Goal: Task Accomplishment & Management: Use online tool/utility

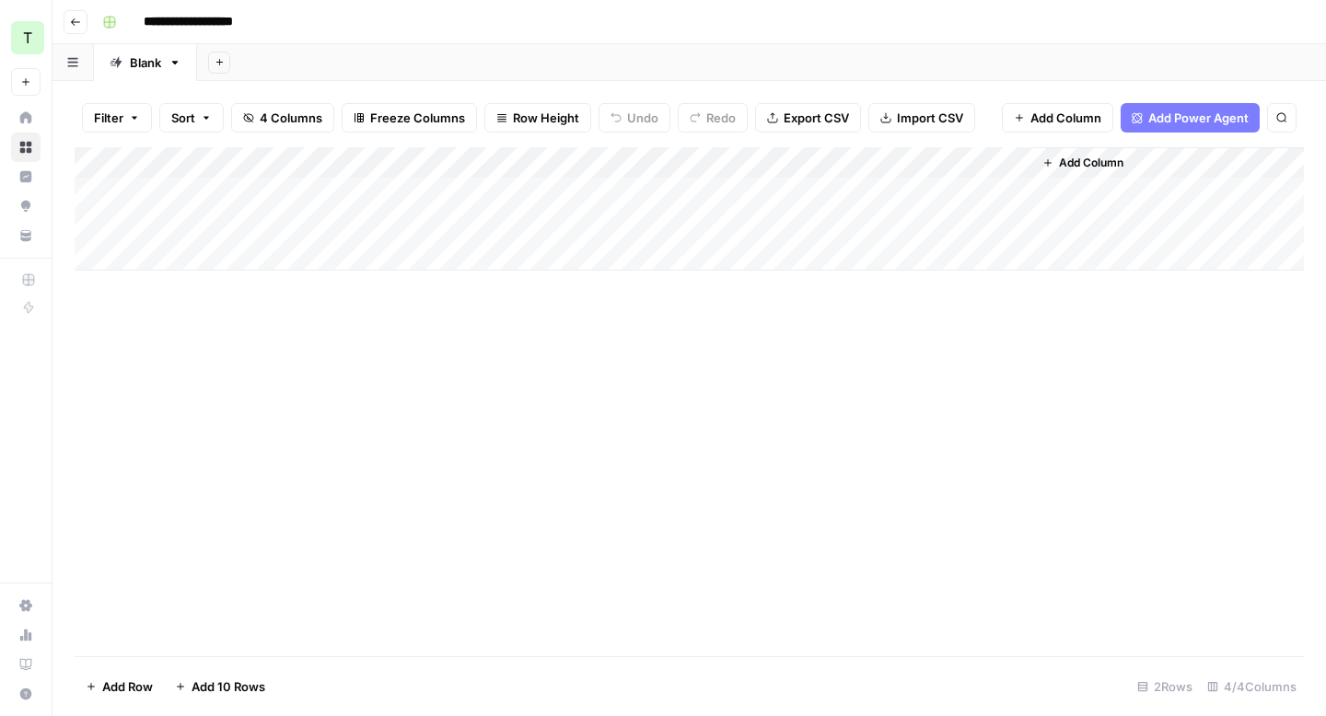
click at [989, 166] on div "Add Column" at bounding box center [689, 208] width 1229 height 123
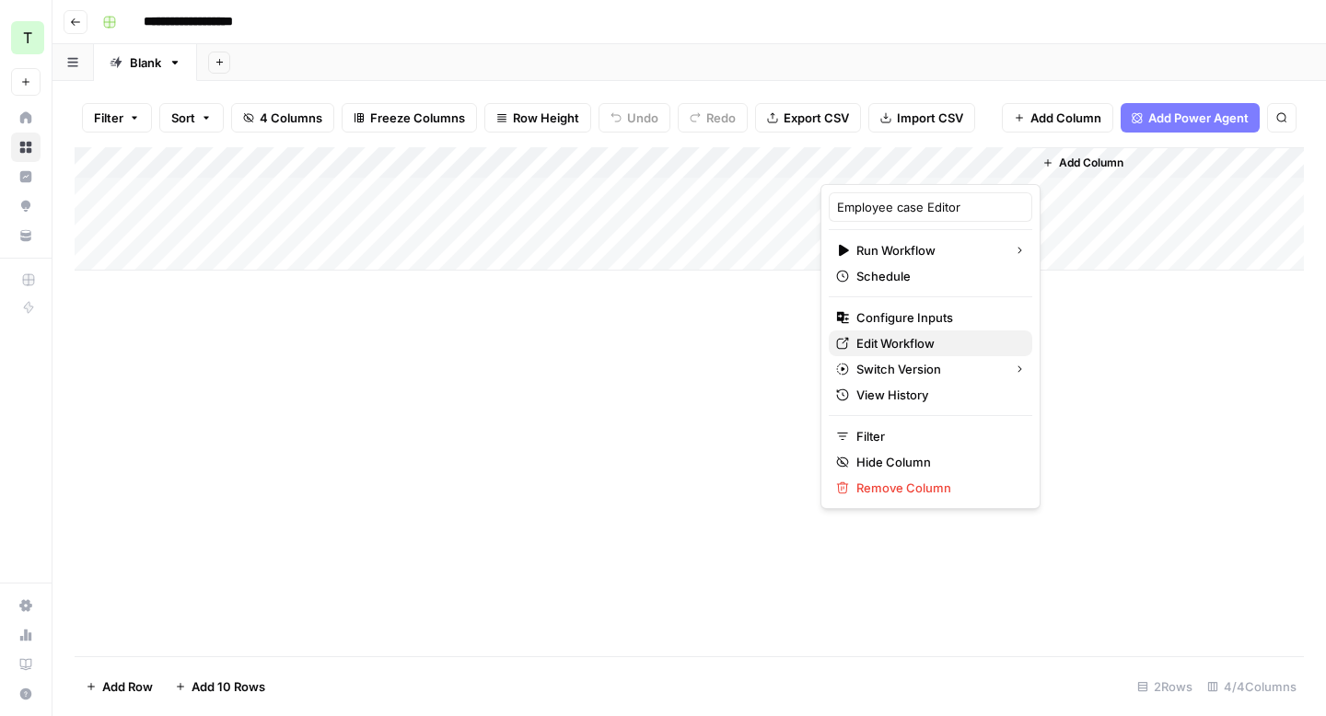
click at [894, 334] on span "Edit Workflow" at bounding box center [936, 343] width 161 height 18
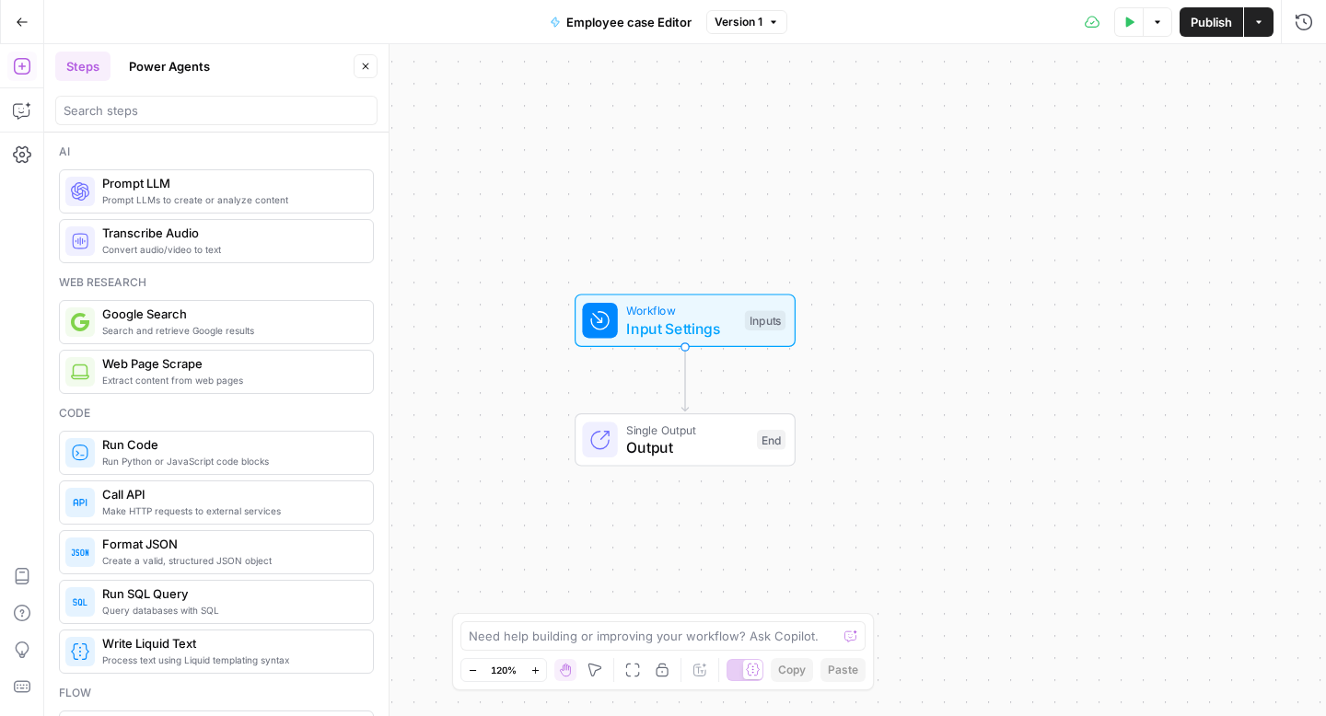
click at [195, 56] on button "Power Agents" at bounding box center [169, 66] width 103 height 29
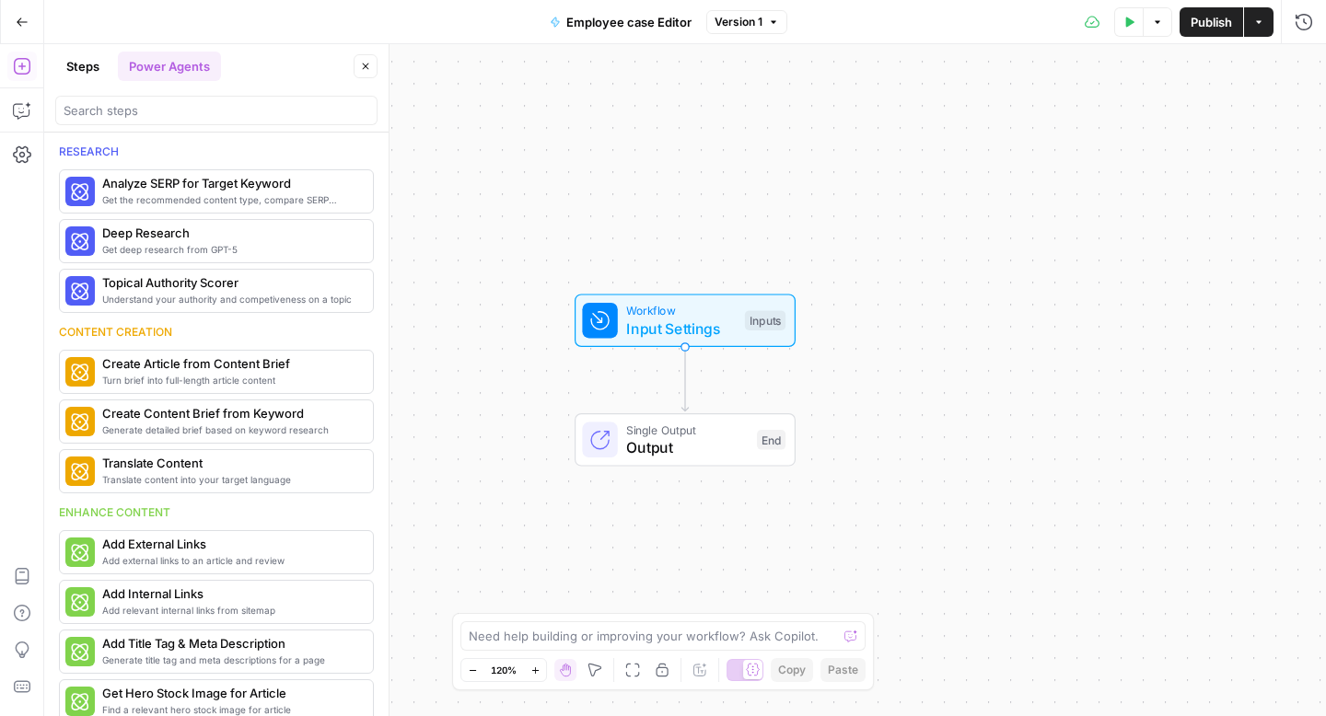
click at [88, 62] on button "Steps" at bounding box center [82, 66] width 55 height 29
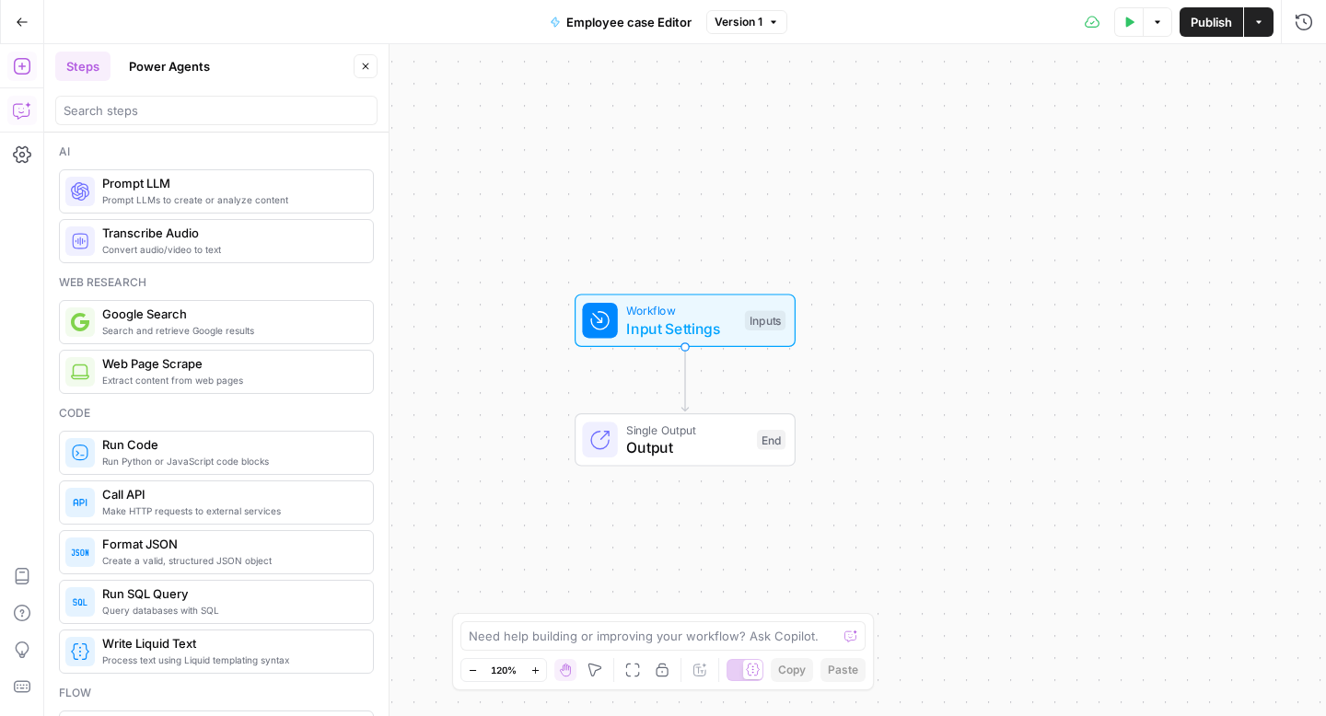
click at [32, 107] on button "Copilot" at bounding box center [21, 110] width 29 height 29
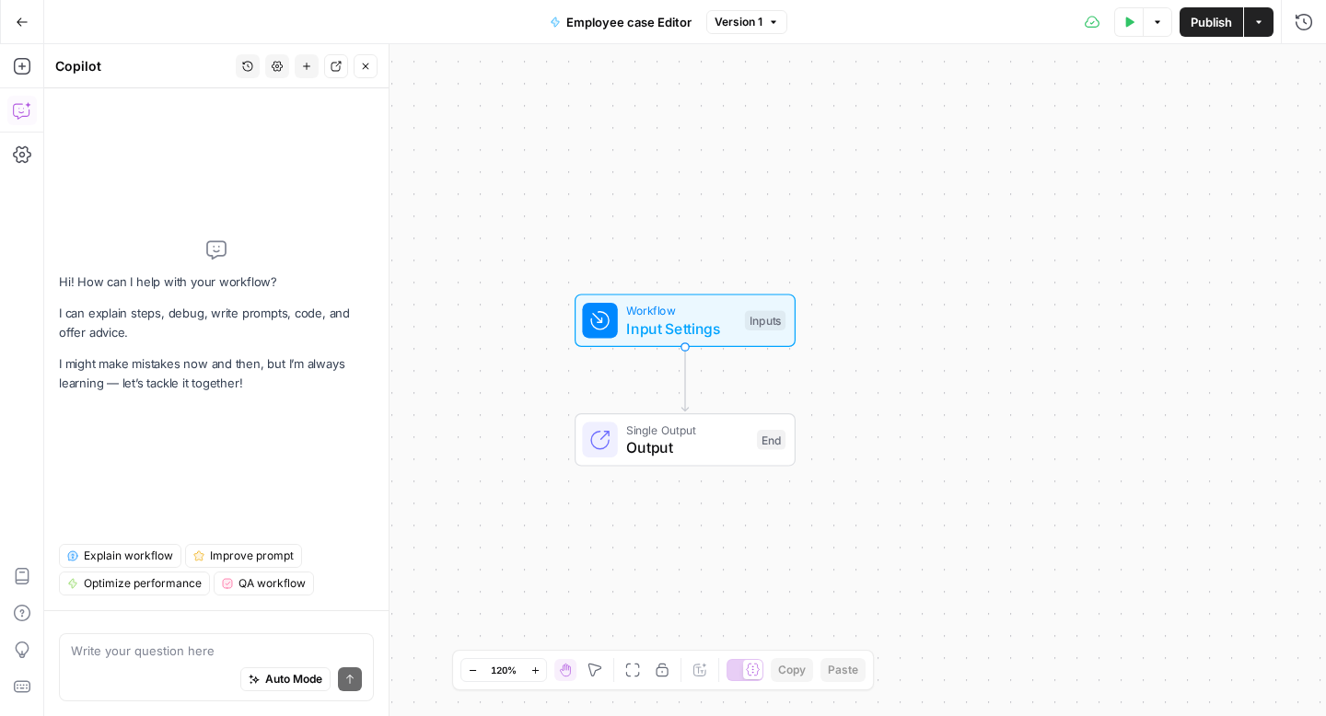
click at [152, 649] on textarea at bounding box center [216, 651] width 291 height 18
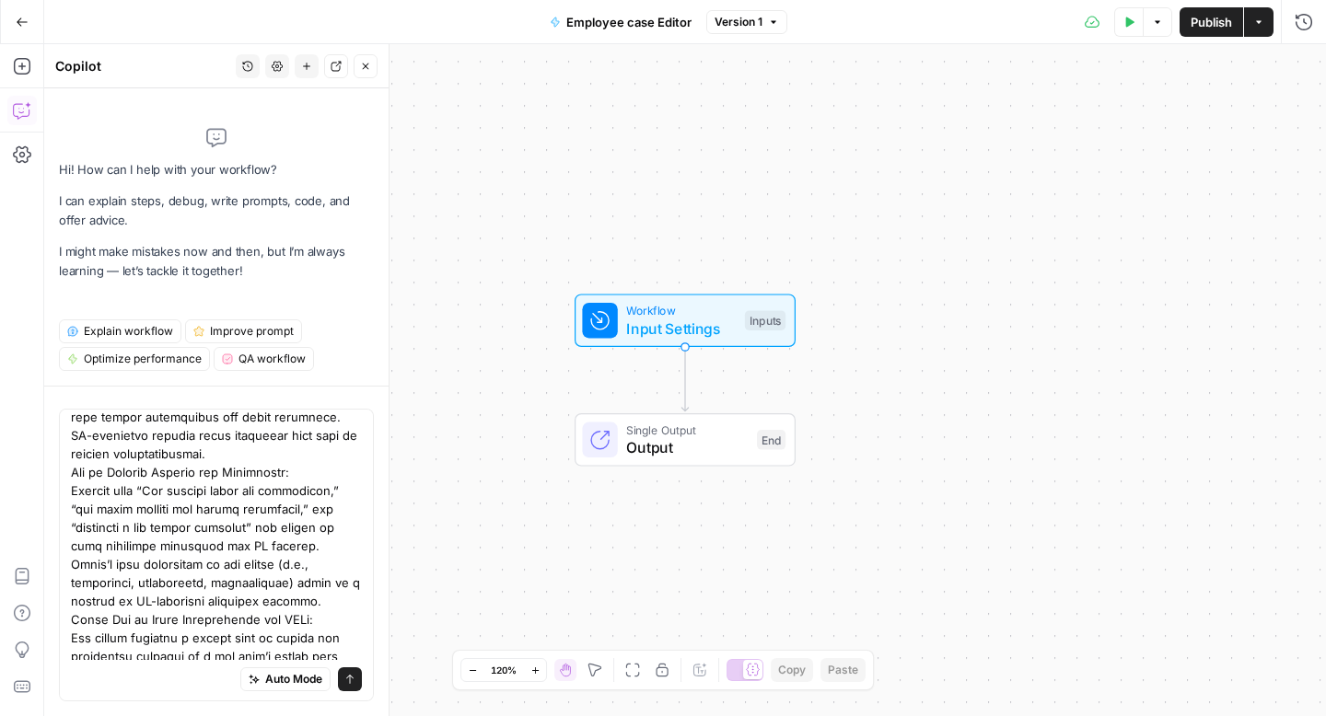
type textarea "I want o create a workflow that helps reduce AI wording, and makes the copy mor…"
click at [353, 688] on button "Send" at bounding box center [350, 680] width 24 height 24
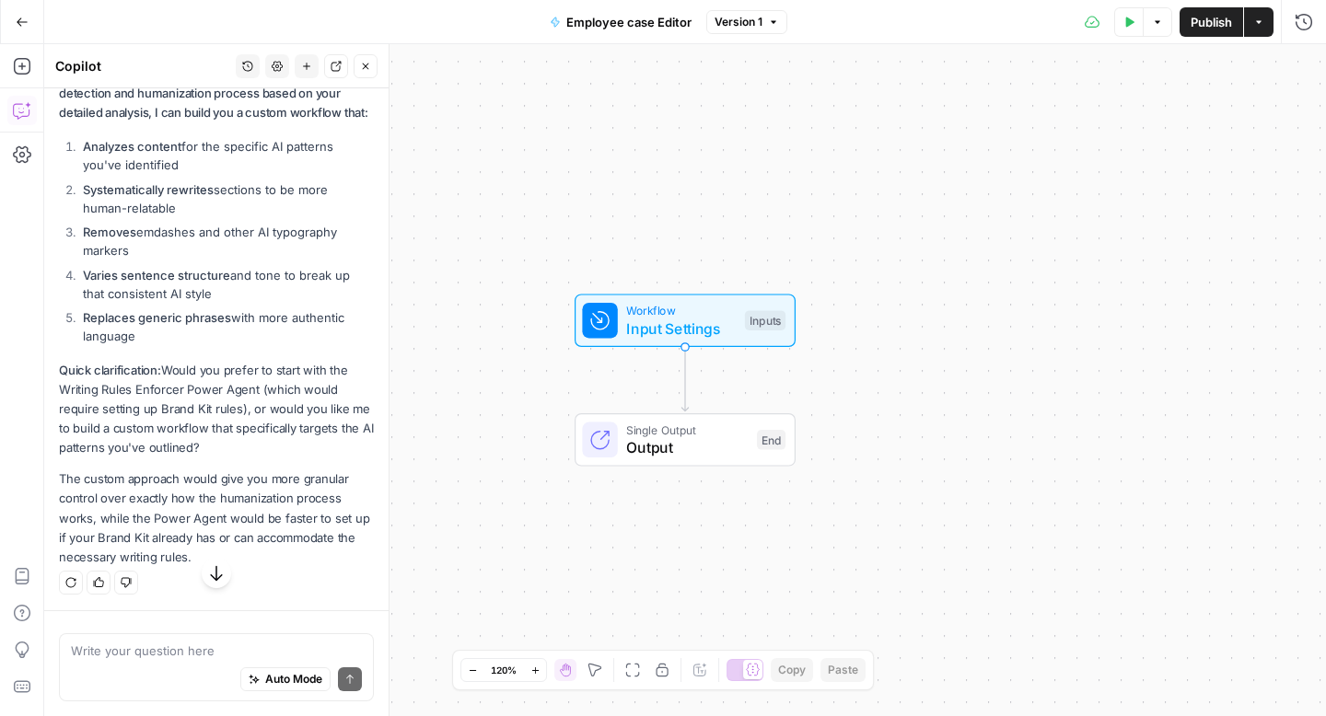
scroll to position [1288, 0]
click at [185, 645] on textarea at bounding box center [216, 651] width 291 height 18
type textarea "custom workflow"
click at [344, 677] on icon "submit" at bounding box center [349, 679] width 11 height 11
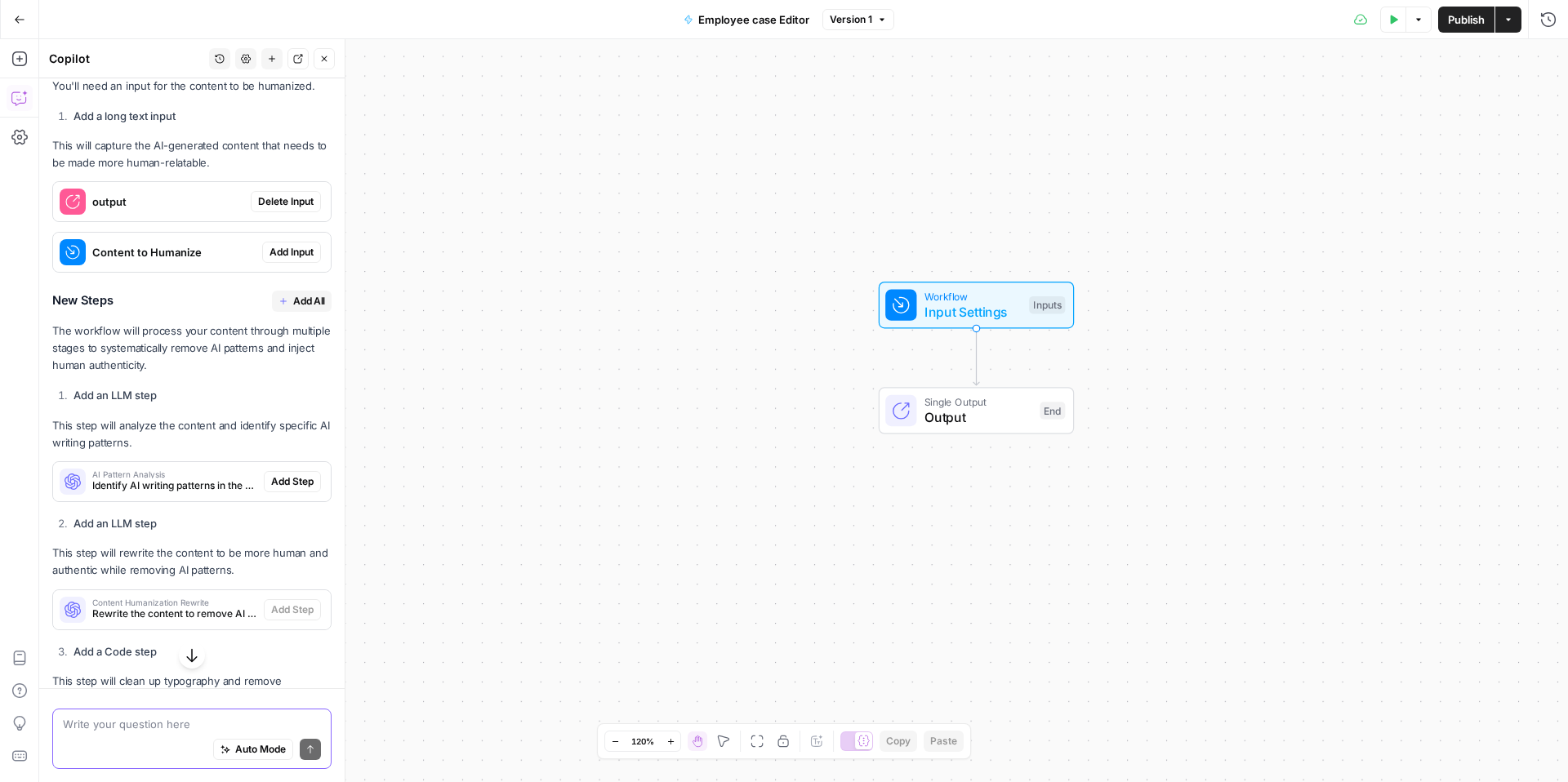
scroll to position [2177, 0]
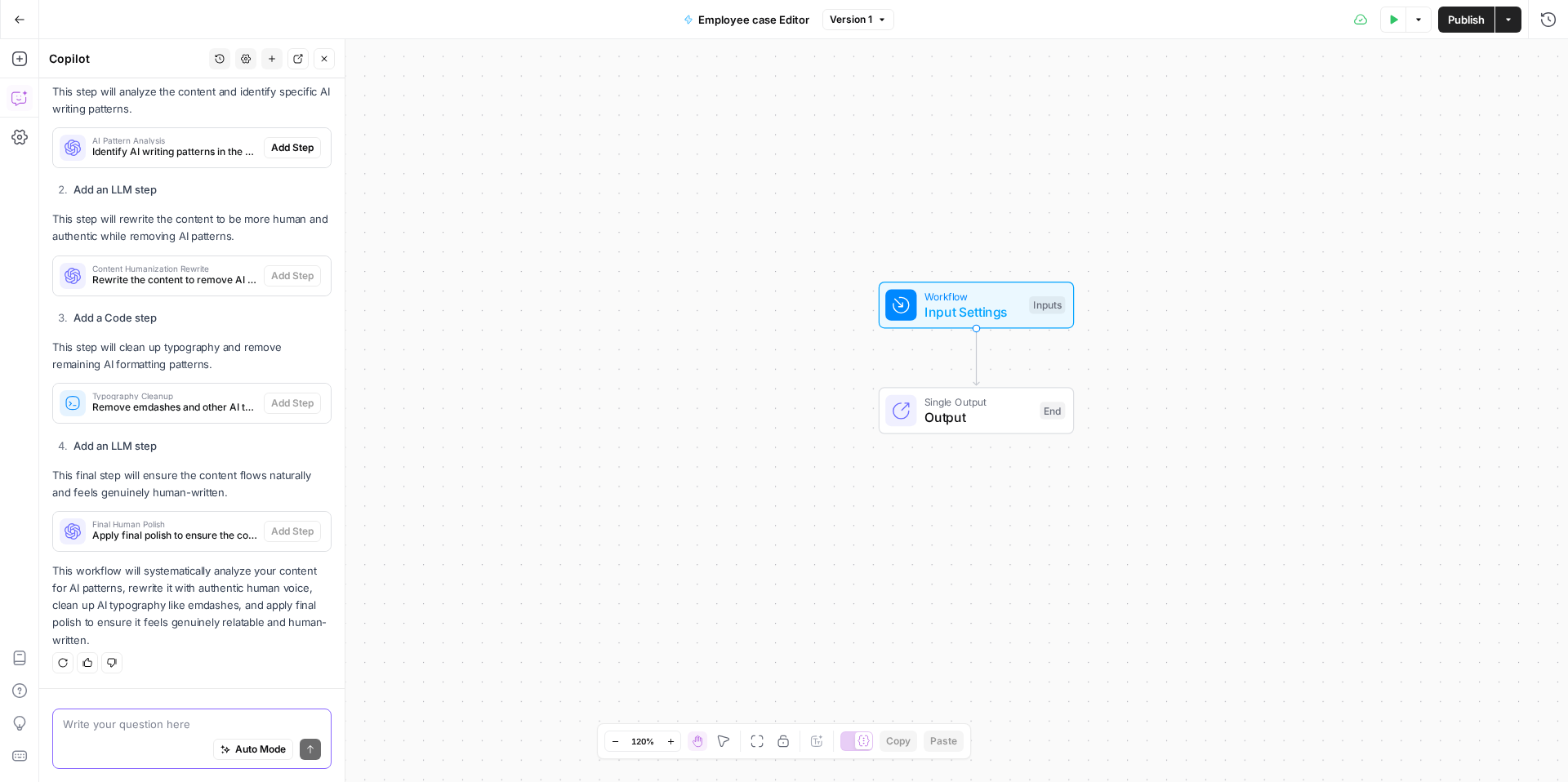
click at [84, 635] on textarea at bounding box center [192, 724] width 258 height 16
click at [374, 480] on div "Workflow Input Settings Inputs Single Output Output End" at bounding box center [804, 411] width 1529 height 743
click at [110, 635] on textarea at bounding box center [192, 724] width 258 height 16
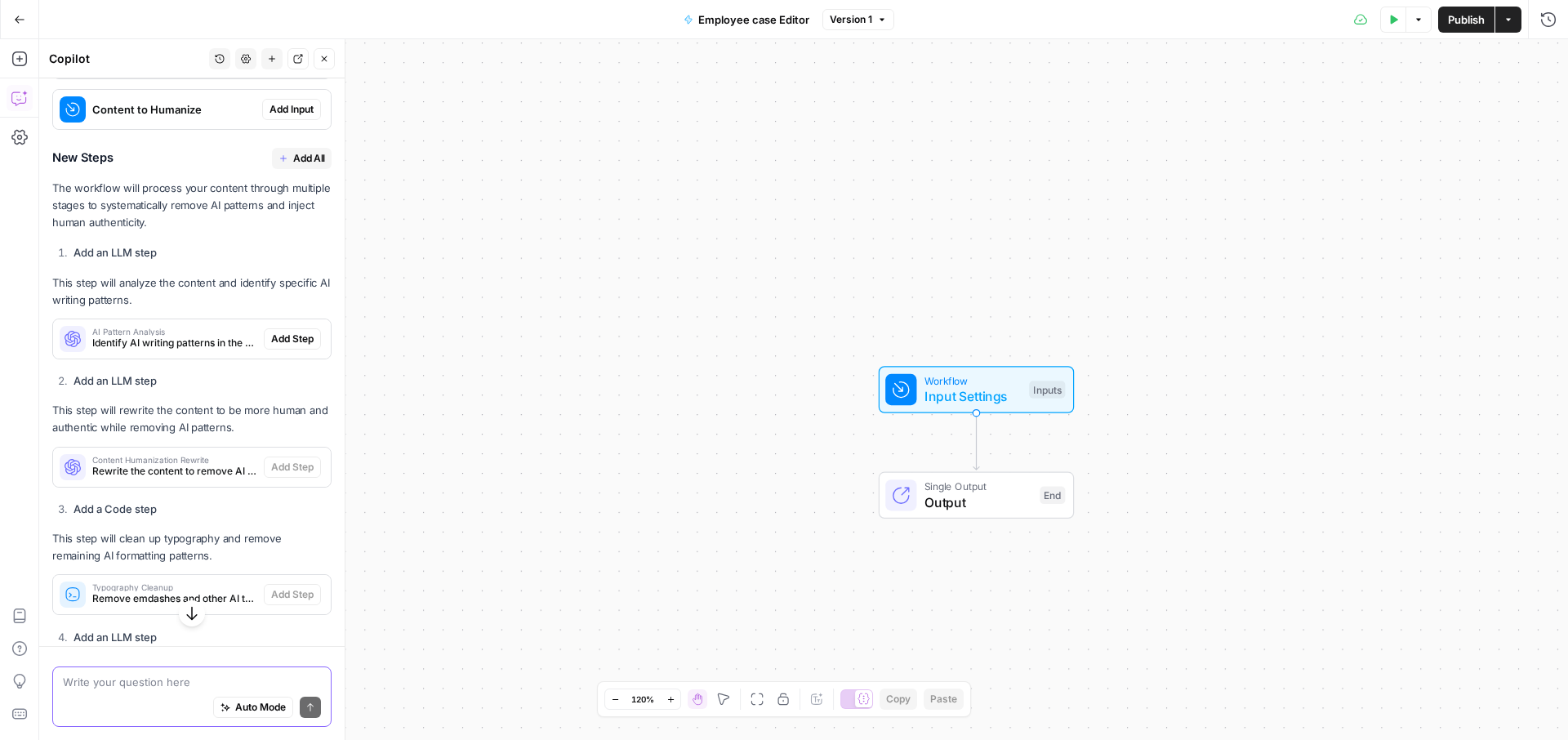
scroll to position [1904, 0]
click at [142, 67] on span "output" at bounding box center [168, 59] width 152 height 16
click at [104, 67] on span "output" at bounding box center [168, 59] width 152 height 16
click at [74, 73] on icon at bounding box center [72, 59] width 26 height 26
click at [105, 67] on span "output" at bounding box center [168, 59] width 152 height 16
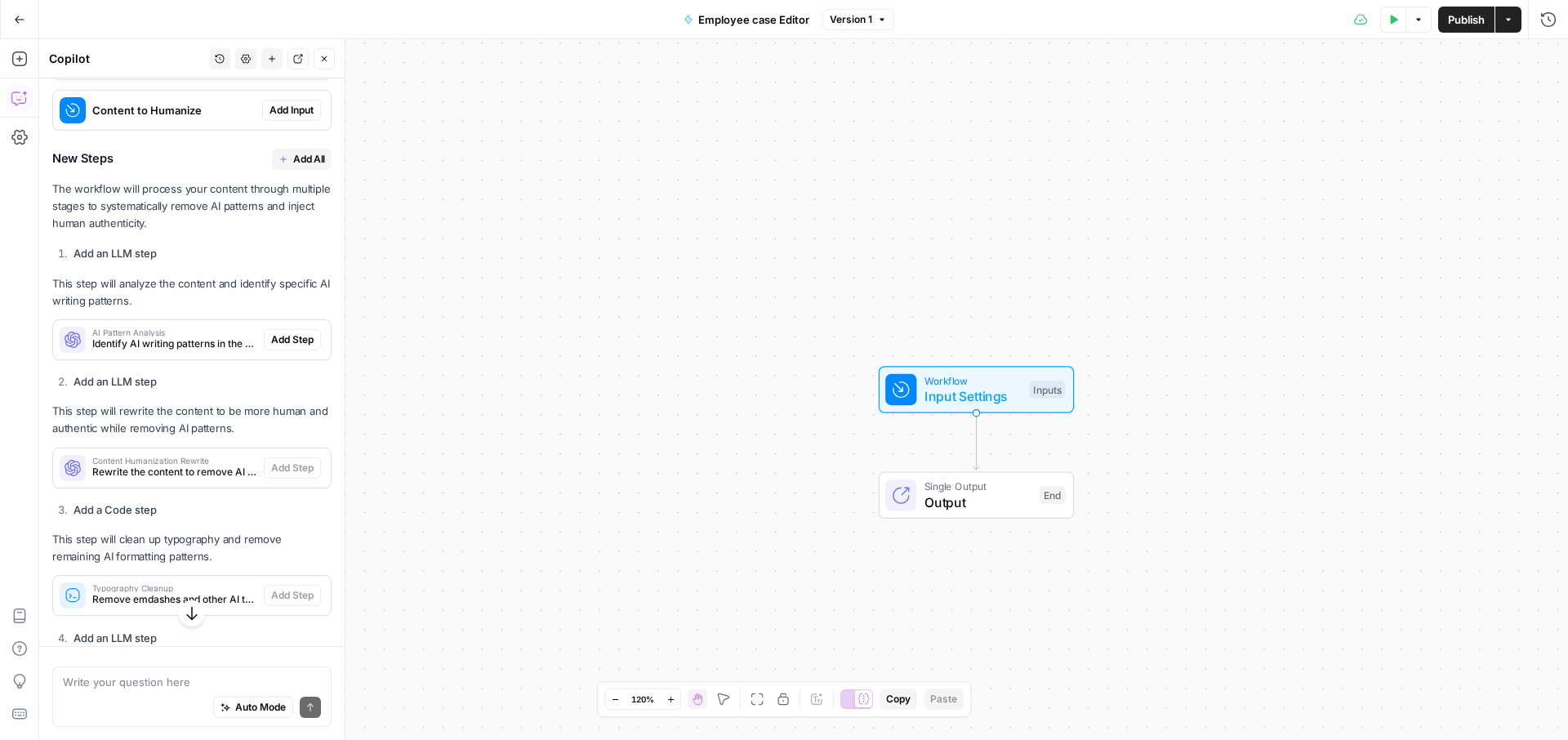
click at [121, 119] on span "Content to Humanize" at bounding box center [174, 110] width 163 height 16
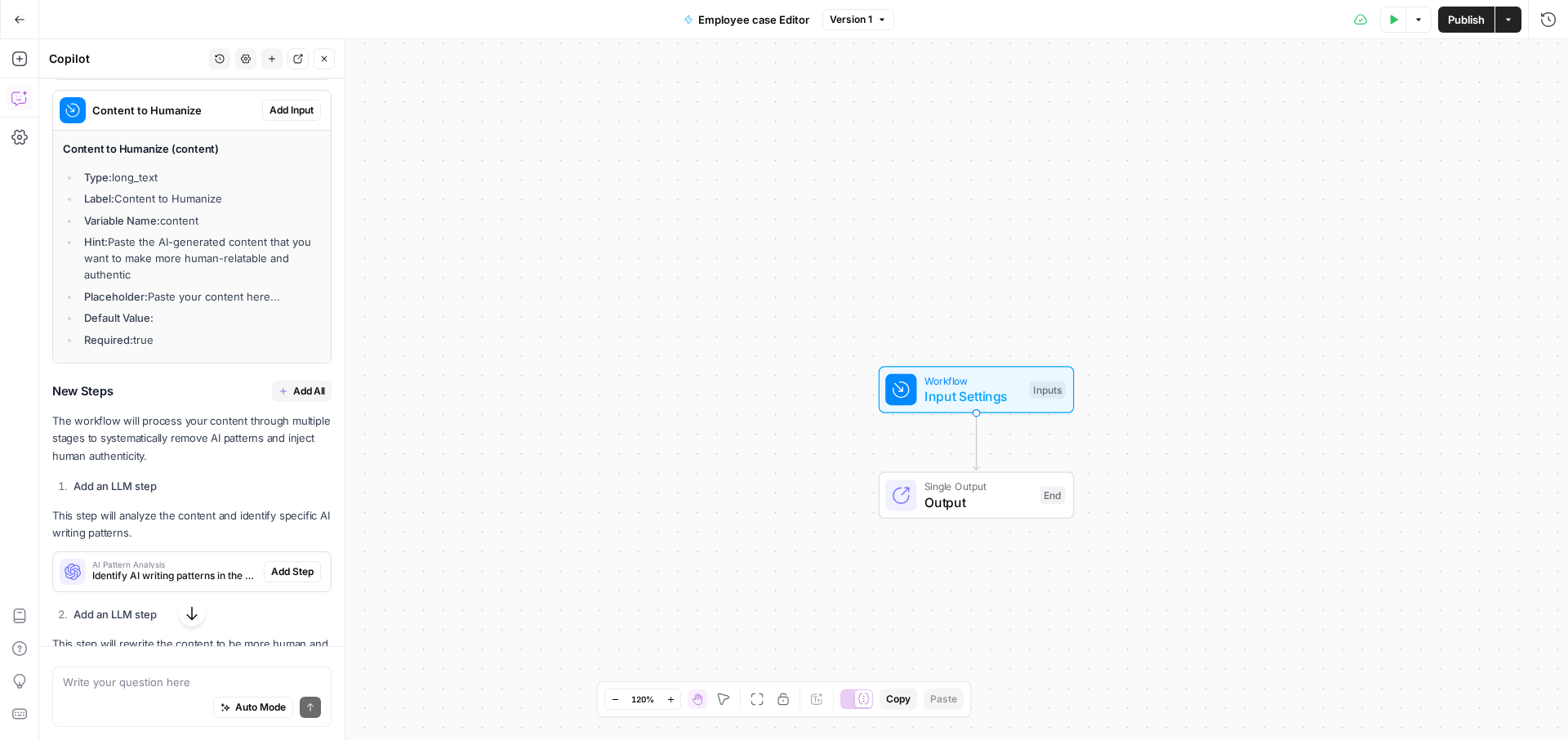
click at [121, 119] on span "Content to Humanize" at bounding box center [174, 110] width 163 height 16
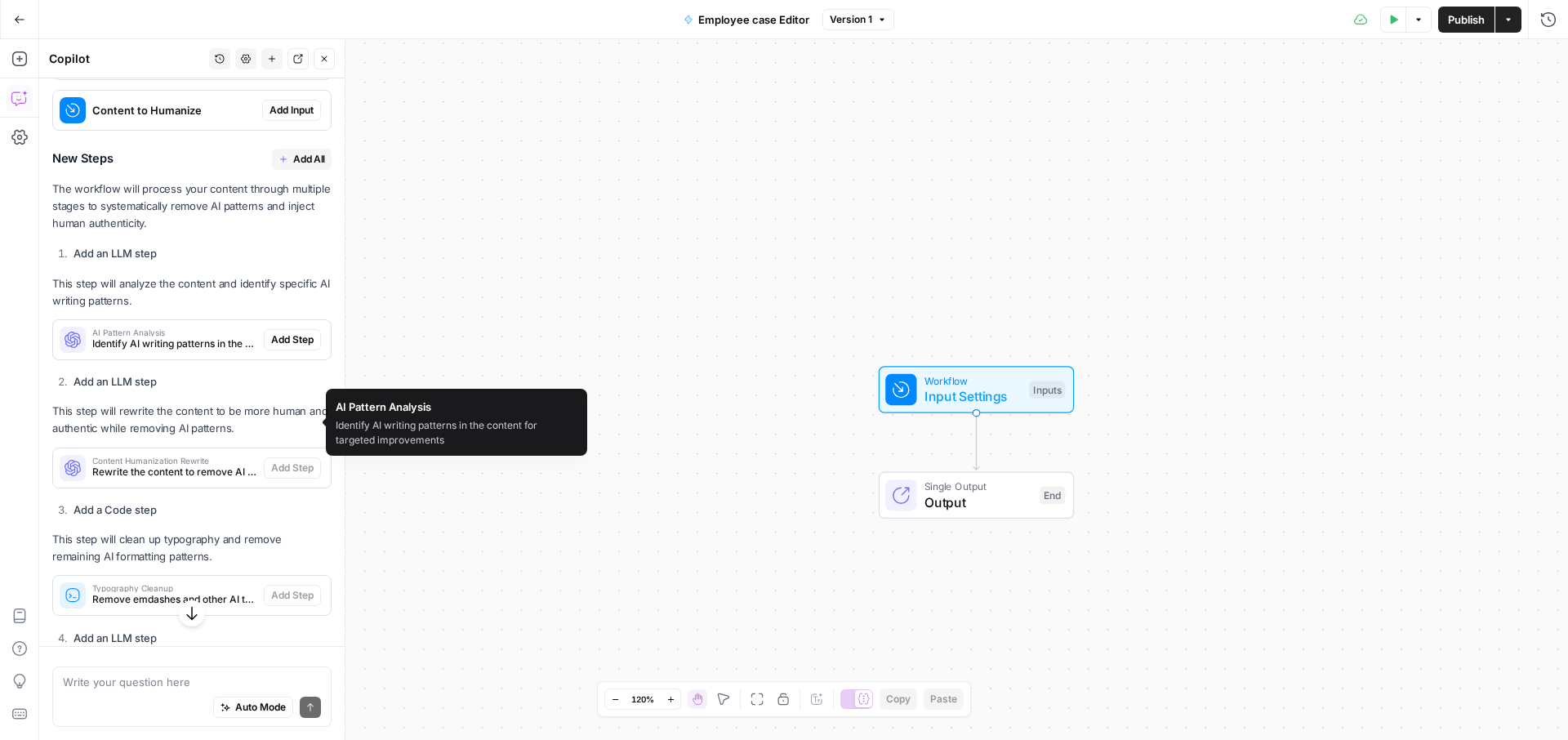
click at [145, 351] on span "Identify AI writing patterns in the content for targeted improvements" at bounding box center [175, 343] width 165 height 15
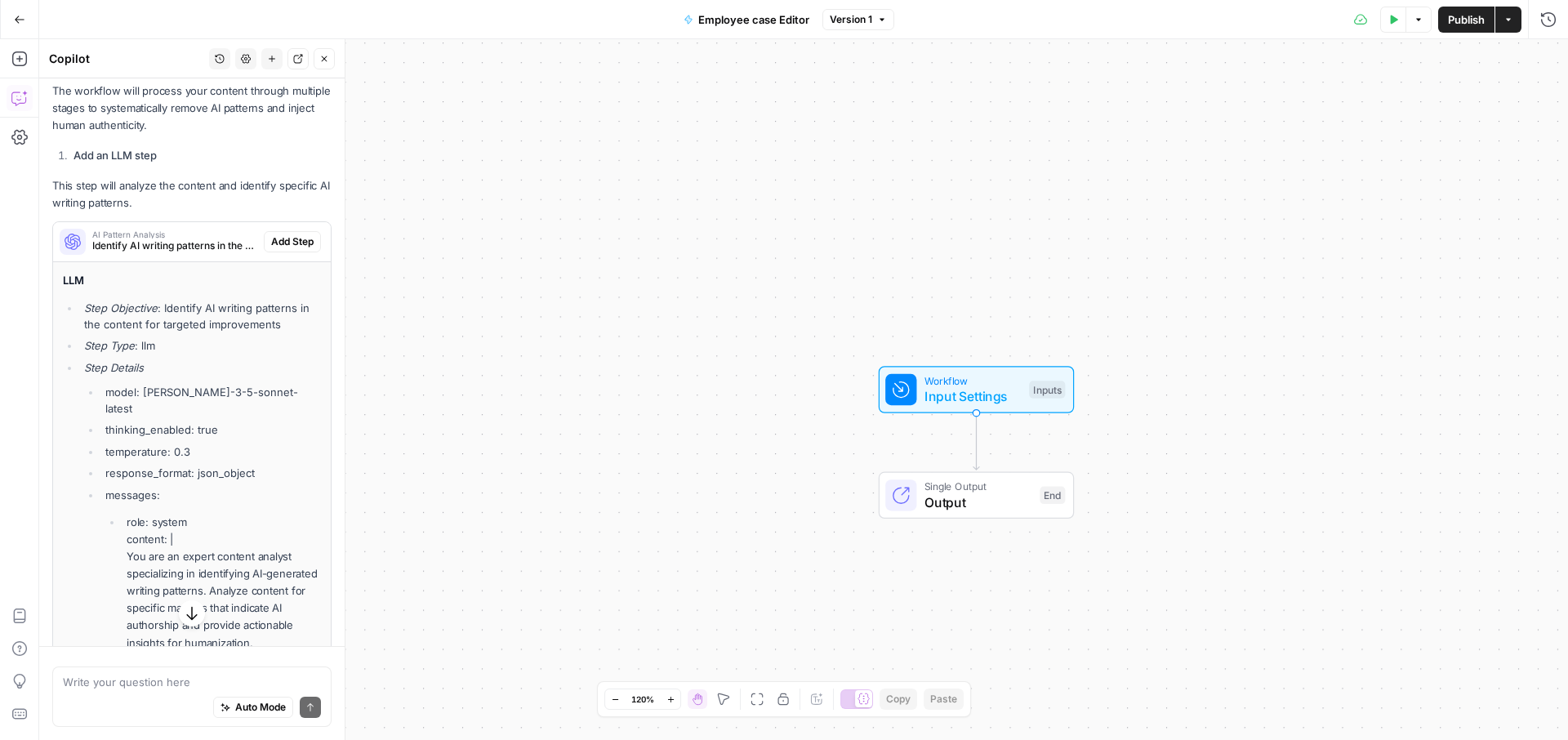
scroll to position [2015, 0]
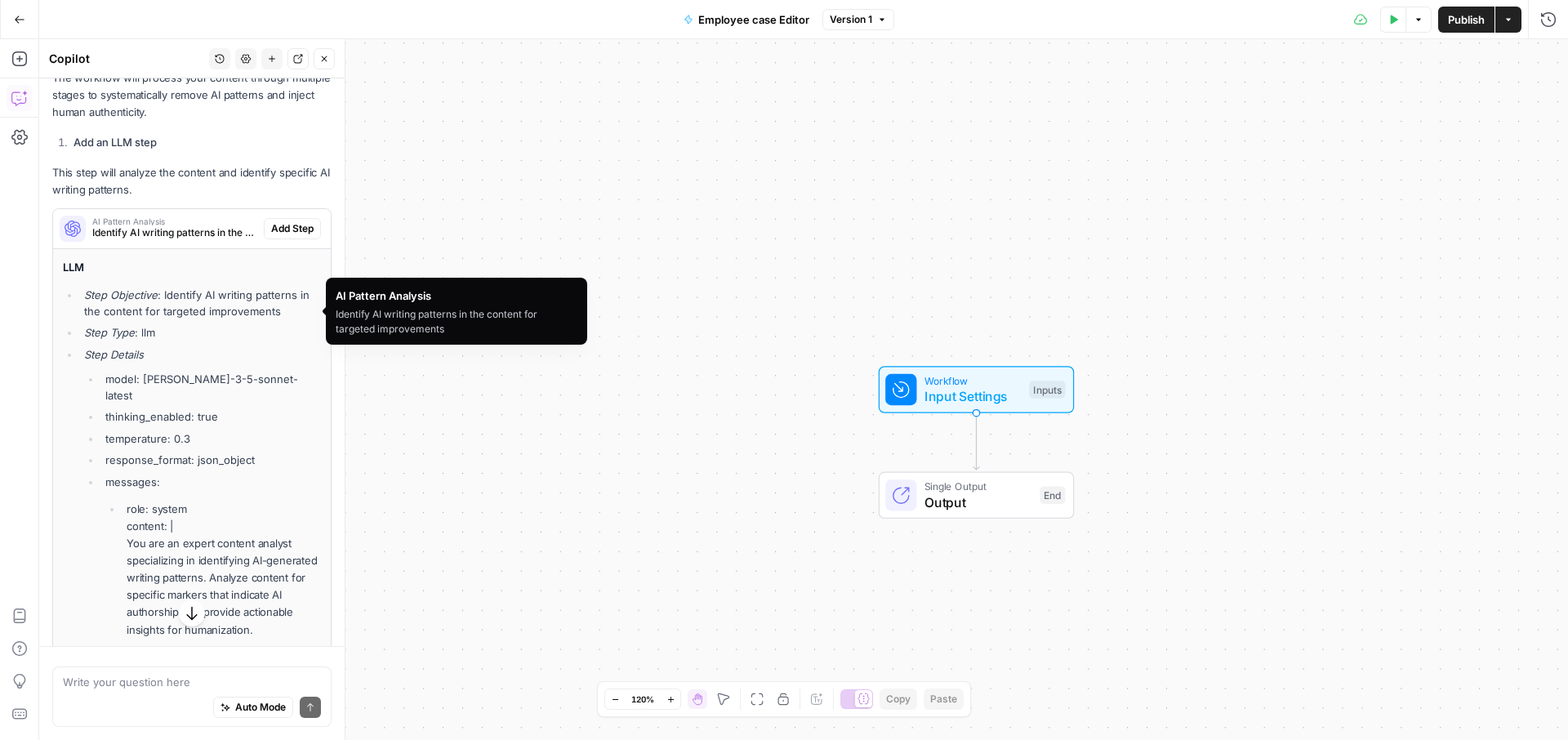
click at [143, 240] on span "Identify AI writing patterns in the content for targeted improvements" at bounding box center [175, 232] width 165 height 15
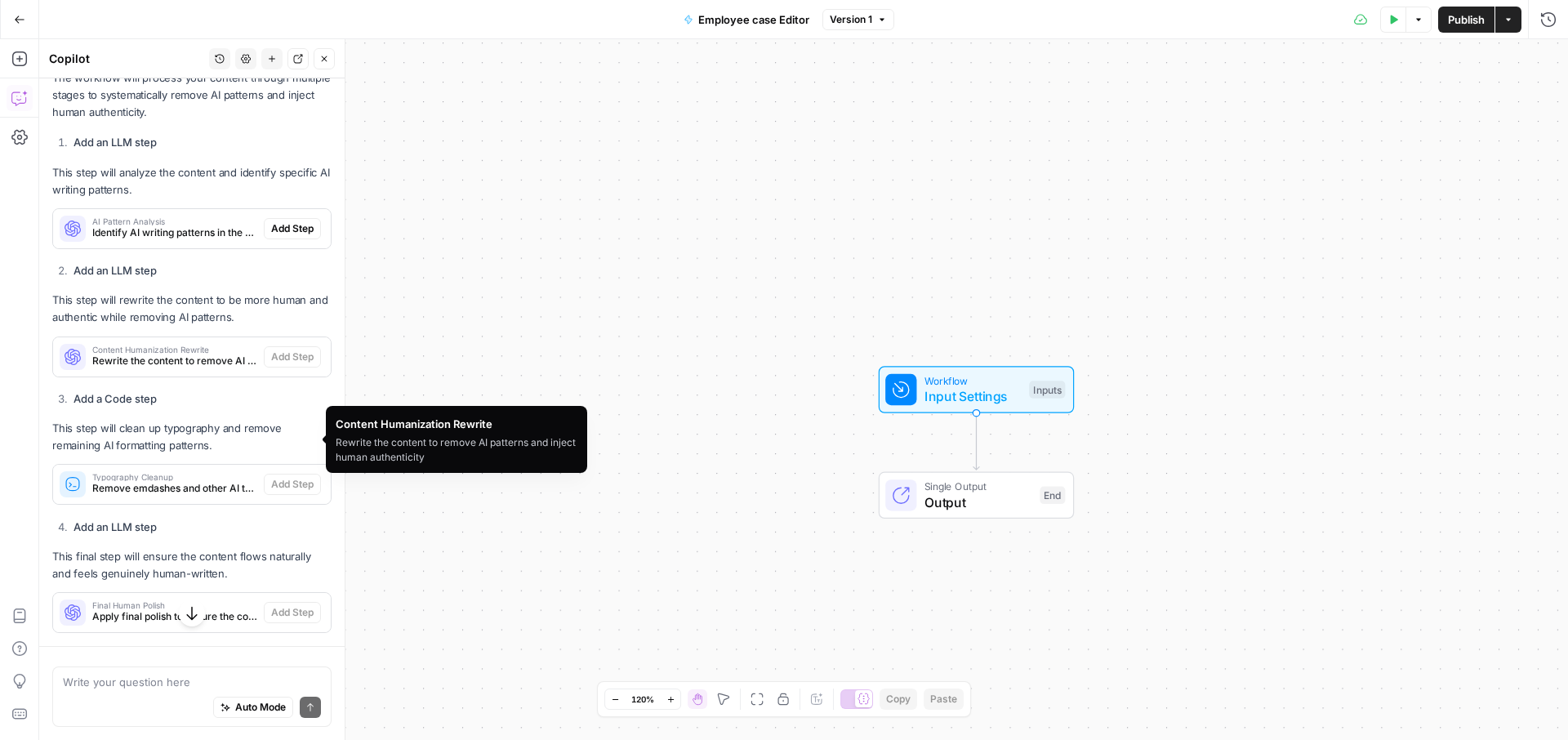
click at [136, 368] on span "Rewrite the content to remove AI patterns and inject human authenticity" at bounding box center [175, 361] width 165 height 15
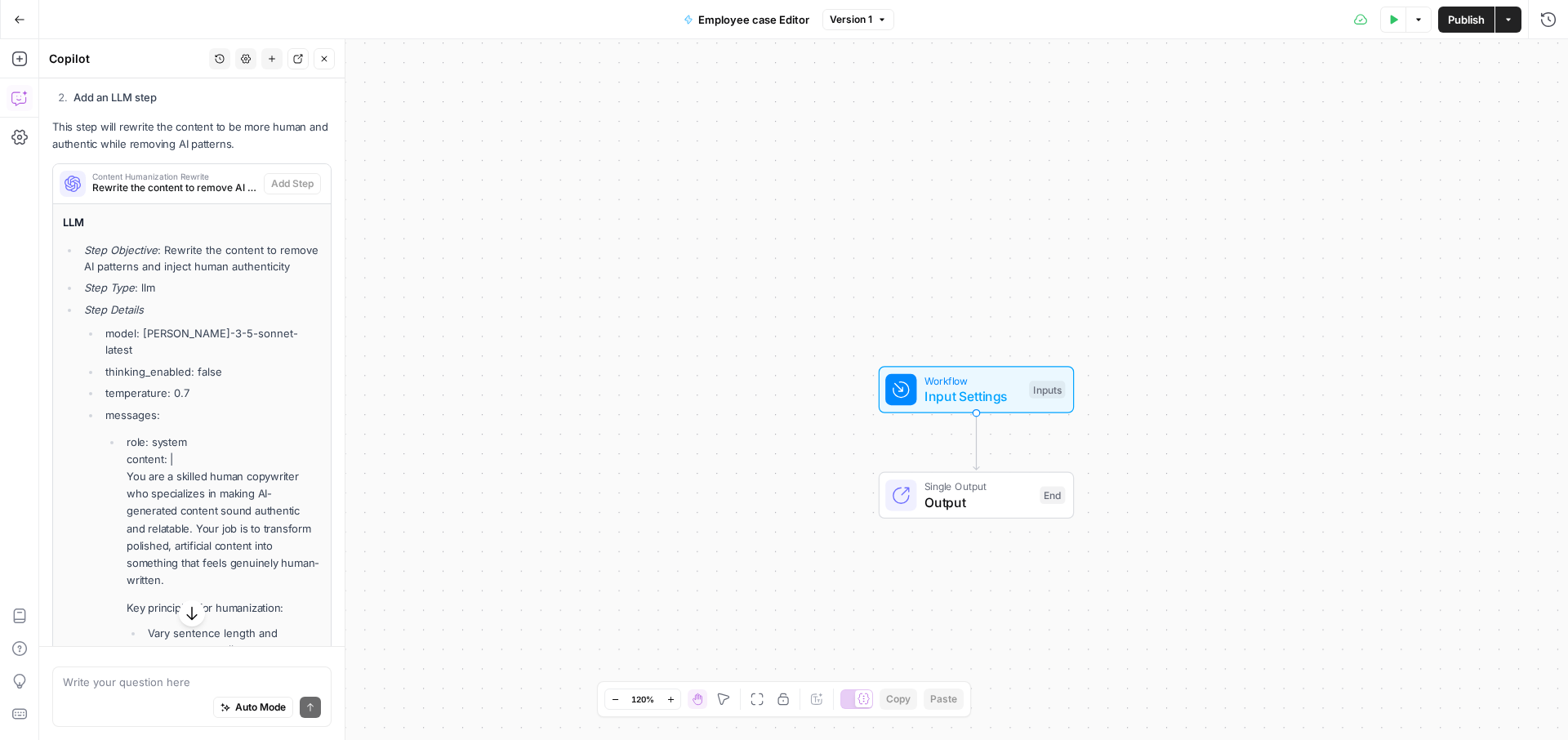
scroll to position [2164, 0]
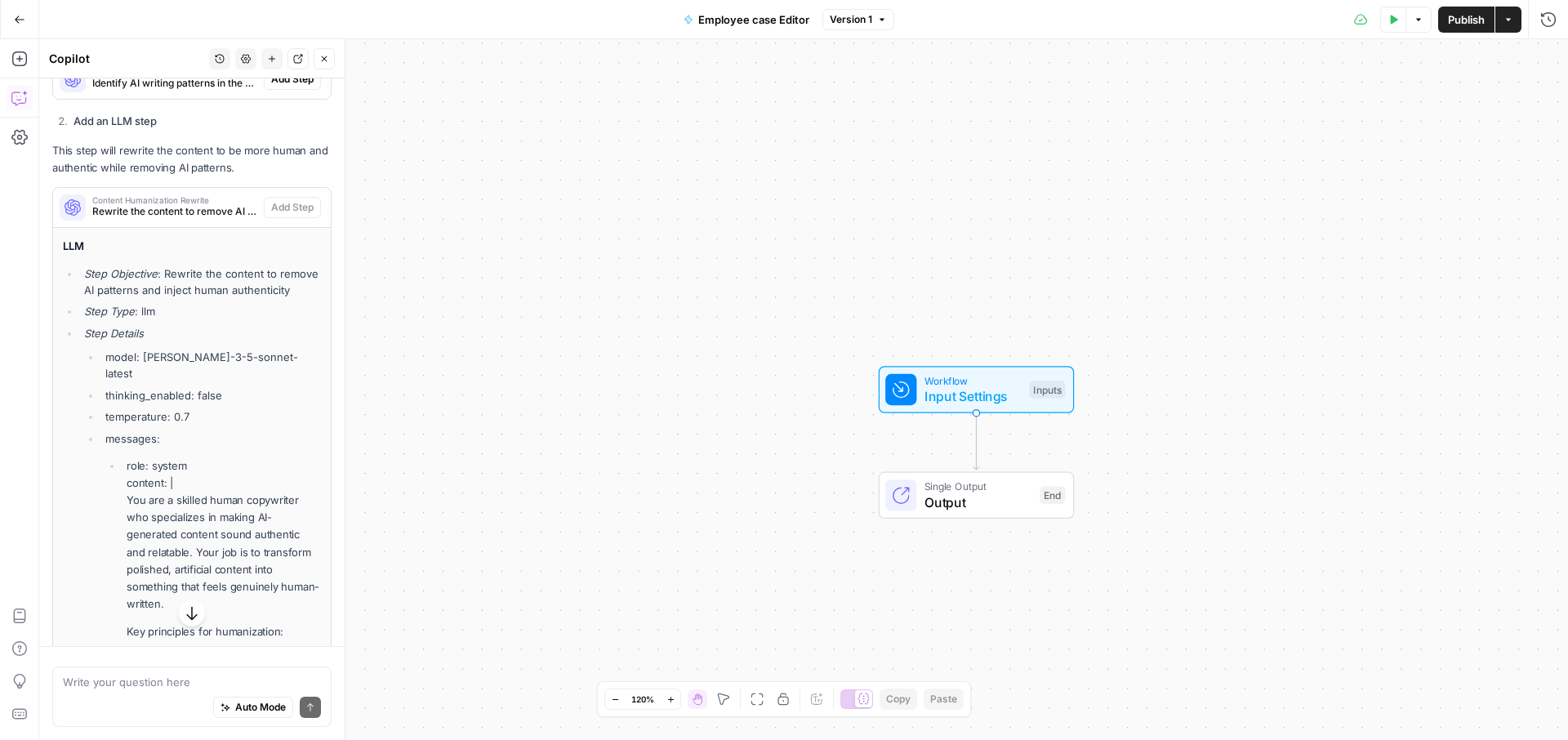
click at [170, 219] on span "Rewrite the content to remove AI patterns and inject human authenticity" at bounding box center [175, 211] width 165 height 15
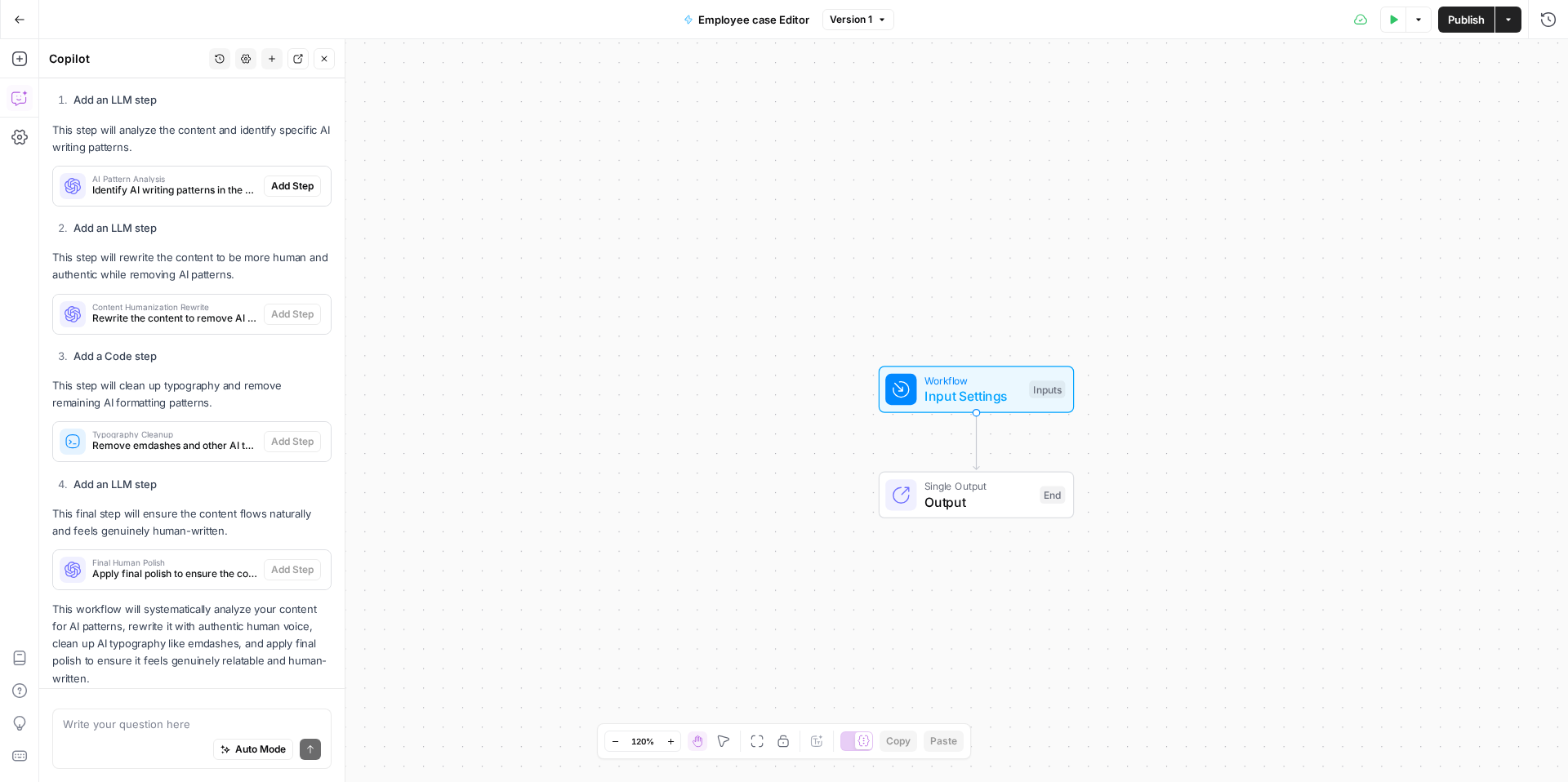
scroll to position [2037, 0]
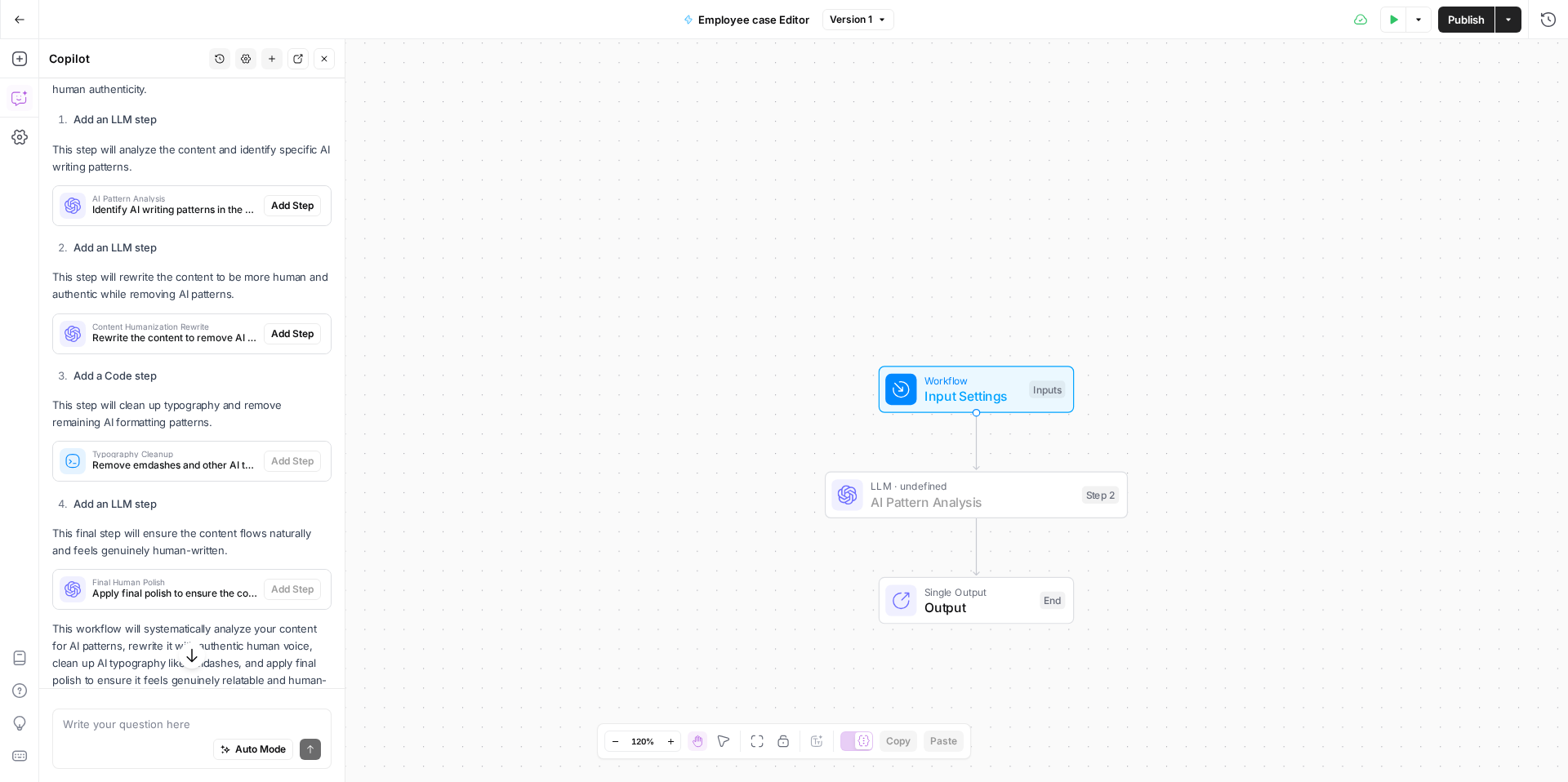
click at [280, 213] on span "Add Step" at bounding box center [293, 206] width 43 height 15
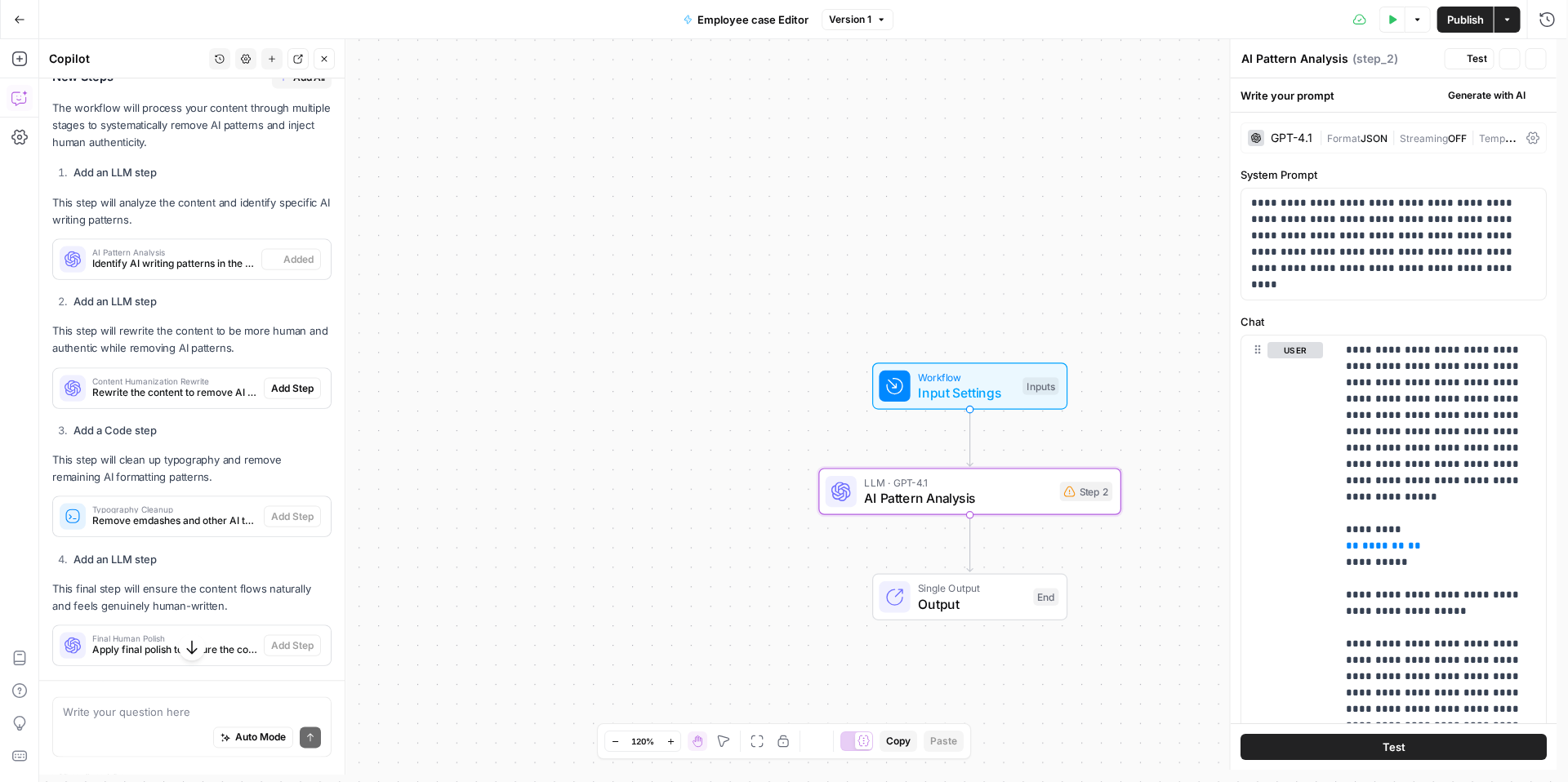
scroll to position [2089, 0]
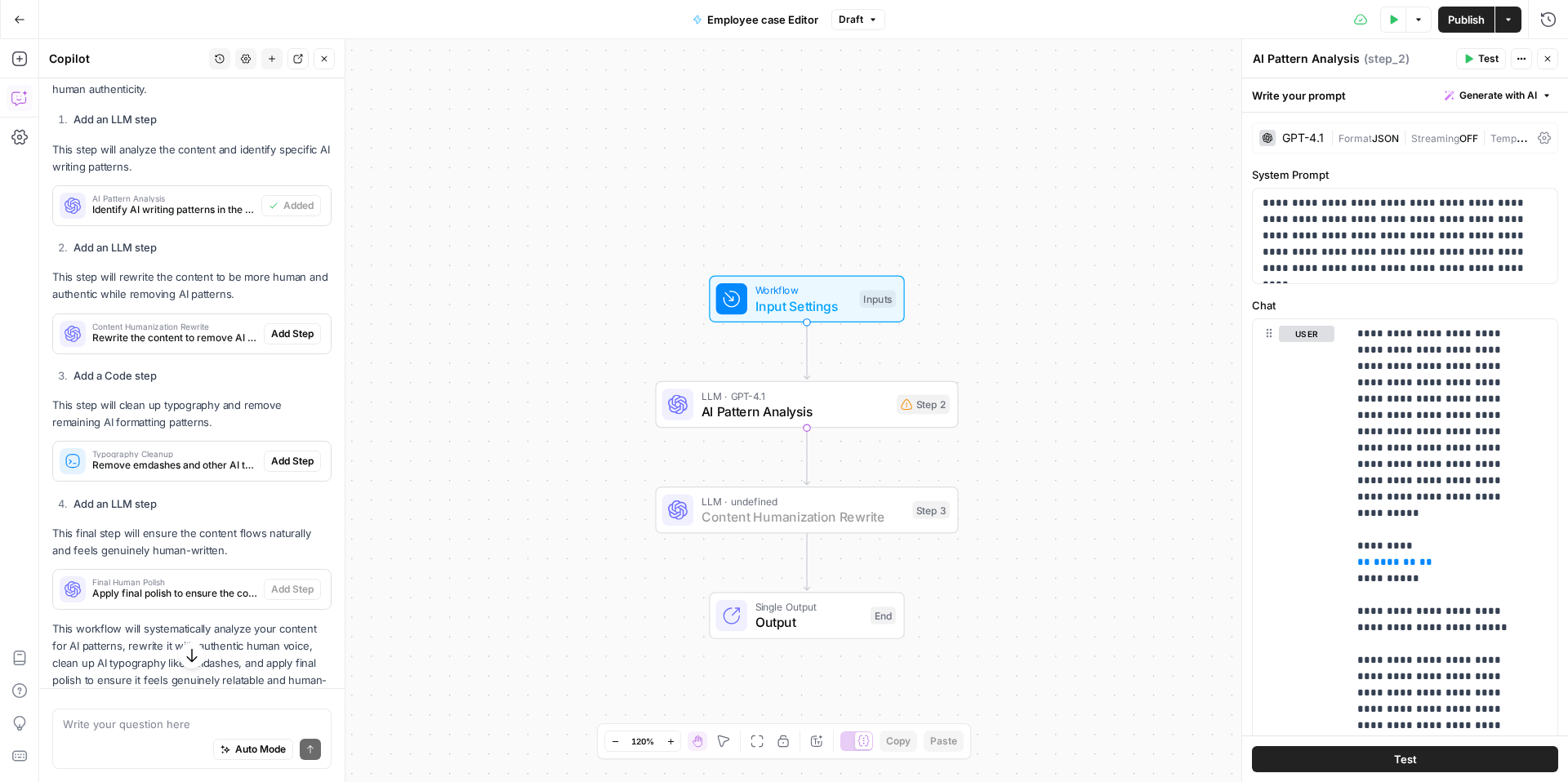
click at [278, 341] on span "Add Step" at bounding box center [293, 333] width 43 height 15
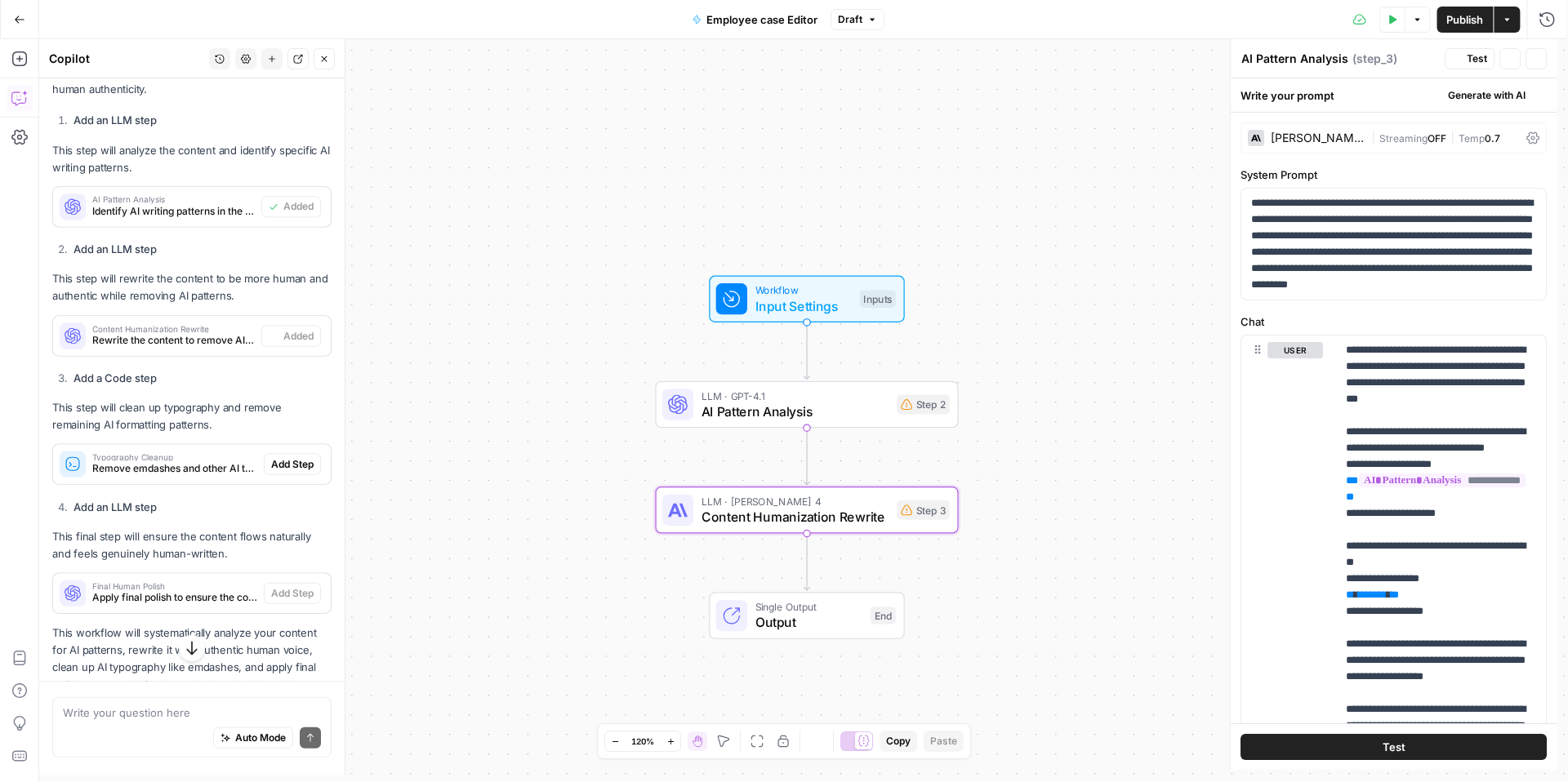
type textarea "Content Humanization Rewrite"
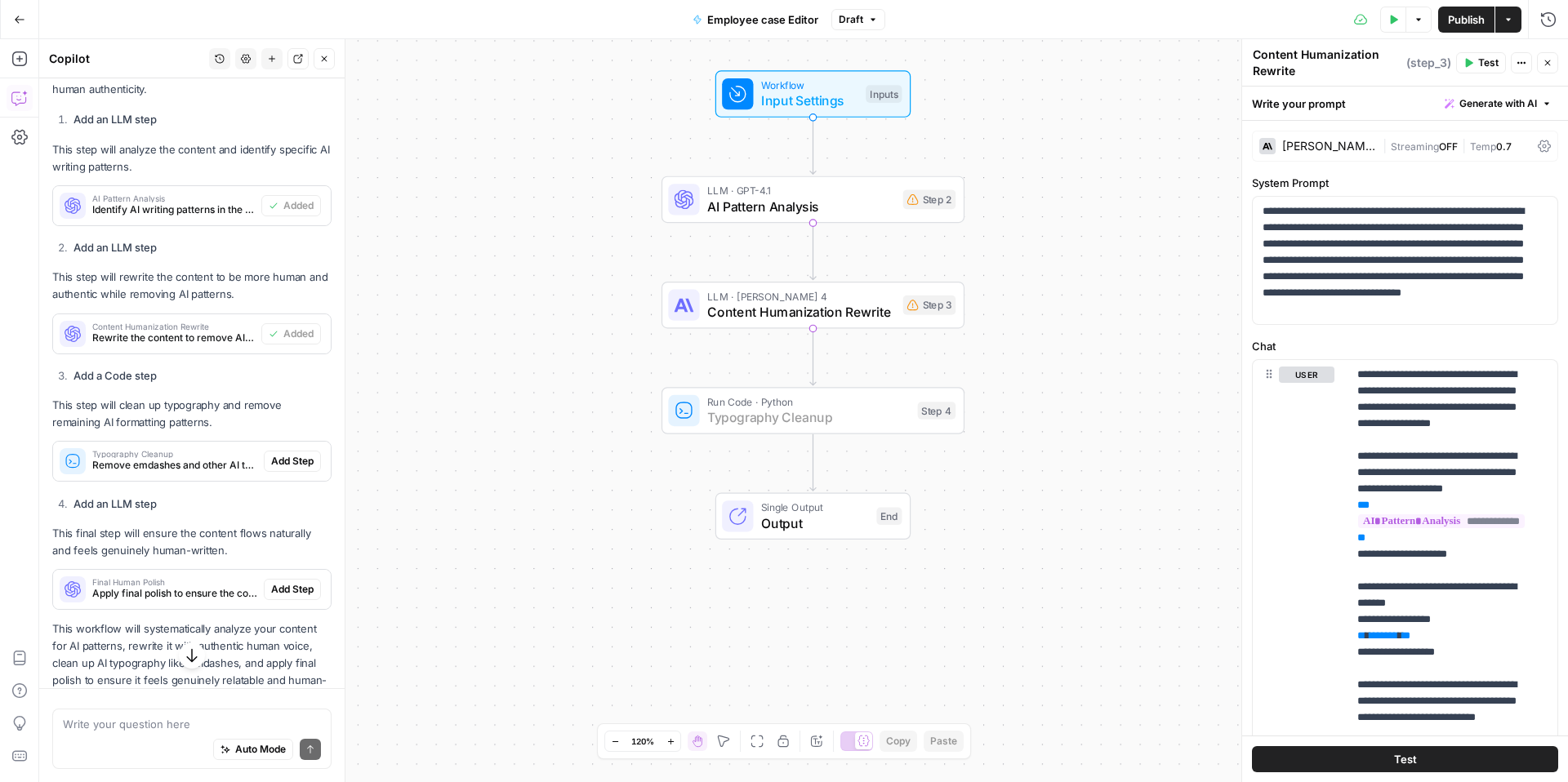
click at [286, 469] on span "Add Step" at bounding box center [293, 461] width 43 height 15
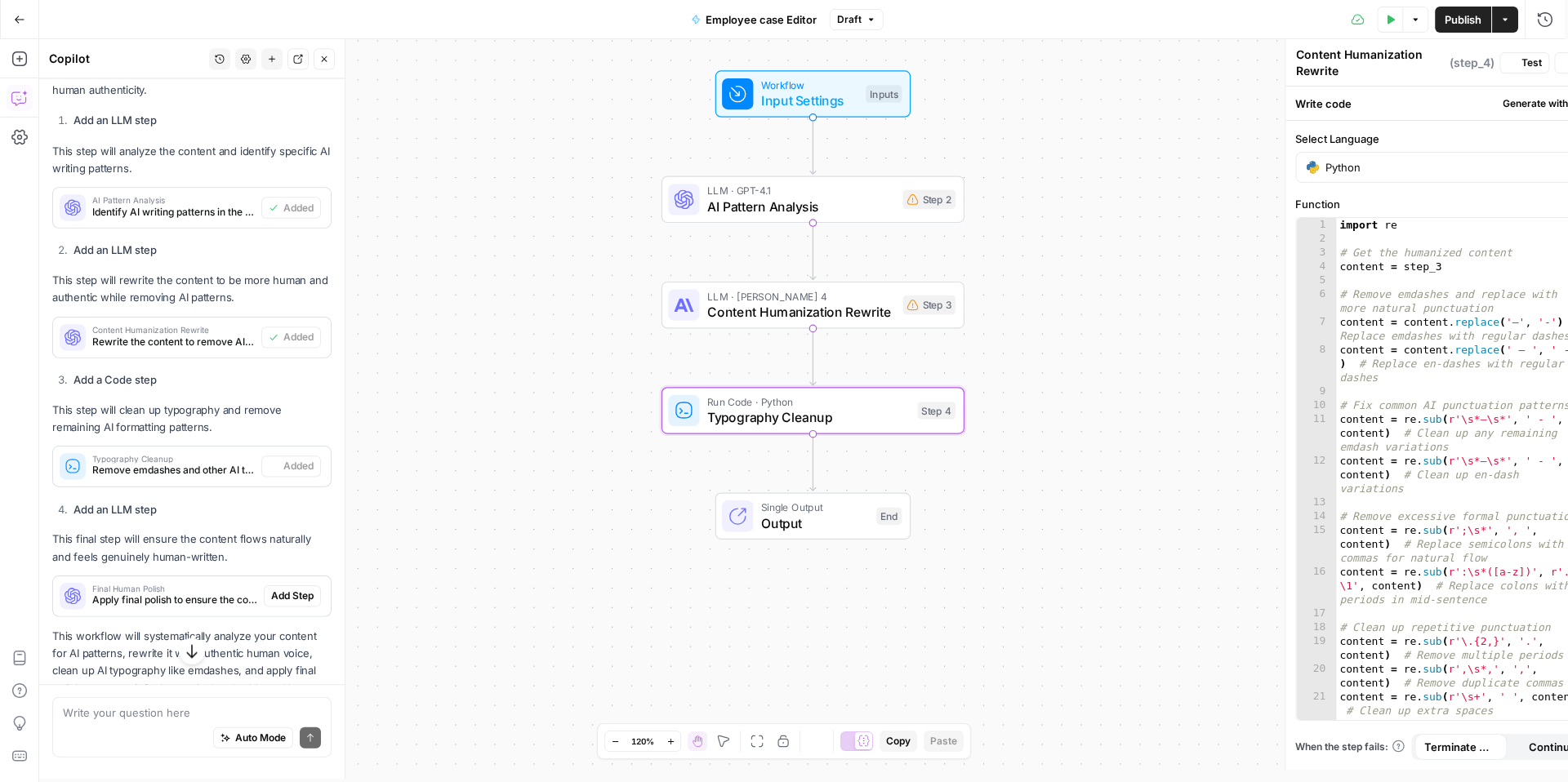
type textarea "Typography Cleanup"
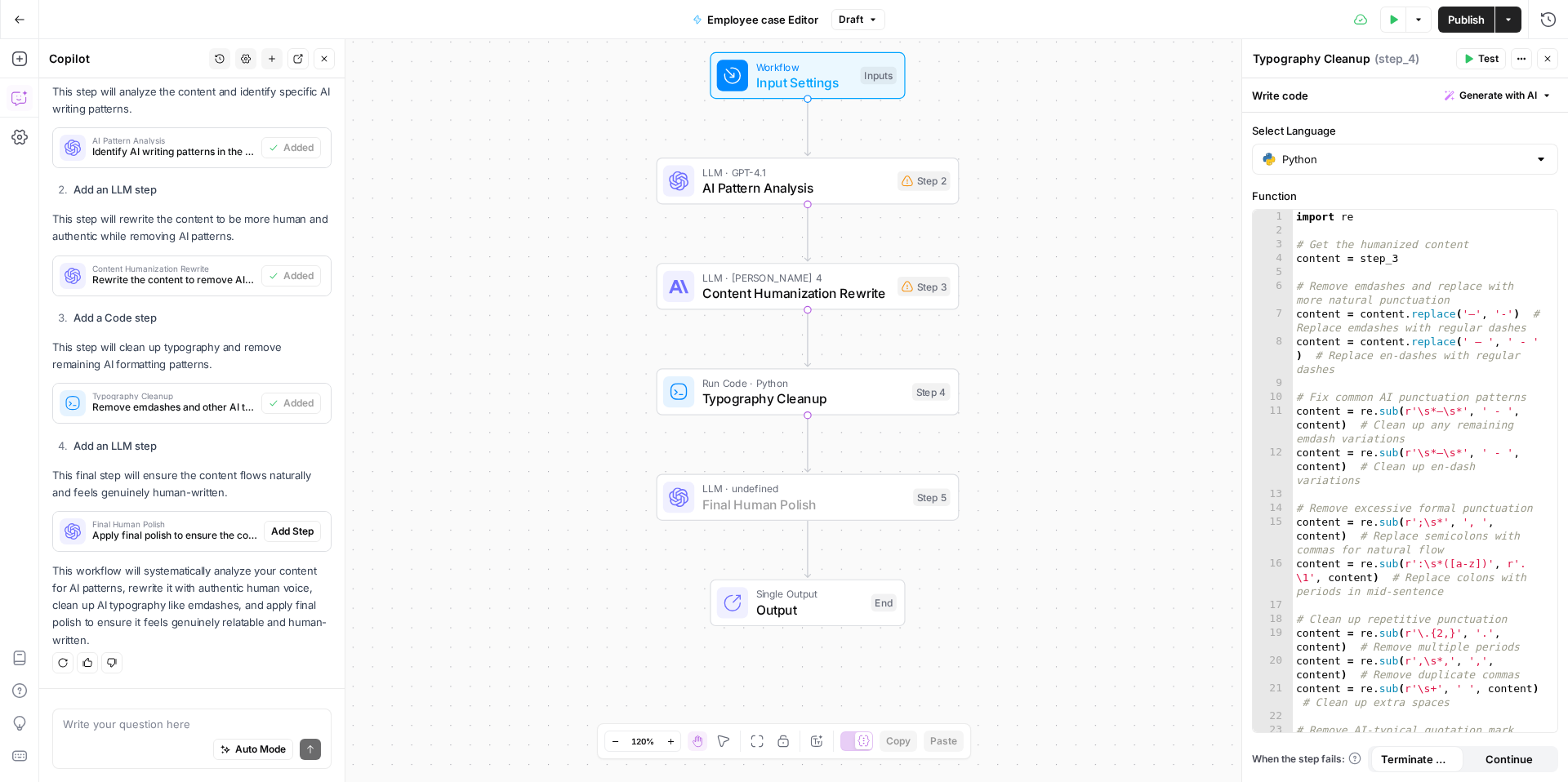
click at [277, 538] on span "Add Step" at bounding box center [293, 531] width 43 height 15
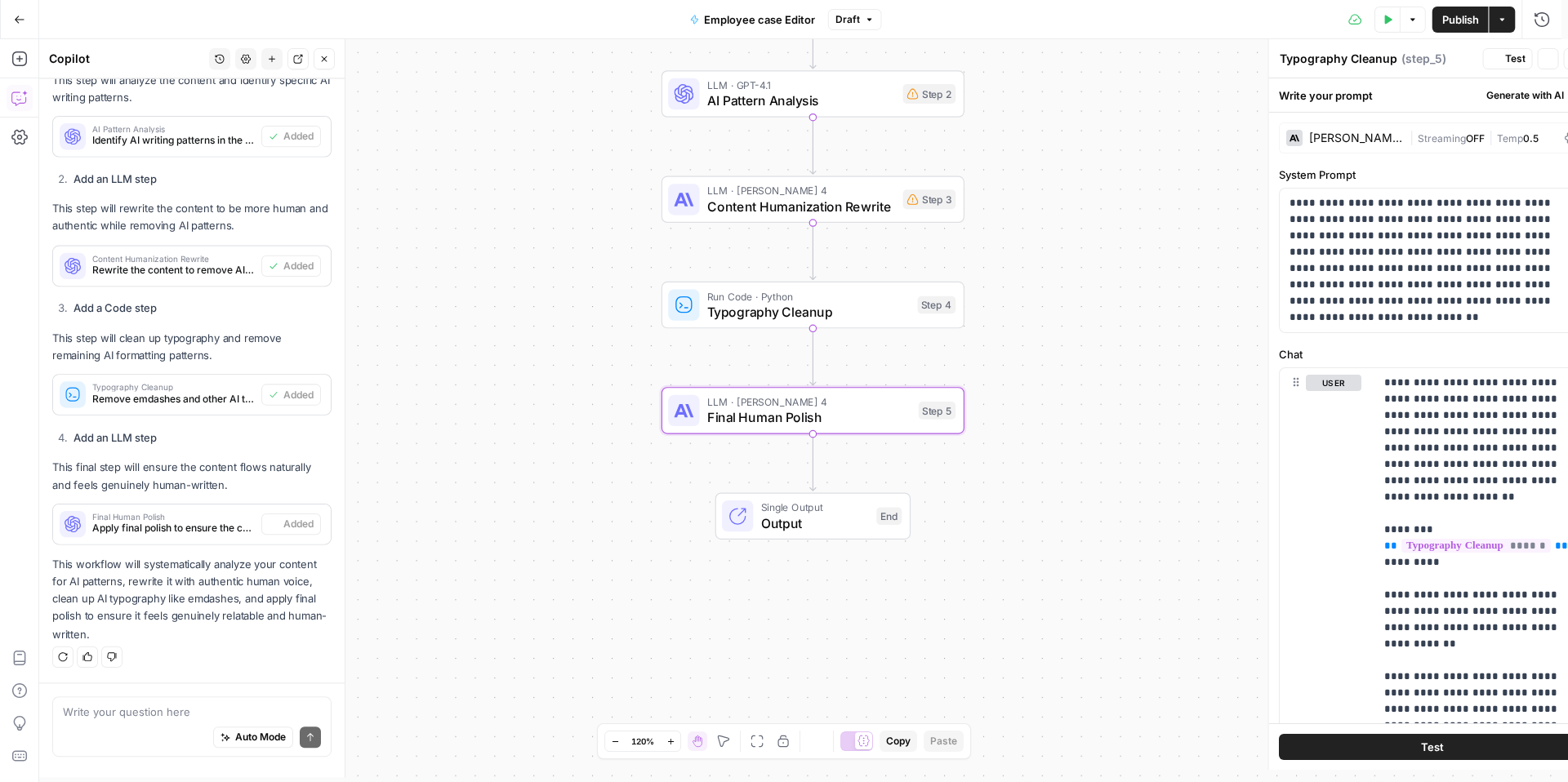
type textarea "Final Human Polish"
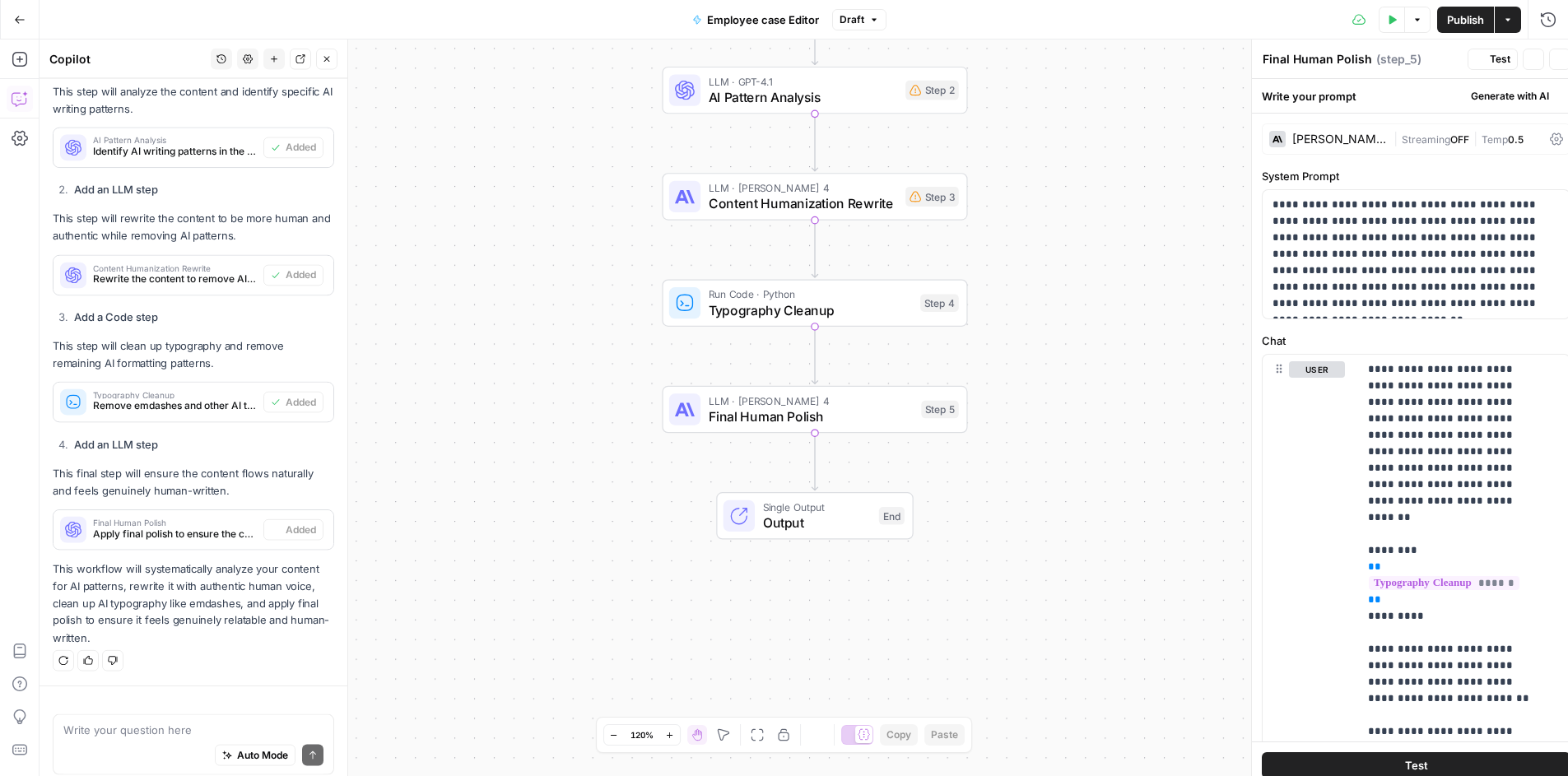
scroll to position [2248, 0]
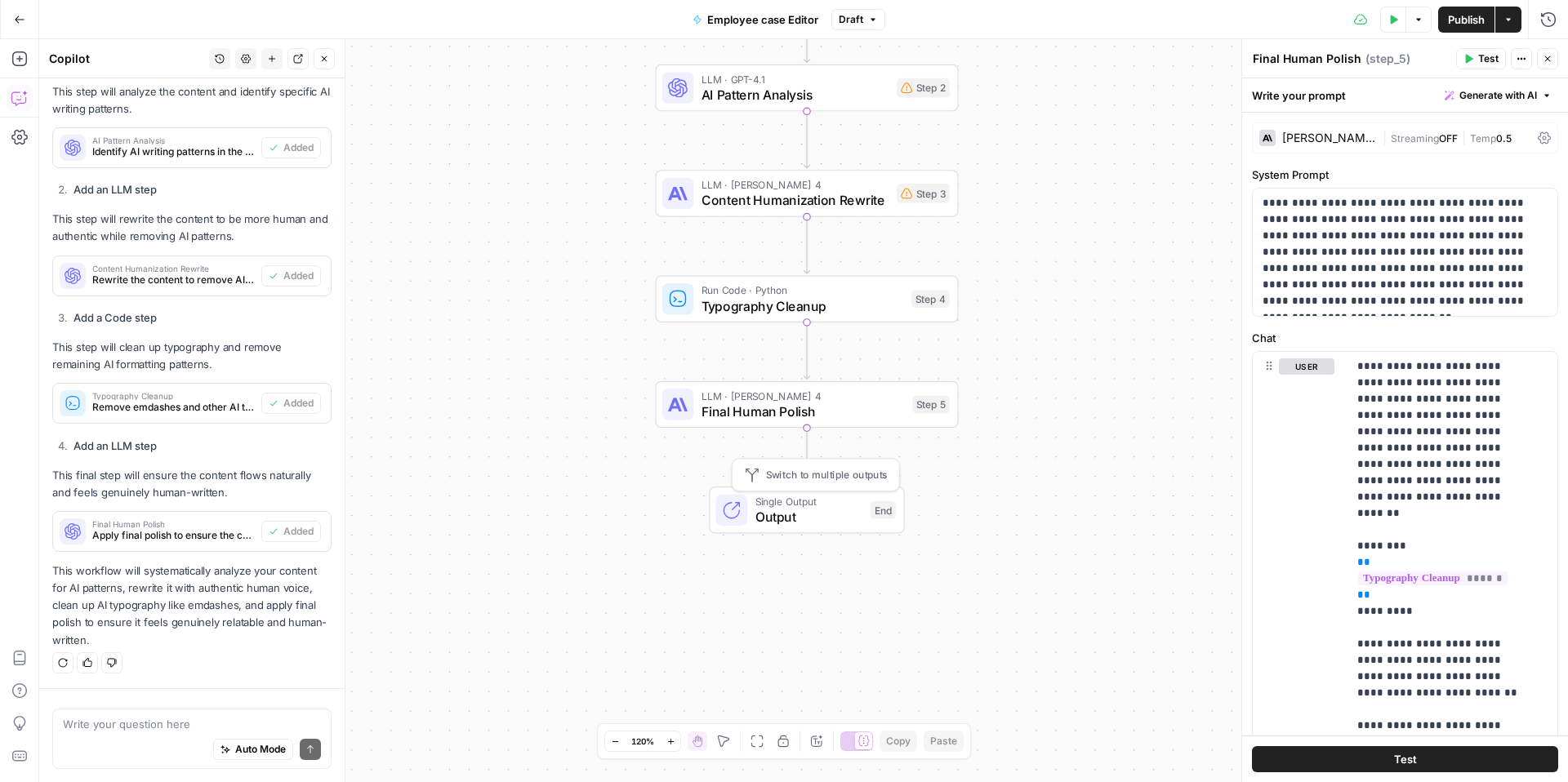
click at [782, 516] on span "Output" at bounding box center [810, 517] width 108 height 20
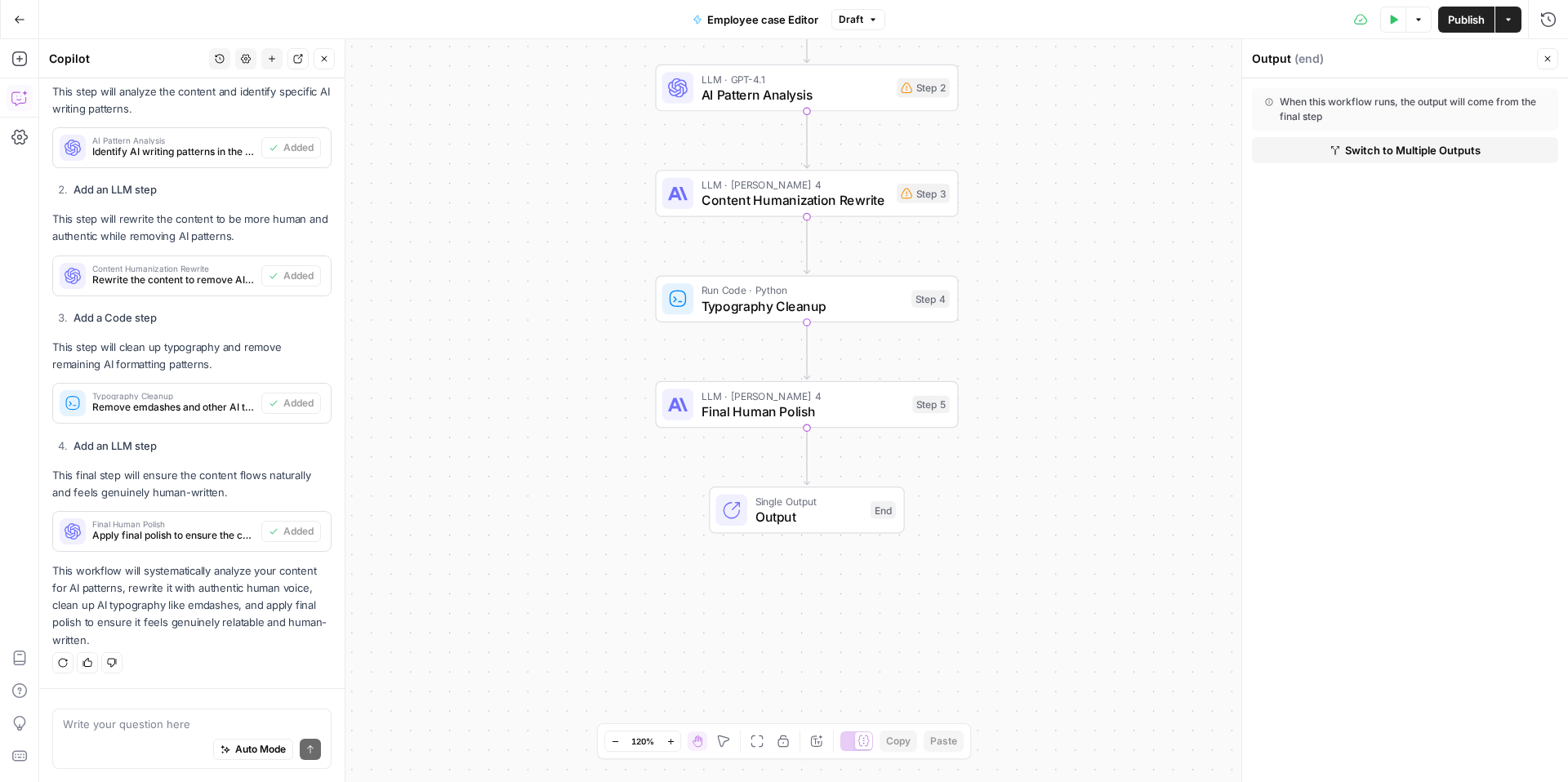
click at [788, 412] on span "Final Human Polish" at bounding box center [803, 411] width 203 height 20
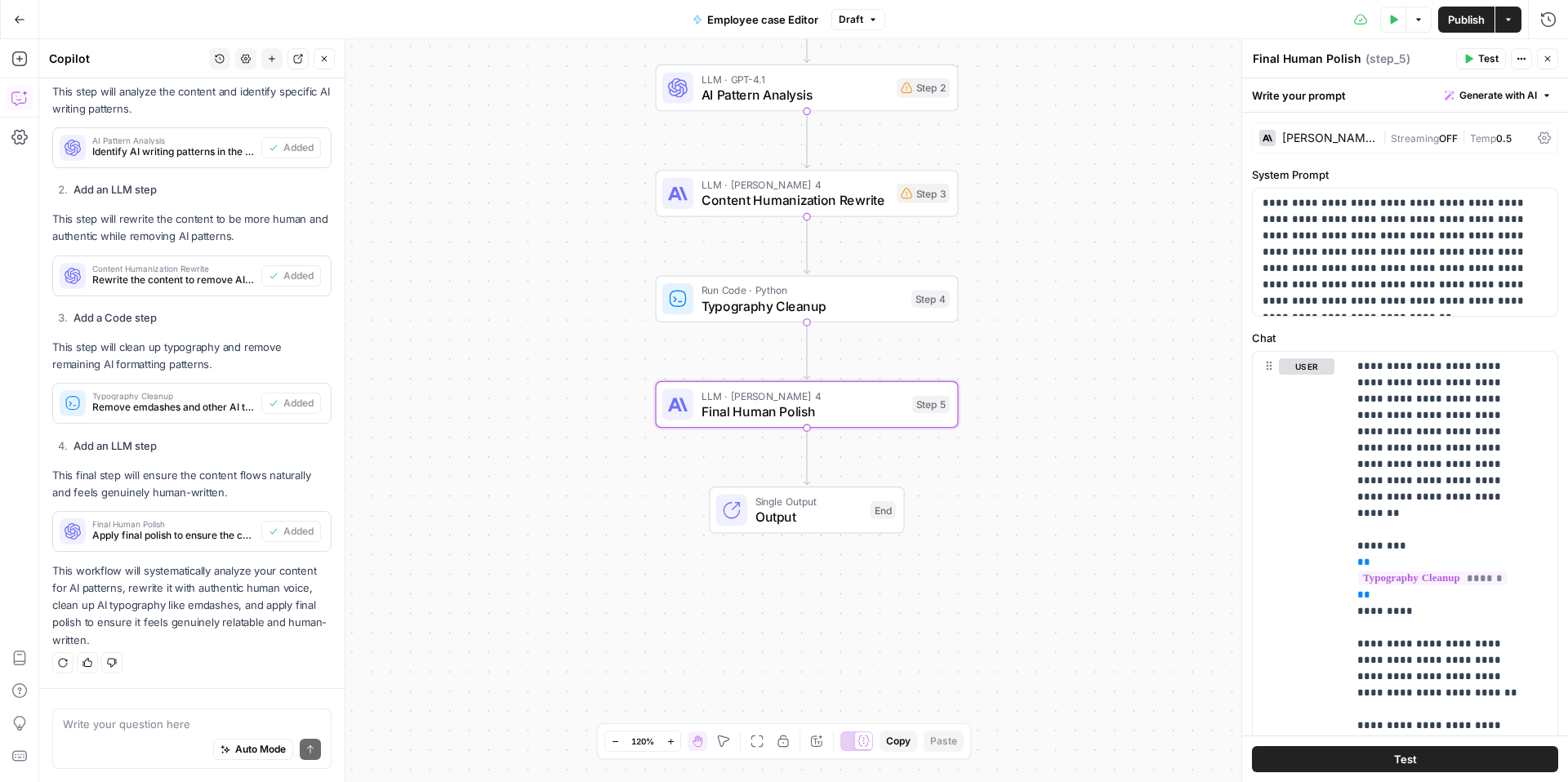
click at [1175, 635] on span "Test" at bounding box center [1406, 759] width 23 height 16
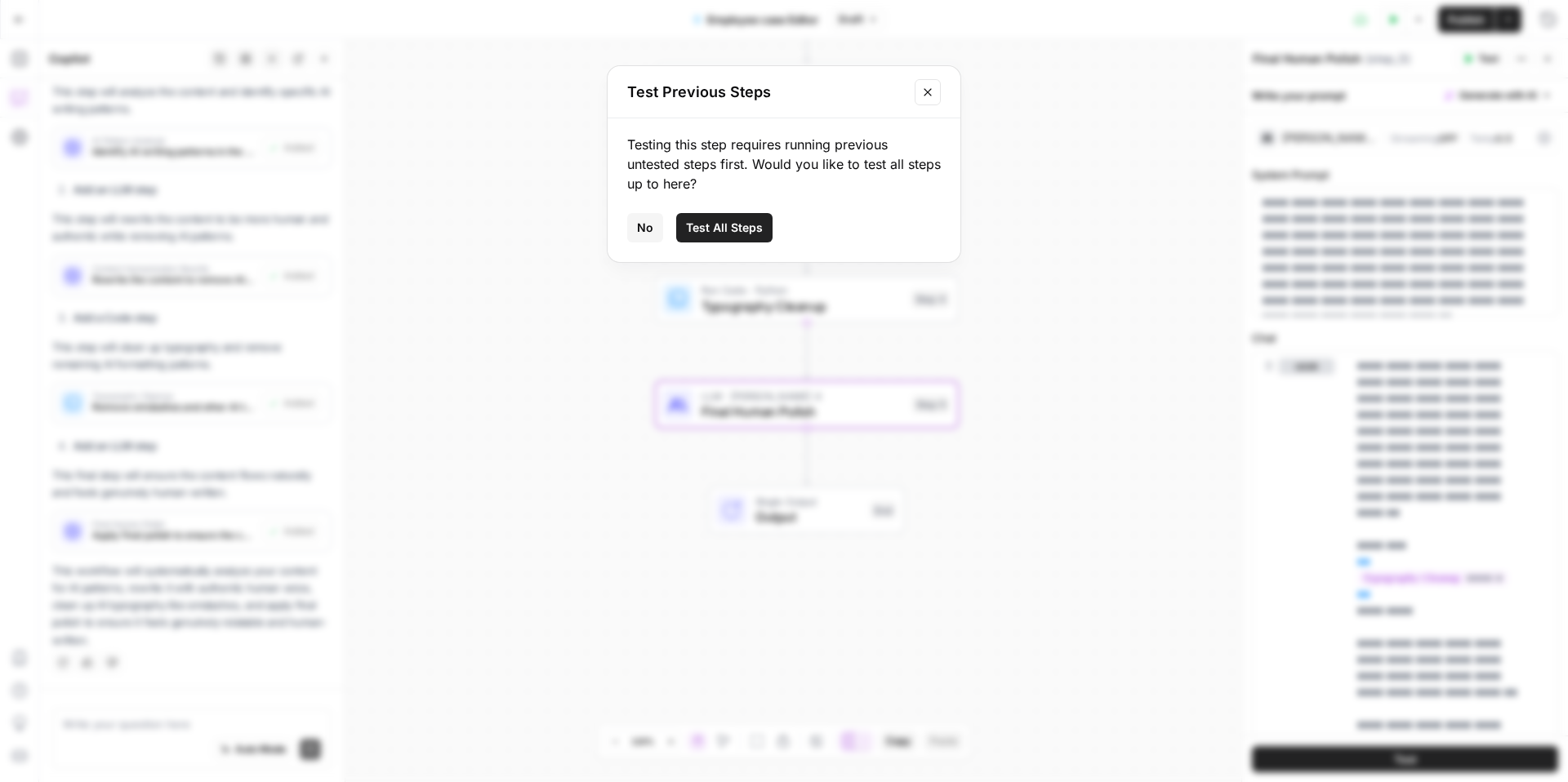
click at [730, 231] on span "Test All Steps" at bounding box center [725, 228] width 77 height 16
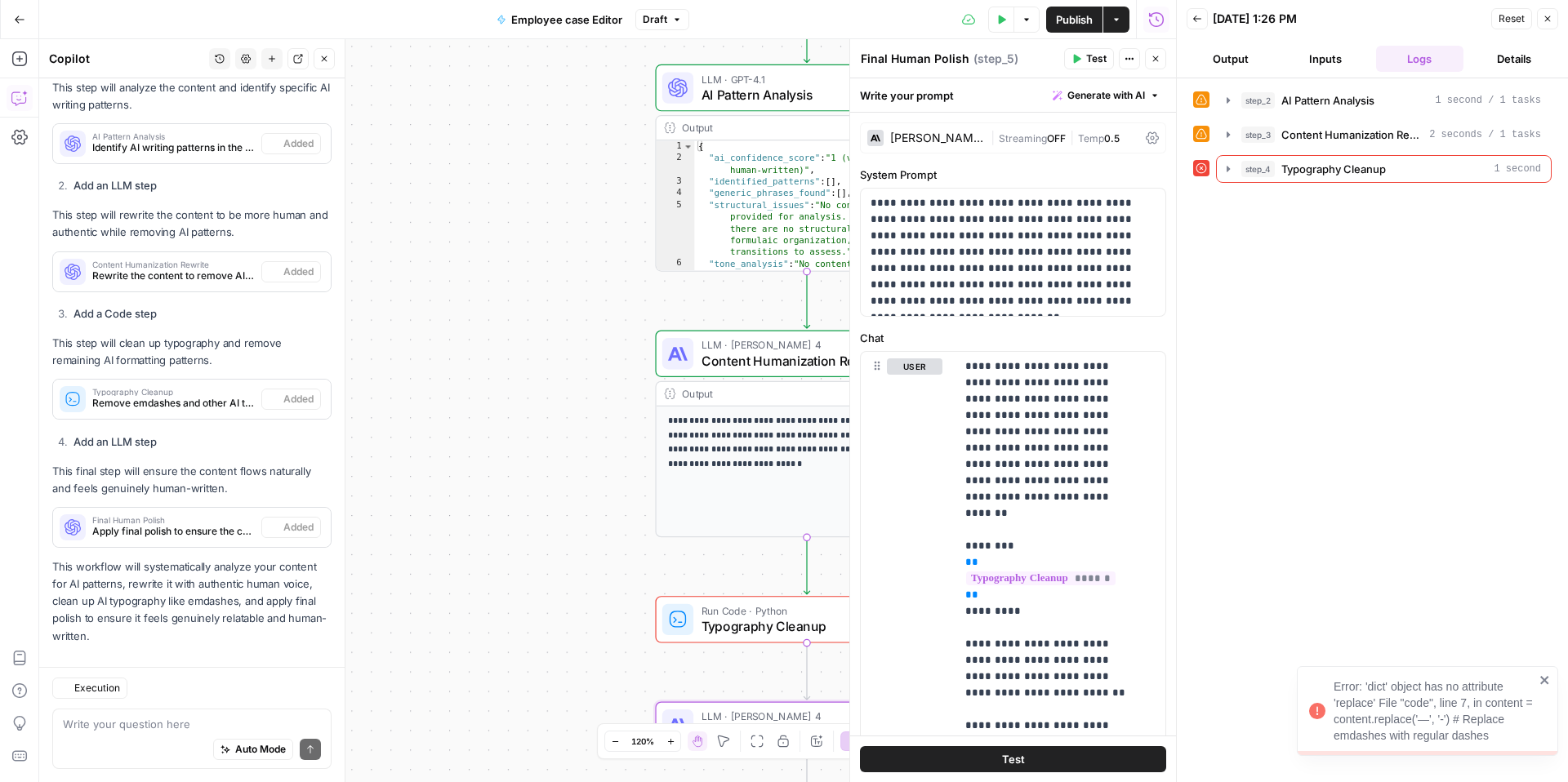
scroll to position [2250, 0]
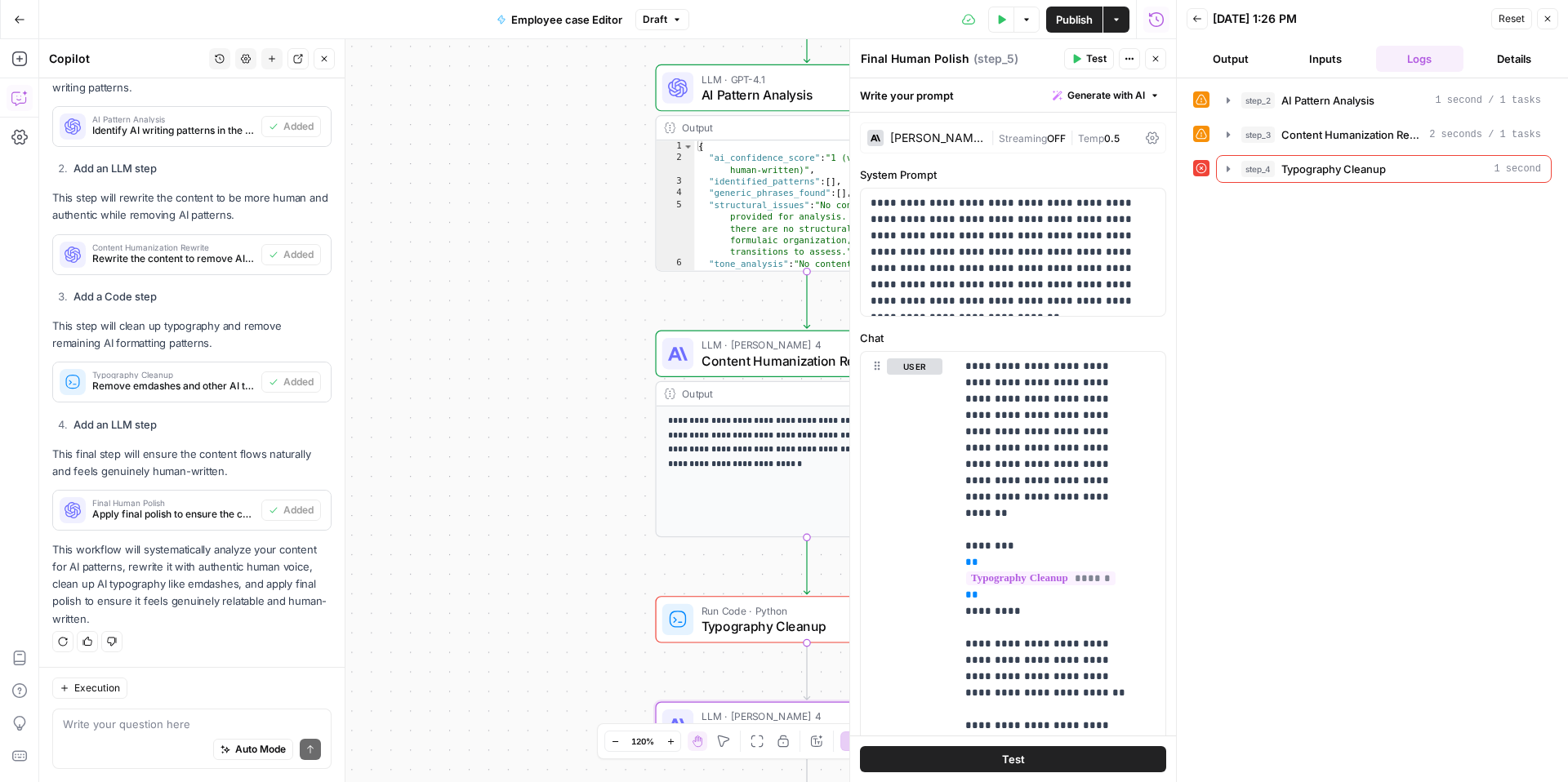
click at [1175, 232] on div "step_2 AI Pattern Analysis 1 second / 1 tasks step_3 Content Humanization Rewri…" at bounding box center [1372, 430] width 358 height 687
click at [1175, 170] on icon at bounding box center [1201, 168] width 12 height 12
click at [1175, 175] on span "Typography Cleanup" at bounding box center [1334, 168] width 105 height 16
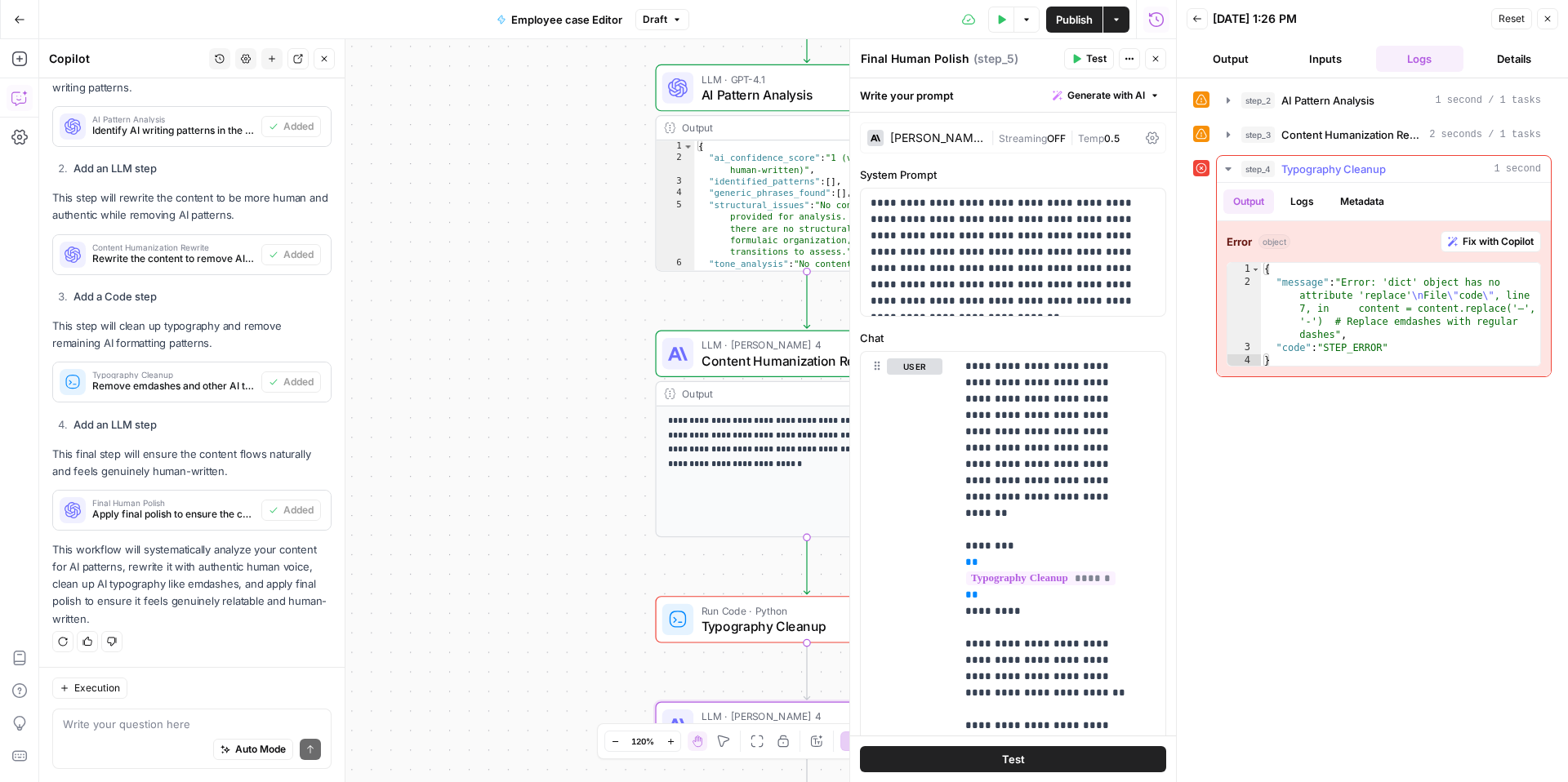
click at [1175, 174] on span "Typography Cleanup" at bounding box center [1334, 168] width 105 height 16
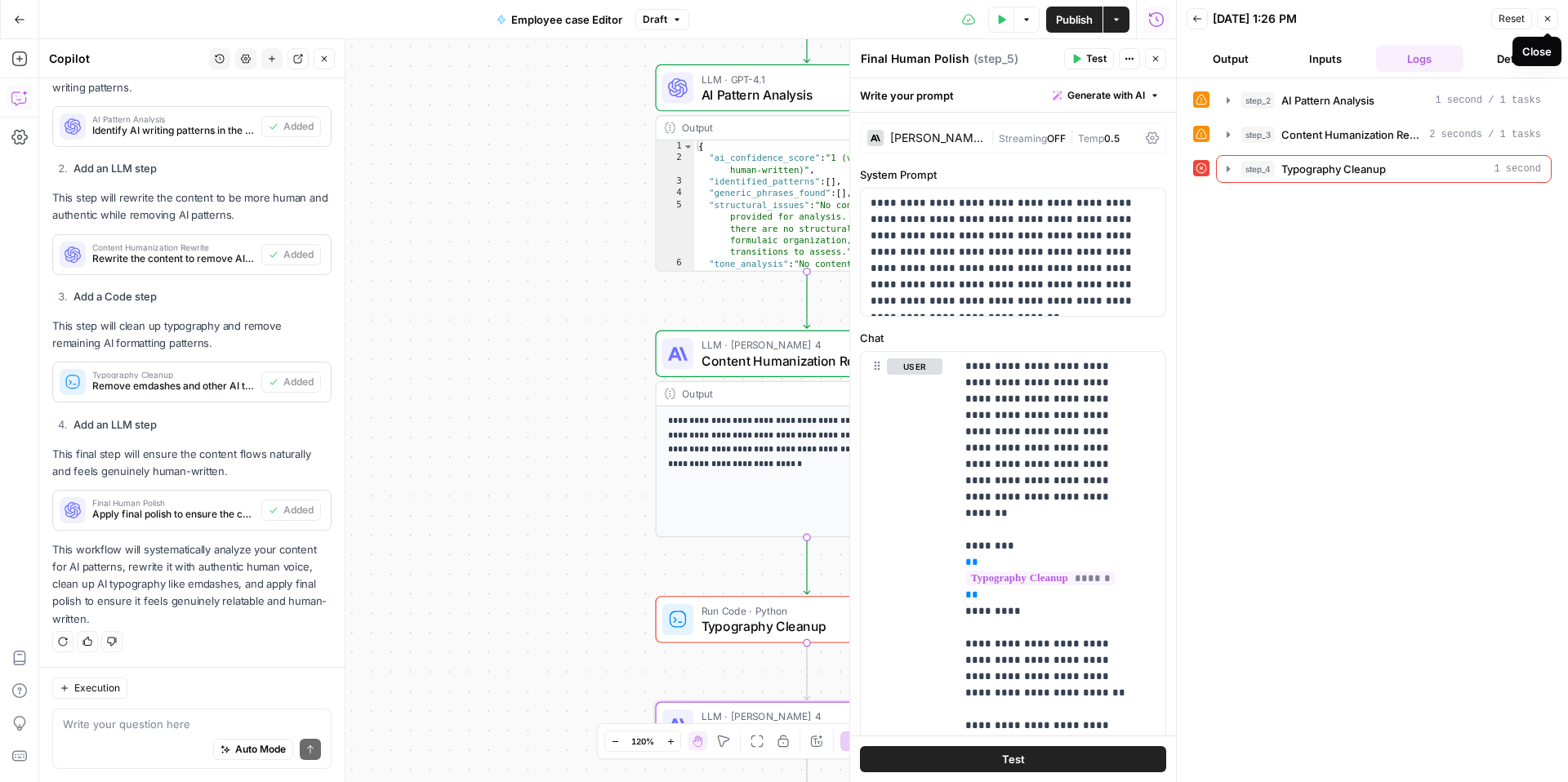
click at [1175, 26] on button "Close" at bounding box center [1548, 19] width 21 height 21
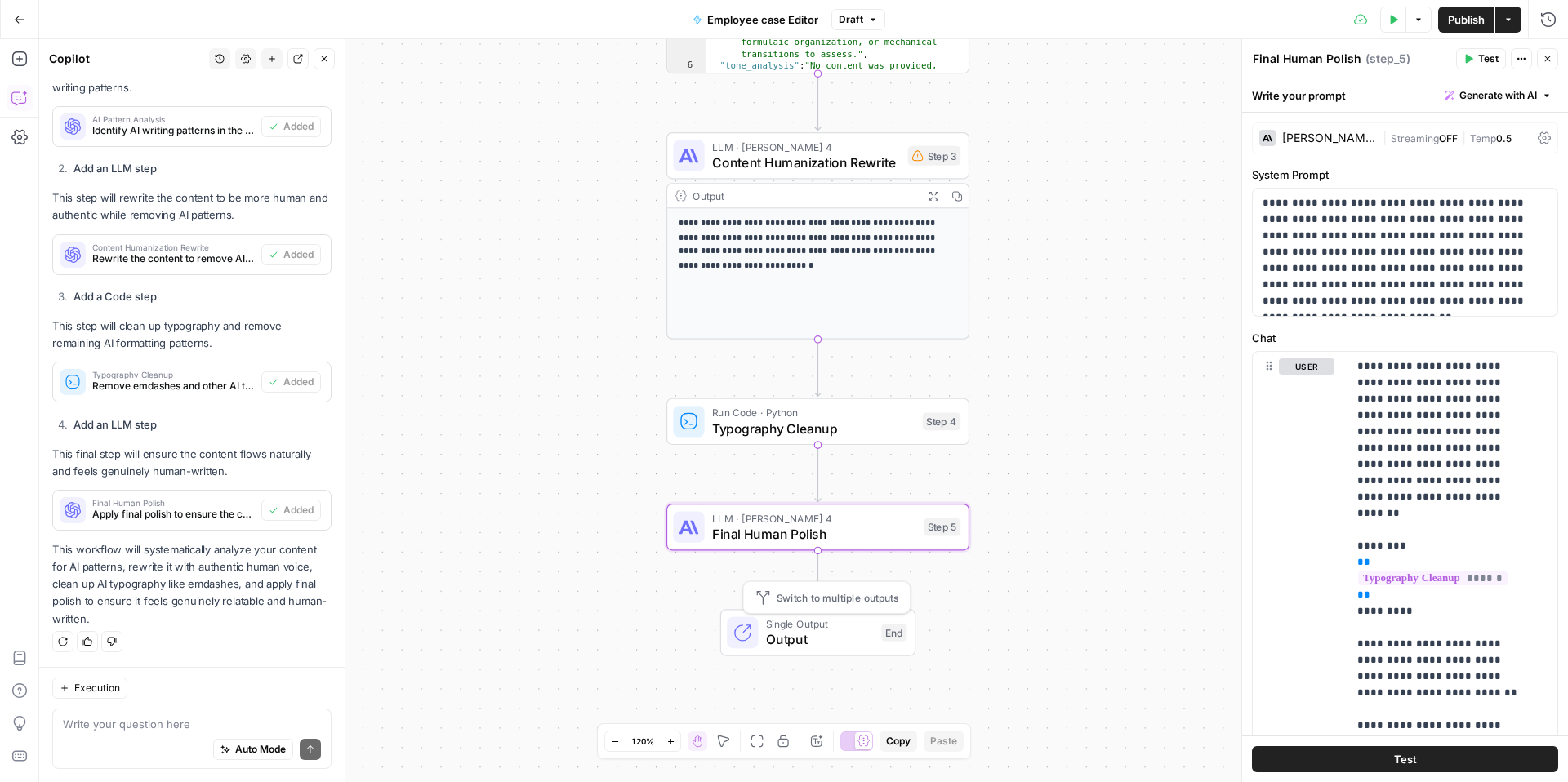
click at [816, 635] on span "Output" at bounding box center [820, 639] width 108 height 20
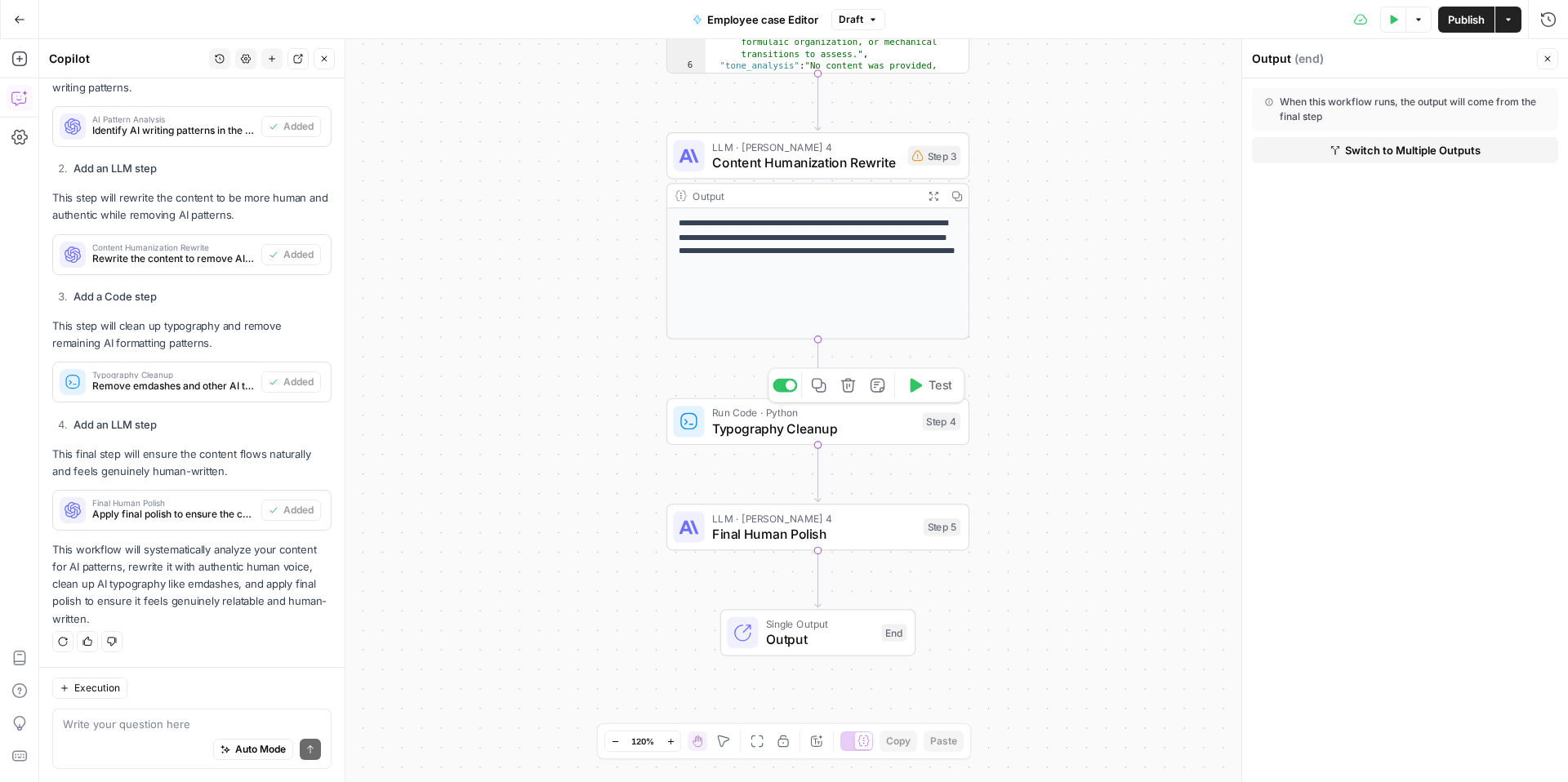
click at [806, 430] on span "Typography Cleanup" at bounding box center [813, 428] width 202 height 20
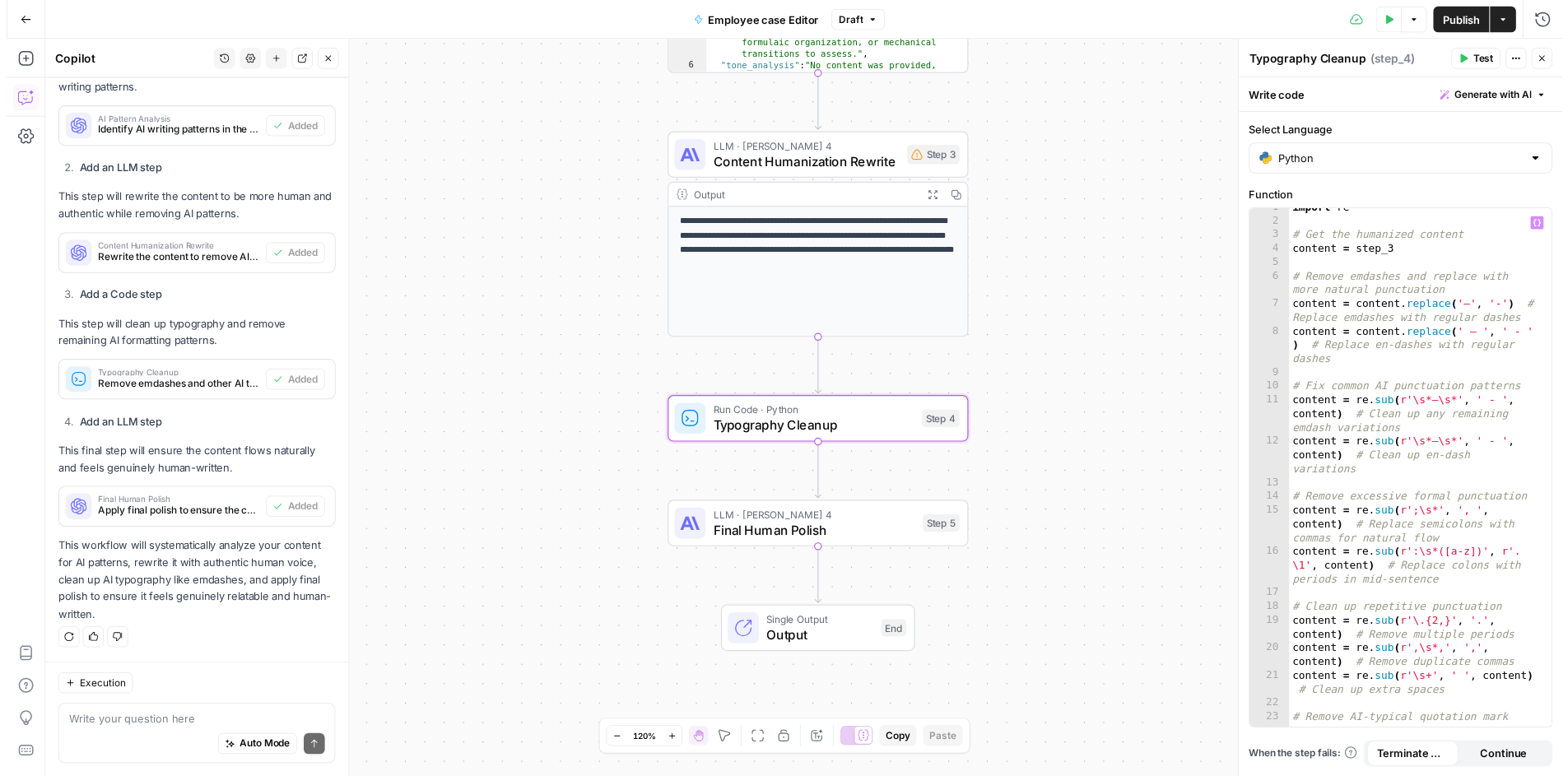
scroll to position [0, 0]
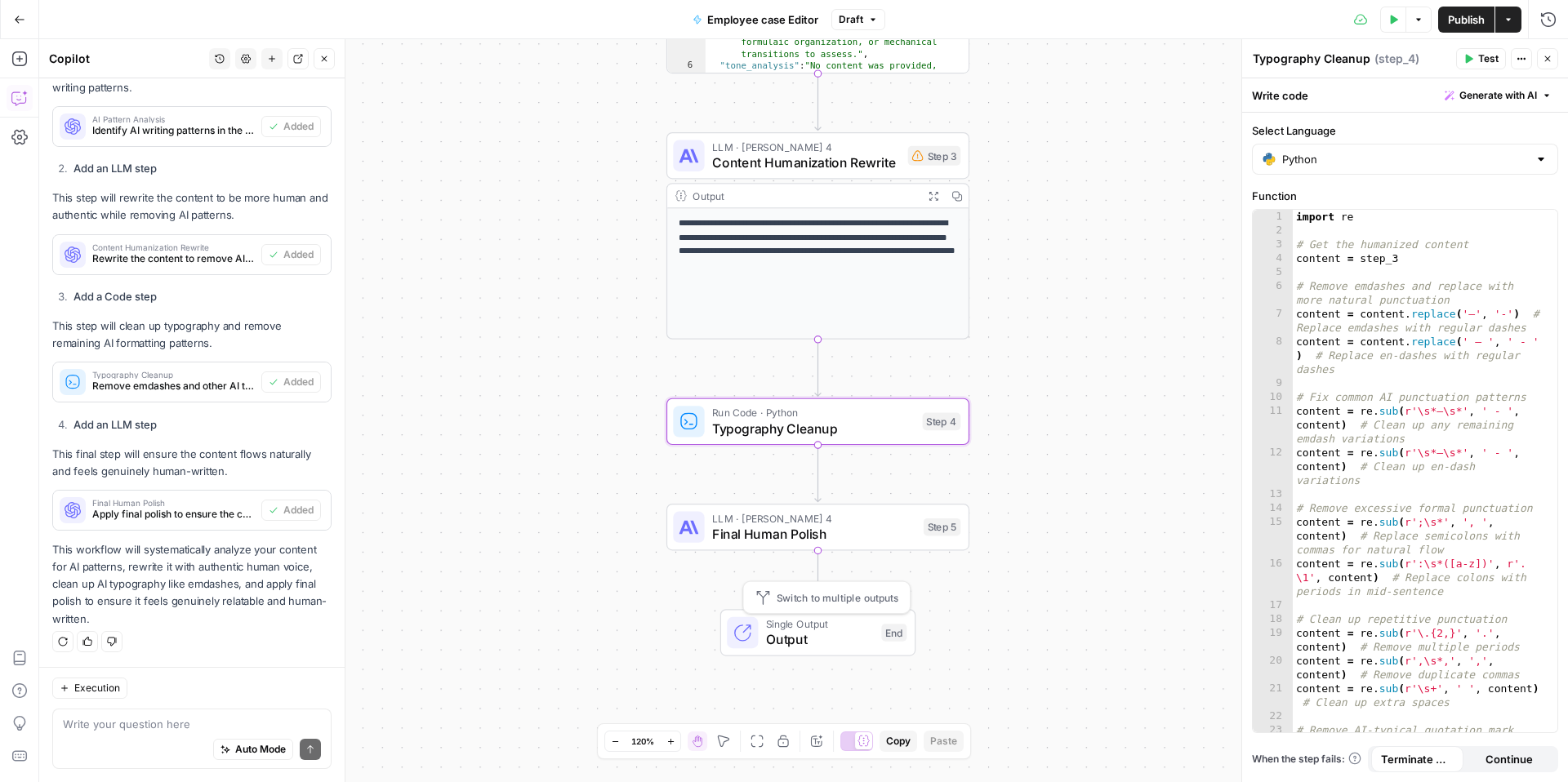
click at [808, 635] on span "Output" at bounding box center [820, 639] width 108 height 20
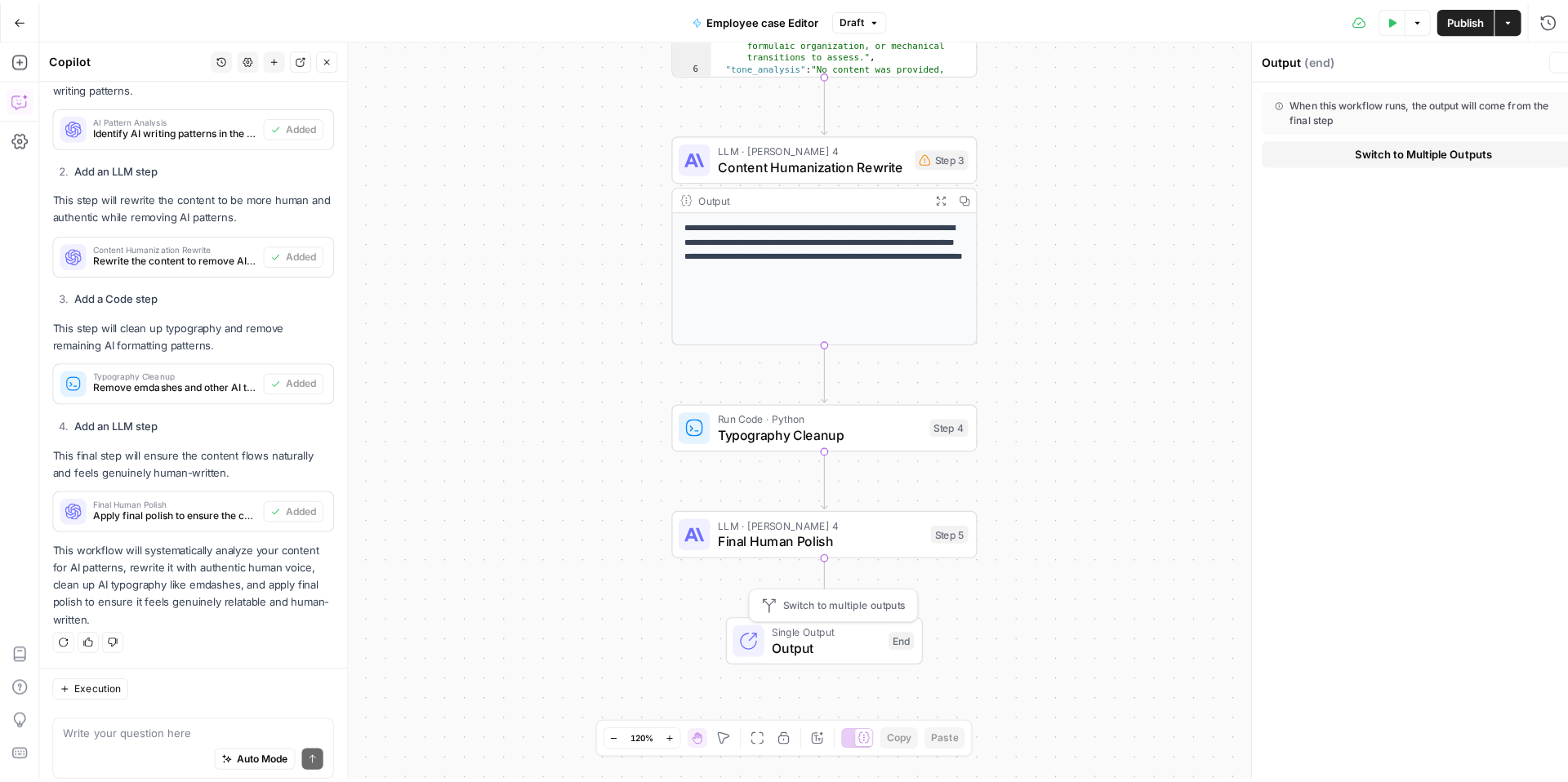
scroll to position [2250, 0]
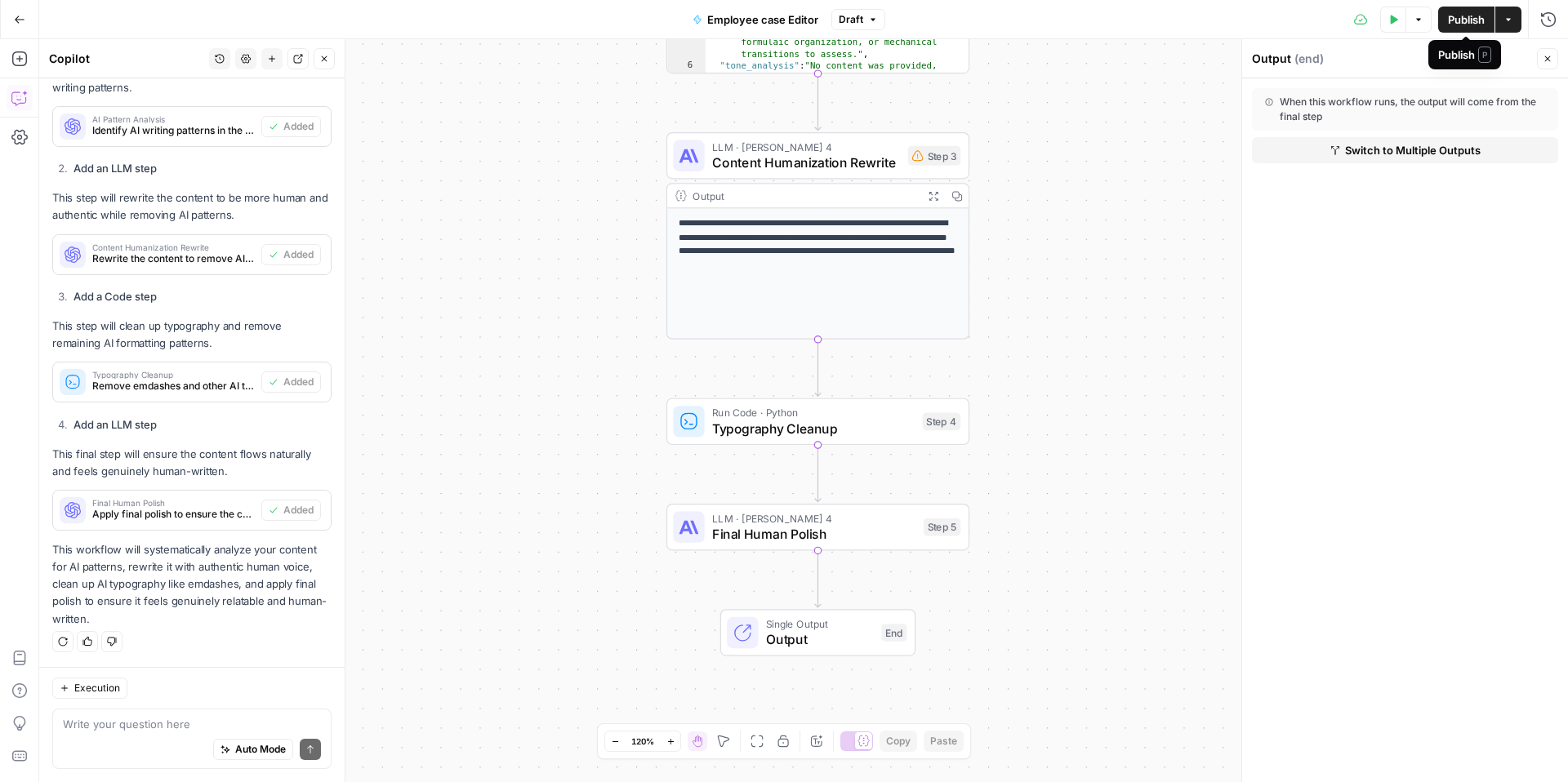
click at [1175, 22] on span "Publish" at bounding box center [1466, 20] width 36 height 16
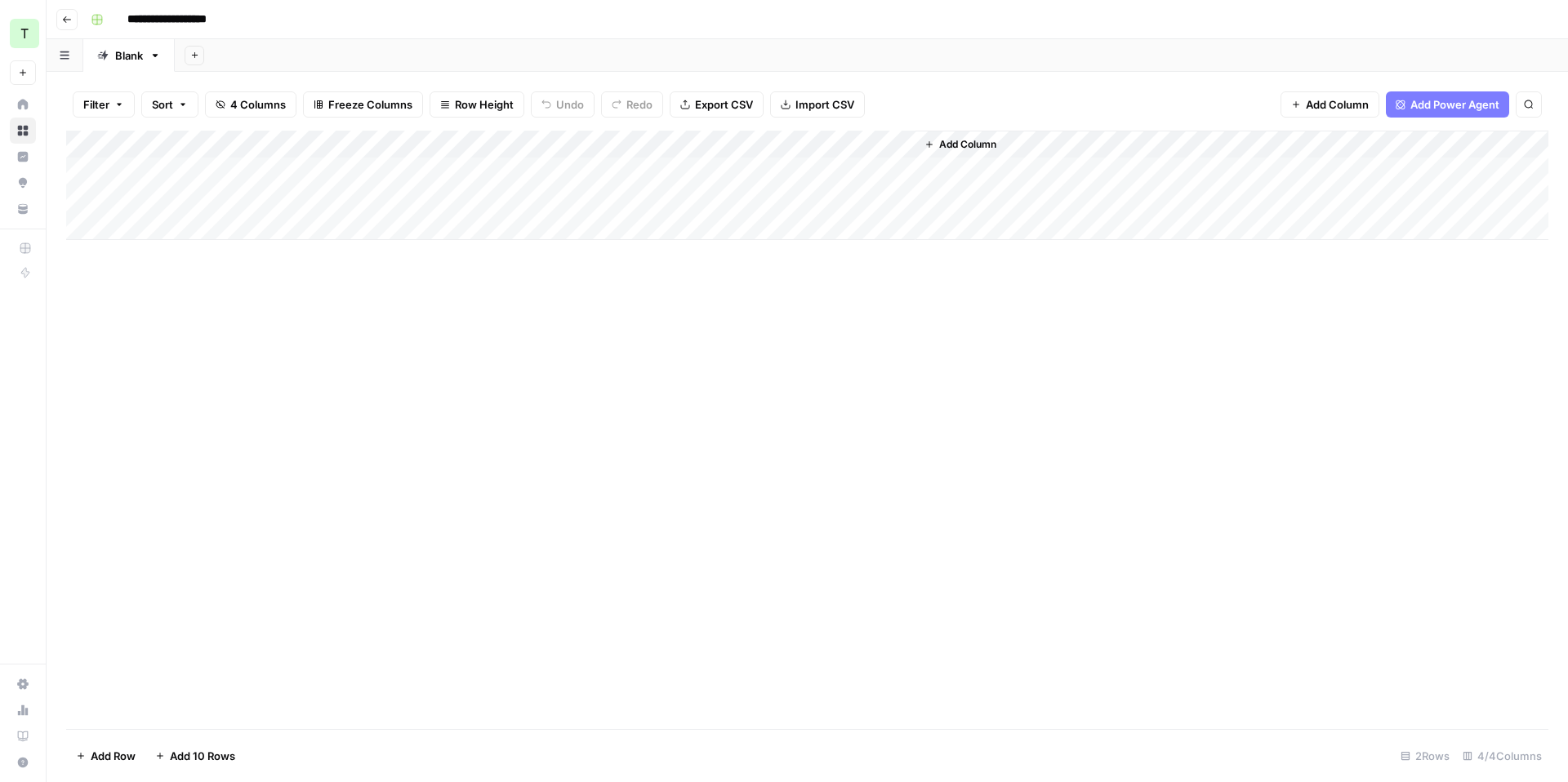
click at [839, 166] on div "Add Column" at bounding box center [807, 184] width 1482 height 109
click at [818, 170] on div "Add Column" at bounding box center [807, 184] width 1482 height 109
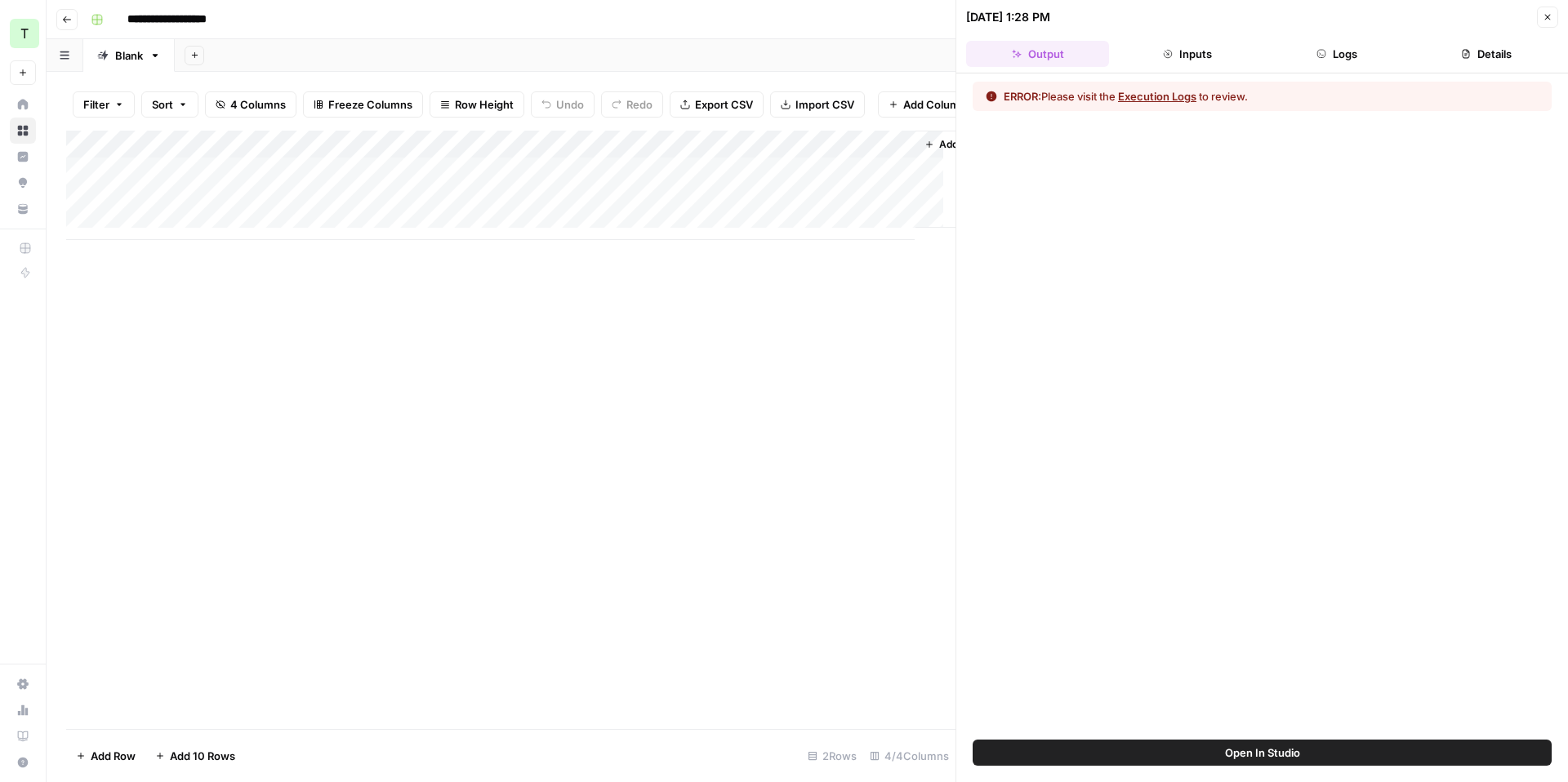
click at [656, 185] on div "Add Column" at bounding box center [511, 184] width 890 height 109
click at [688, 184] on div "Add Column" at bounding box center [511, 184] width 890 height 109
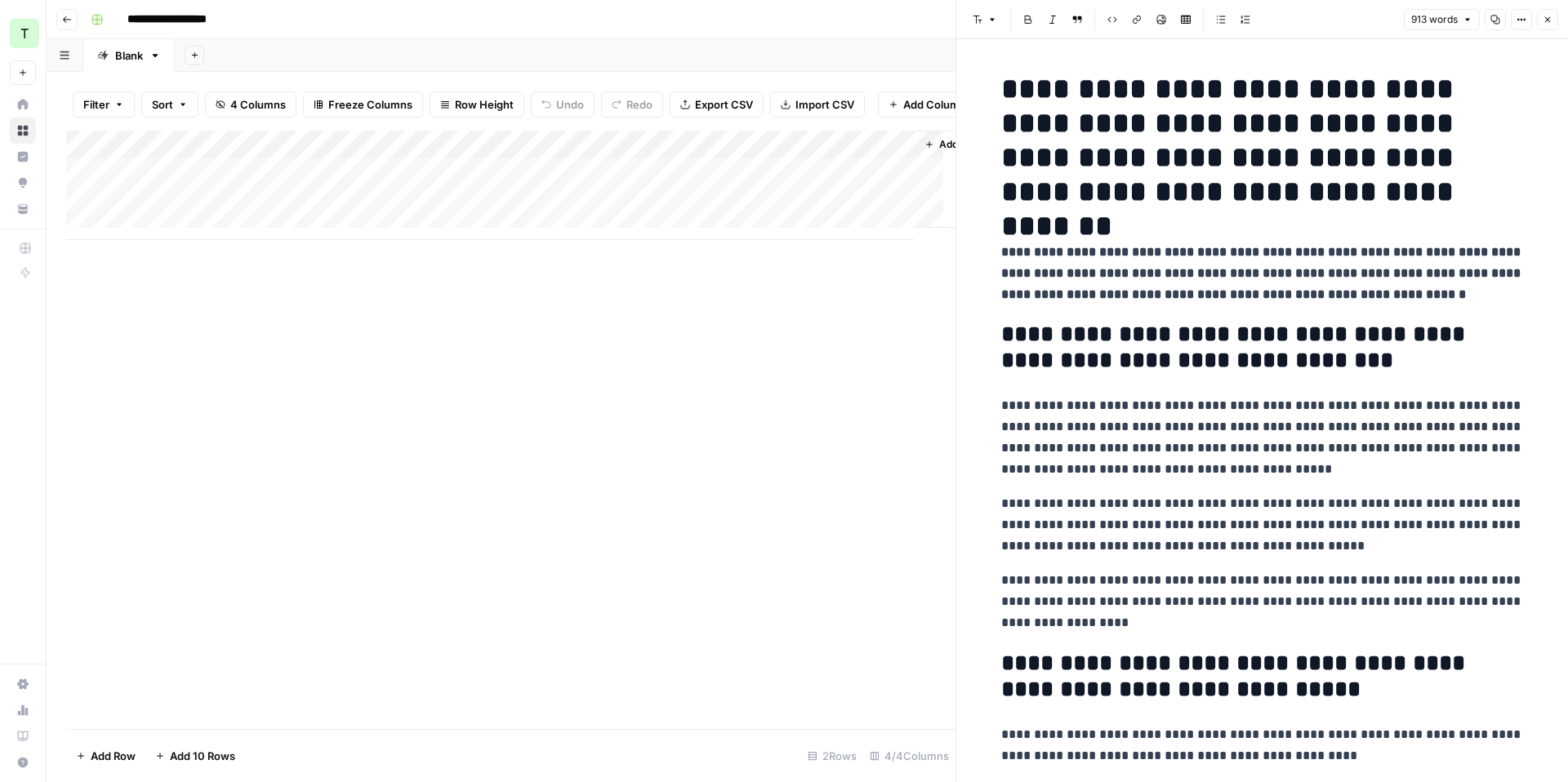
click at [512, 184] on div "Add Column" at bounding box center [511, 184] width 890 height 109
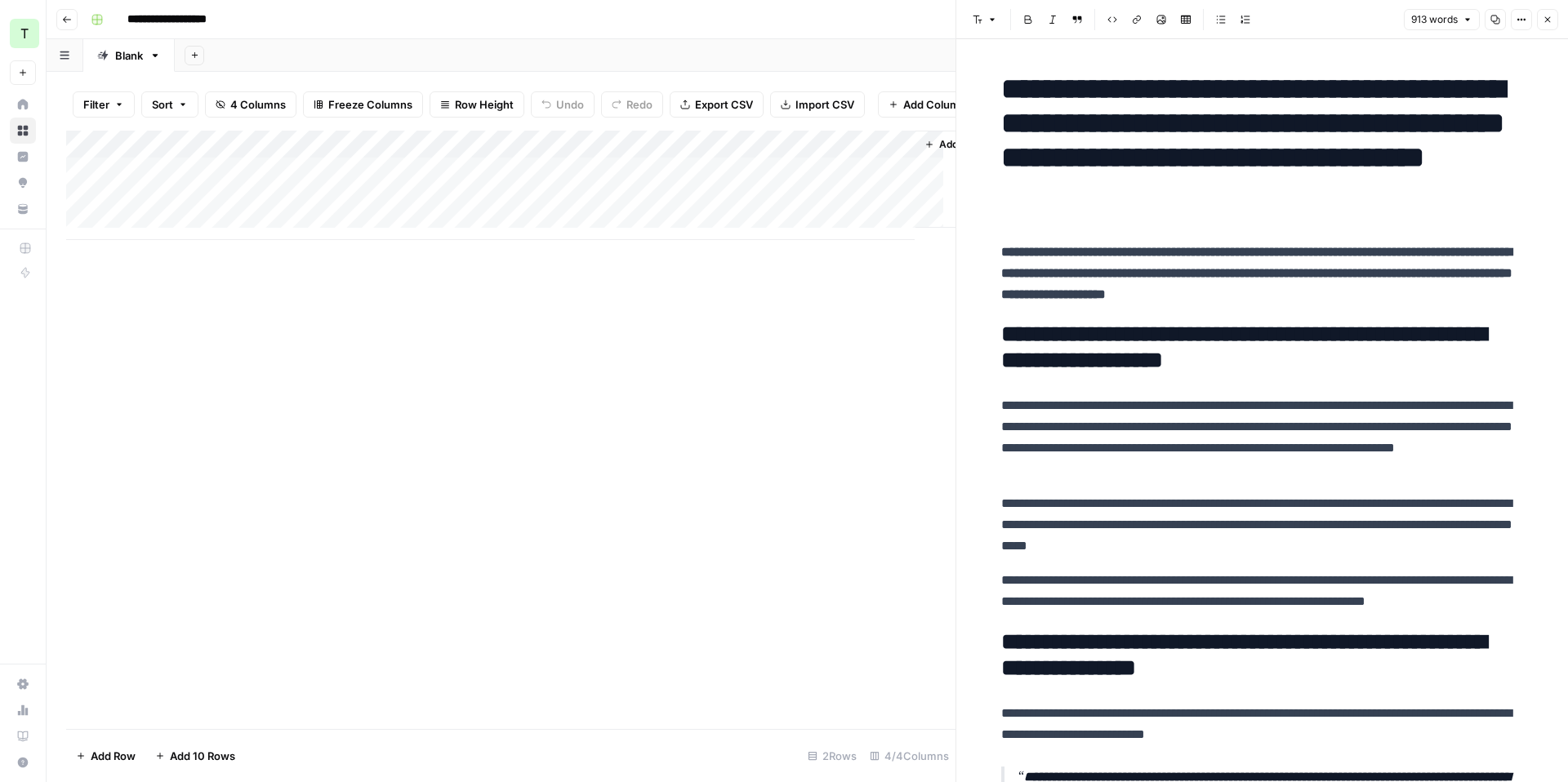
click at [789, 191] on div "Add Column" at bounding box center [511, 184] width 890 height 109
click at [877, 185] on div "Add Column" at bounding box center [511, 184] width 890 height 109
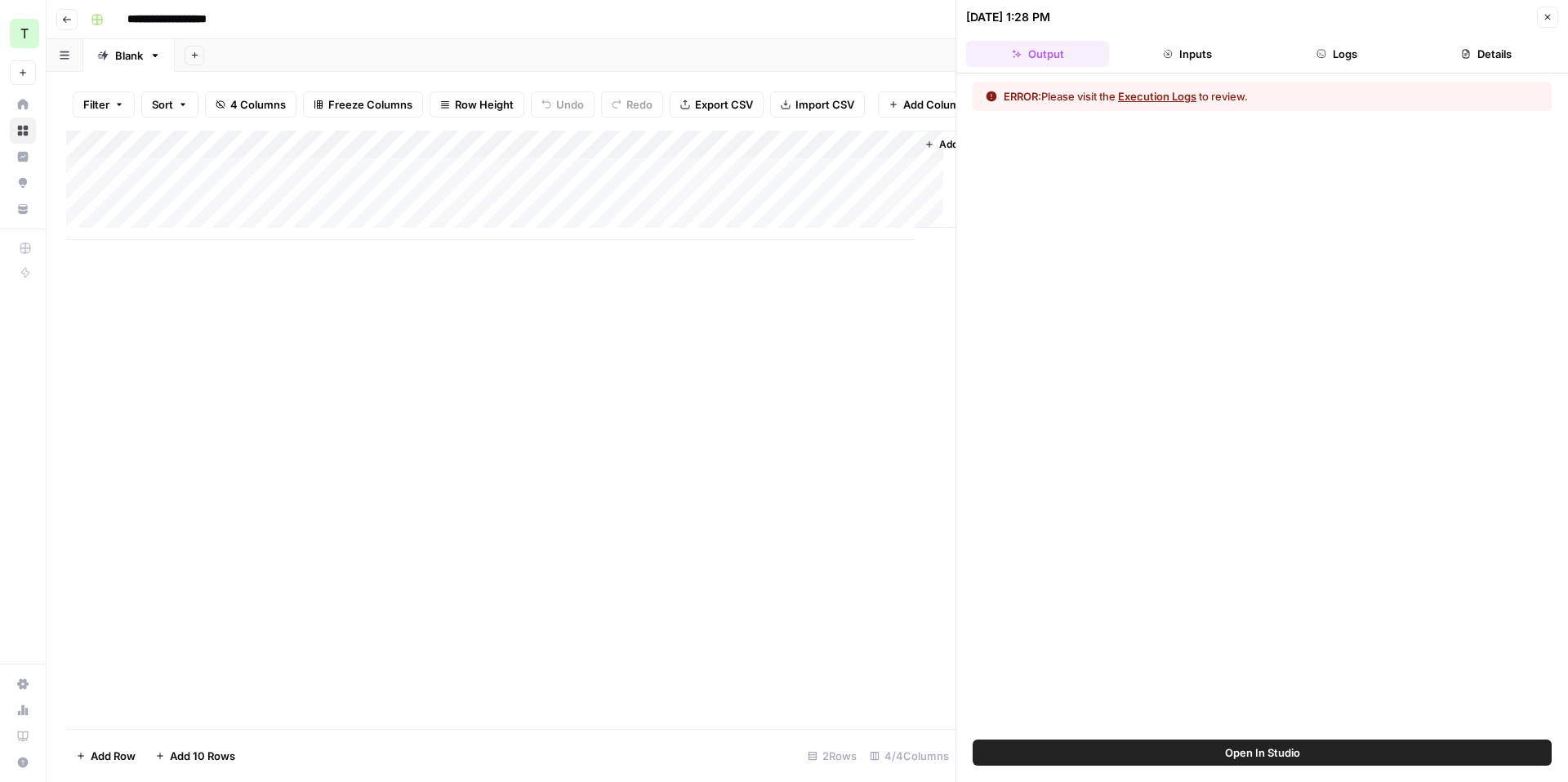
click at [1219, 759] on button "Open In Studio" at bounding box center [1262, 752] width 579 height 26
click at [895, 183] on div "Add Column" at bounding box center [511, 184] width 890 height 109
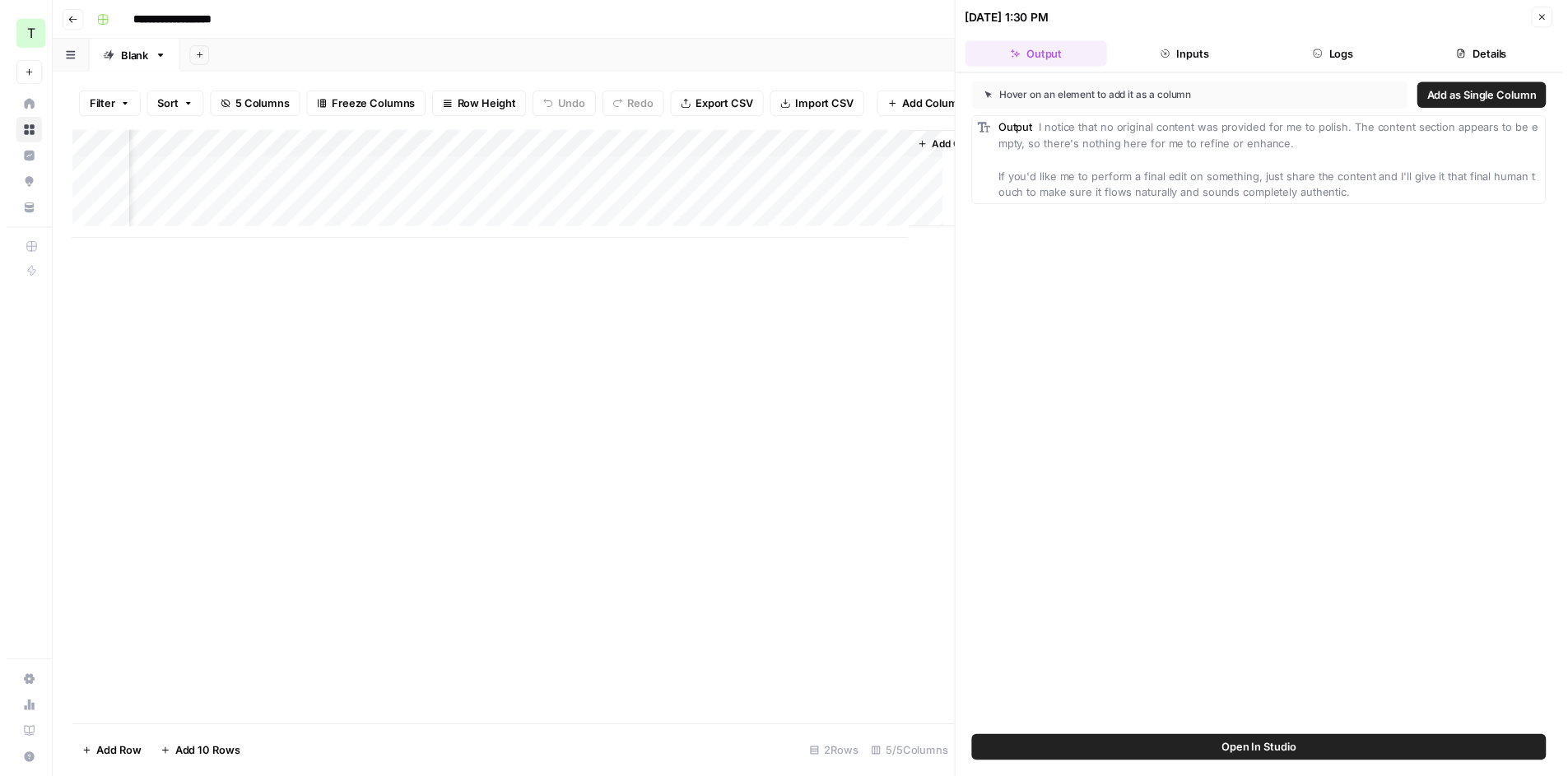
scroll to position [0, 148]
click at [734, 154] on div "Add Column" at bounding box center [515, 186] width 897 height 110
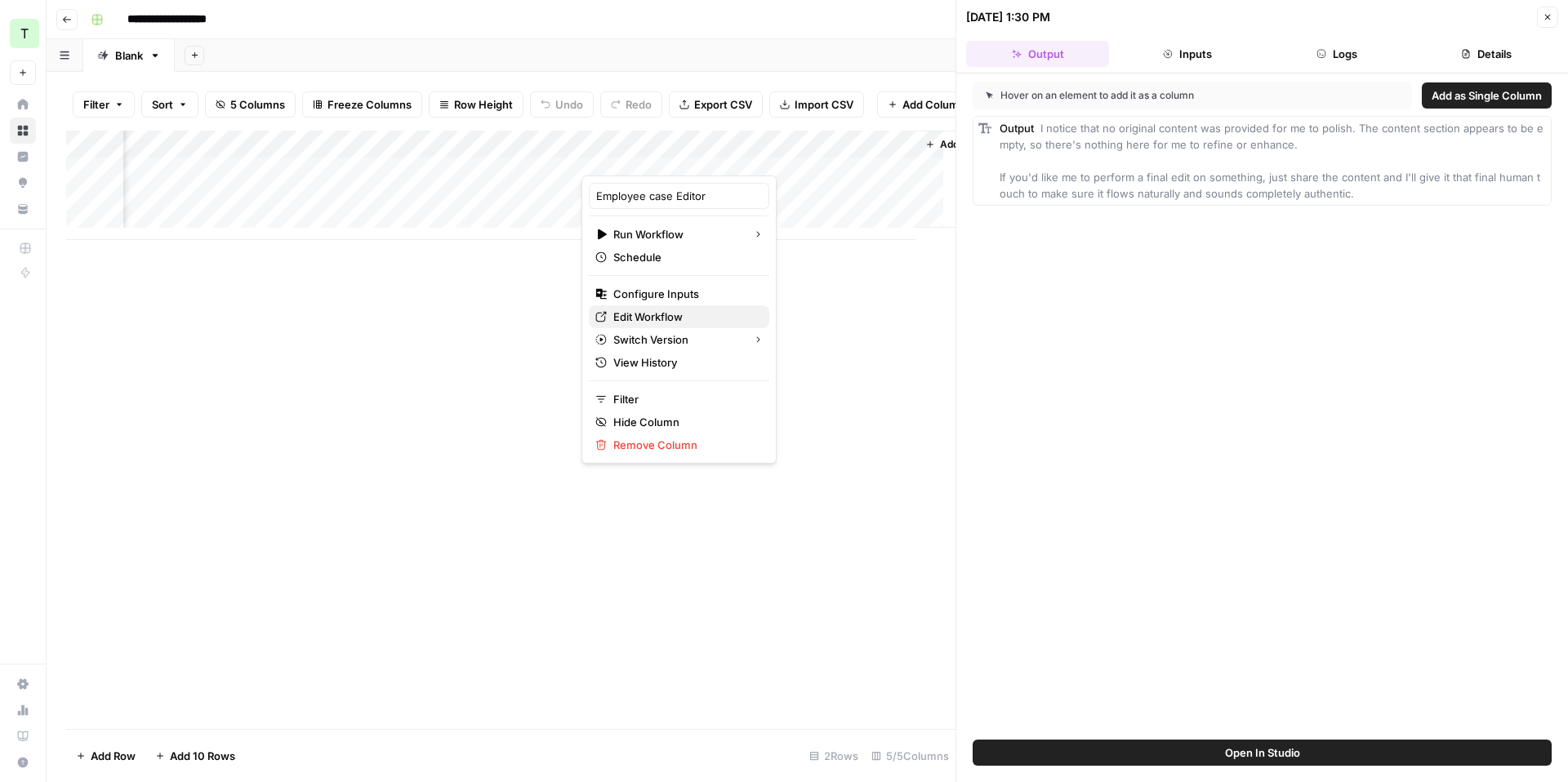
click at [662, 321] on span "Edit Workflow" at bounding box center [685, 317] width 143 height 16
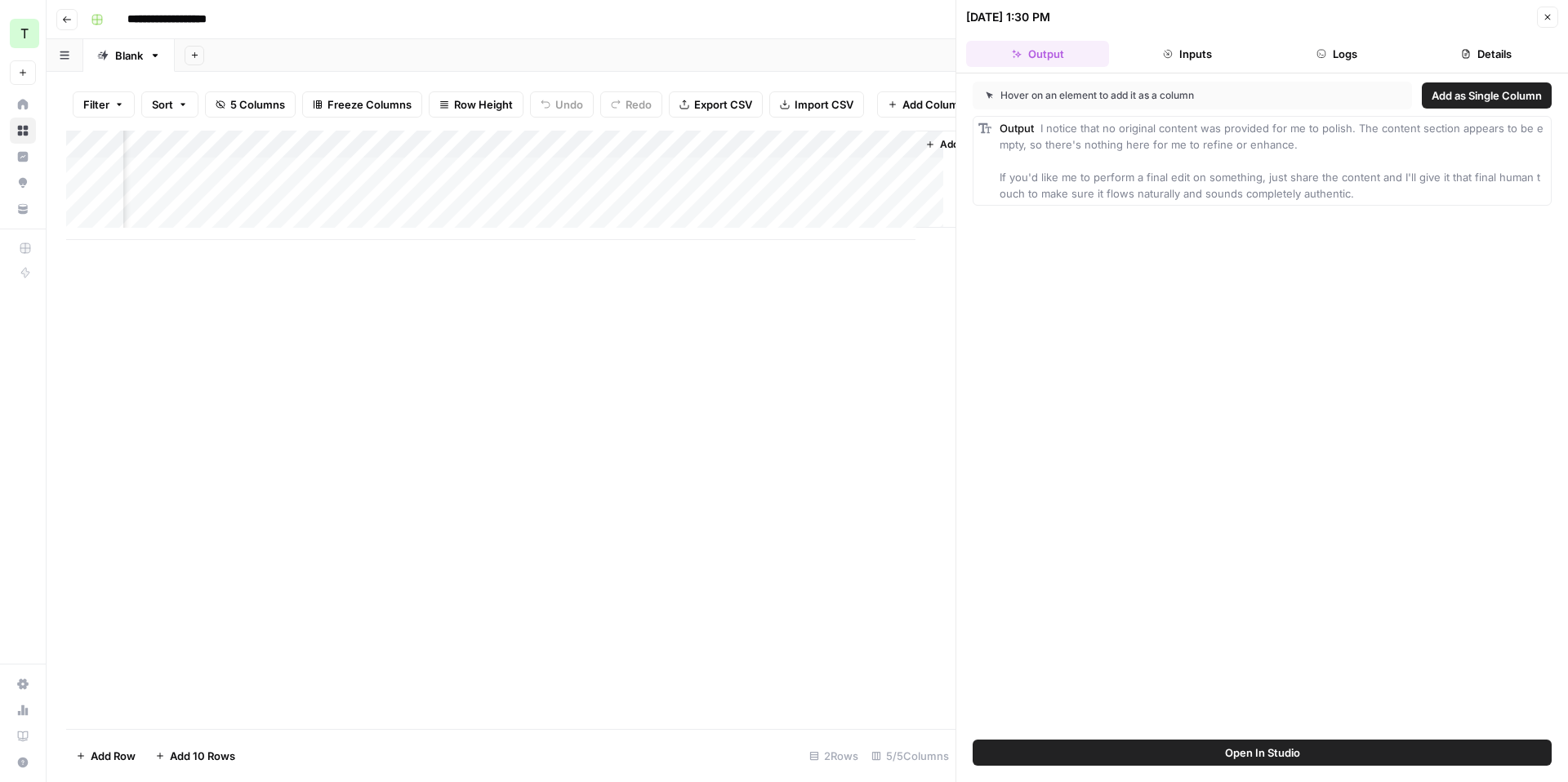
click at [809, 177] on div "Add Column" at bounding box center [511, 184] width 890 height 109
click at [1555, 13] on button "Close" at bounding box center [1548, 17] width 21 height 21
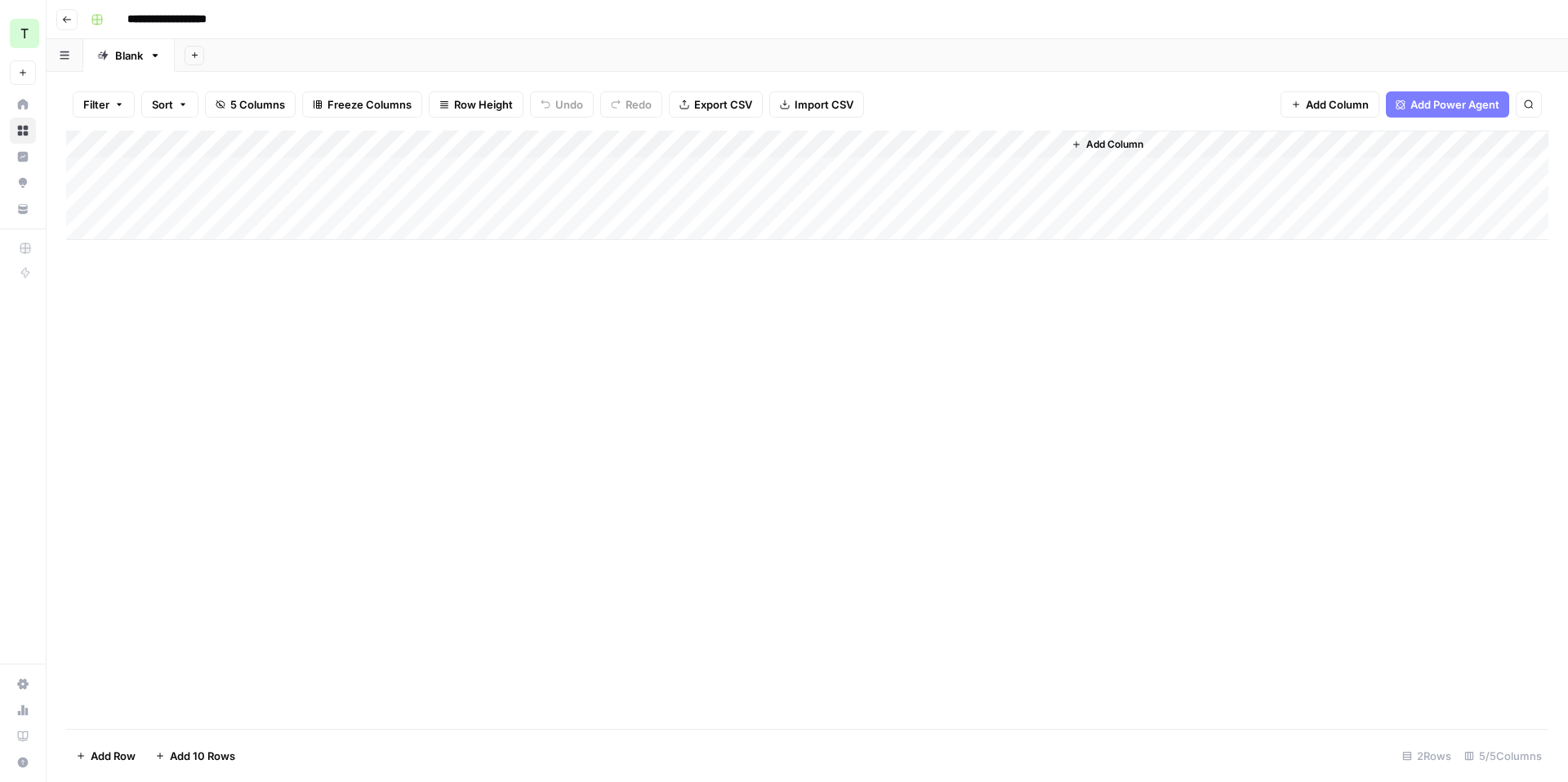
click at [1045, 174] on div "Add Column" at bounding box center [807, 184] width 1482 height 109
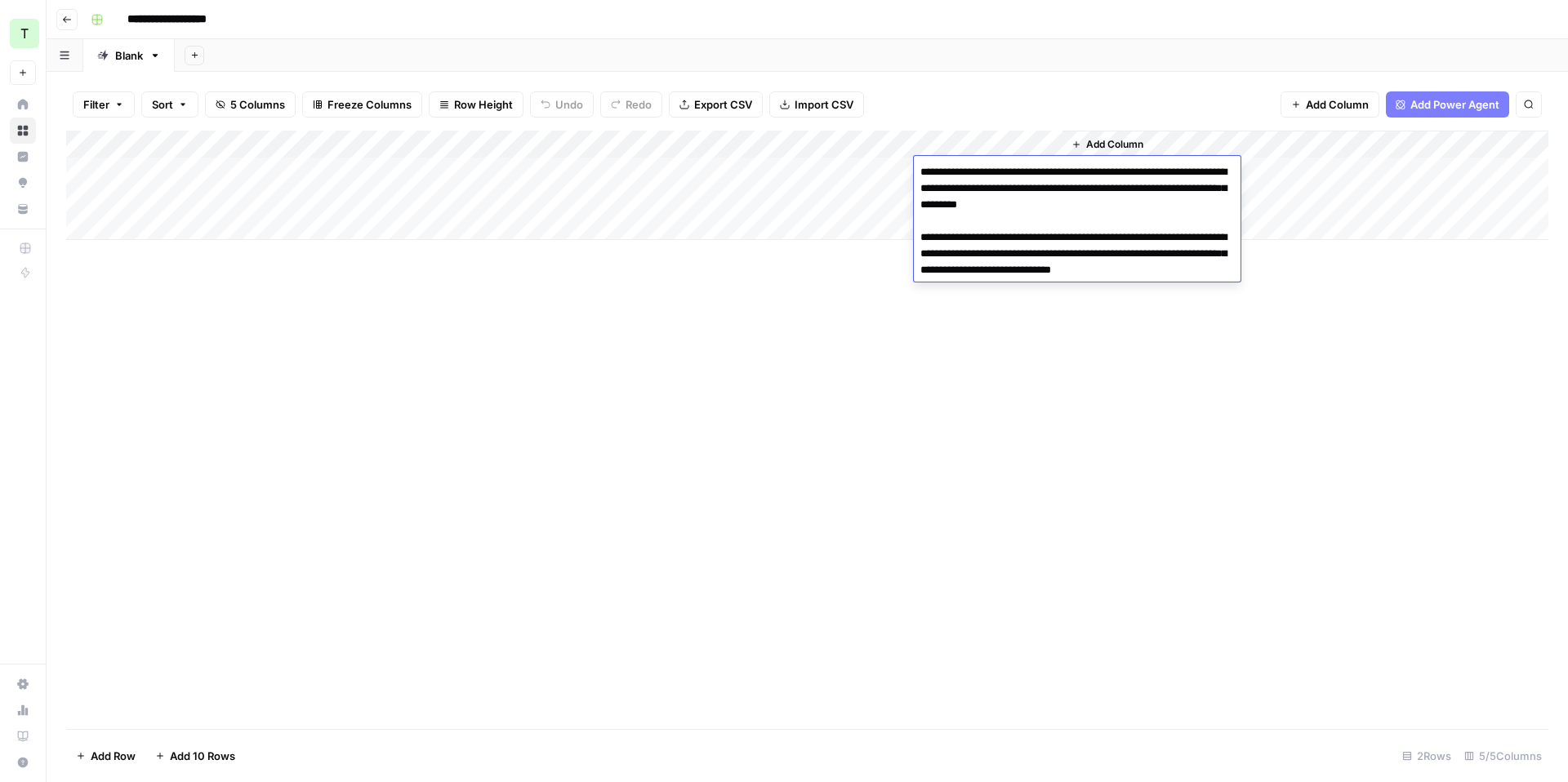
drag, startPoint x: 1182, startPoint y: 273, endPoint x: 967, endPoint y: 232, distance: 218.9
click at [967, 232] on textarea "**********" at bounding box center [1077, 221] width 326 height 121
click at [1032, 243] on textarea "**********" at bounding box center [1077, 221] width 326 height 121
click at [996, 309] on div "Add Column" at bounding box center [807, 429] width 1482 height 598
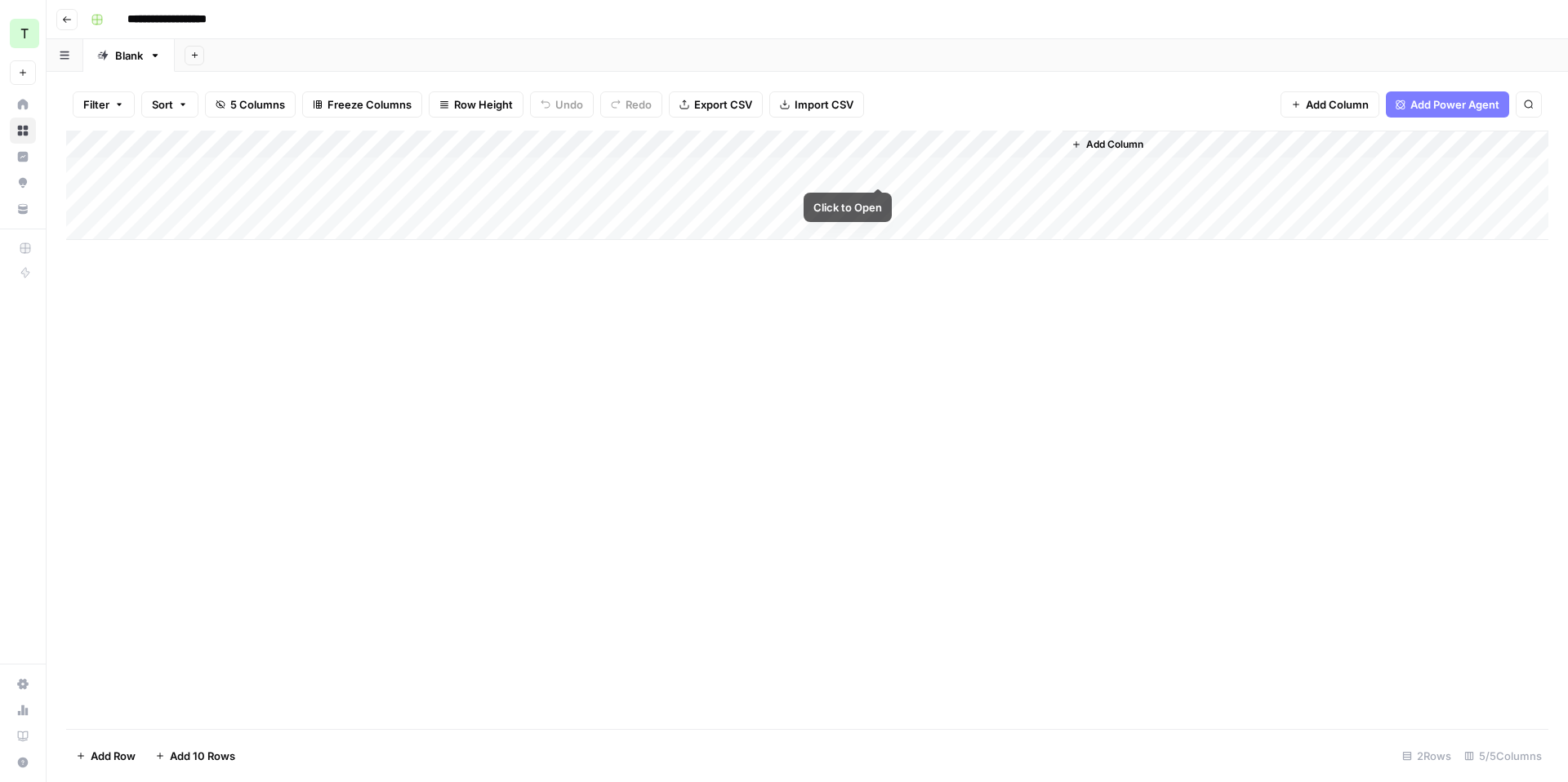
click at [875, 170] on div "Add Column" at bounding box center [807, 184] width 1482 height 109
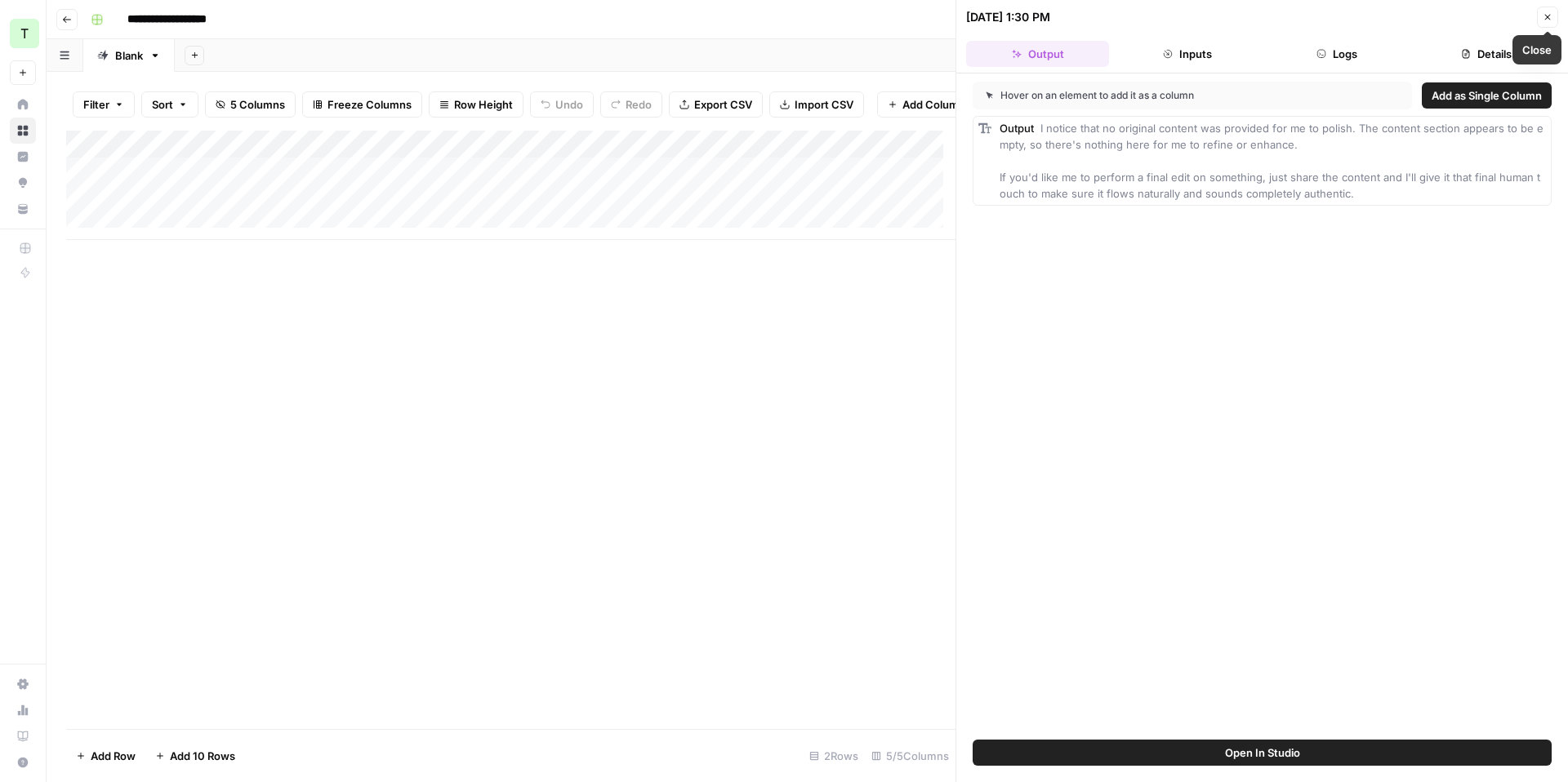
click at [1556, 21] on button "Close" at bounding box center [1548, 17] width 21 height 21
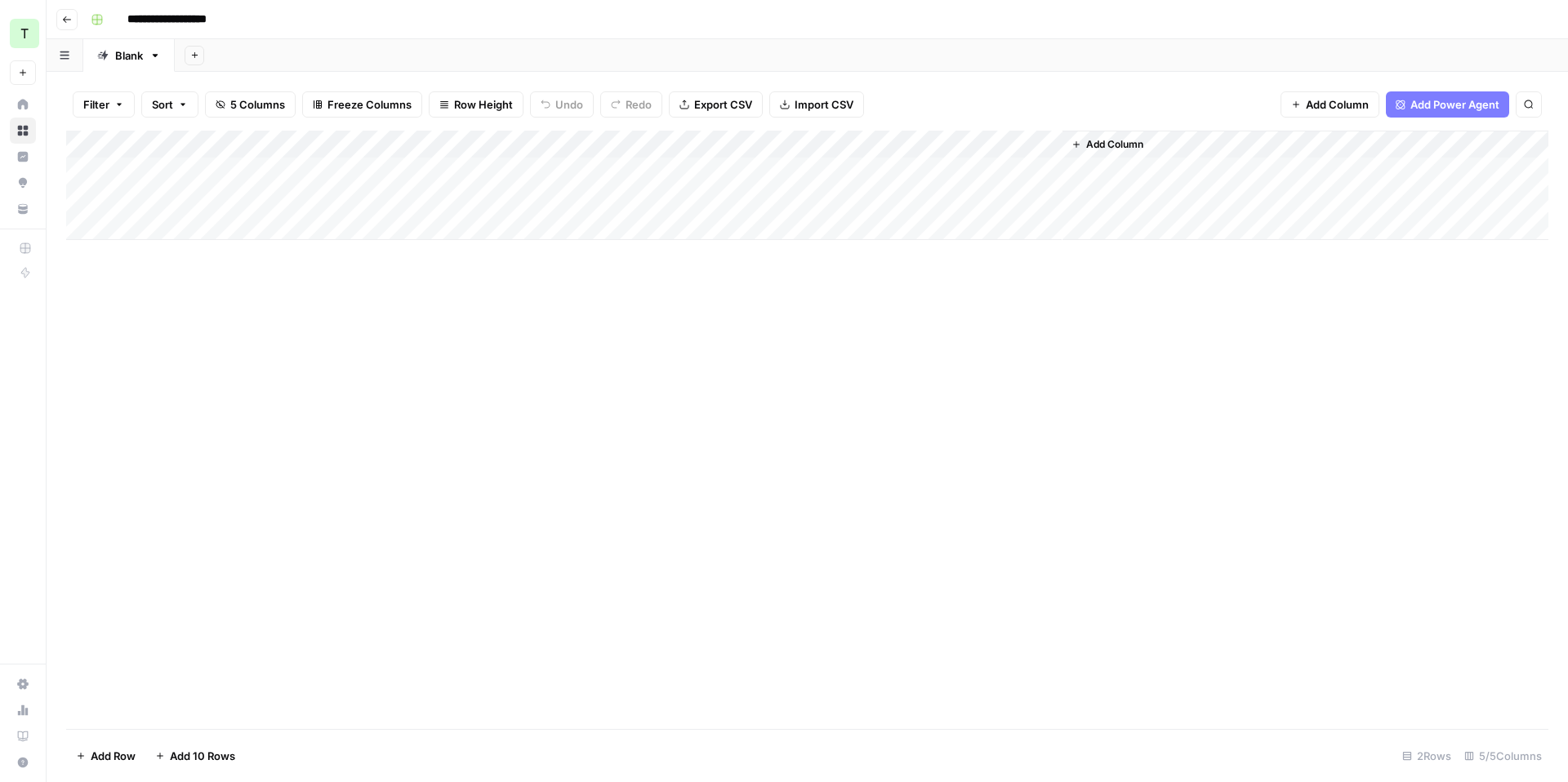
click at [647, 176] on div "Add Column" at bounding box center [807, 184] width 1482 height 109
click at [686, 168] on div "Add Column" at bounding box center [807, 184] width 1482 height 109
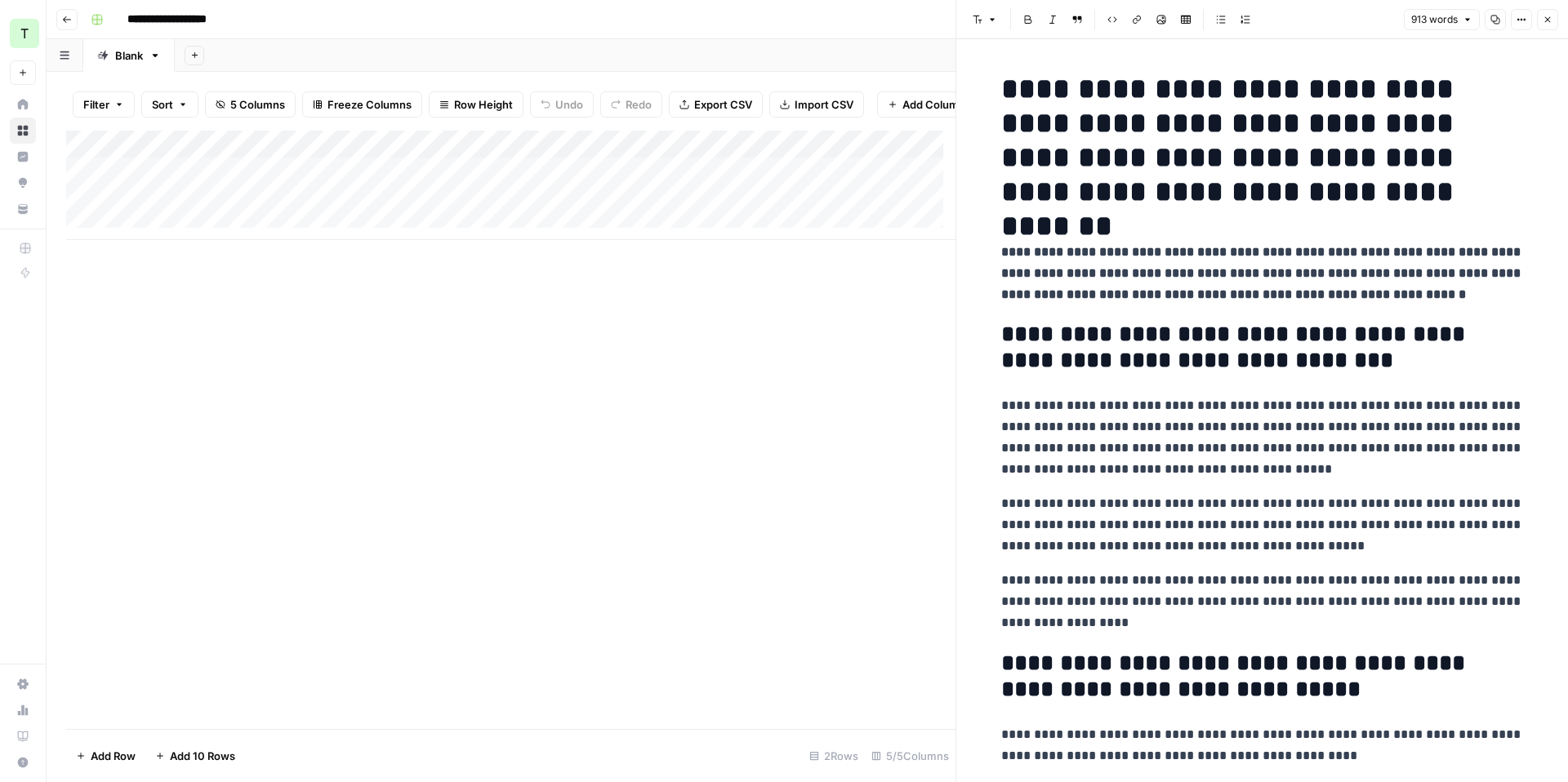
click at [1548, 26] on button "Close" at bounding box center [1548, 20] width 21 height 21
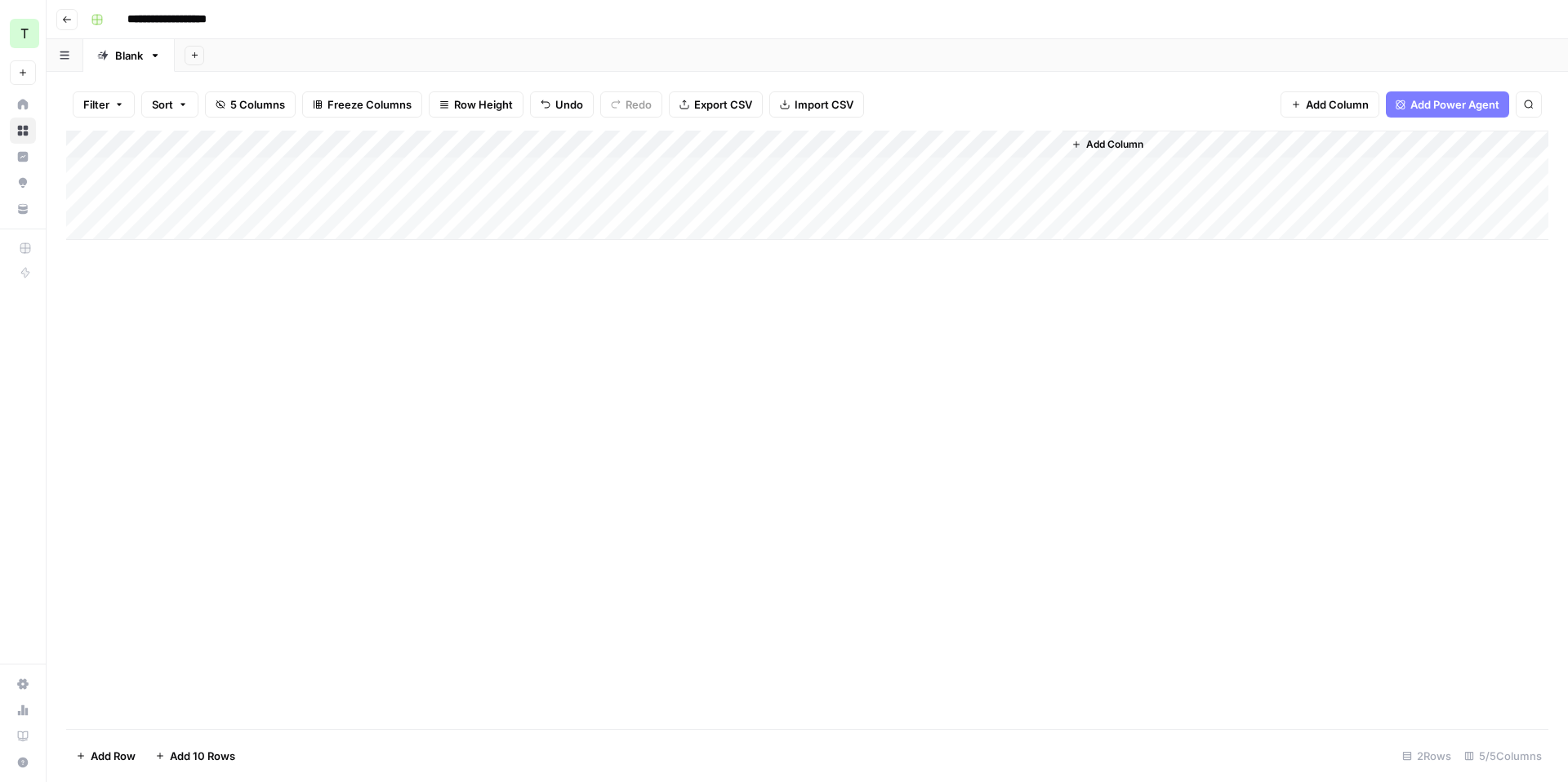
click at [1016, 99] on div "Filter Sort 5 Columns Freeze Columns Row Height Undo Redo Export CSV Import CSV…" at bounding box center [807, 104] width 1482 height 52
click at [874, 150] on div "Add Column" at bounding box center [807, 184] width 1482 height 109
click at [541, 382] on div "Add Column" at bounding box center [807, 429] width 1482 height 598
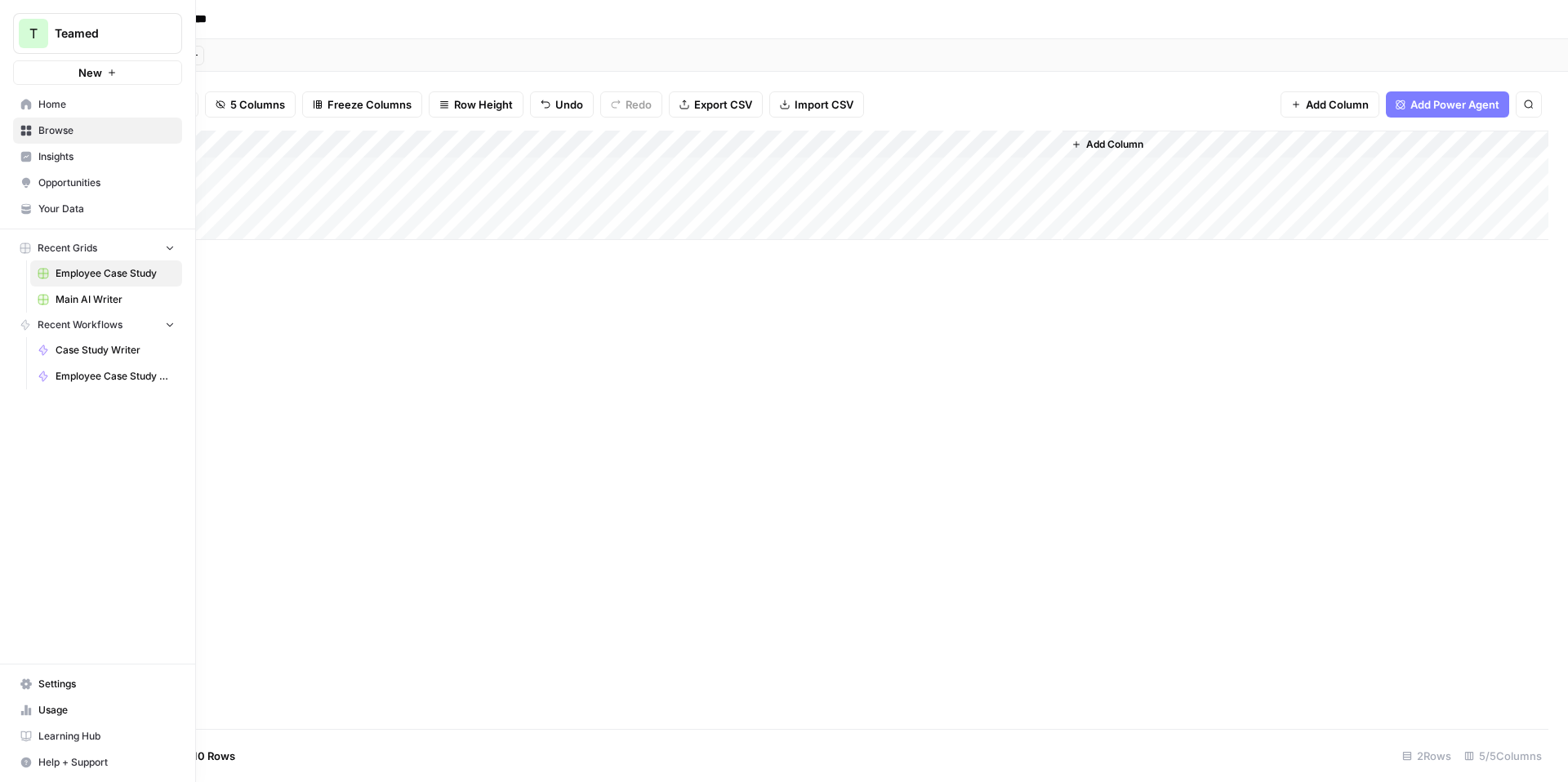
click at [43, 131] on span "Browse" at bounding box center [106, 130] width 137 height 15
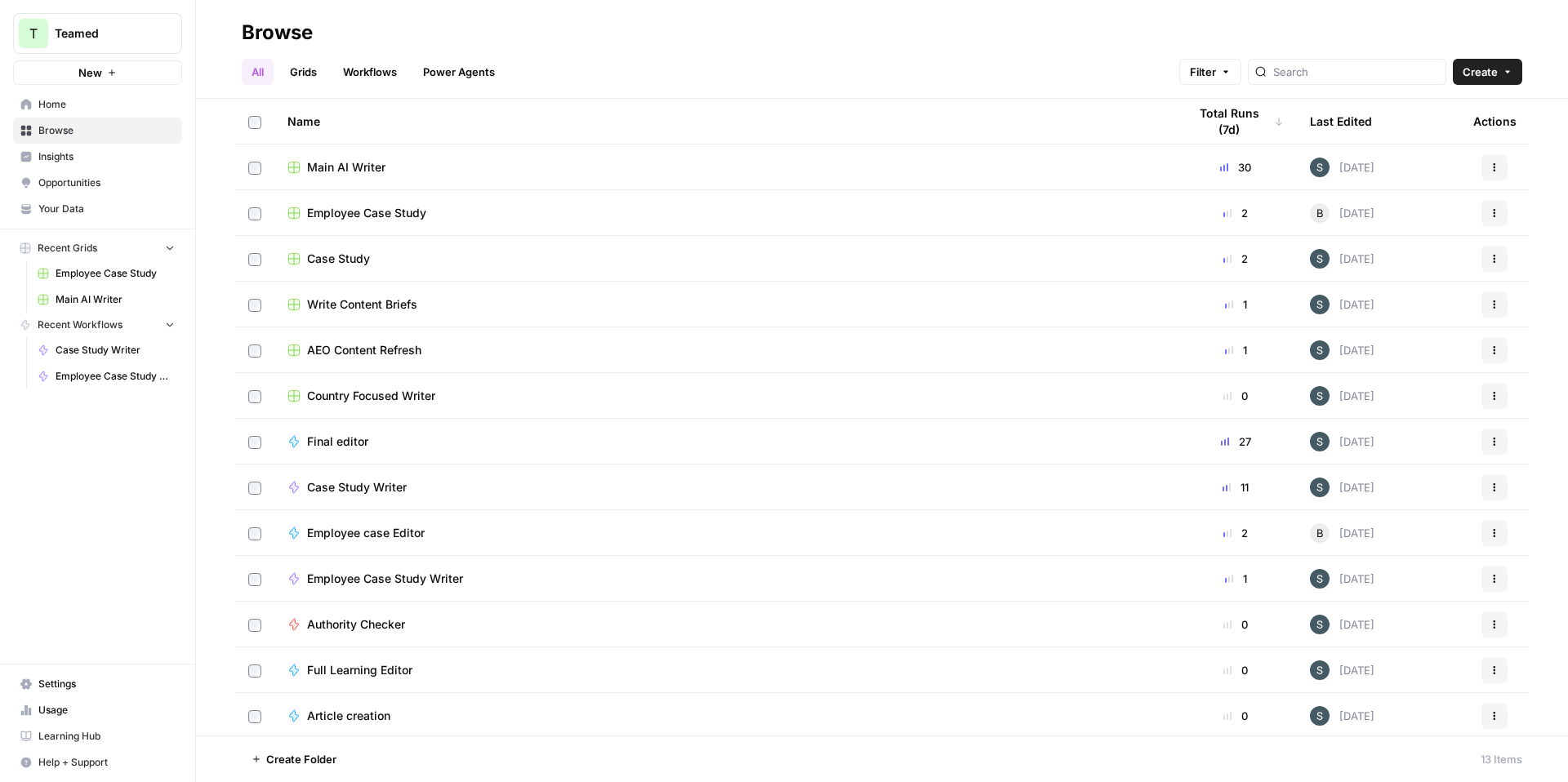
click at [305, 74] on link "Grids" at bounding box center [303, 71] width 46 height 26
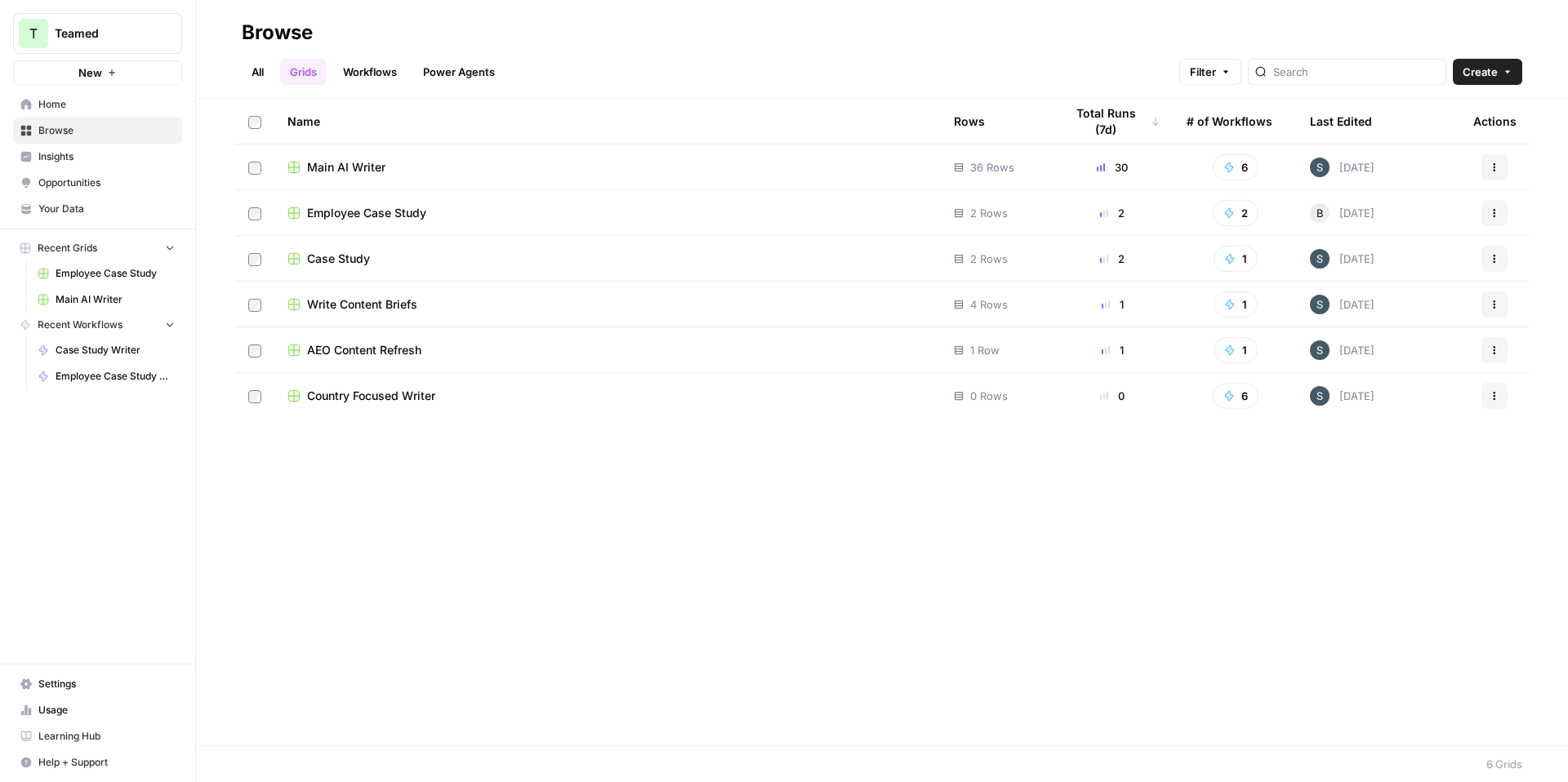
click at [361, 169] on span "Main AI Writer" at bounding box center [346, 168] width 78 height 16
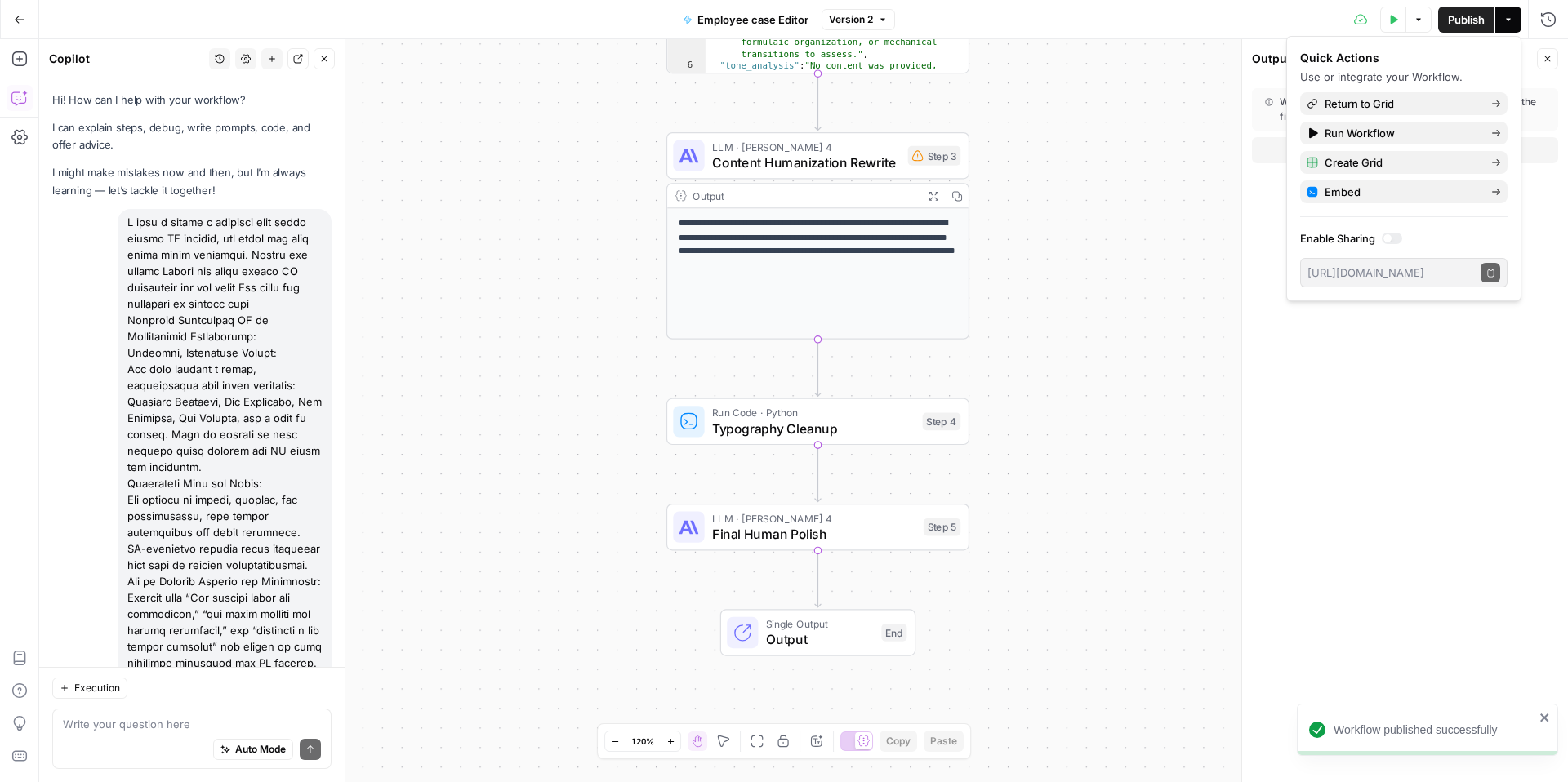
scroll to position [2250, 0]
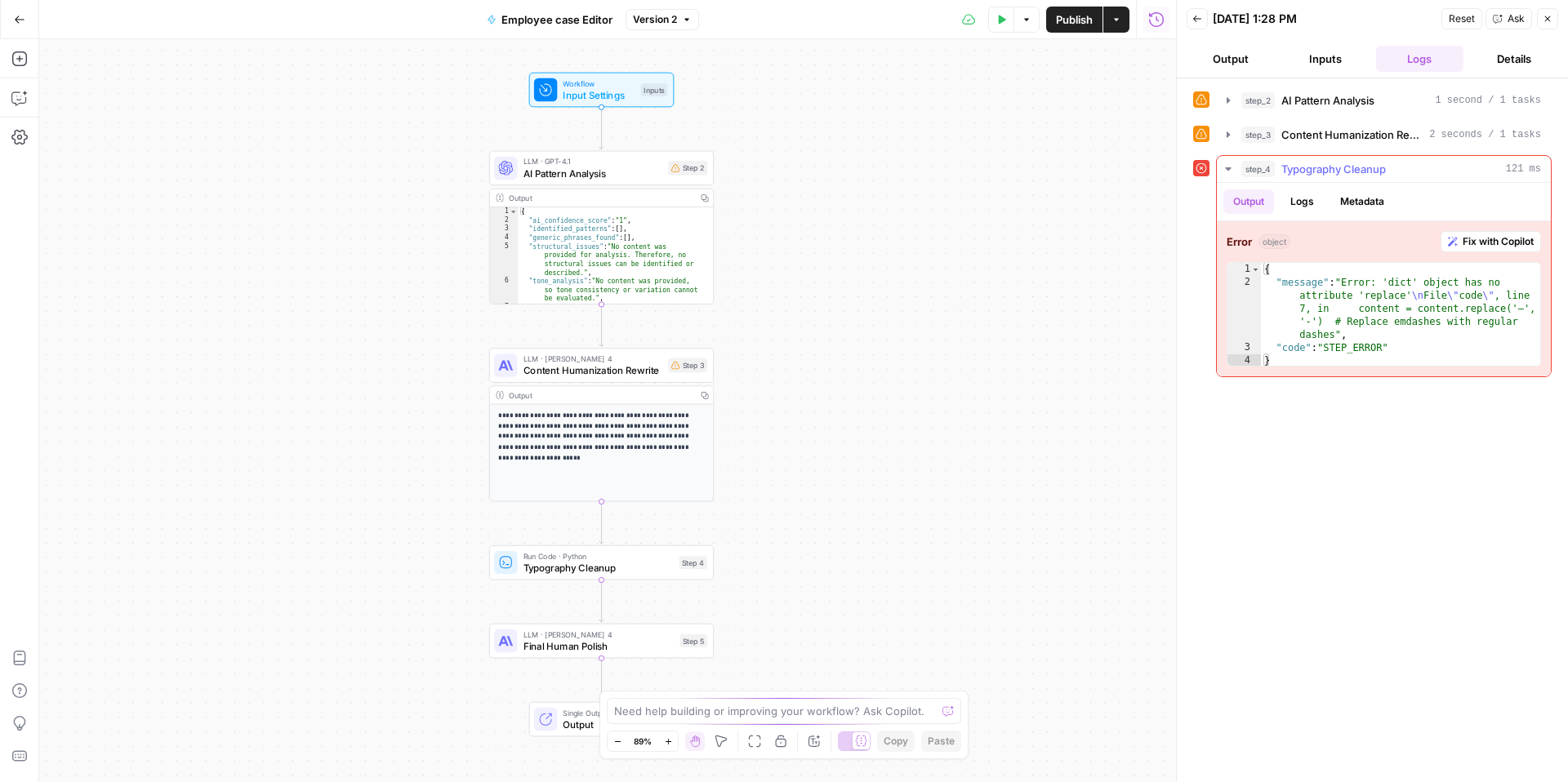
click at [1502, 246] on span "Fix with Copilot" at bounding box center [1498, 241] width 71 height 15
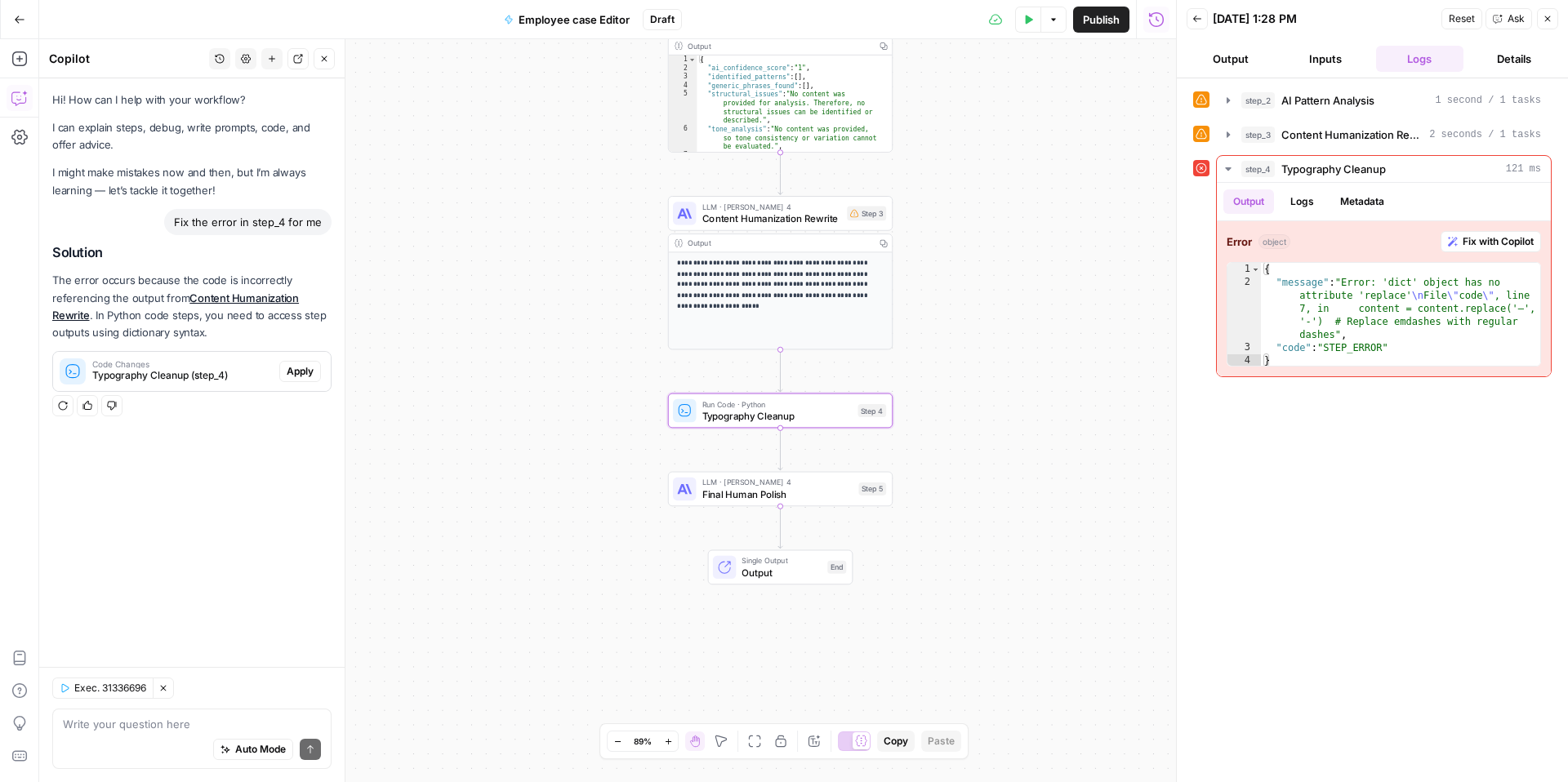
click at [305, 370] on span "Apply" at bounding box center [300, 371] width 27 height 15
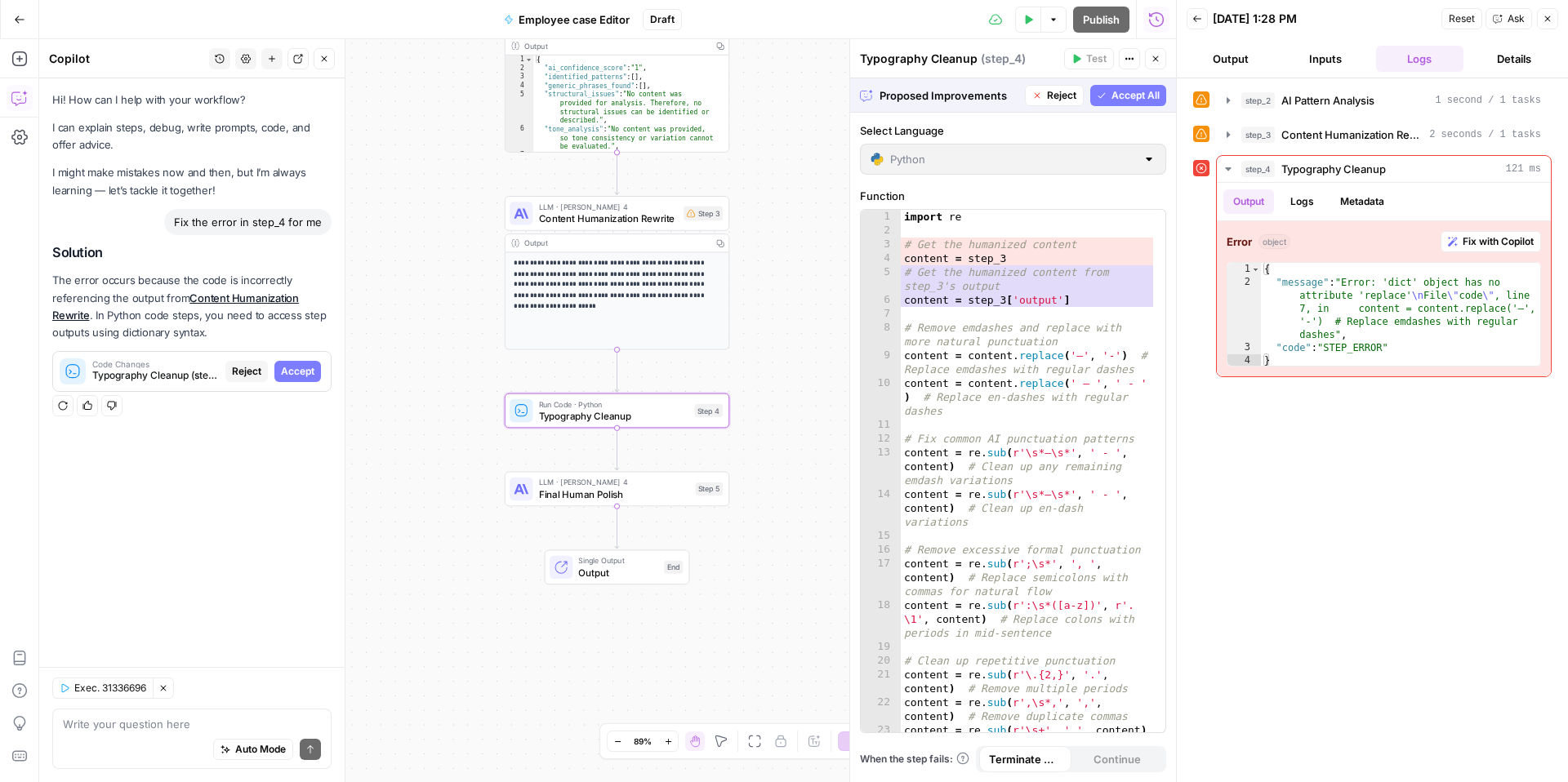
click at [303, 372] on span "Accept" at bounding box center [298, 371] width 34 height 15
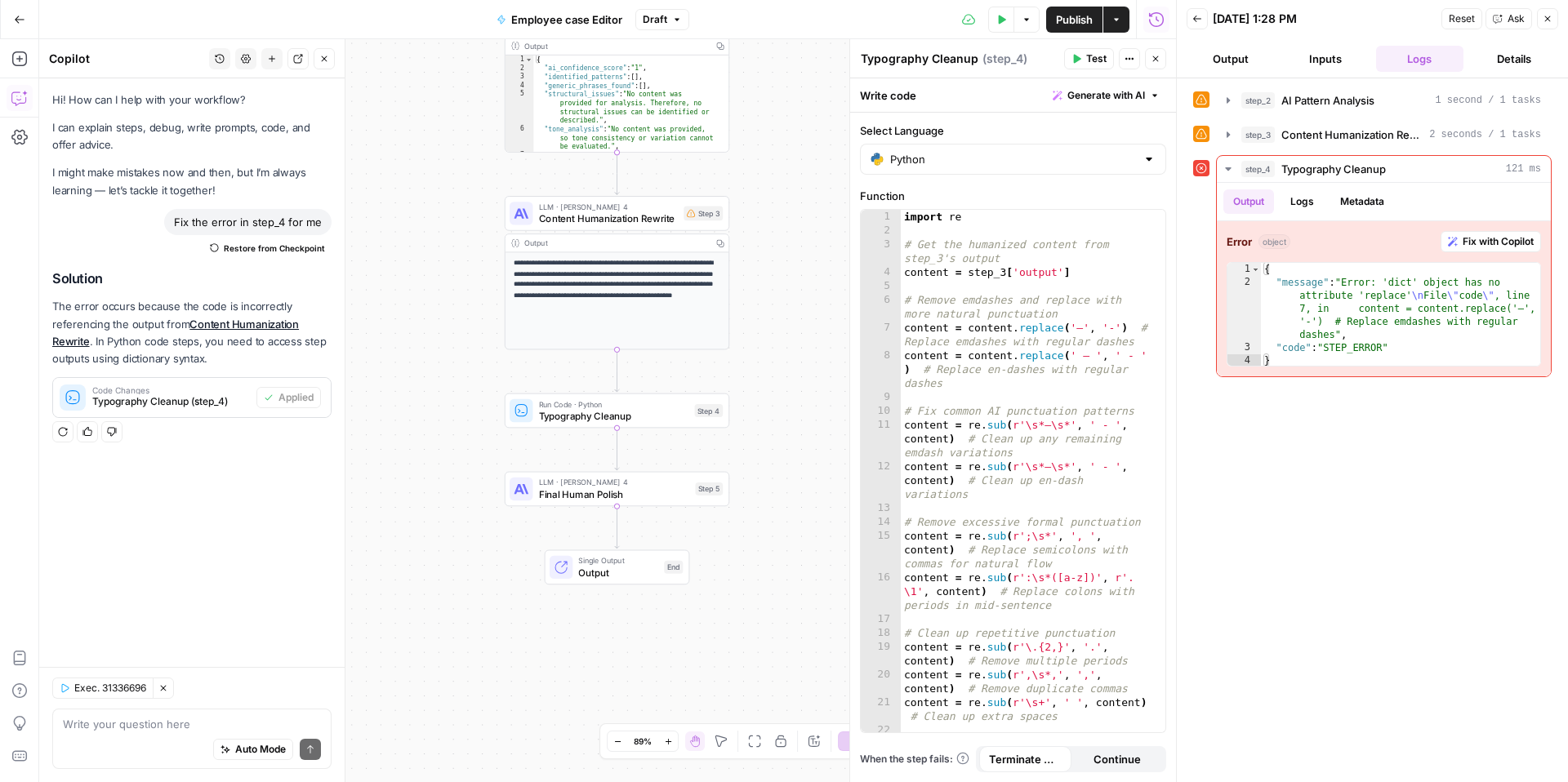
click at [1138, 761] on span "Continue" at bounding box center [1117, 759] width 47 height 16
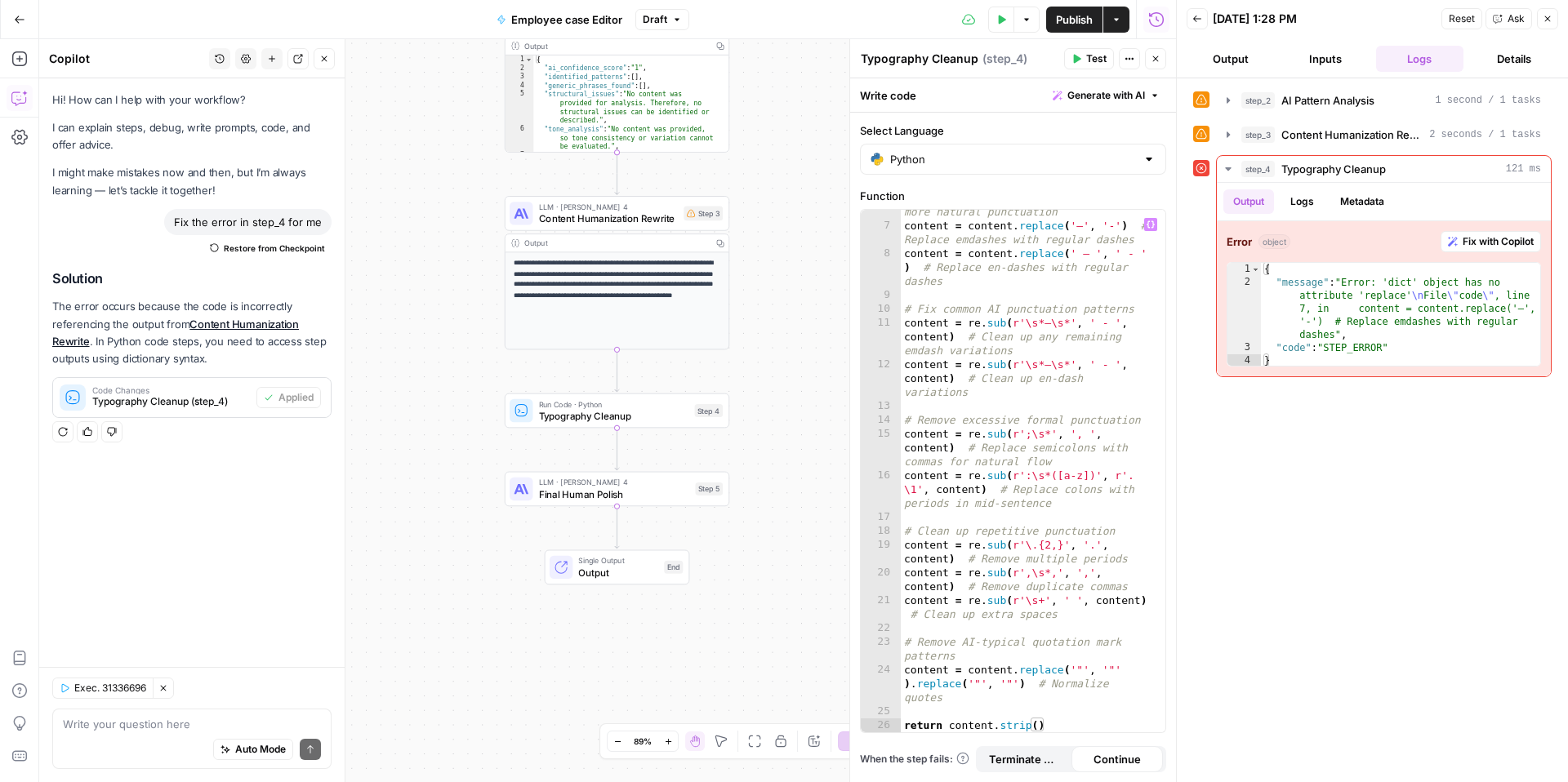
scroll to position [102, 0]
click at [1126, 761] on span "Continue" at bounding box center [1117, 759] width 47 height 16
click at [1078, 65] on button "Test" at bounding box center [1089, 59] width 50 height 21
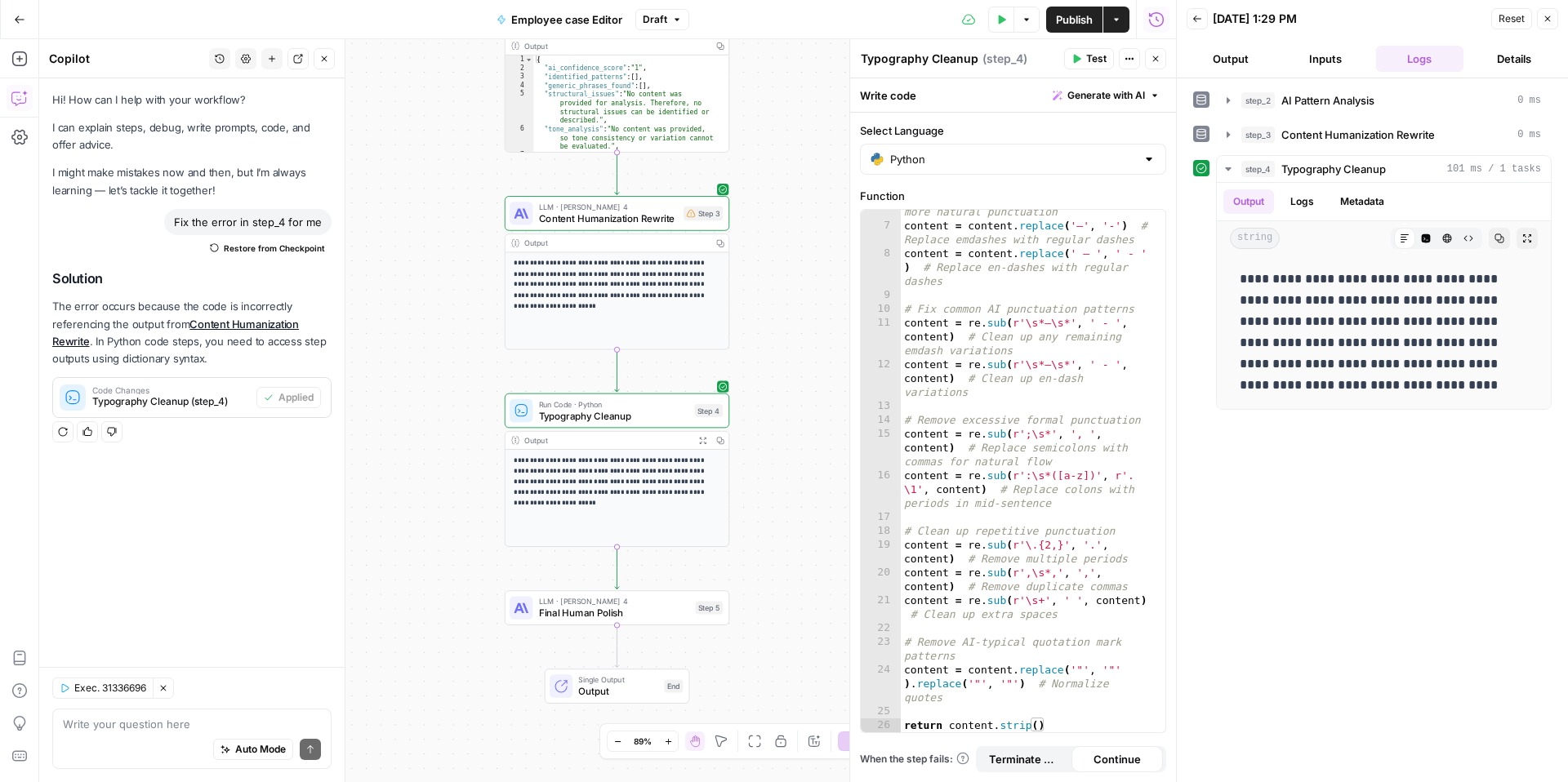
click at [1076, 19] on span "Publish" at bounding box center [1074, 20] width 36 height 16
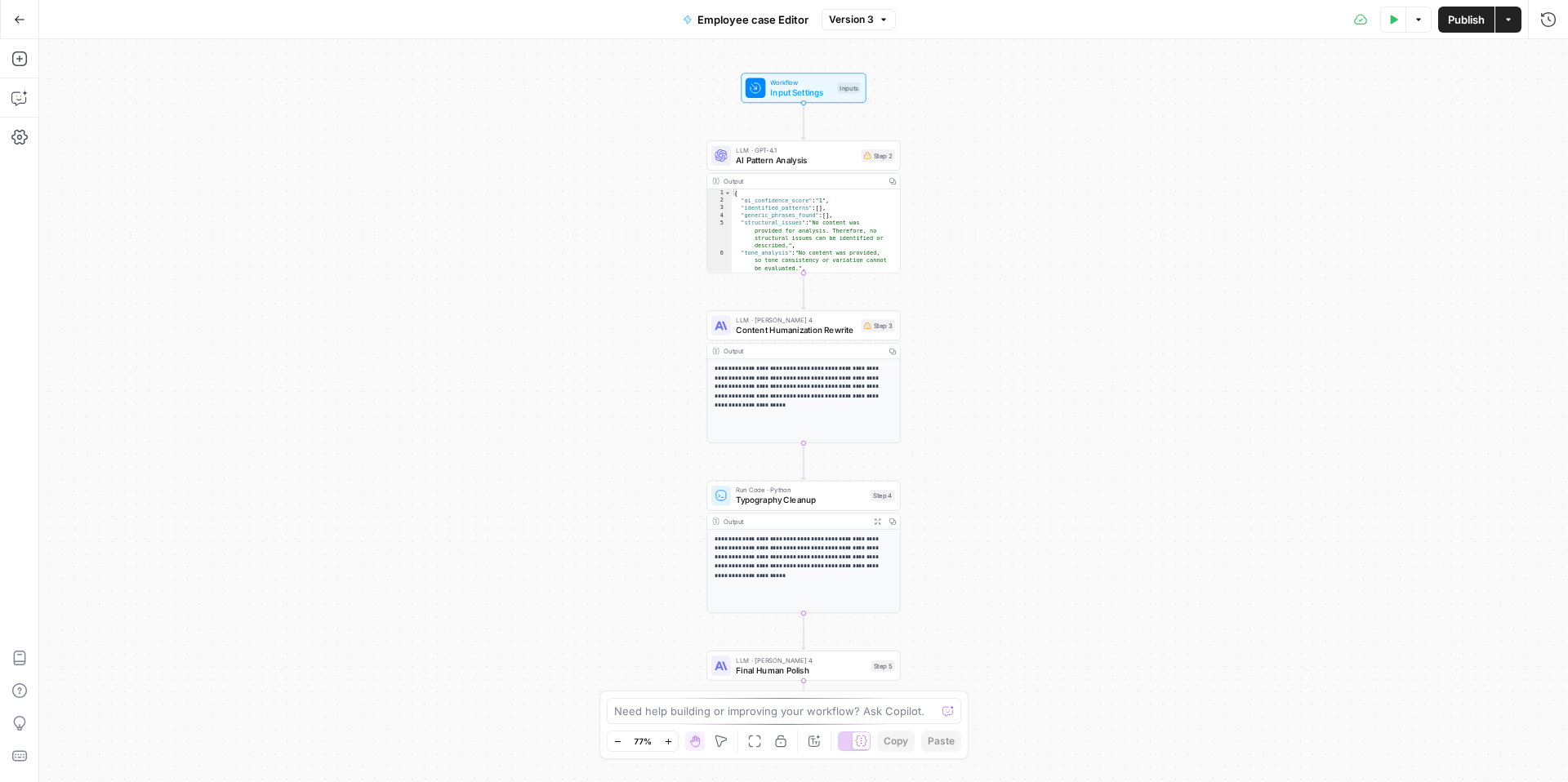
click at [1457, 28] on button "Publish" at bounding box center [1467, 19] width 57 height 26
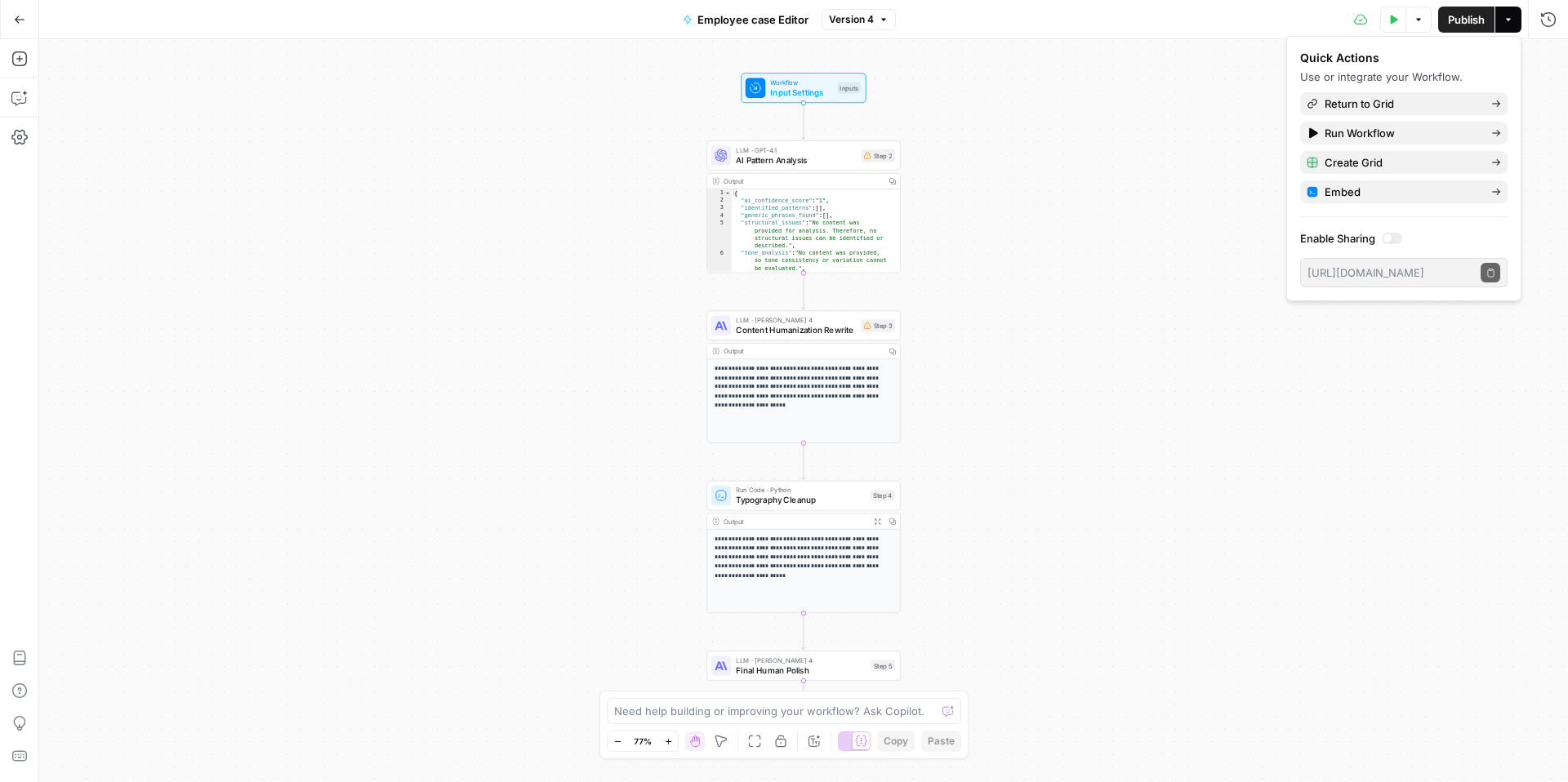
click at [19, 20] on icon "button" at bounding box center [20, 20] width 12 height 12
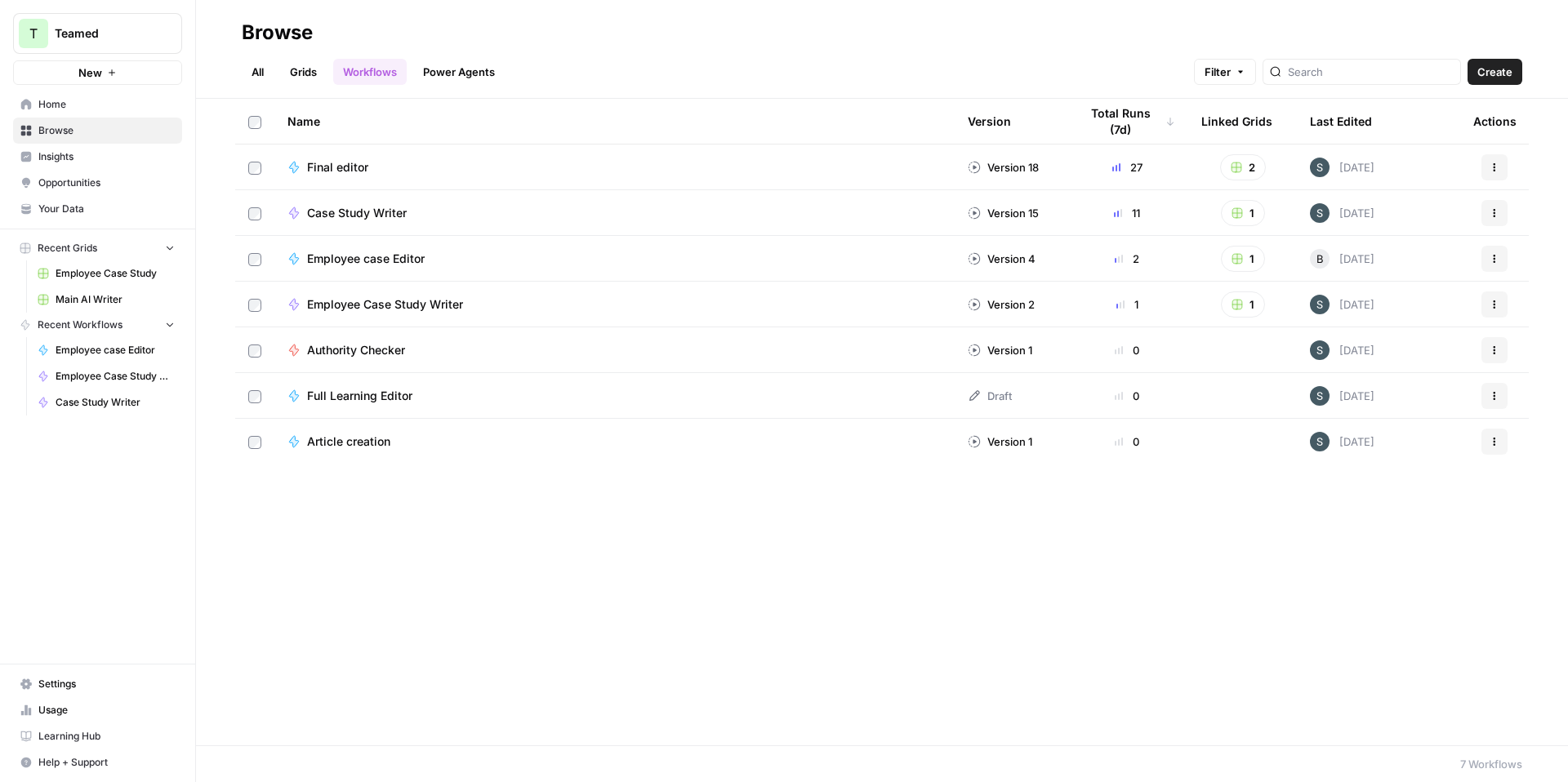
click at [78, 130] on span "Browse" at bounding box center [106, 130] width 137 height 15
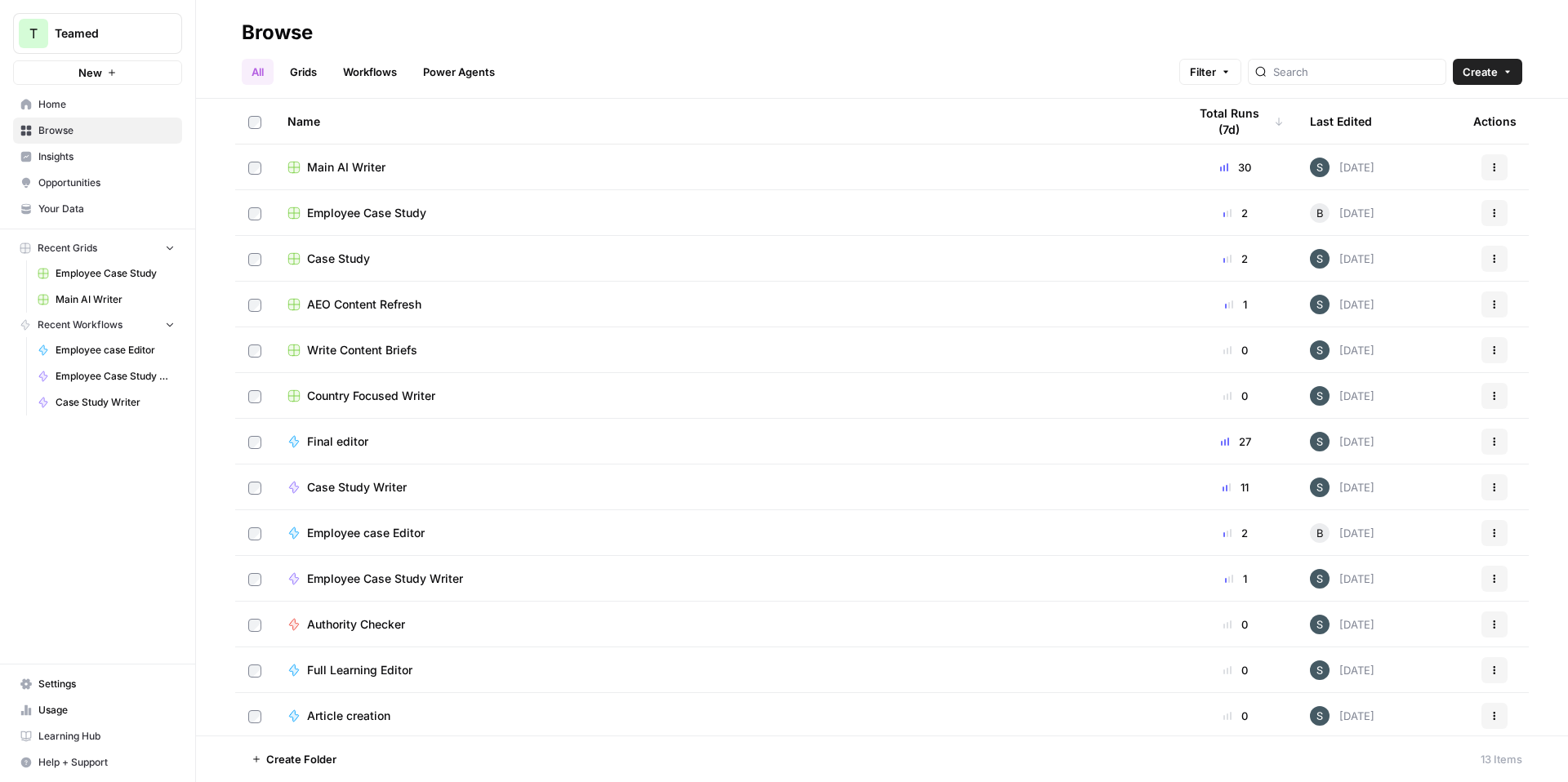
click at [314, 77] on link "Grids" at bounding box center [303, 71] width 46 height 26
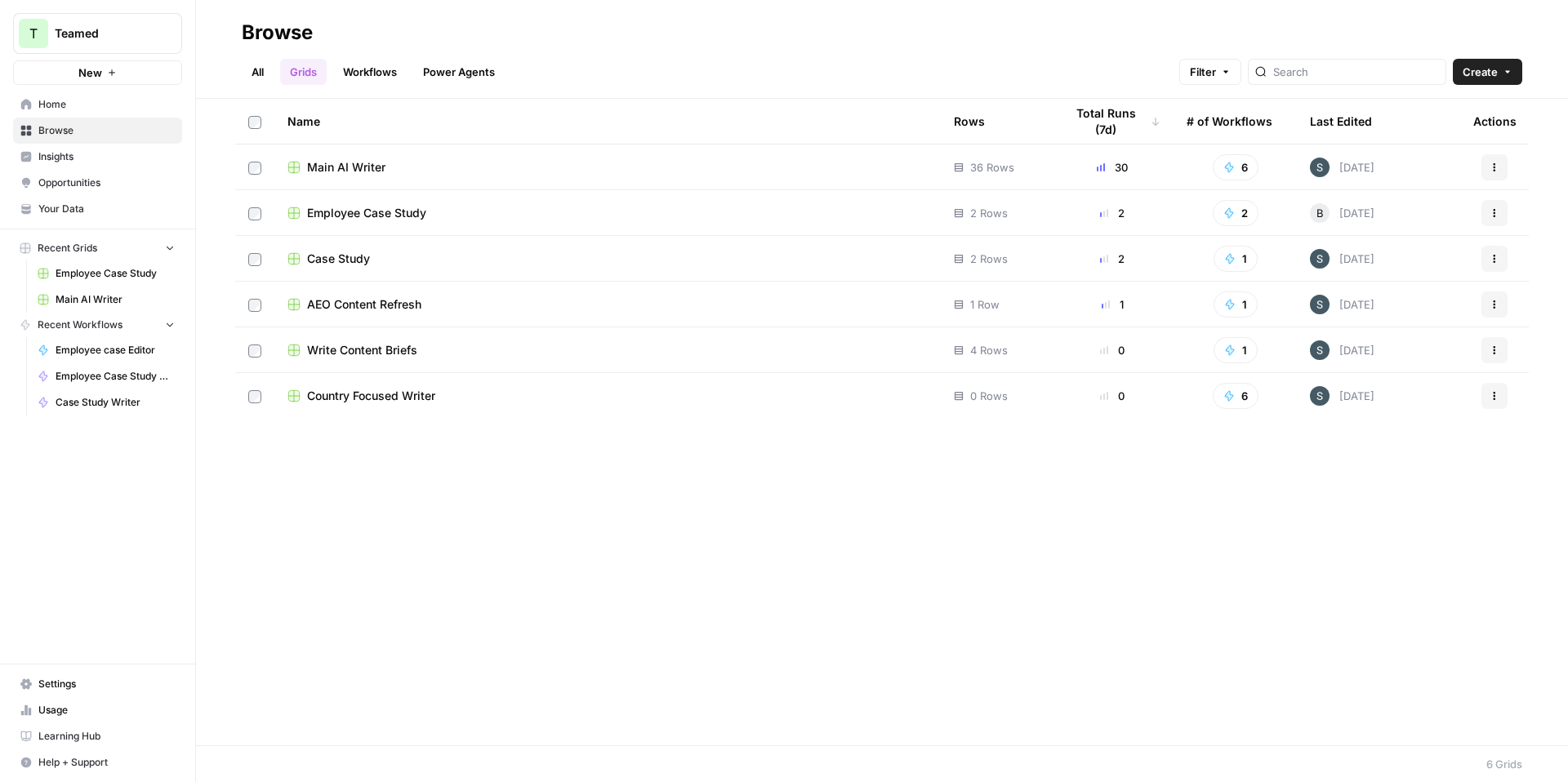
click at [409, 211] on span "Employee Case Study" at bounding box center [366, 213] width 119 height 16
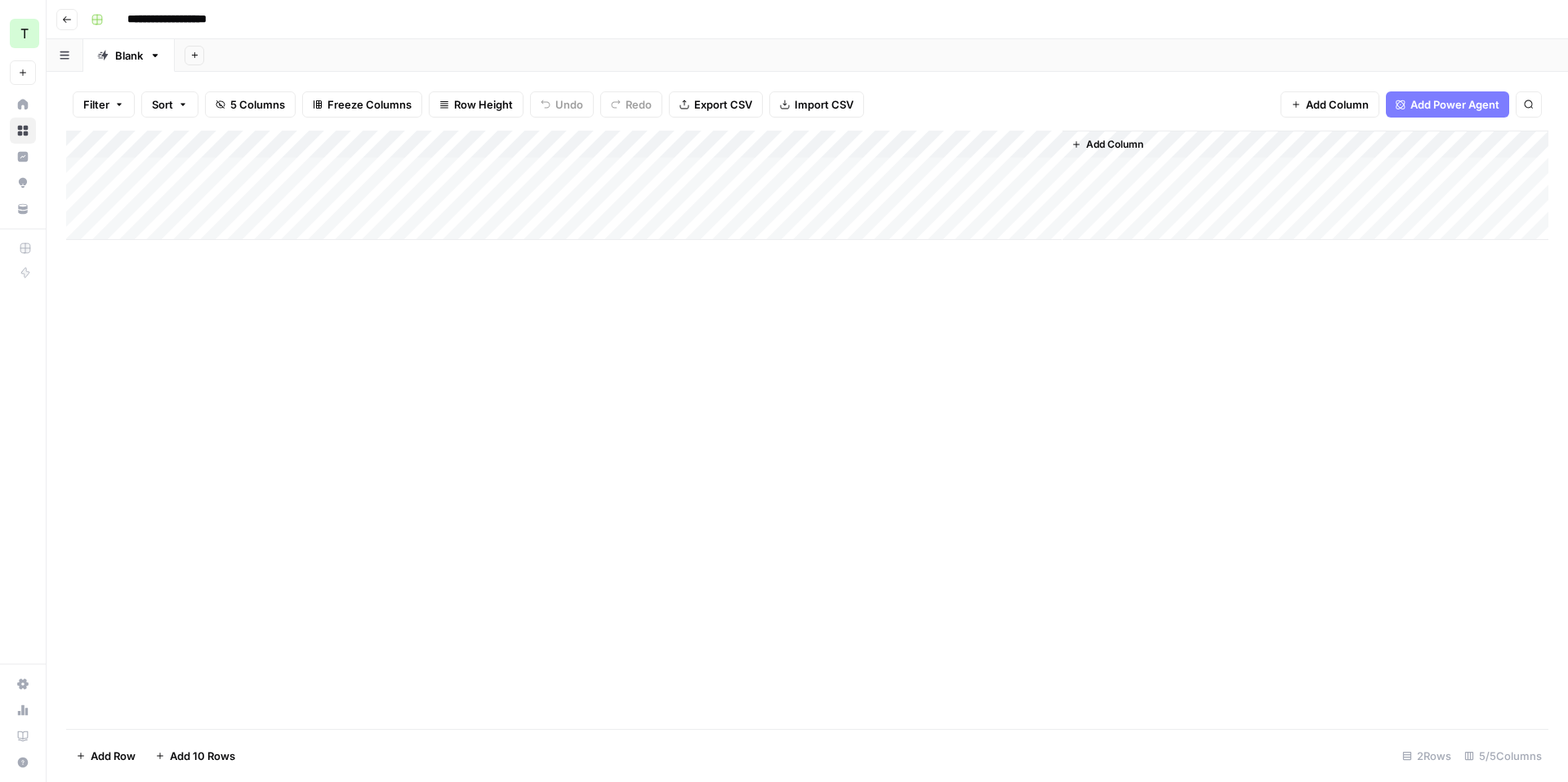
click at [523, 424] on div "Add Column" at bounding box center [807, 429] width 1482 height 598
click at [496, 276] on div "Add Column" at bounding box center [807, 429] width 1482 height 598
click at [879, 170] on div "Add Column" at bounding box center [807, 184] width 1482 height 109
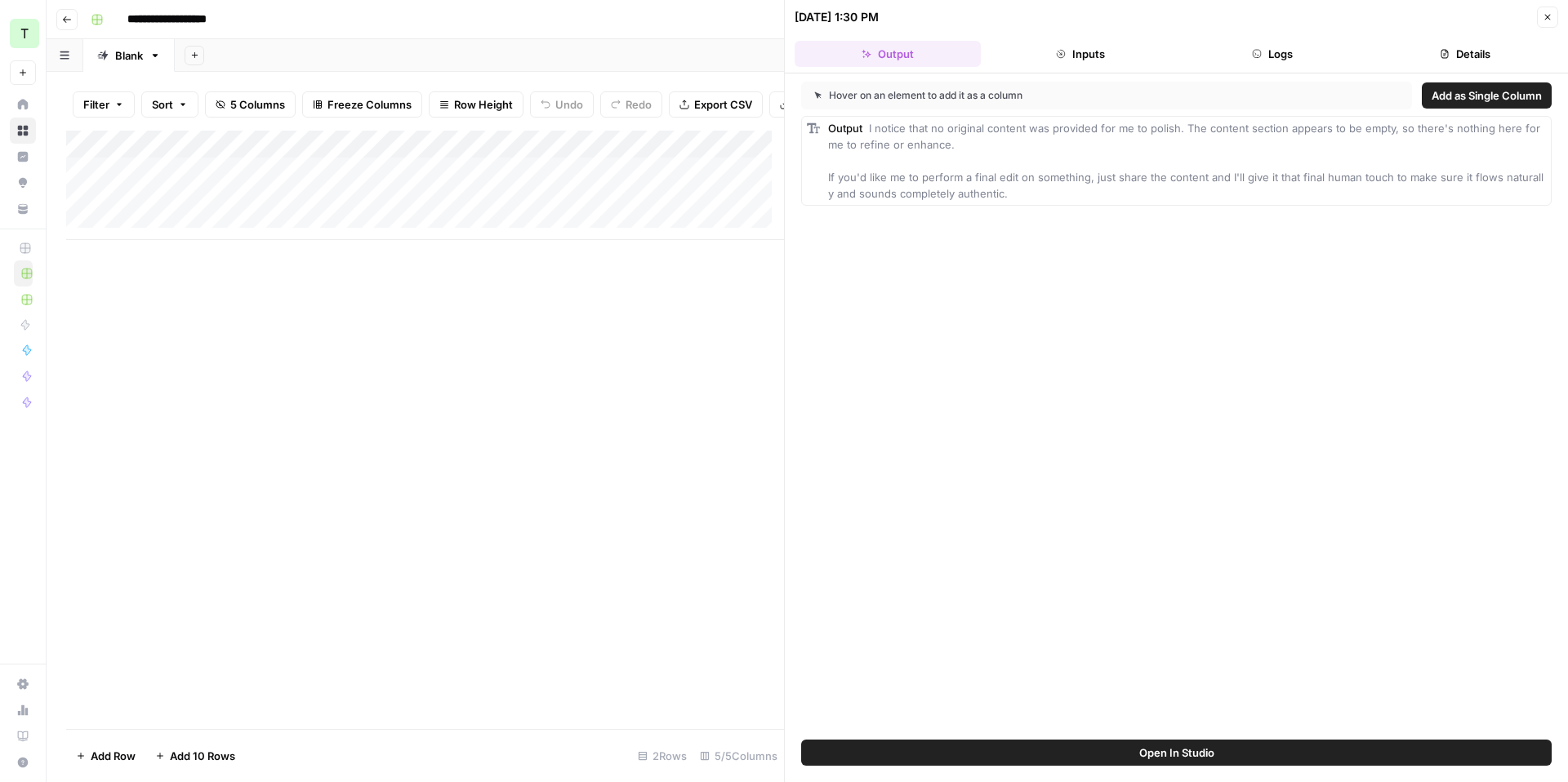
click at [1555, 15] on button "Close" at bounding box center [1548, 17] width 21 height 21
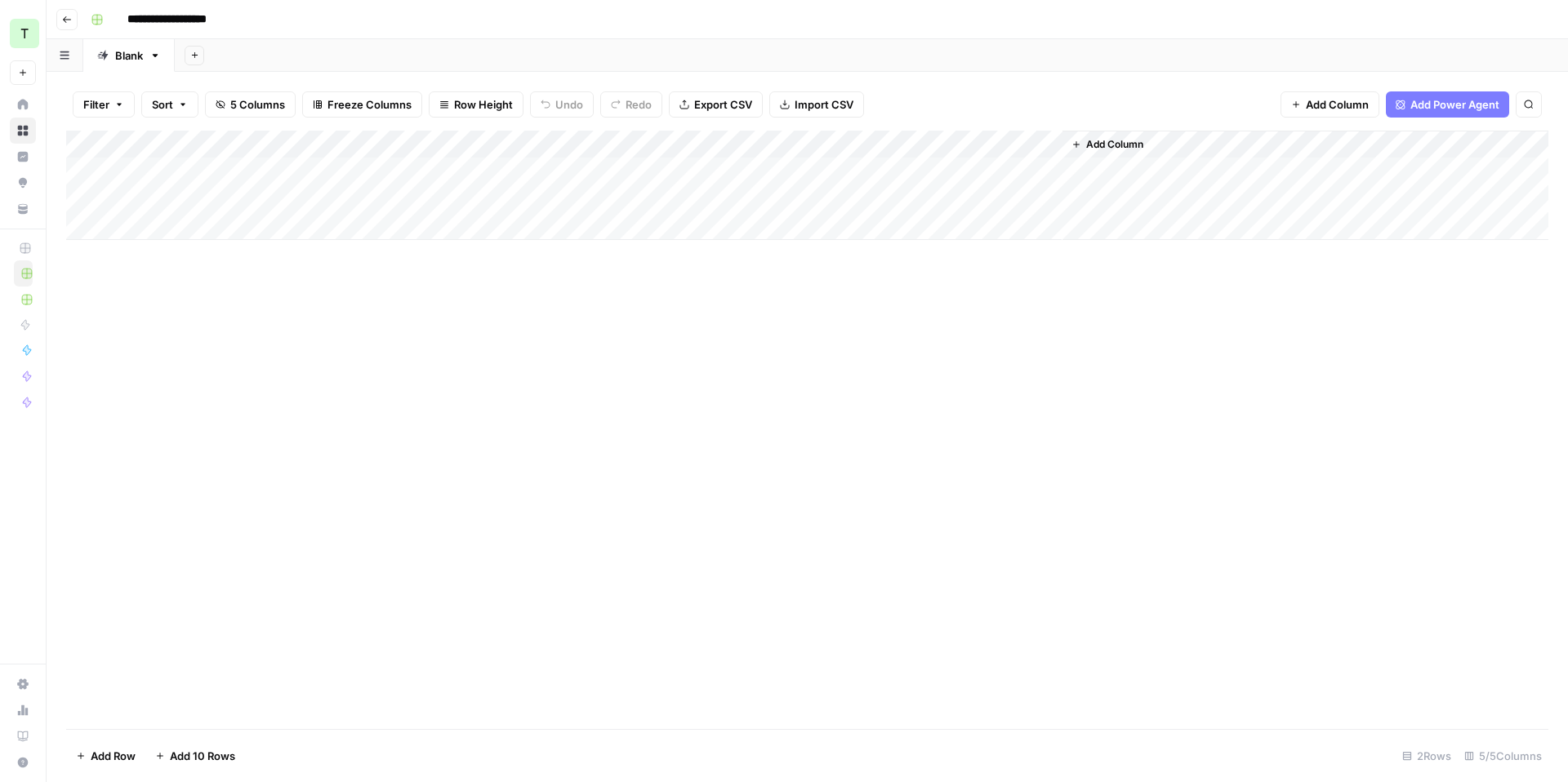
click at [660, 170] on div "Add Column" at bounding box center [807, 184] width 1482 height 109
click at [712, 142] on div "Add Column" at bounding box center [807, 184] width 1482 height 109
click at [789, 274] on div "Add Column" at bounding box center [807, 429] width 1482 height 598
click at [540, 141] on div "Add Column" at bounding box center [807, 184] width 1482 height 109
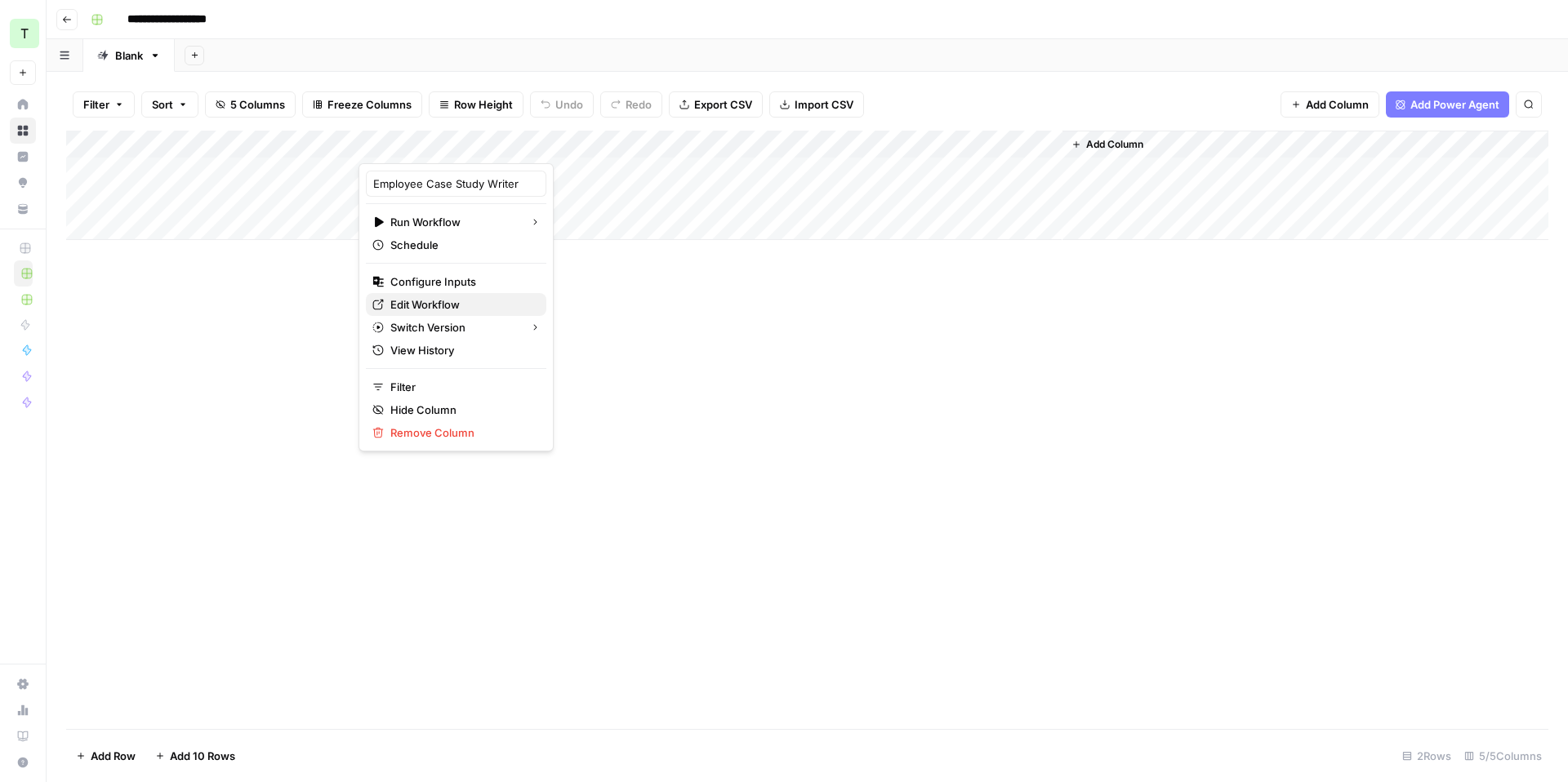
click at [433, 313] on link "Edit Workflow" at bounding box center [457, 305] width 181 height 23
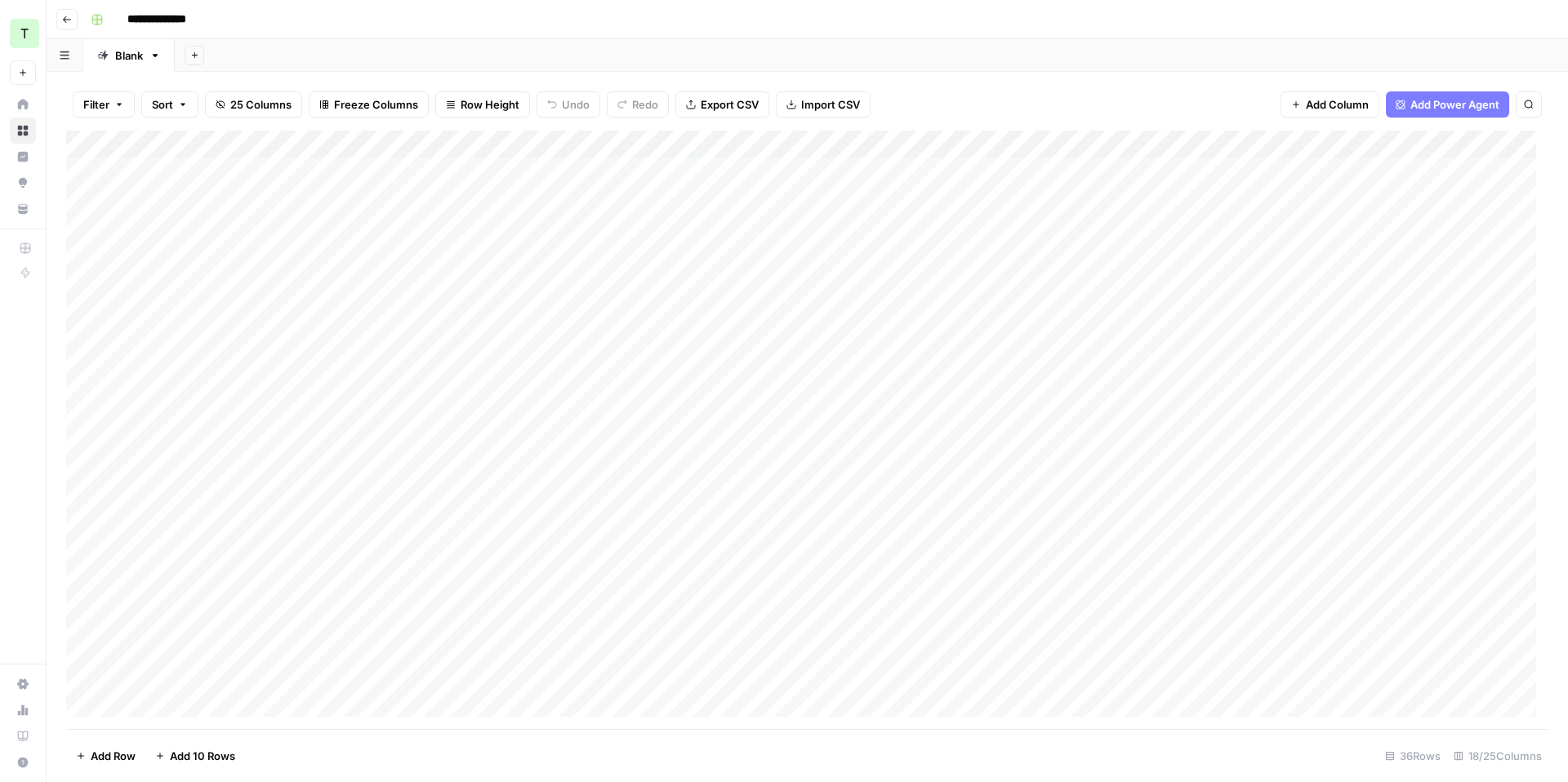
click at [472, 172] on div "Add Column" at bounding box center [807, 429] width 1482 height 598
click at [479, 170] on div "Add Column" at bounding box center [807, 429] width 1482 height 598
drag, startPoint x: 475, startPoint y: 169, endPoint x: 125, endPoint y: 168, distance: 350.0
click at [125, 168] on textarea "**********" at bounding box center [335, 172] width 426 height 23
click at [452, 56] on div "Add Sheet" at bounding box center [871, 55] width 1393 height 33
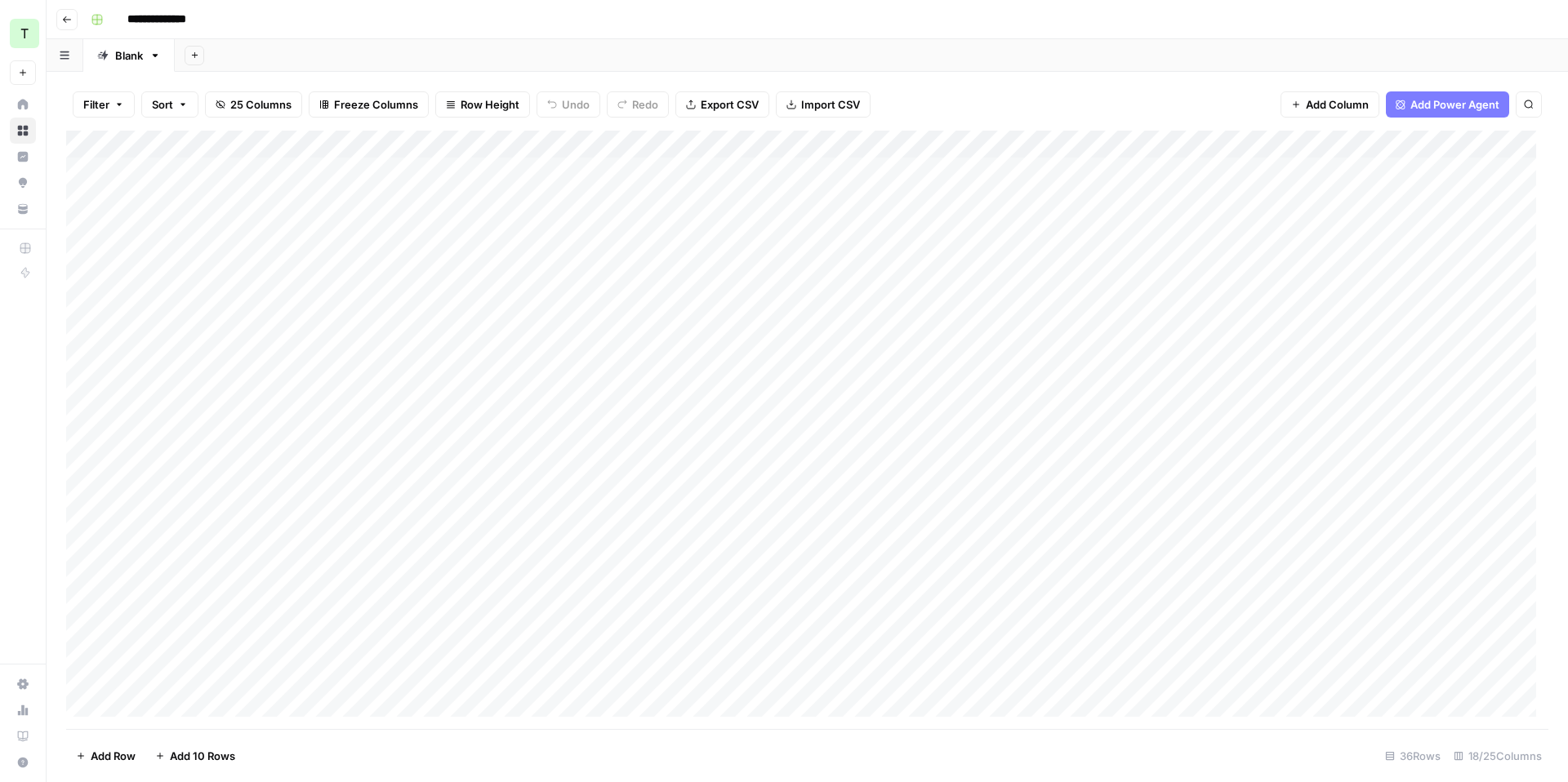
click at [482, 56] on div "Add Sheet" at bounding box center [871, 55] width 1393 height 33
click at [905, 80] on div "Filter Sort 25 Columns Freeze Columns Row Height Undo Redo Export CSV Import CS…" at bounding box center [807, 104] width 1482 height 52
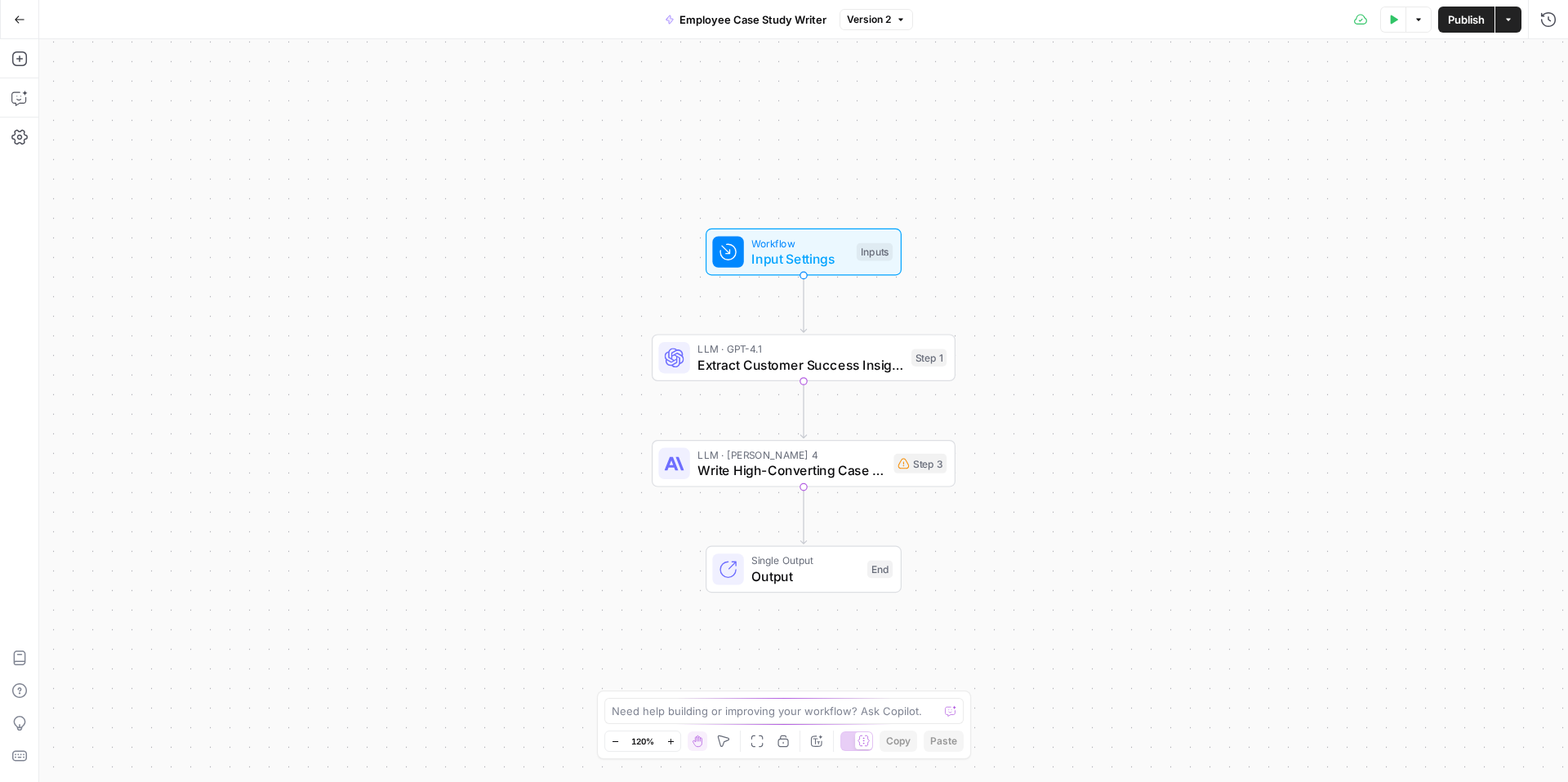
click at [16, 24] on icon "button" at bounding box center [20, 20] width 12 height 12
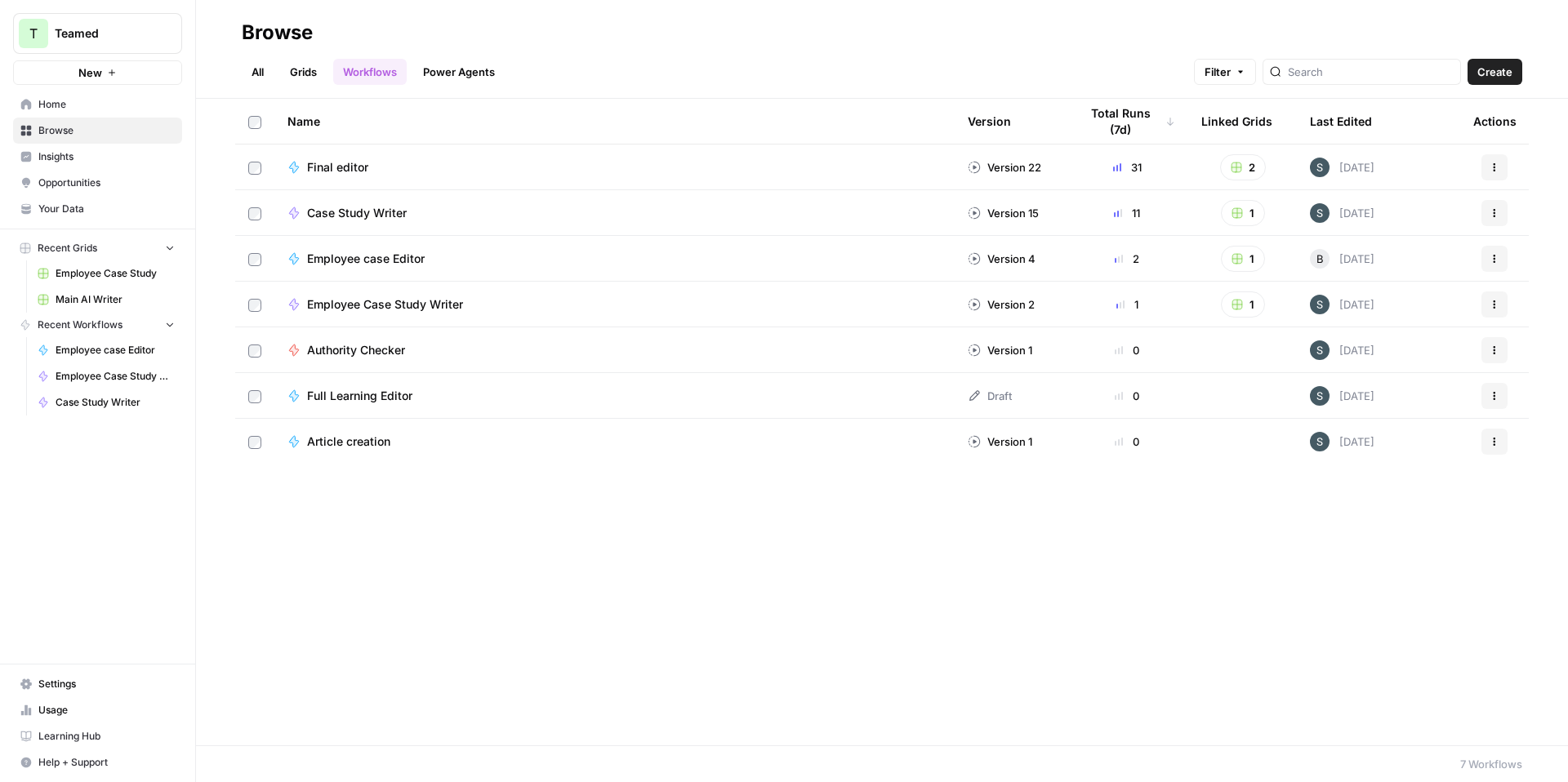
click at [307, 67] on link "Grids" at bounding box center [303, 71] width 46 height 26
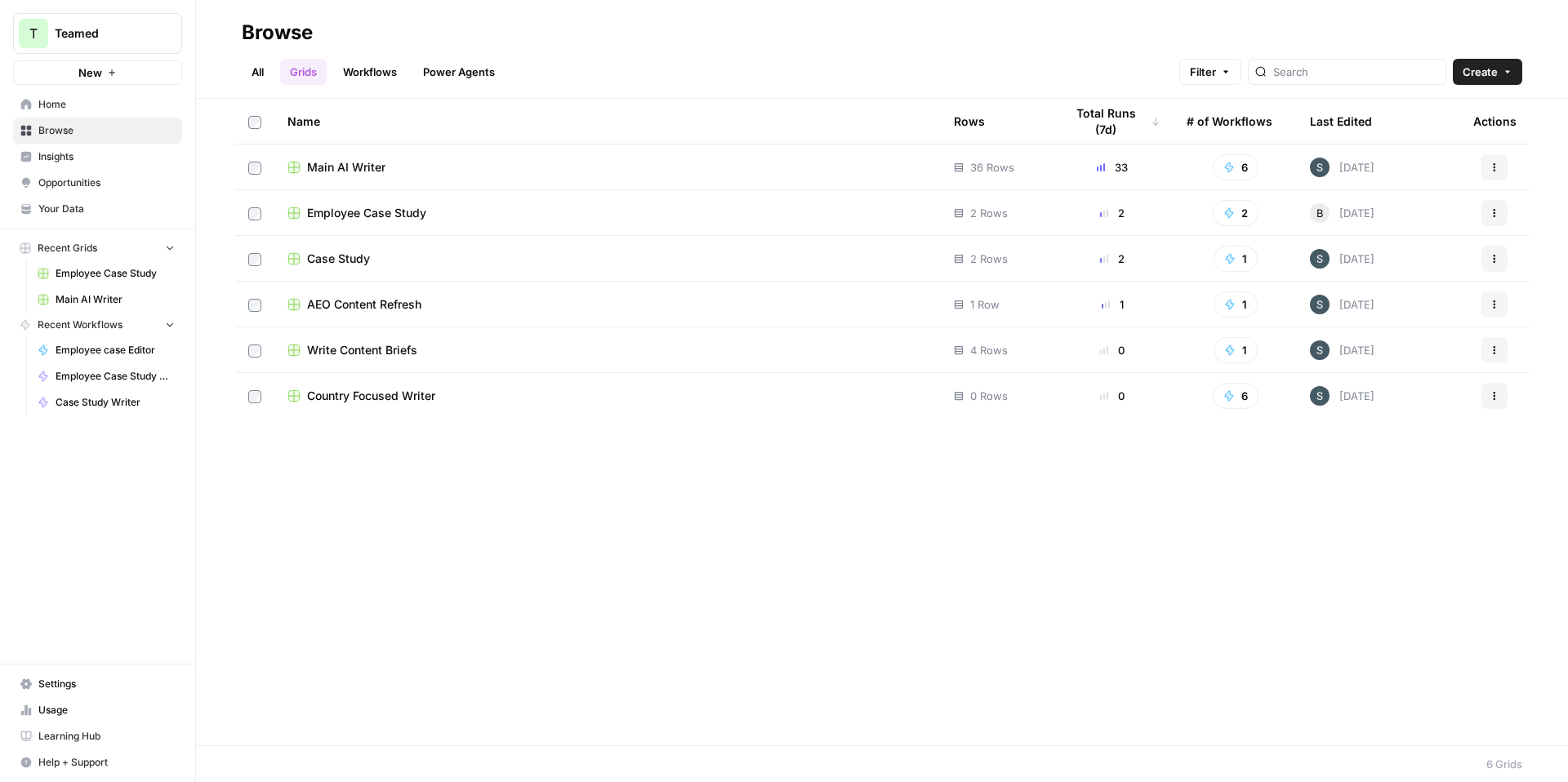
click at [379, 215] on span "Employee Case Study" at bounding box center [366, 213] width 119 height 16
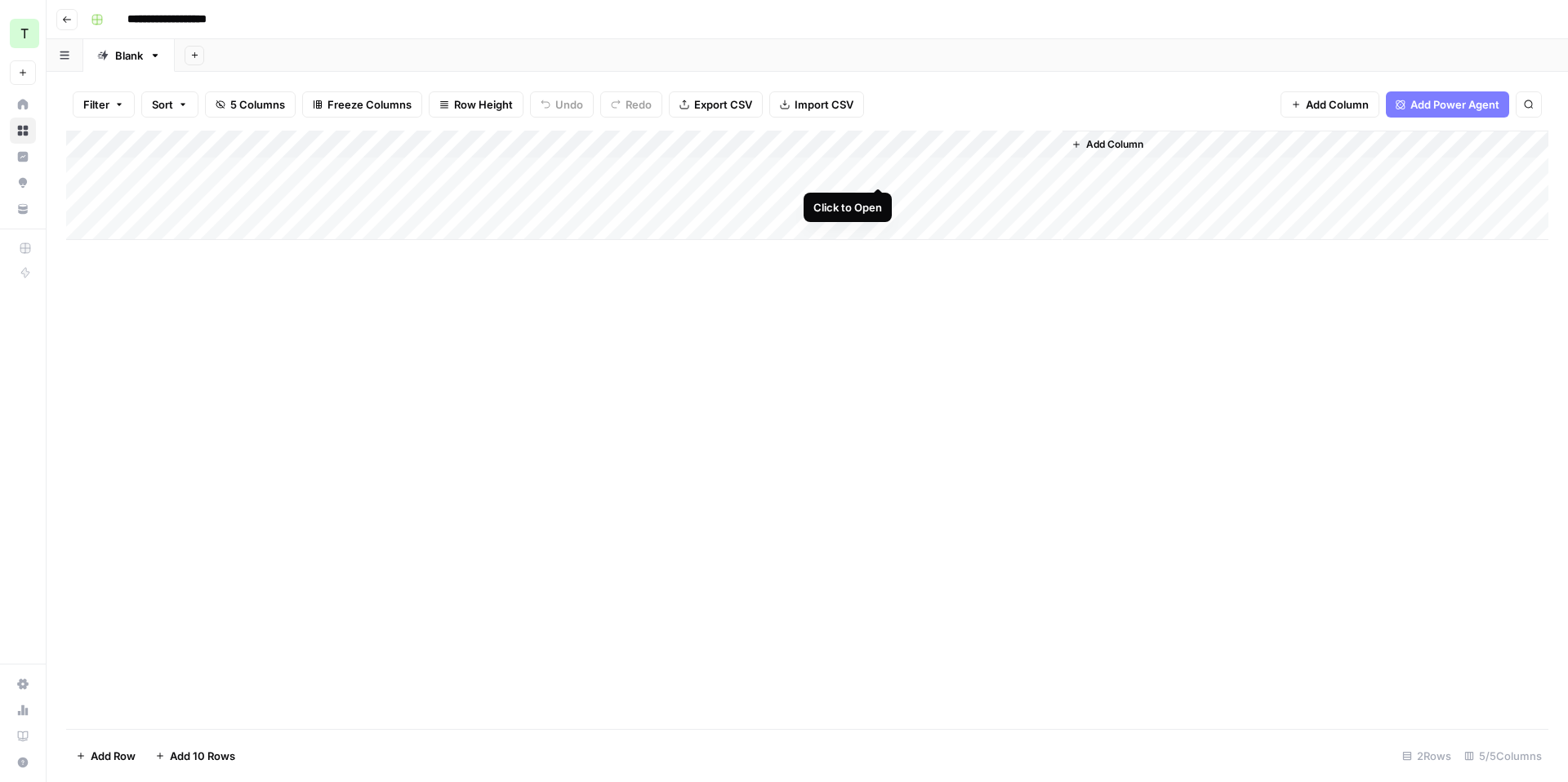
click at [882, 164] on div "Add Column" at bounding box center [807, 184] width 1482 height 109
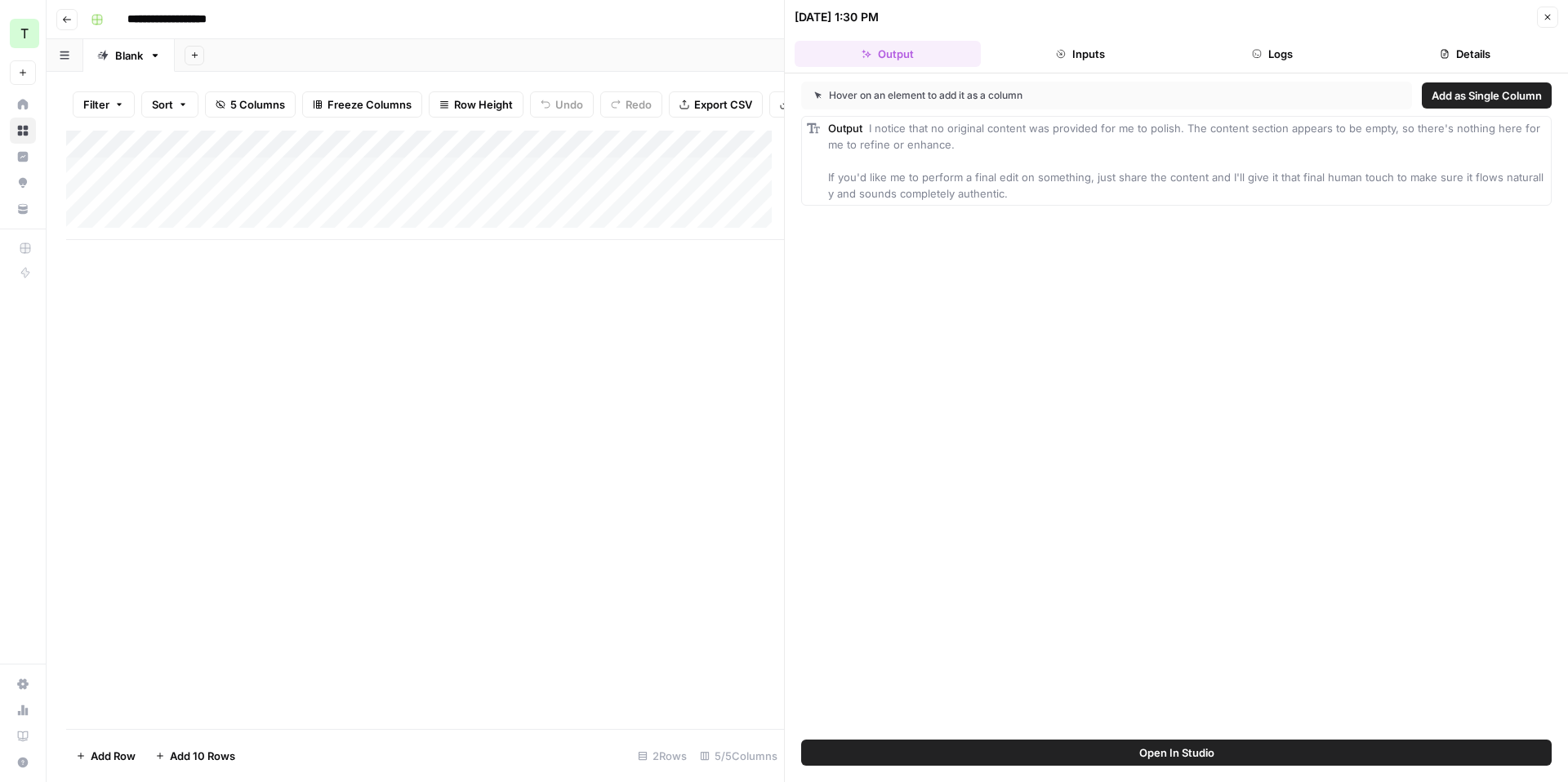
click at [1544, 17] on icon "button" at bounding box center [1548, 17] width 10 height 10
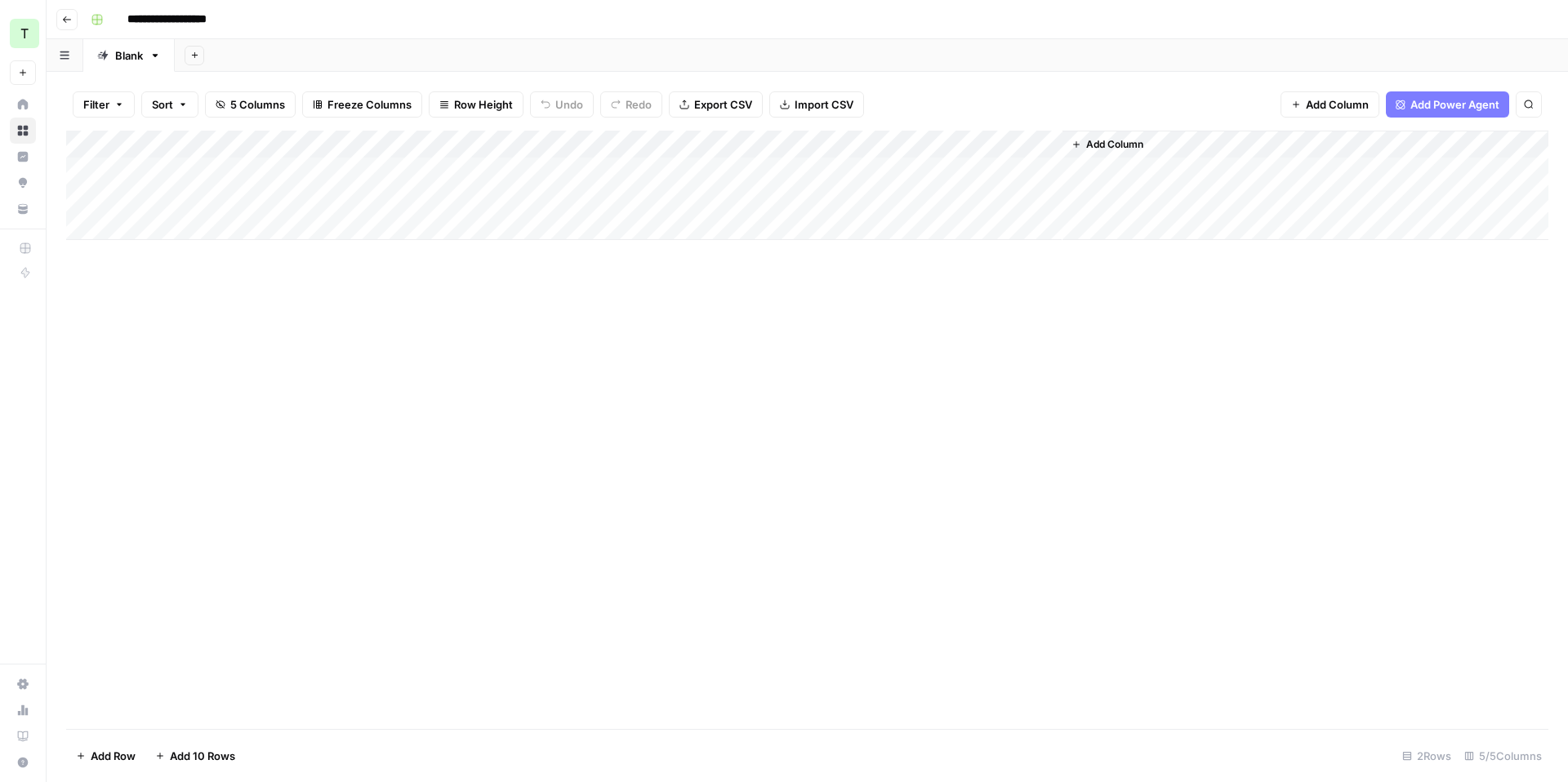
click at [873, 170] on div "Add Column" at bounding box center [807, 184] width 1482 height 109
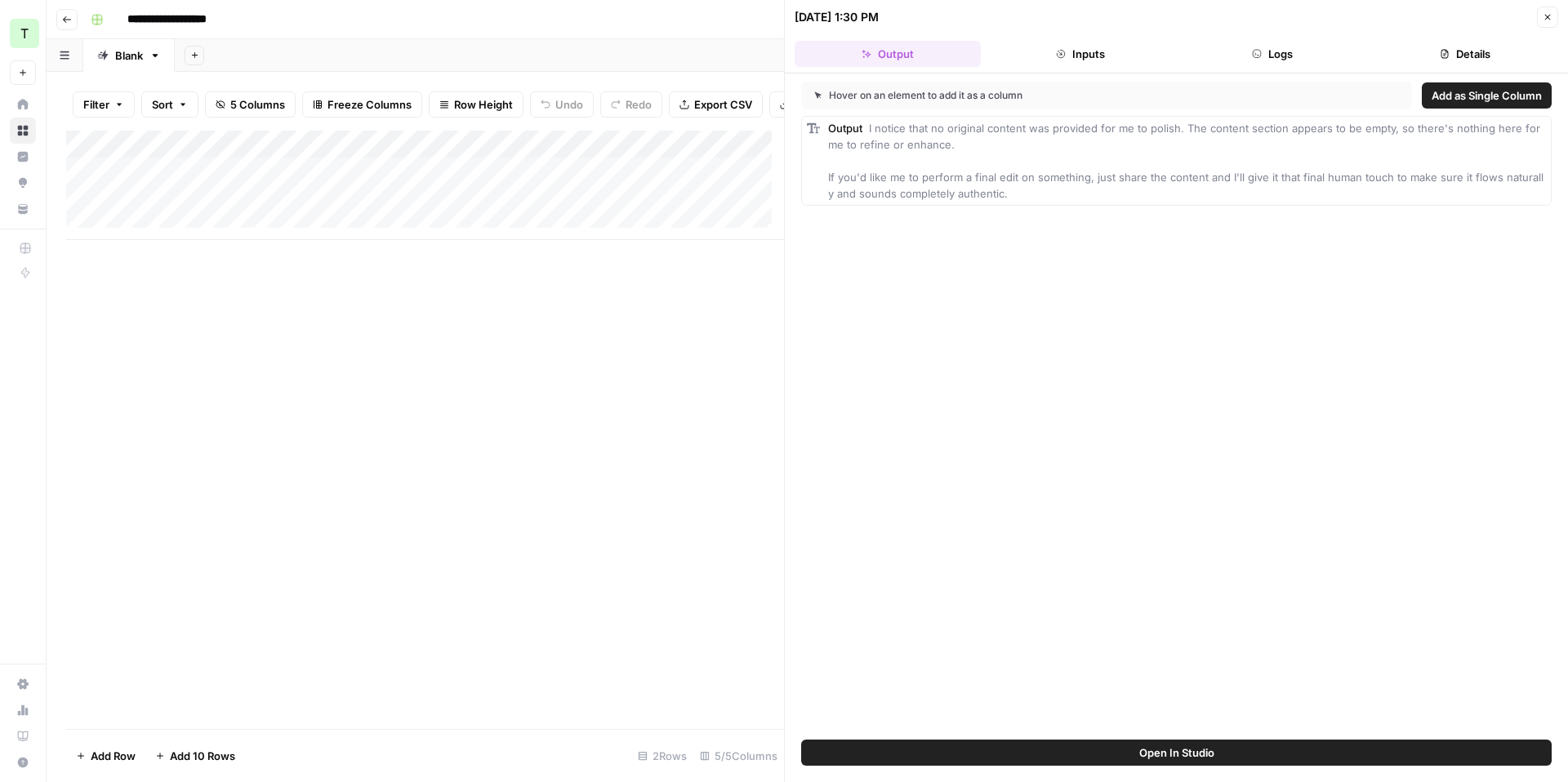
click at [1081, 55] on button "Inputs" at bounding box center [1080, 53] width 186 height 26
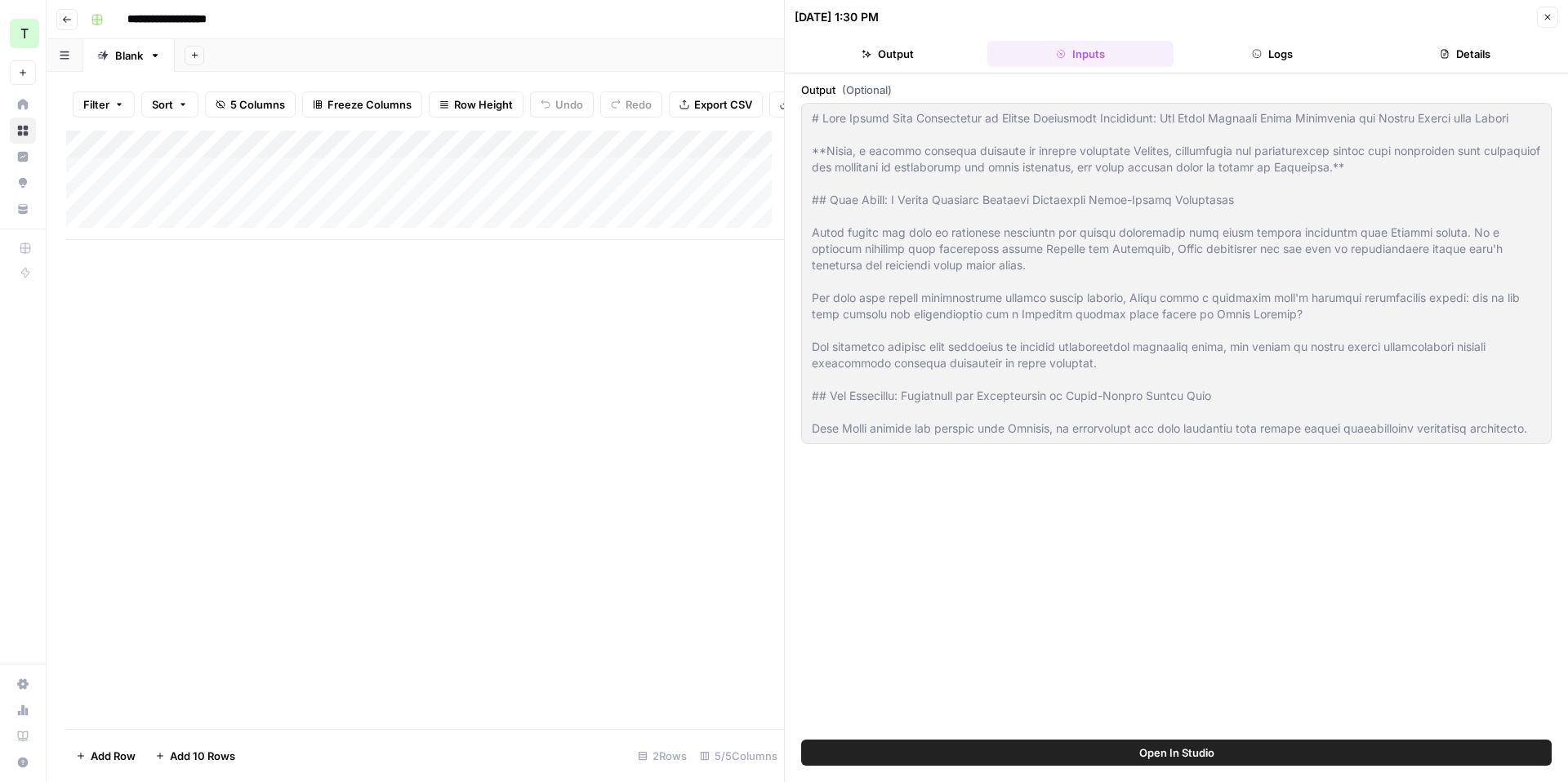
click at [1250, 62] on button "Logs" at bounding box center [1274, 53] width 186 height 26
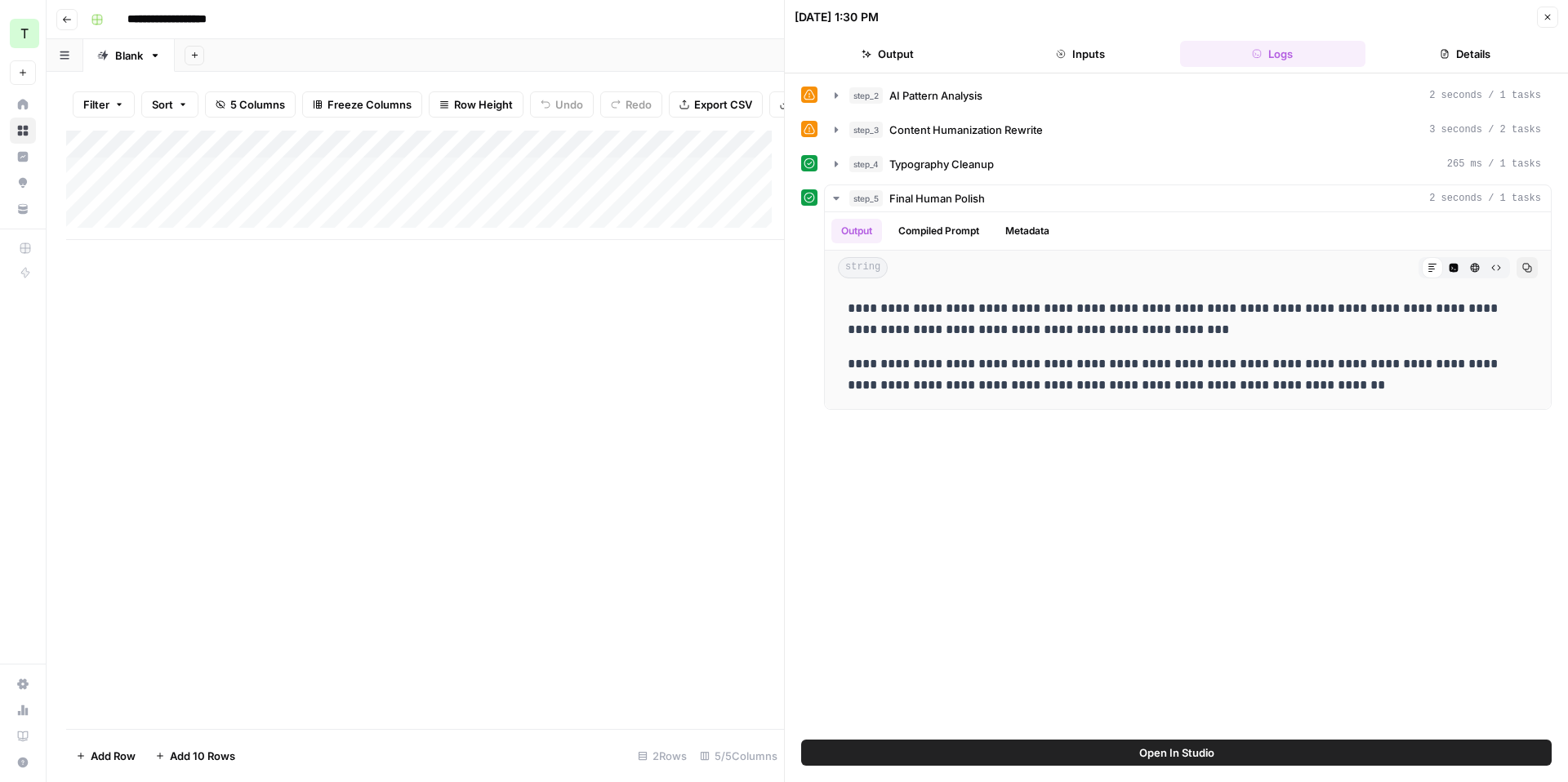
click at [1120, 489] on div "**********" at bounding box center [1176, 406] width 750 height 650
click at [1543, 20] on icon "button" at bounding box center [1548, 17] width 10 height 10
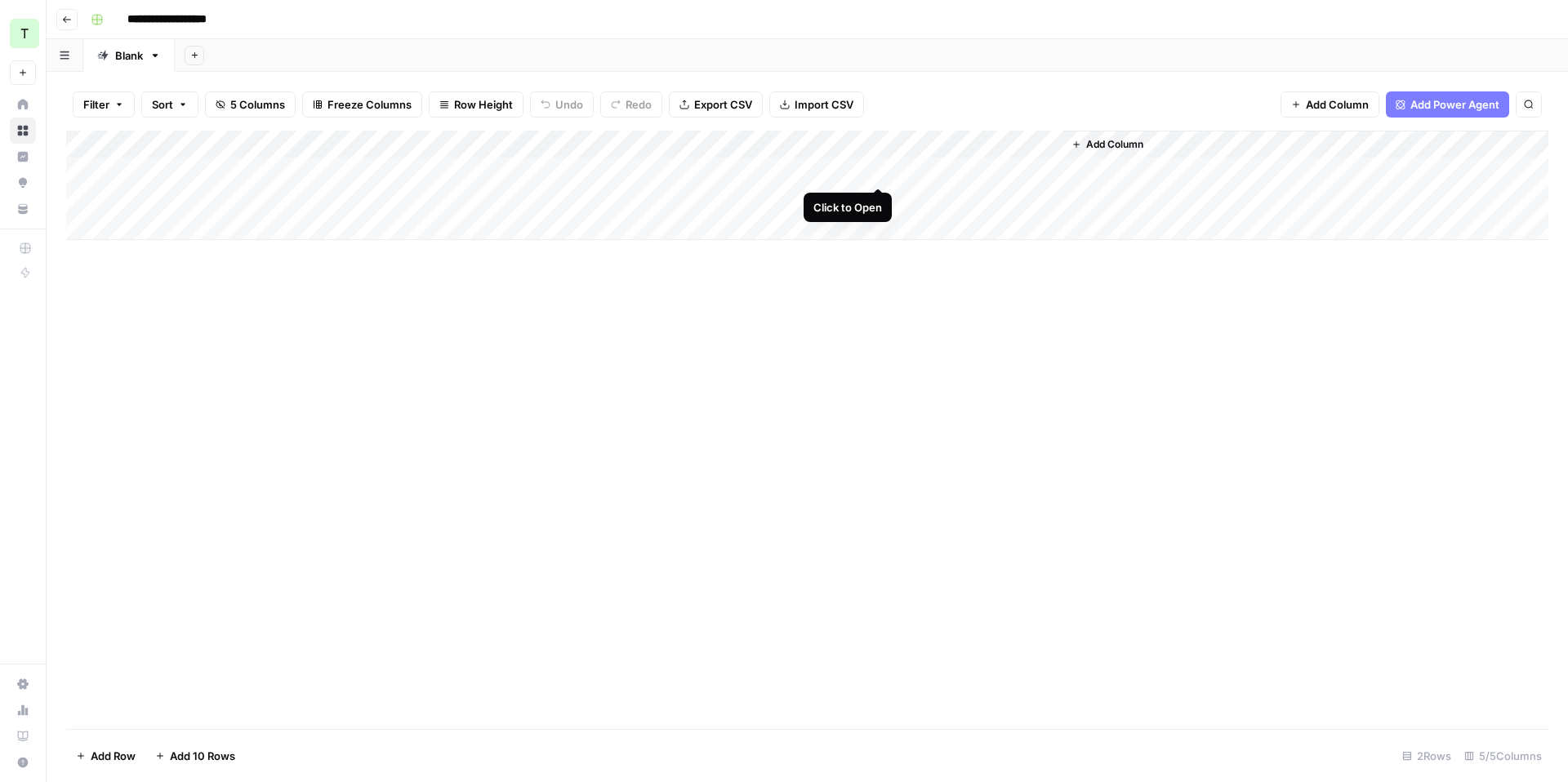
click at [882, 169] on div "Add Column" at bounding box center [807, 184] width 1482 height 109
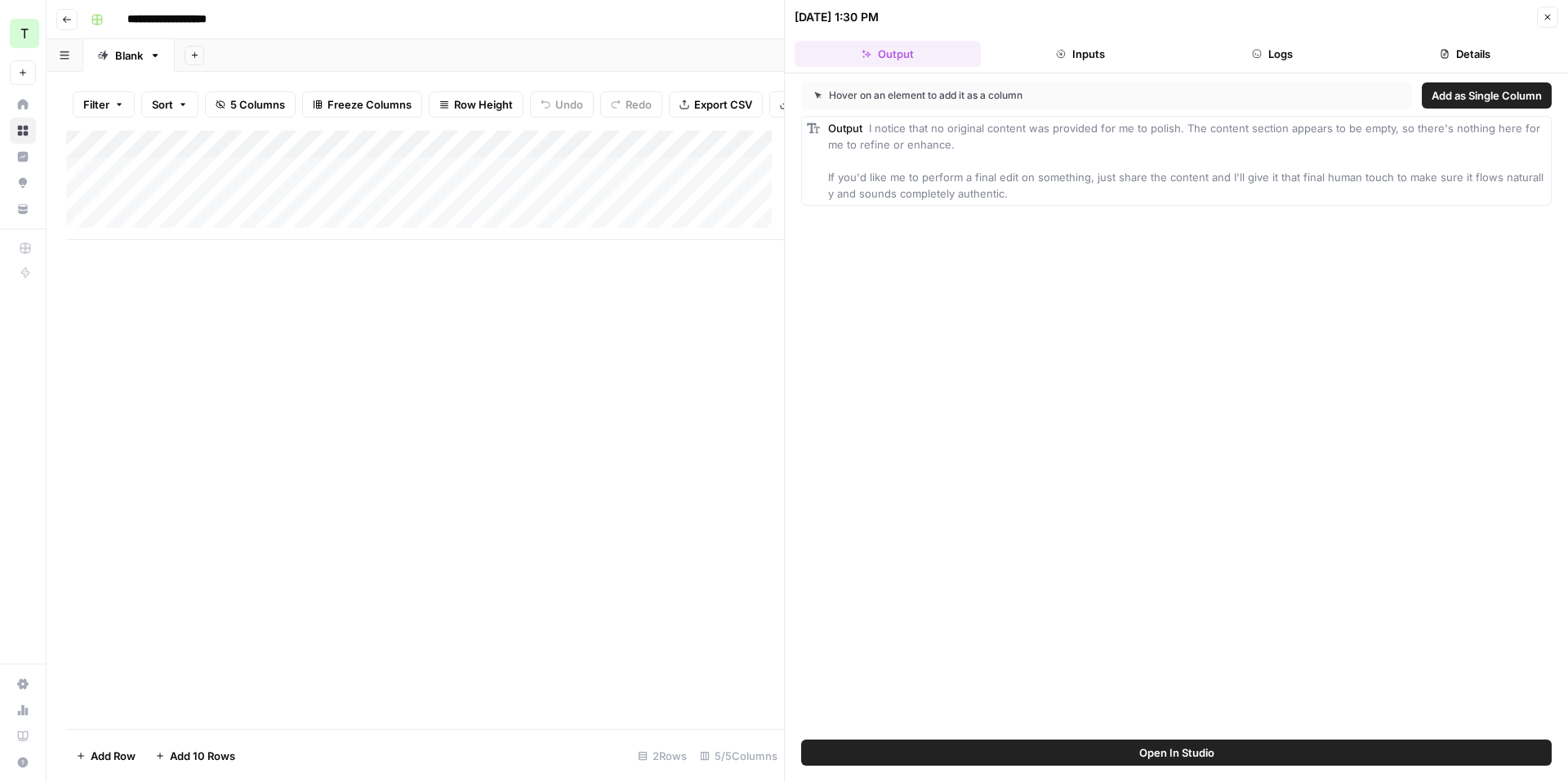
click at [1556, 16] on button "Close" at bounding box center [1548, 17] width 21 height 21
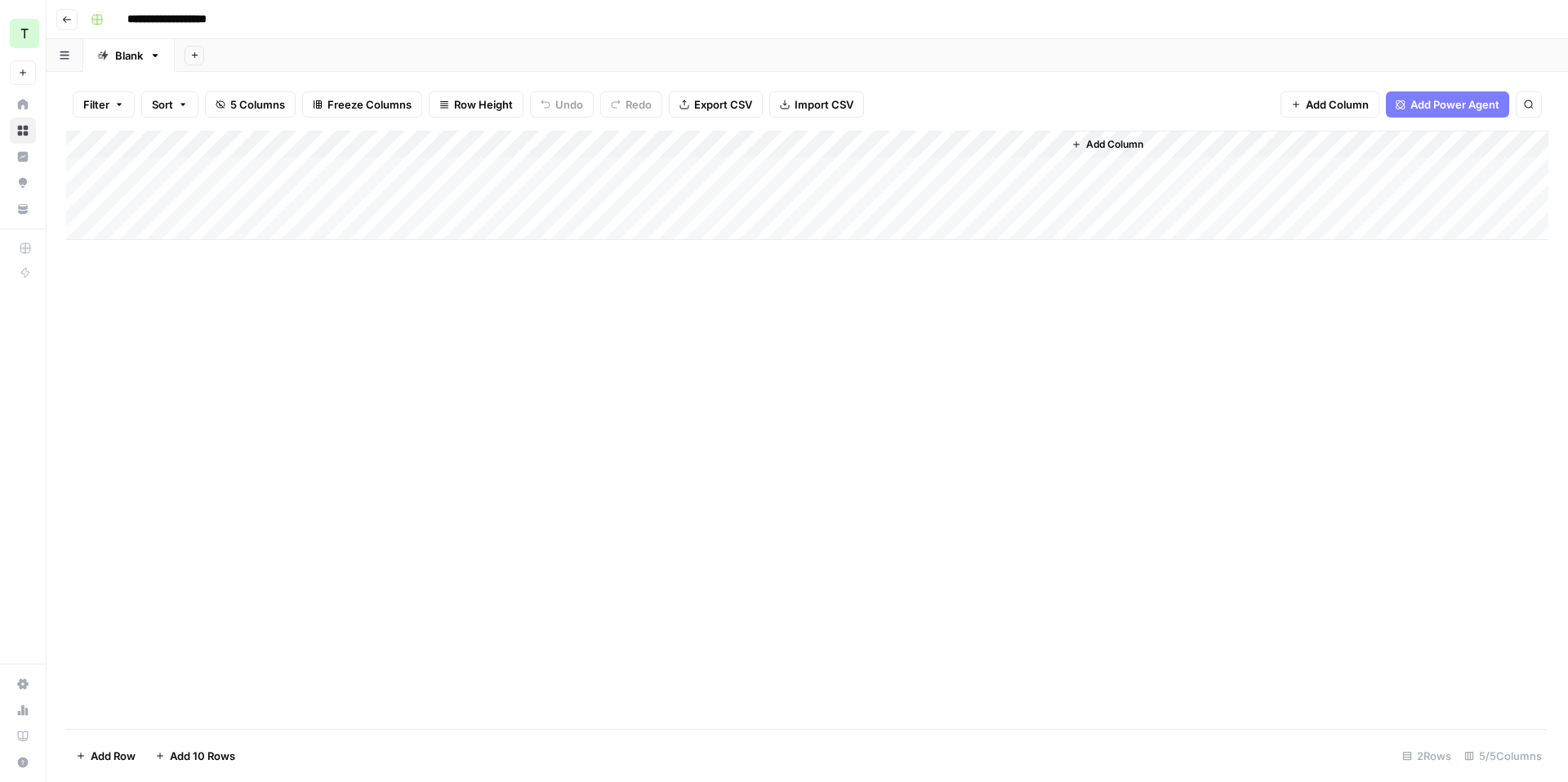
click at [882, 144] on div "Add Column" at bounding box center [807, 184] width 1482 height 109
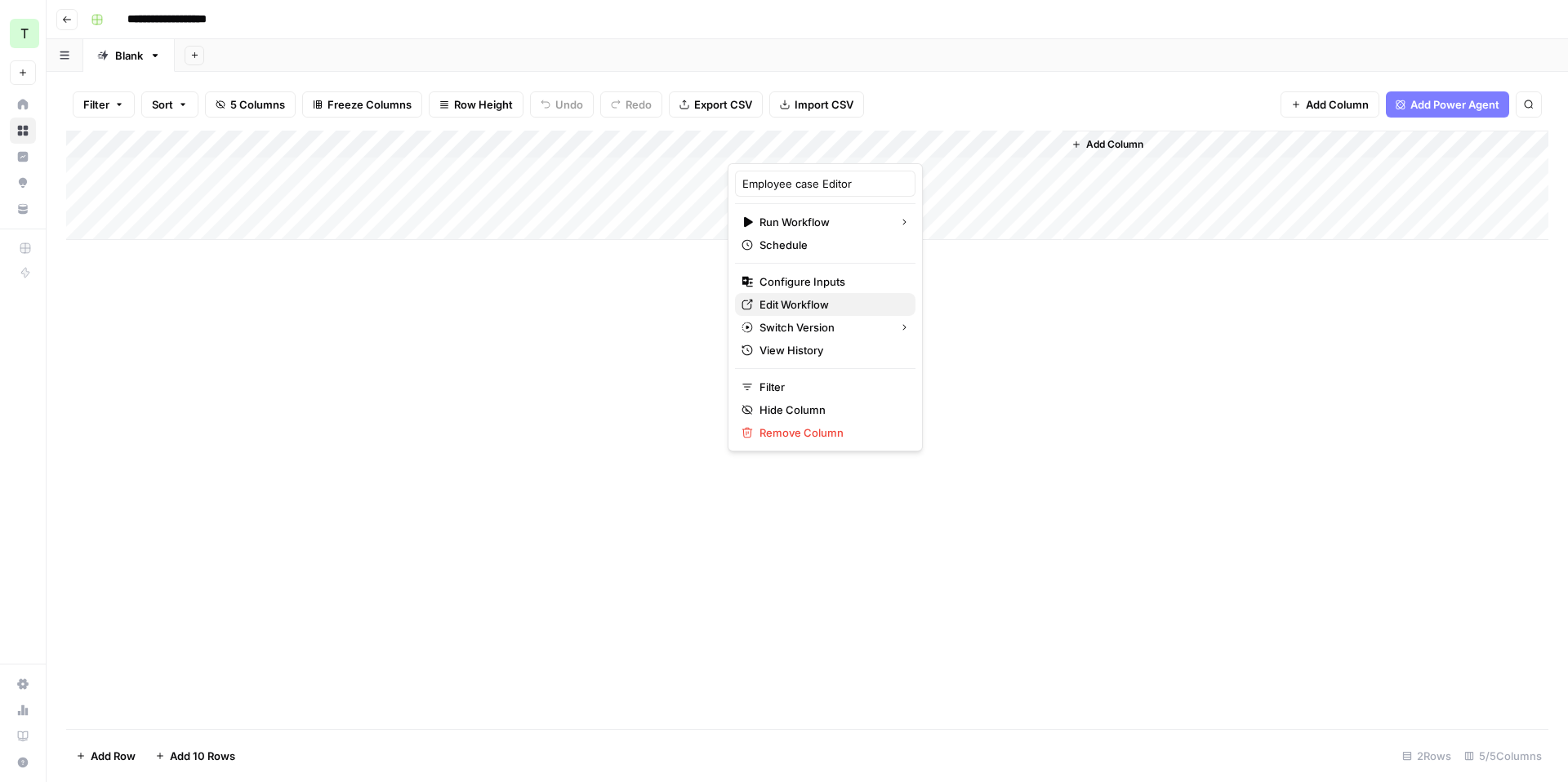
click at [817, 309] on span "Edit Workflow" at bounding box center [830, 304] width 143 height 16
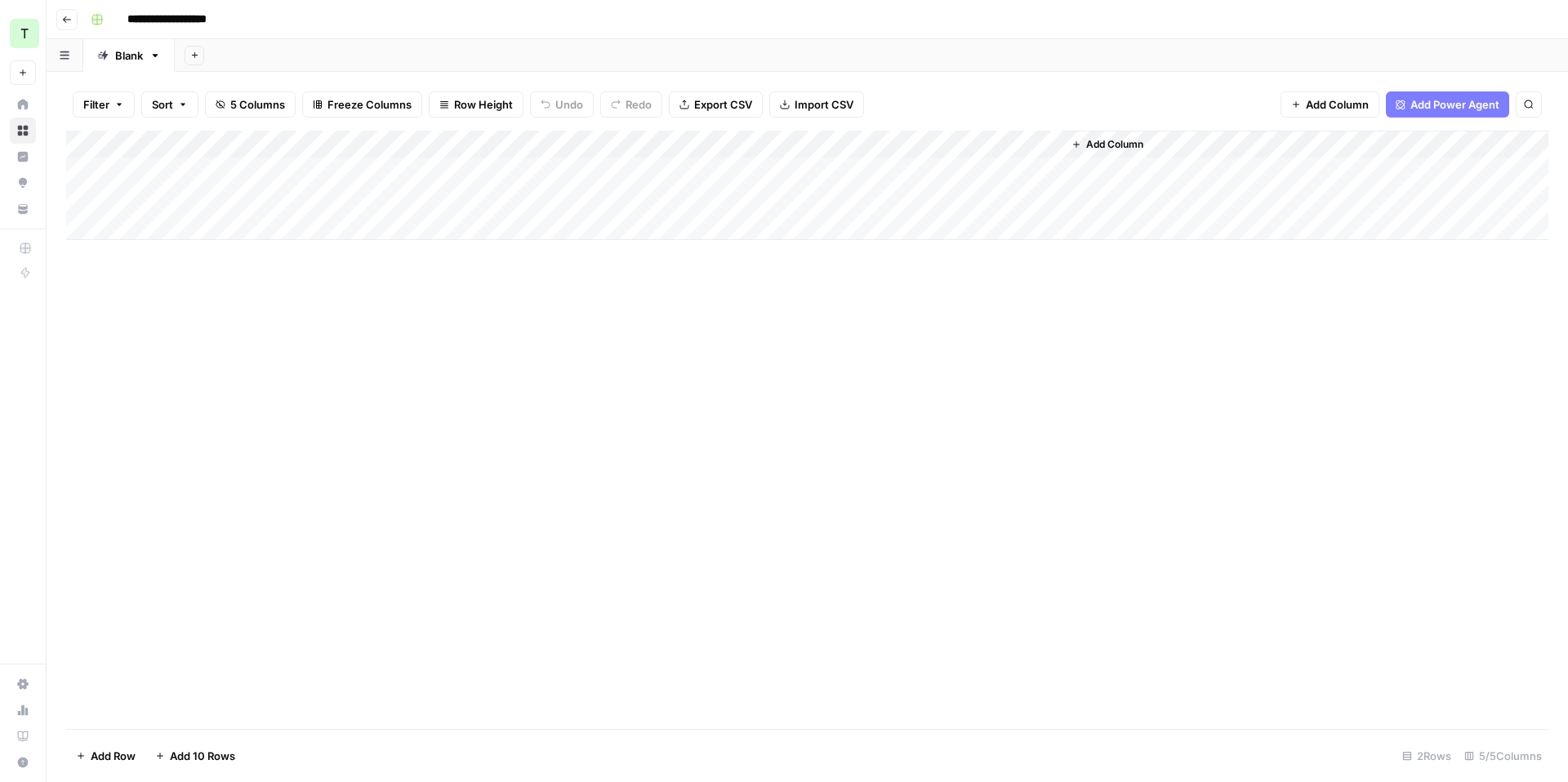
click at [572, 359] on div "Add Column" at bounding box center [807, 429] width 1482 height 598
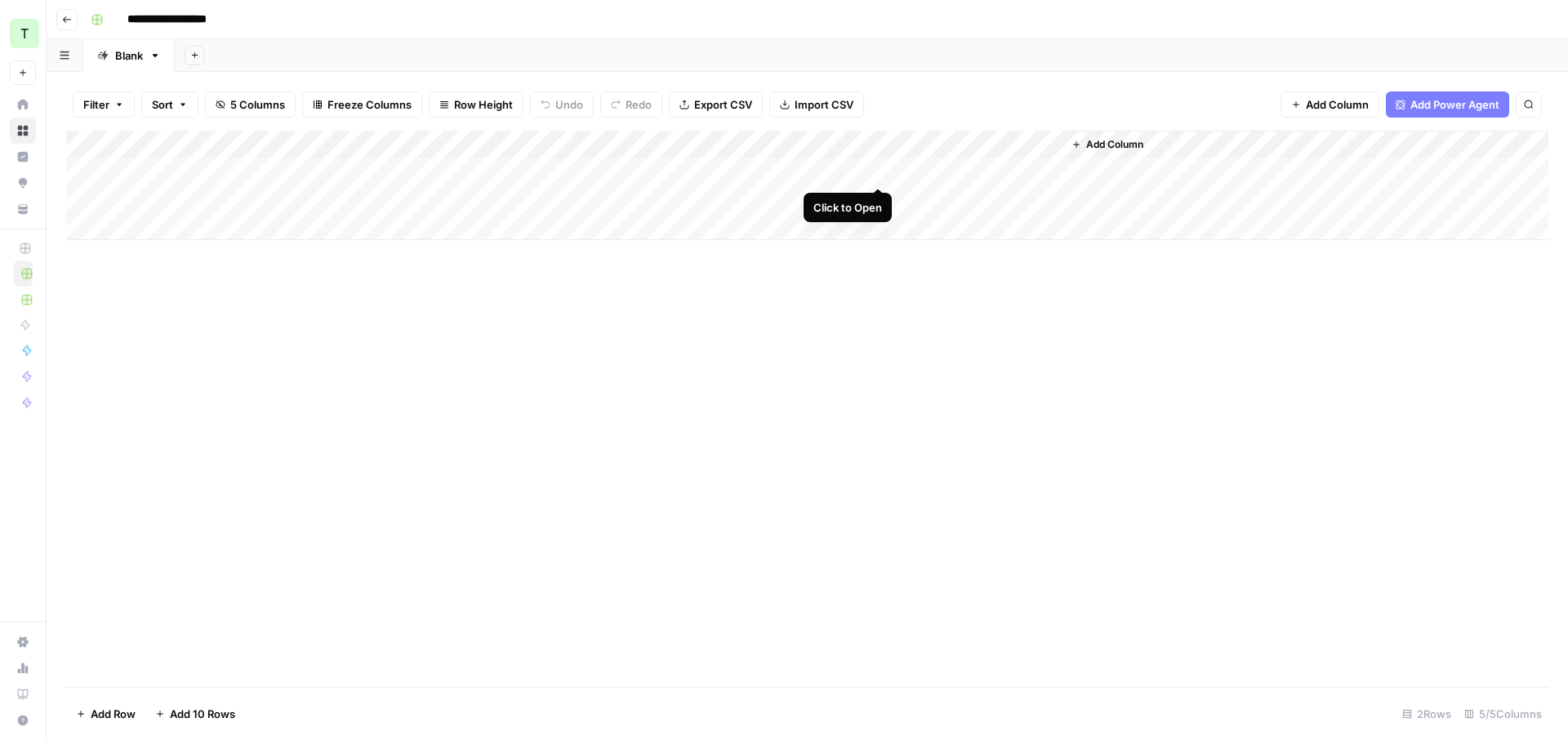
click at [881, 170] on div "Add Column" at bounding box center [807, 185] width 1482 height 109
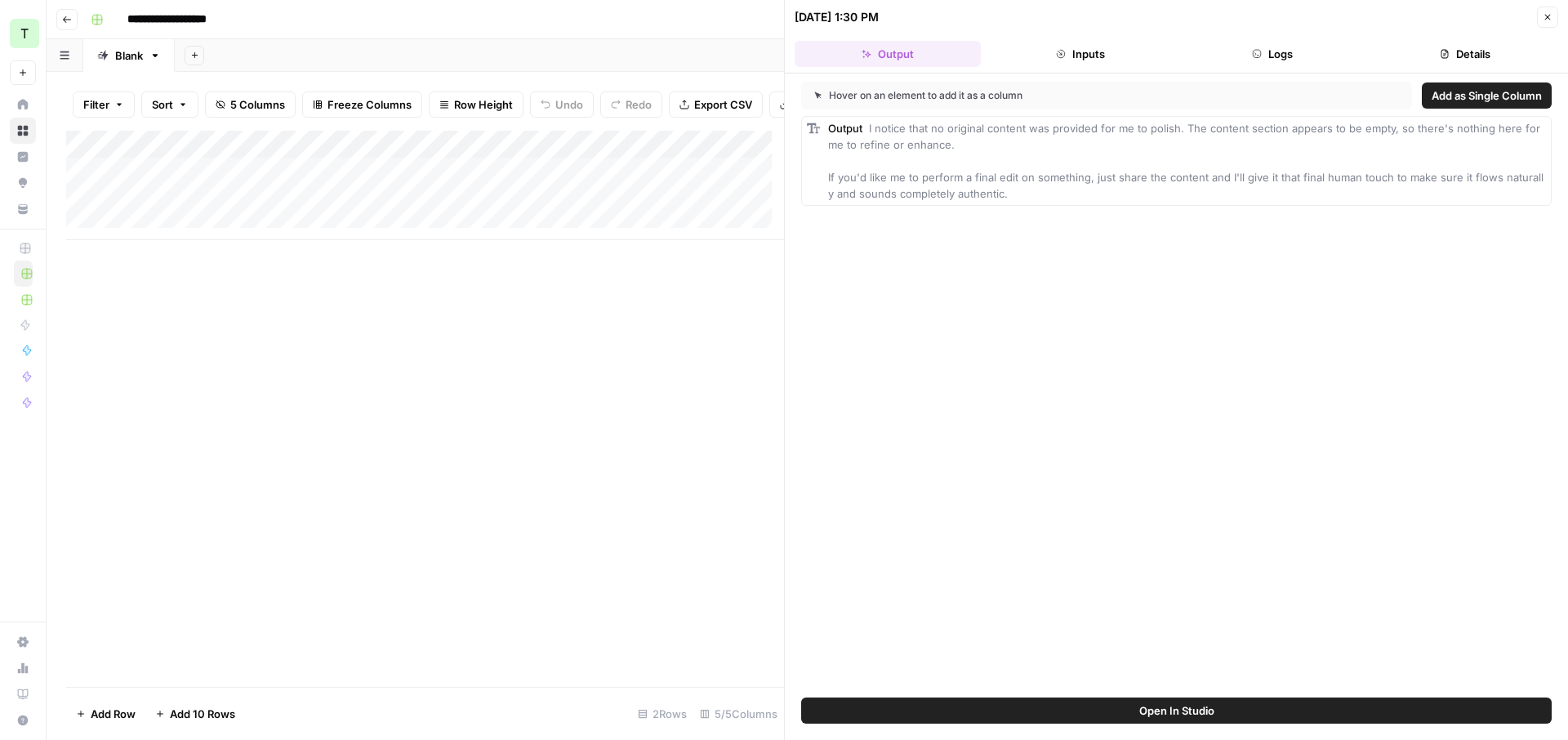
click at [682, 184] on div "Add Column" at bounding box center [425, 185] width 717 height 109
click at [1552, 18] on icon "button" at bounding box center [1548, 17] width 10 height 10
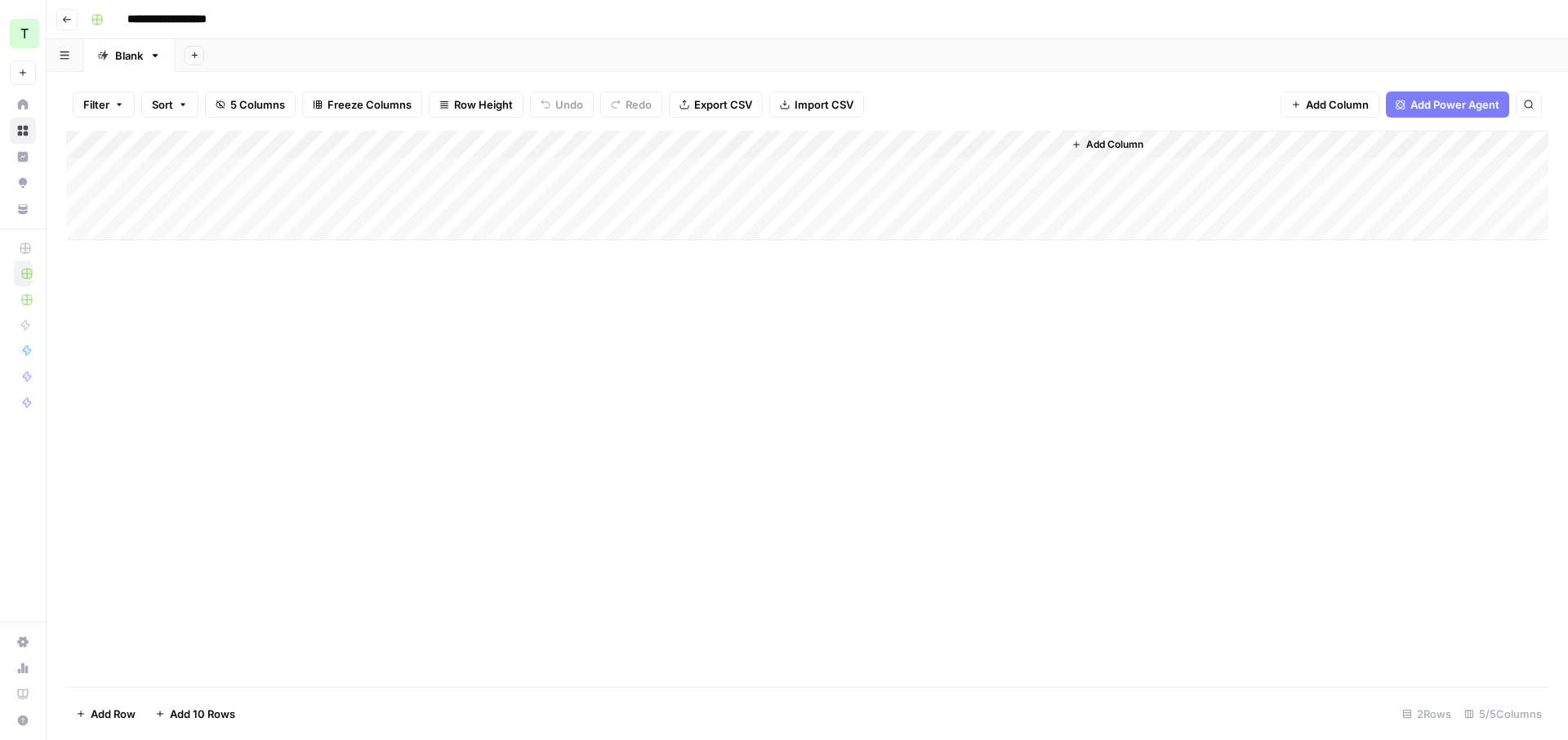
click at [877, 148] on div "Add Column" at bounding box center [807, 185] width 1482 height 109
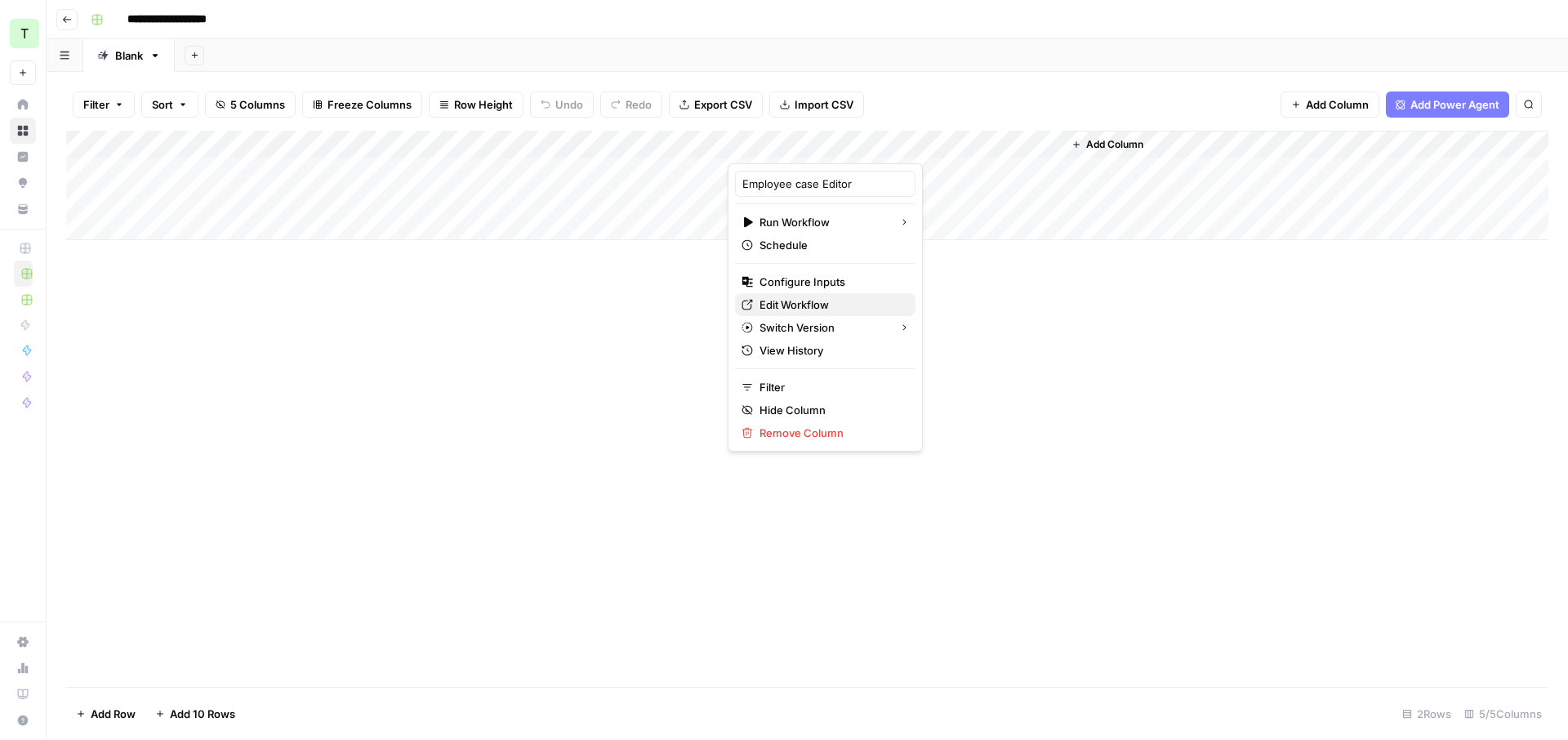
click at [782, 297] on span "Edit Workflow" at bounding box center [830, 304] width 143 height 16
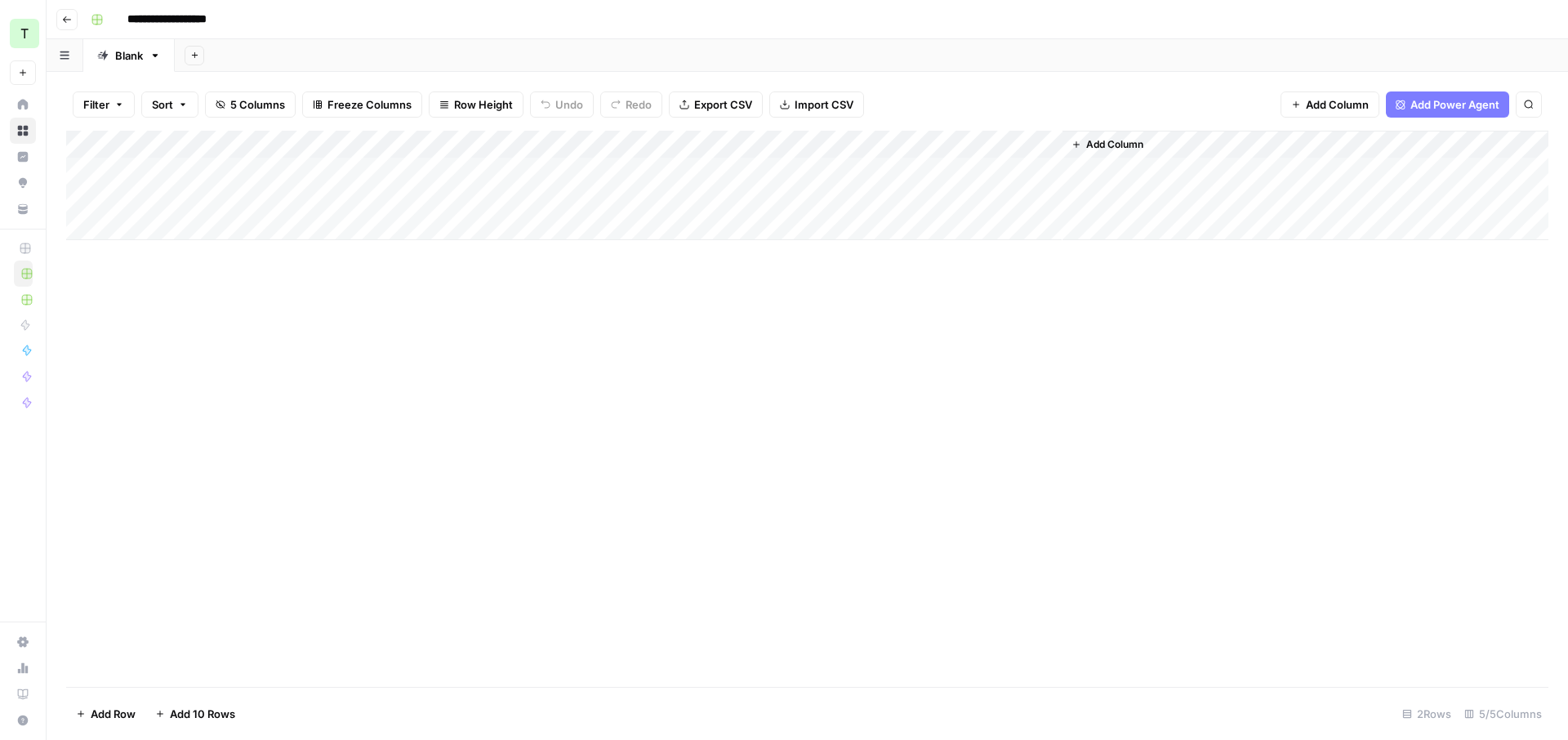
click at [879, 141] on div "Add Column" at bounding box center [807, 185] width 1482 height 109
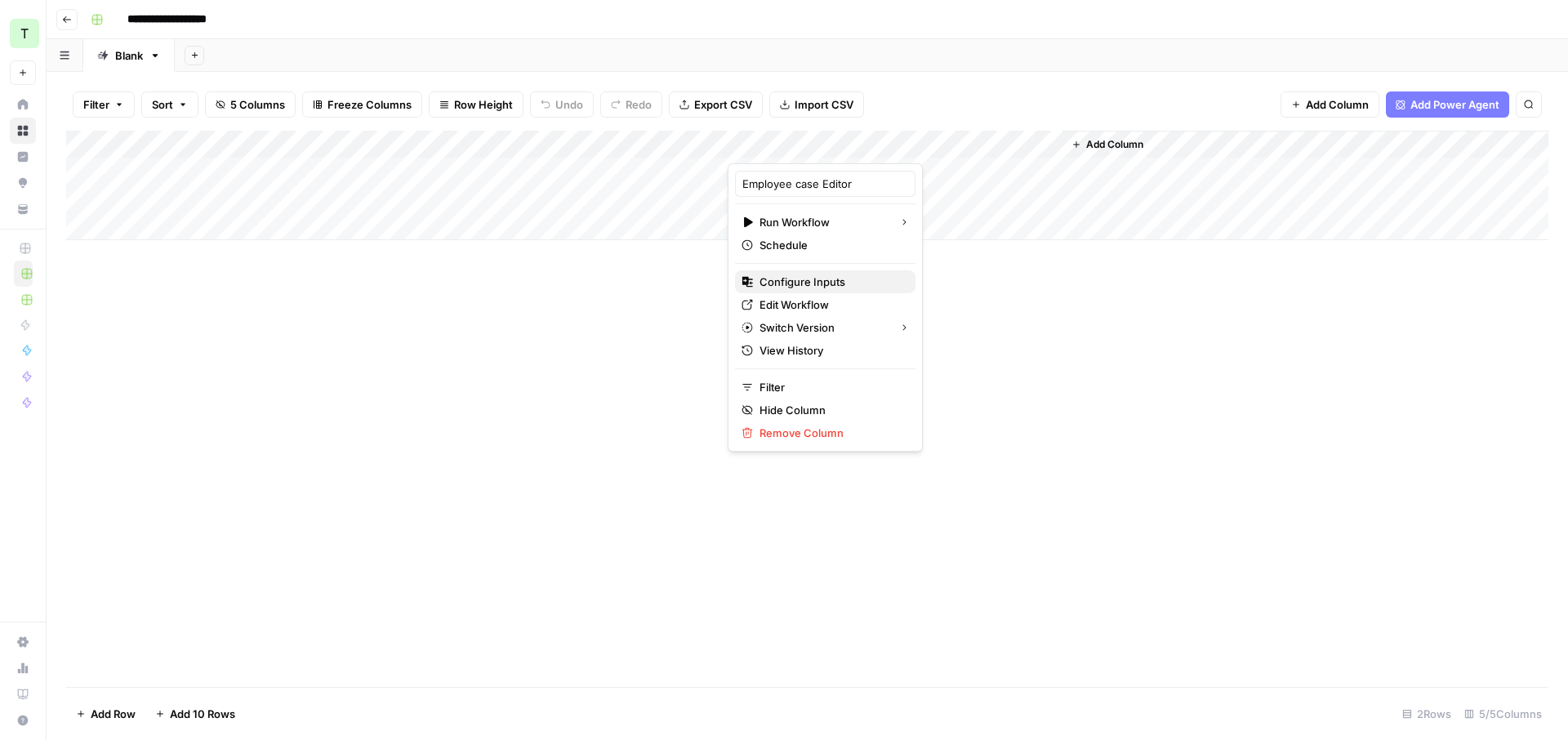
click at [815, 276] on span "Configure Inputs" at bounding box center [830, 281] width 143 height 16
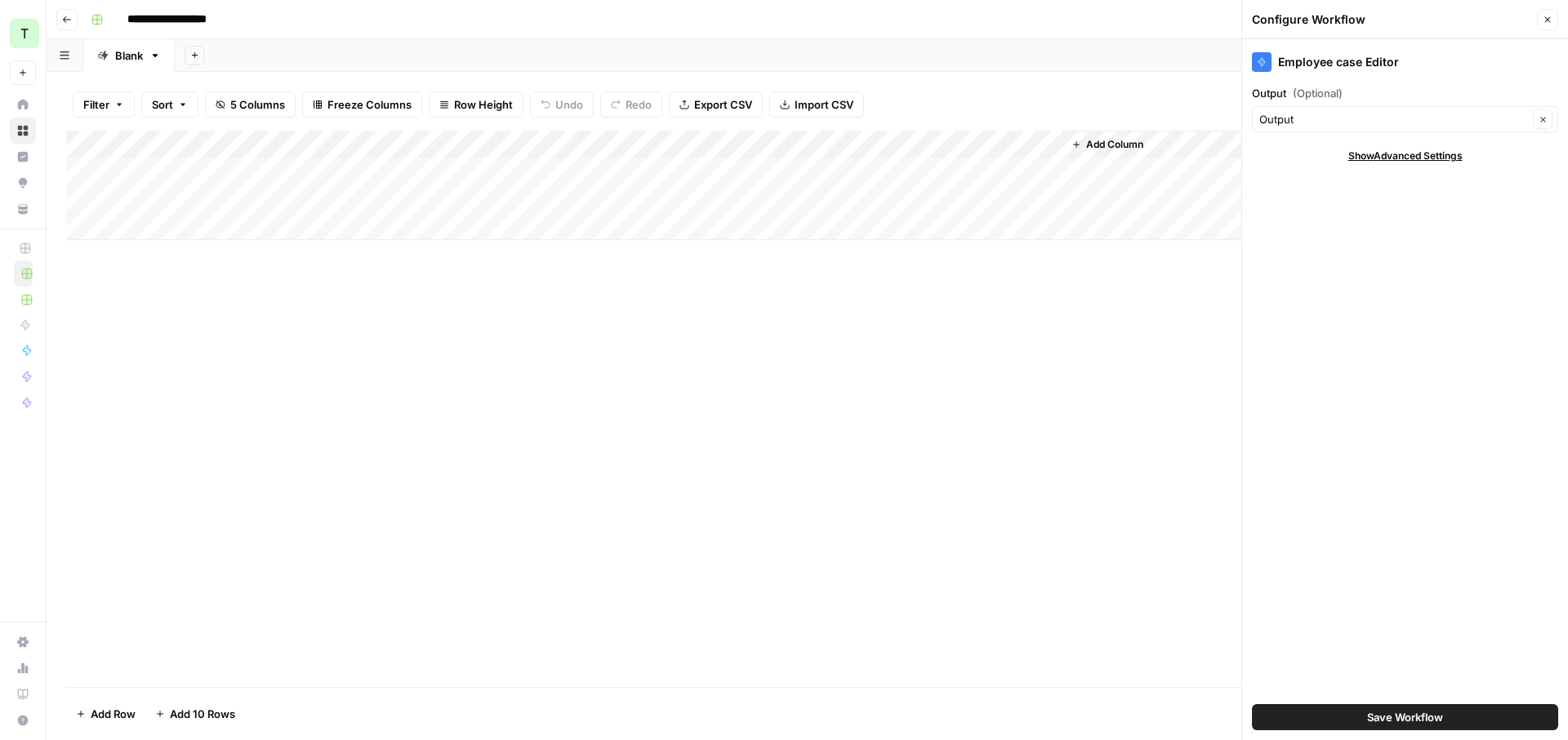
click at [1001, 174] on div "Add Column" at bounding box center [807, 185] width 1482 height 109
click at [1057, 325] on div "Add Column" at bounding box center [807, 408] width 1482 height 556
click at [1552, 26] on button "Close" at bounding box center [1548, 20] width 21 height 21
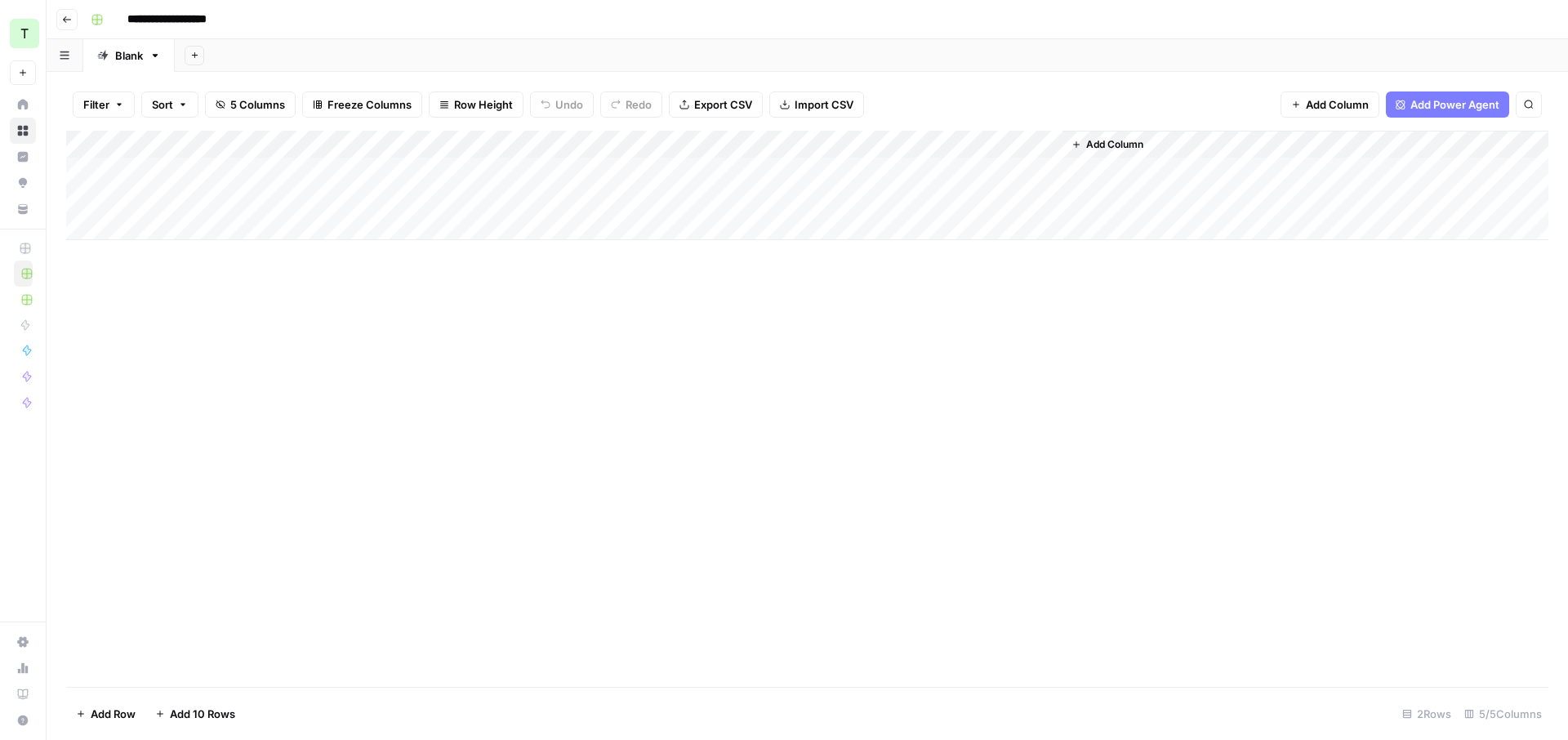
click at [876, 170] on div "Add Column" at bounding box center [807, 185] width 1482 height 109
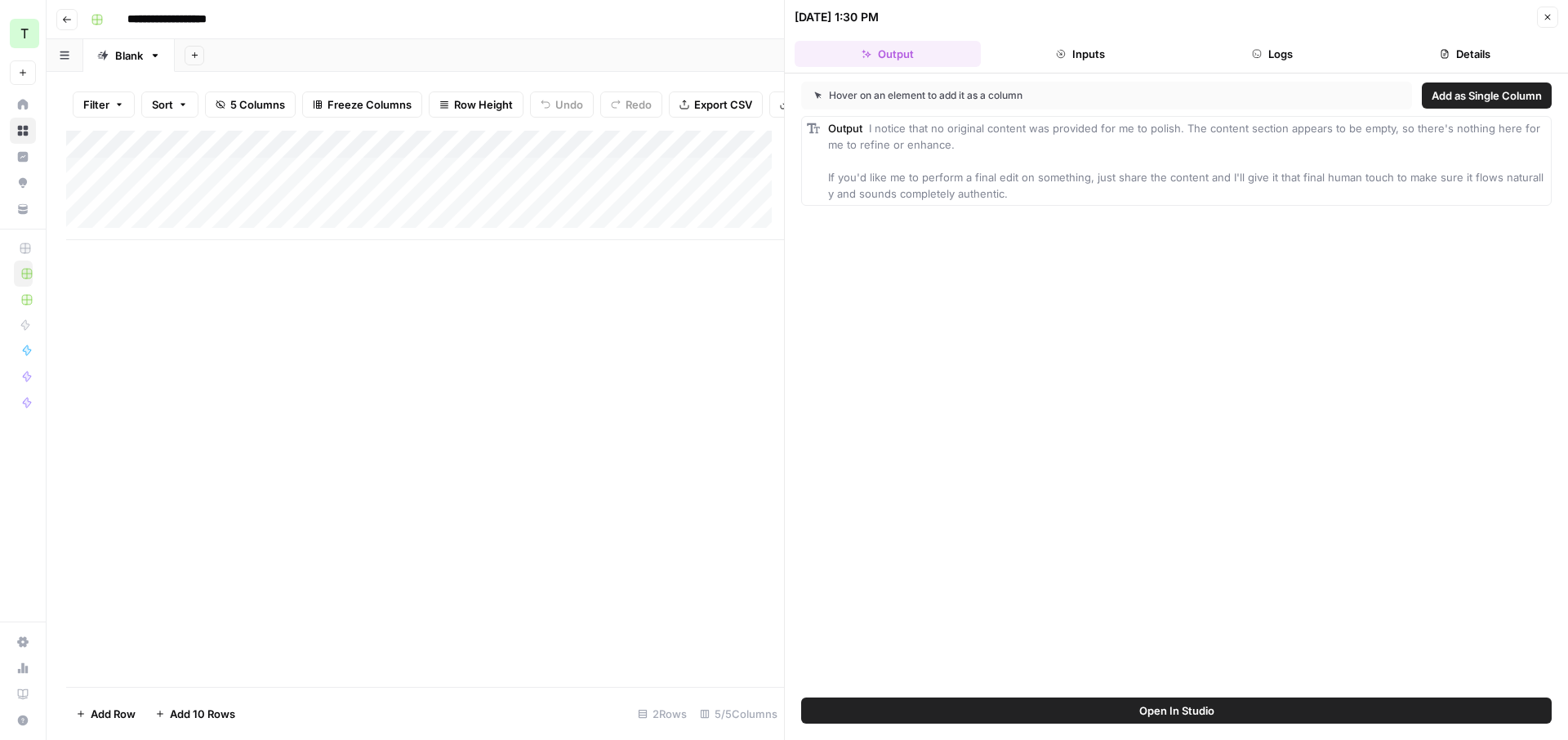
click at [1551, 18] on icon "button" at bounding box center [1548, 17] width 10 height 10
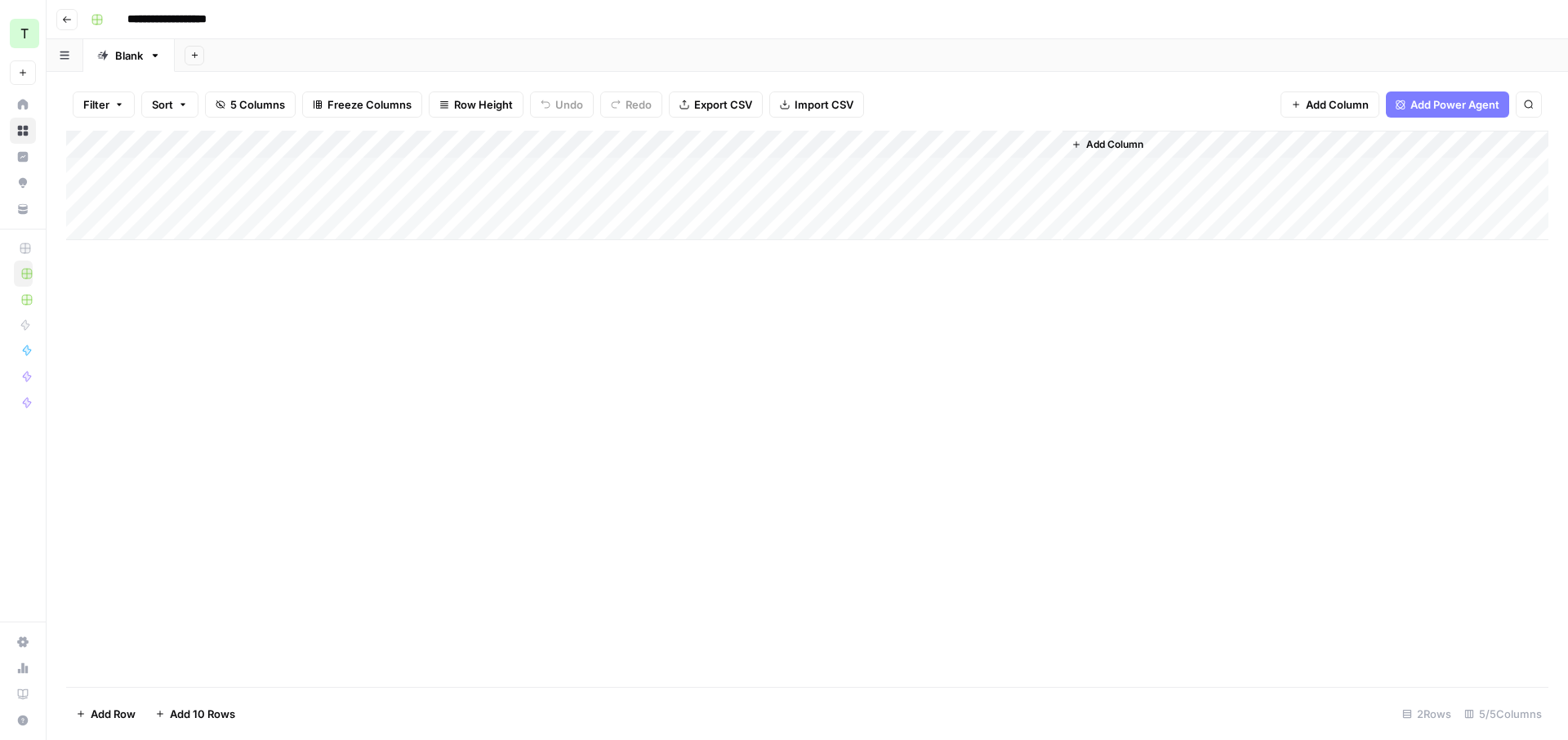
click at [1009, 91] on div "Filter Sort 5 Columns Freeze Columns Row Height Undo Redo Export CSV Import CSV…" at bounding box center [807, 104] width 1482 height 52
click at [960, 168] on div "Add Column" at bounding box center [807, 185] width 1482 height 109
click at [979, 169] on div "Add Column" at bounding box center [807, 185] width 1482 height 109
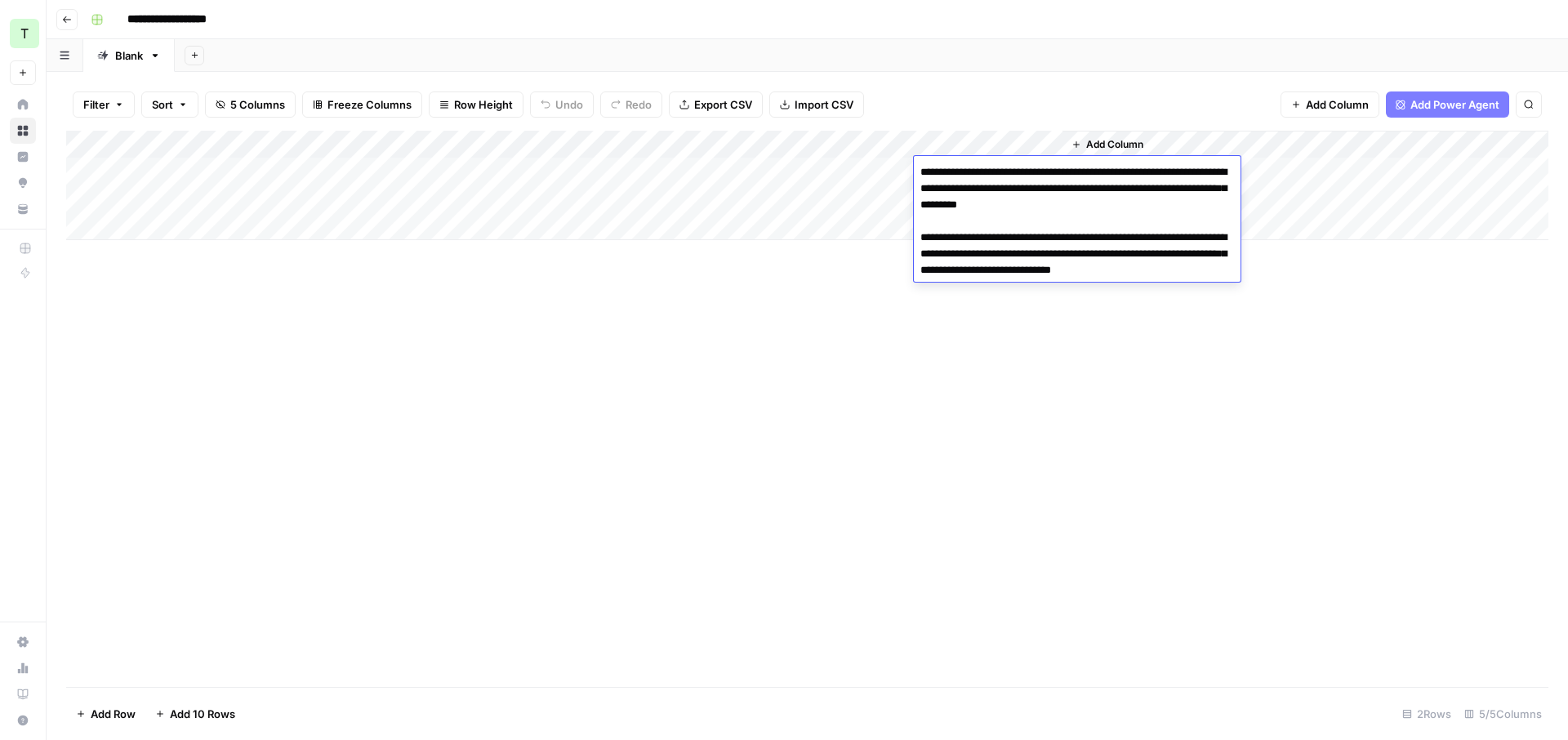
click at [802, 284] on div "Add Column" at bounding box center [807, 408] width 1482 height 556
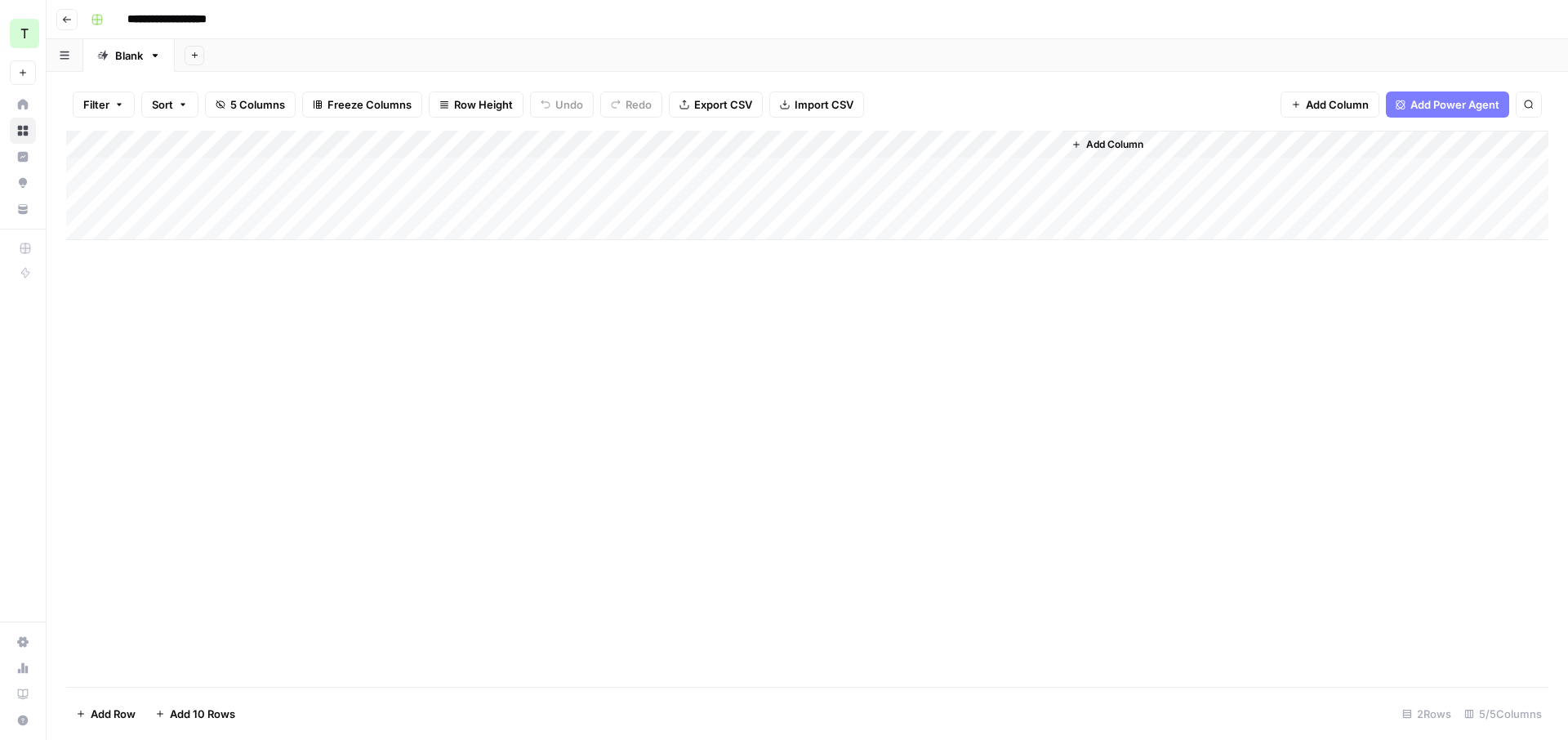
click at [882, 169] on div "Add Column" at bounding box center [807, 185] width 1482 height 109
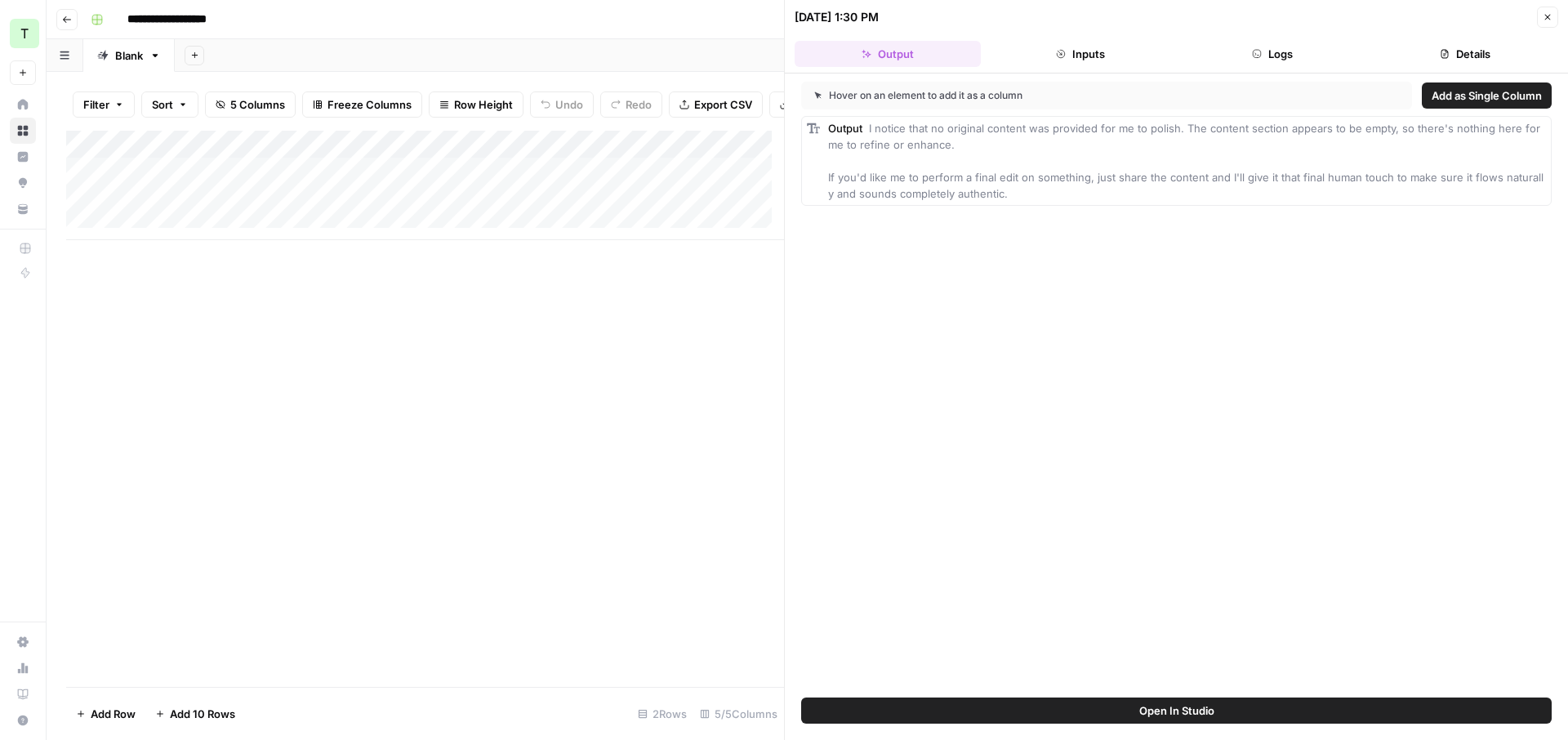
click at [1545, 26] on button "Close" at bounding box center [1548, 17] width 21 height 21
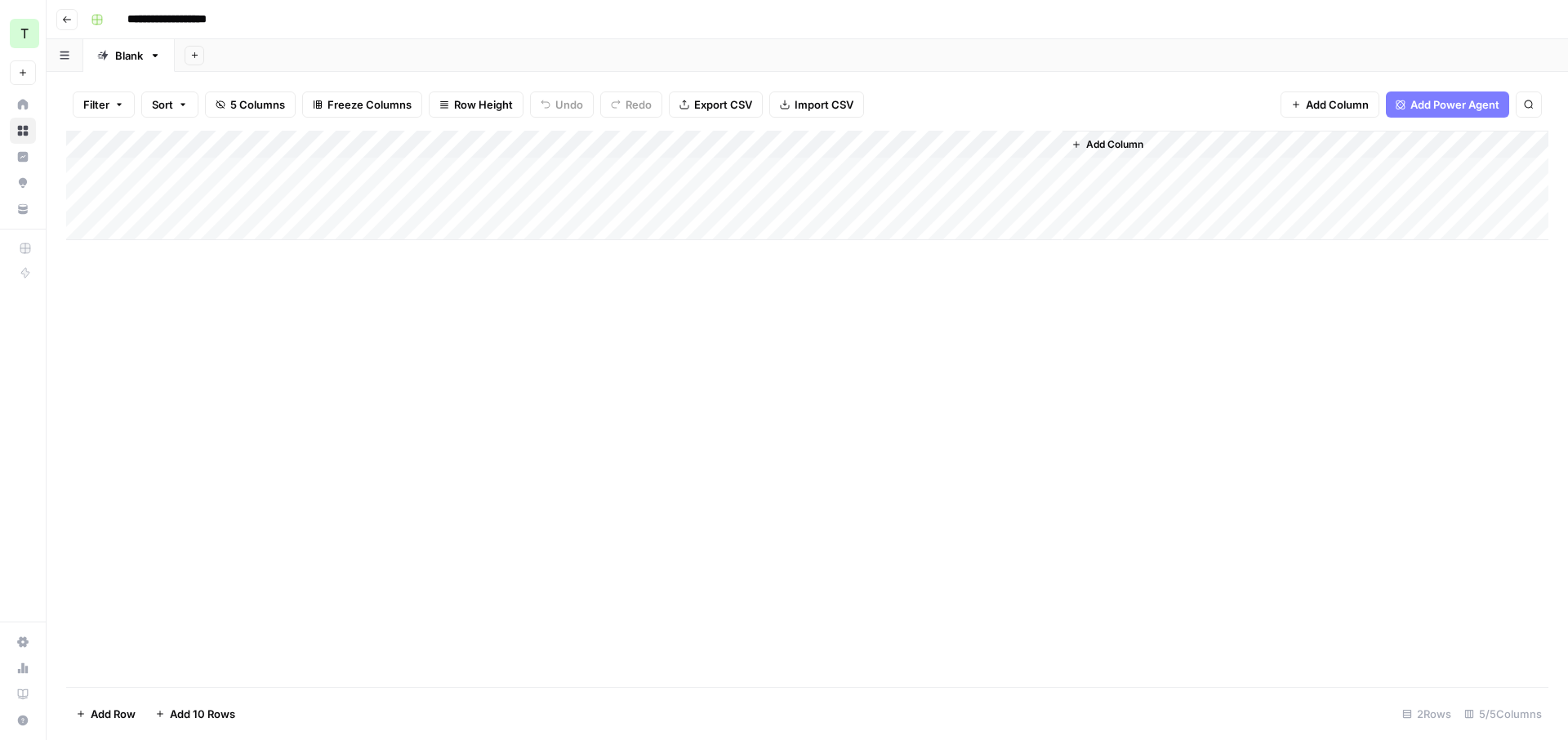
click at [602, 387] on div "Add Column" at bounding box center [807, 408] width 1482 height 556
click at [877, 171] on div "Add Column" at bounding box center [807, 185] width 1482 height 109
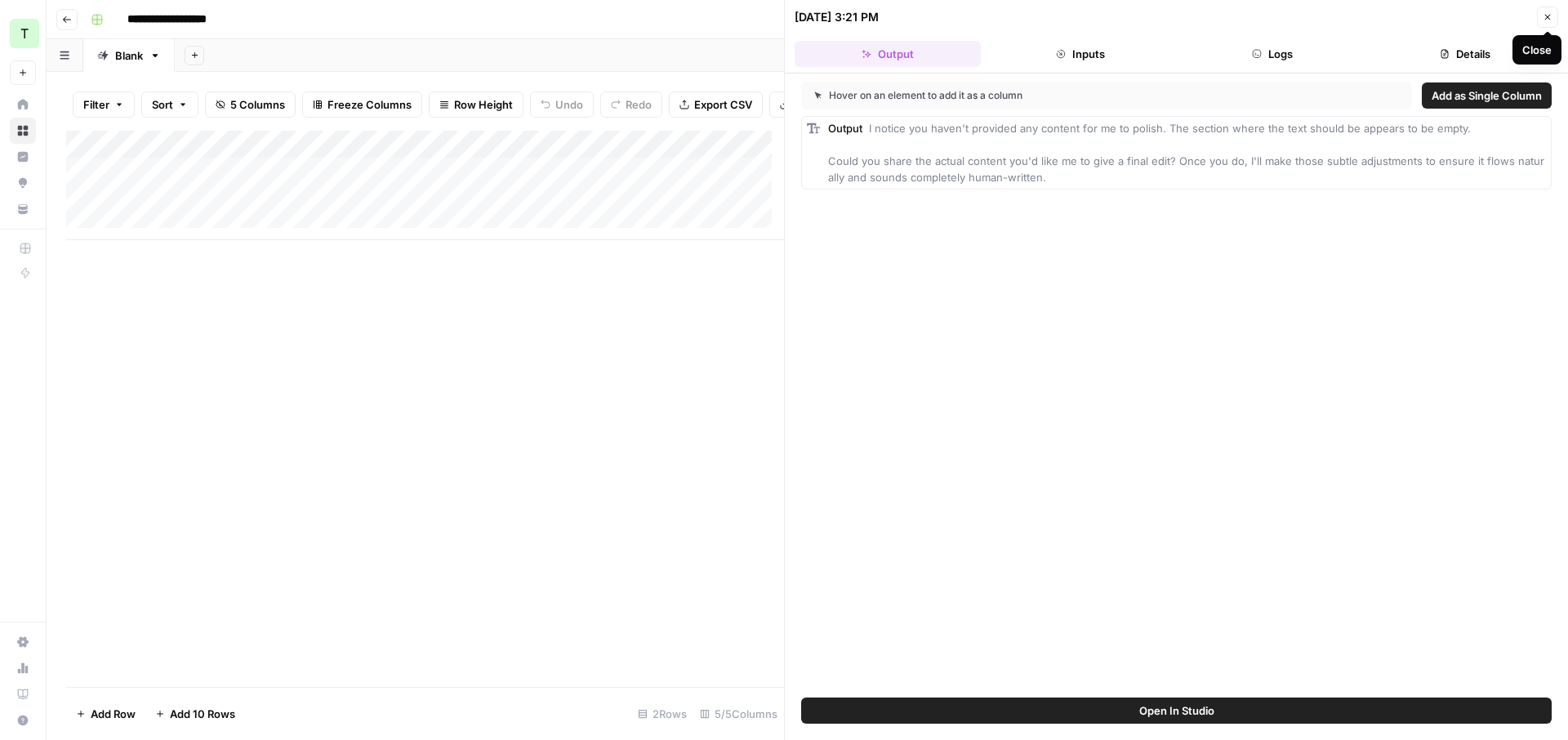
click at [1549, 26] on button "Close" at bounding box center [1548, 17] width 21 height 21
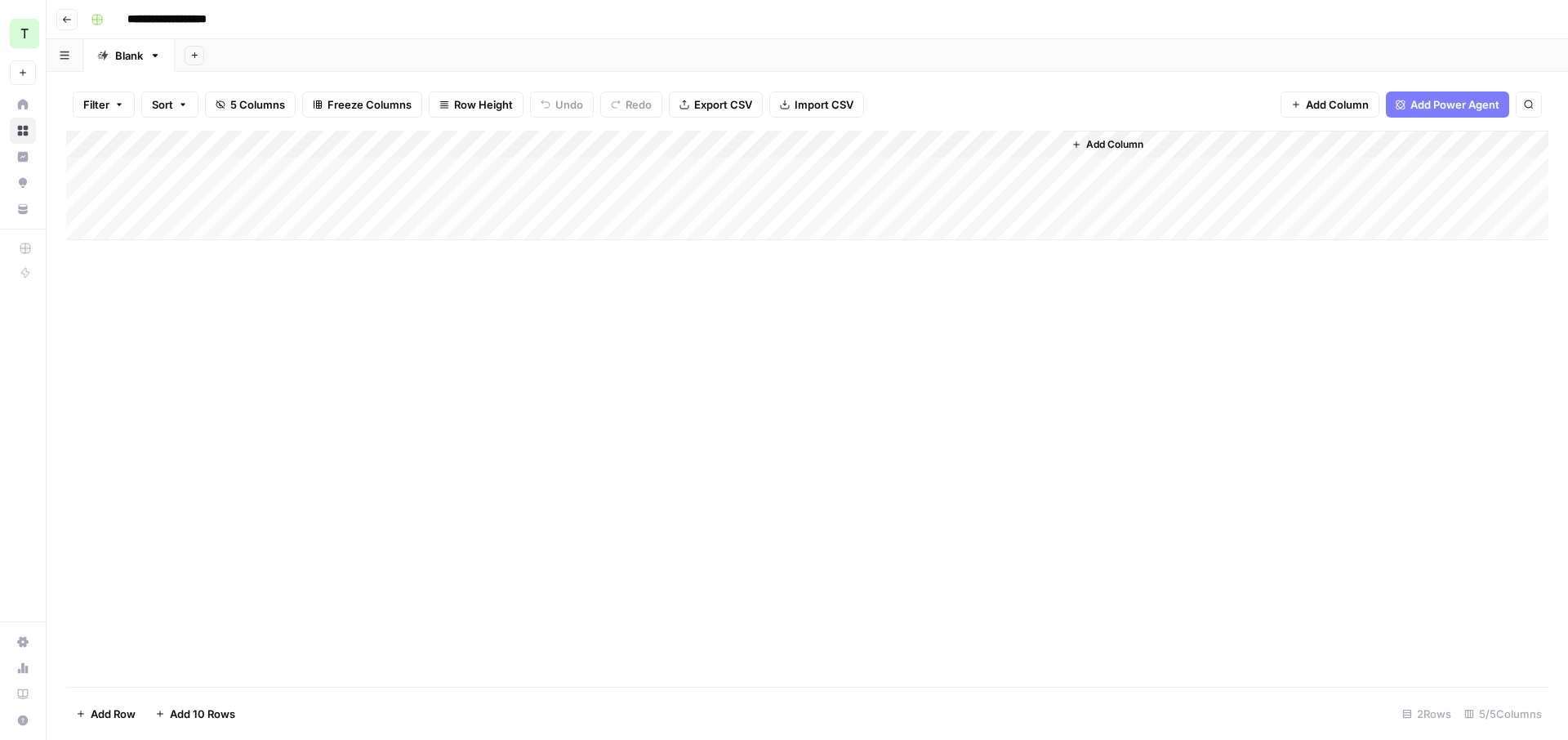
click at [1096, 309] on div "Add Column" at bounding box center [807, 408] width 1482 height 556
click at [878, 169] on div "Add Column" at bounding box center [807, 185] width 1482 height 109
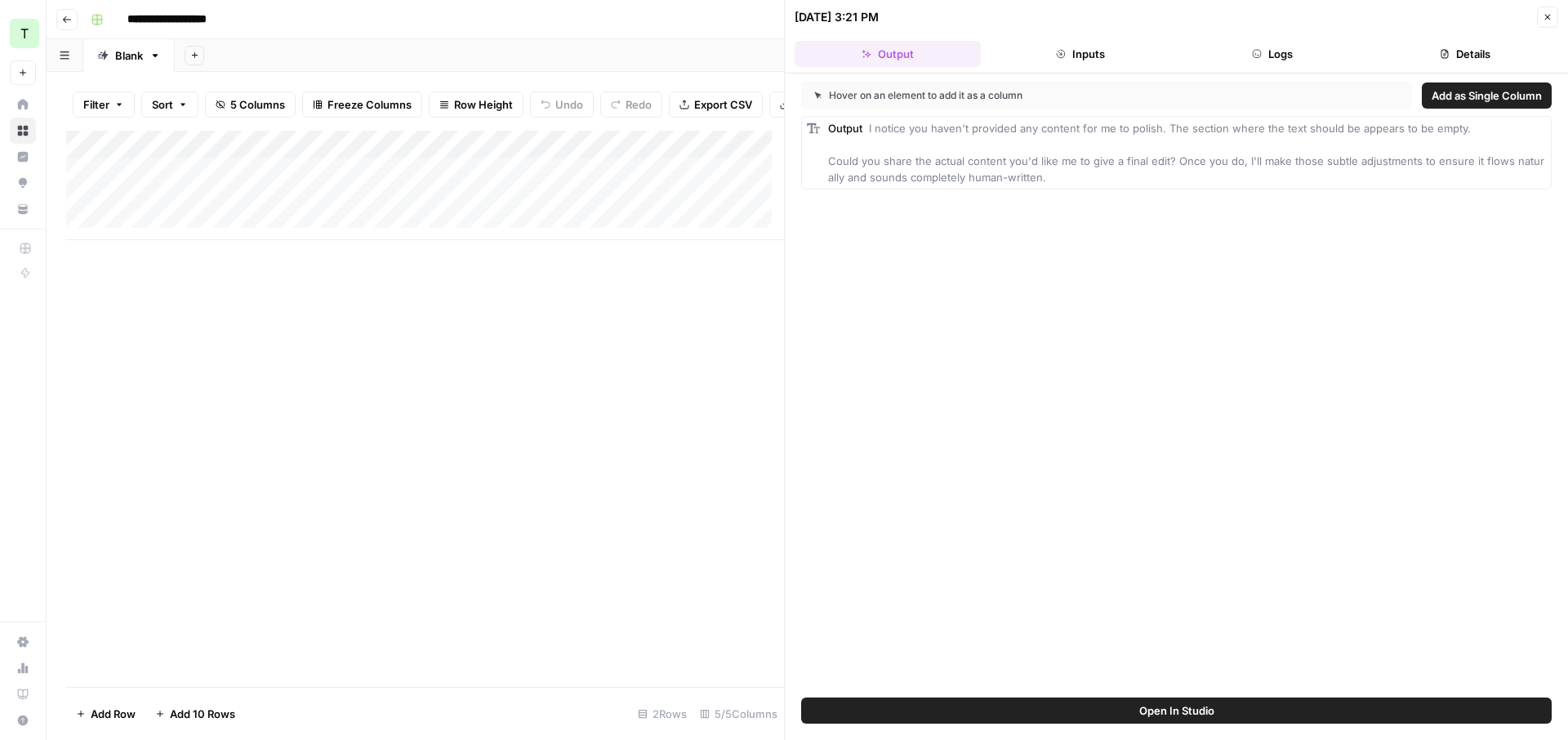
click at [1030, 332] on div "Hover on an element to add it as a column Add as Single Column Output I notice …" at bounding box center [1176, 386] width 783 height 625
click at [1274, 65] on button "Logs" at bounding box center [1274, 53] width 186 height 26
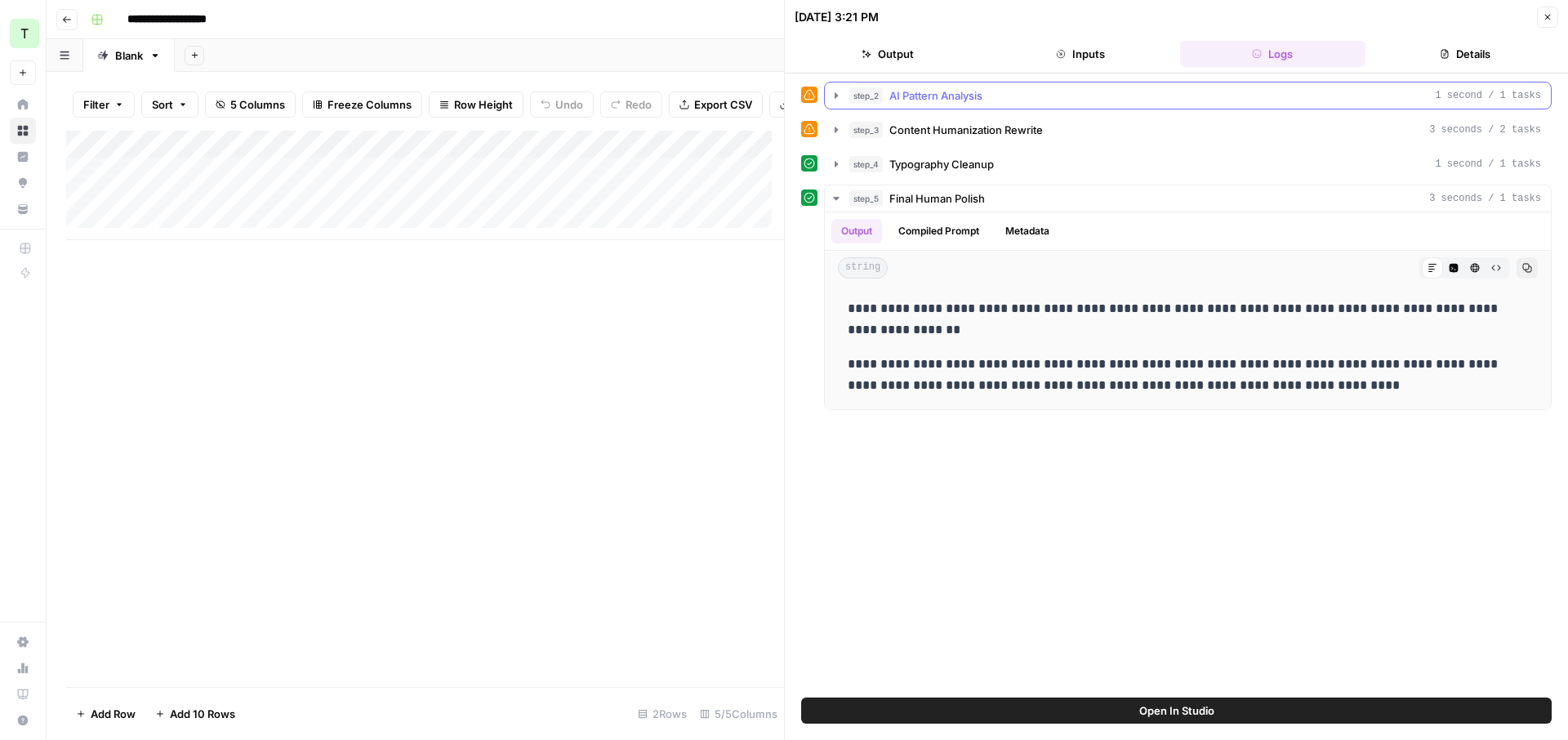
click at [897, 94] on span "AI Pattern Analysis" at bounding box center [936, 96] width 93 height 16
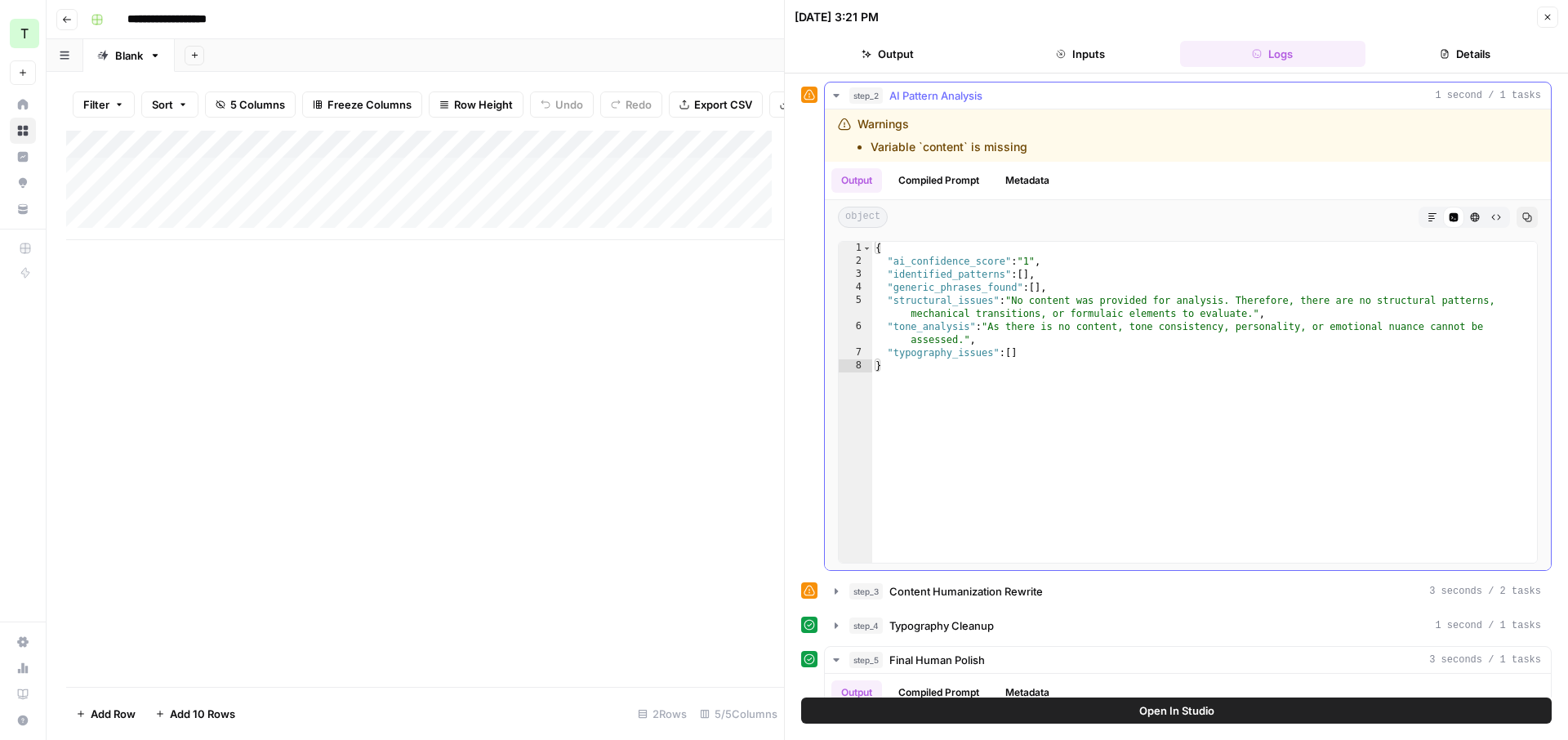
drag, startPoint x: 1031, startPoint y: 144, endPoint x: 852, endPoint y: 123, distance: 180.2
click at [852, 123] on div "Warnings Variable `content` is missing" at bounding box center [1061, 136] width 445 height 39
click at [890, 124] on div "Warnings Variable `content` is missing" at bounding box center [943, 136] width 170 height 39
drag, startPoint x: 1042, startPoint y: 148, endPoint x: 852, endPoint y: 123, distance: 191.6
click at [852, 123] on div "Warnings Variable `content` is missing" at bounding box center [1061, 136] width 445 height 39
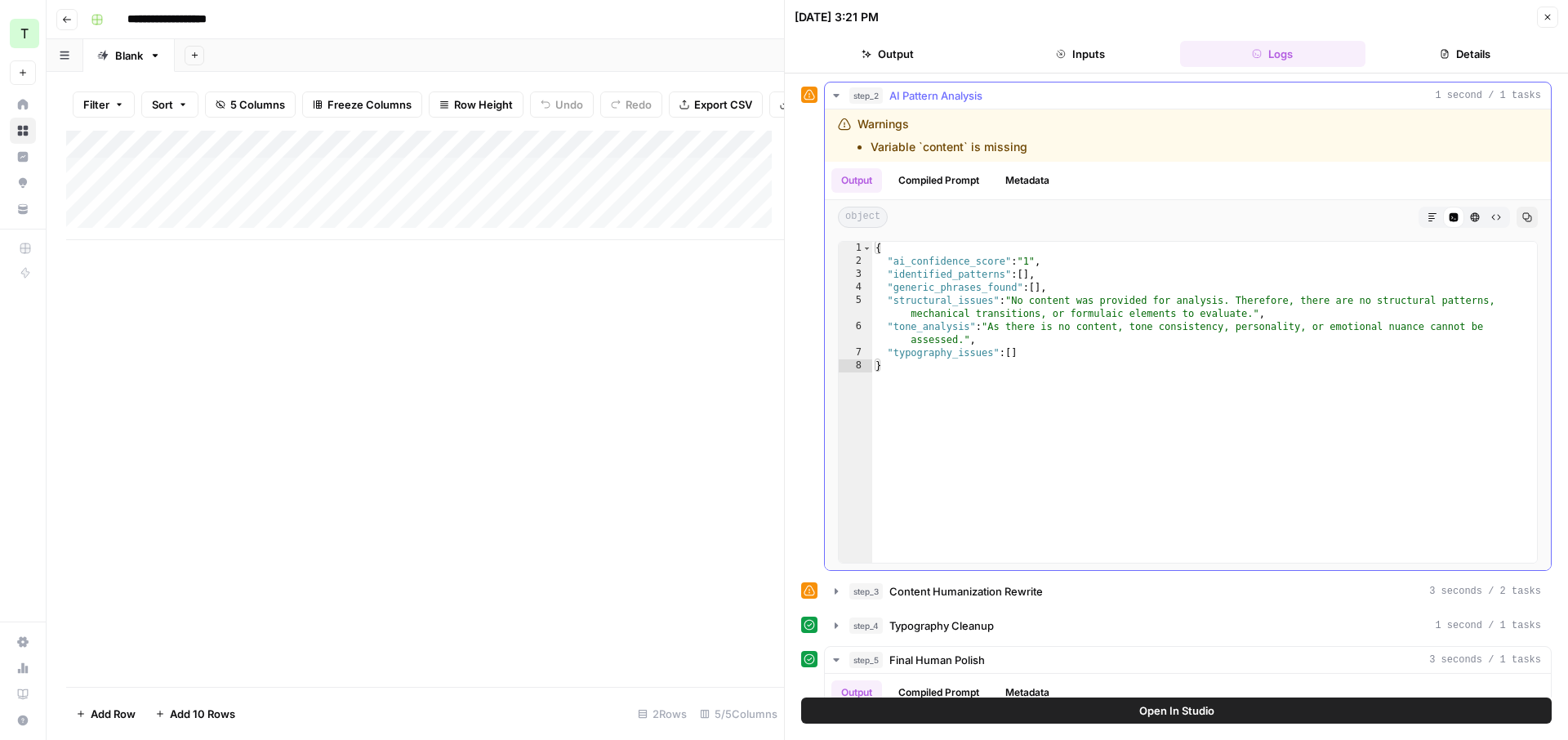
copy div "Warnings Variable `content` is missing"
click at [1186, 706] on span "Open In Studio" at bounding box center [1177, 711] width 75 height 16
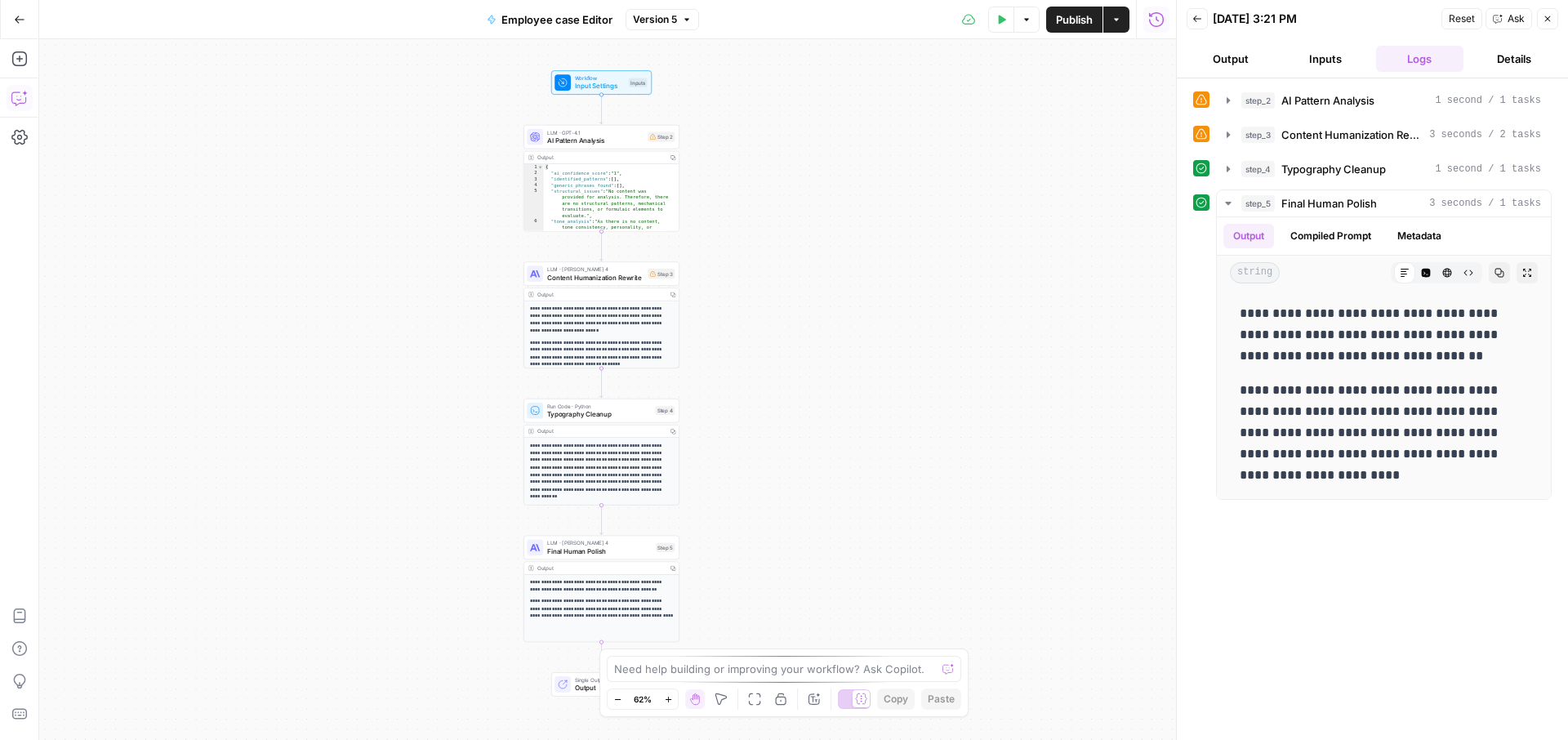
click at [26, 99] on icon "button" at bounding box center [19, 98] width 14 height 13
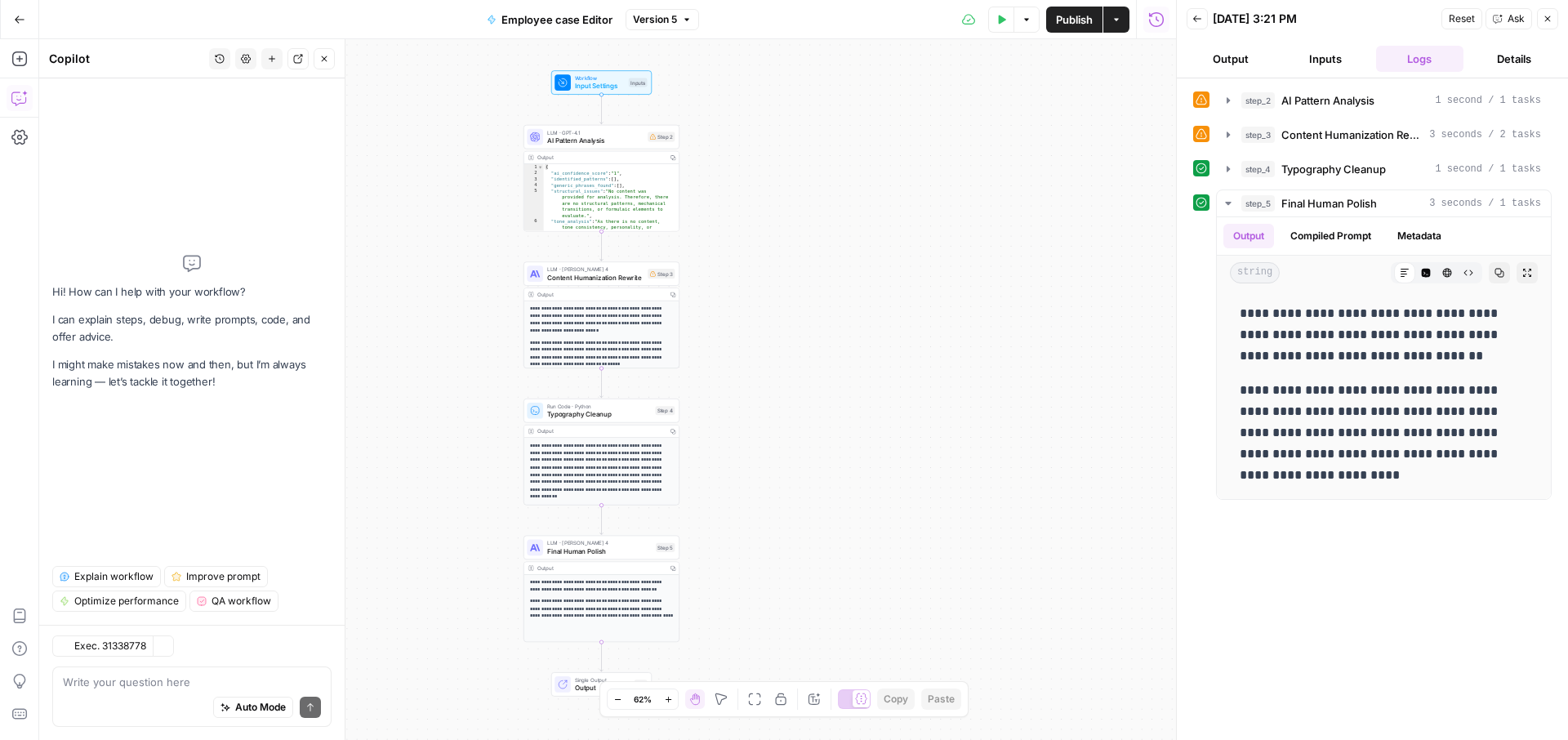
click at [119, 694] on div "Auto Mode Send" at bounding box center [192, 708] width 258 height 36
paste textarea "Warnings Variable `content` is missing"
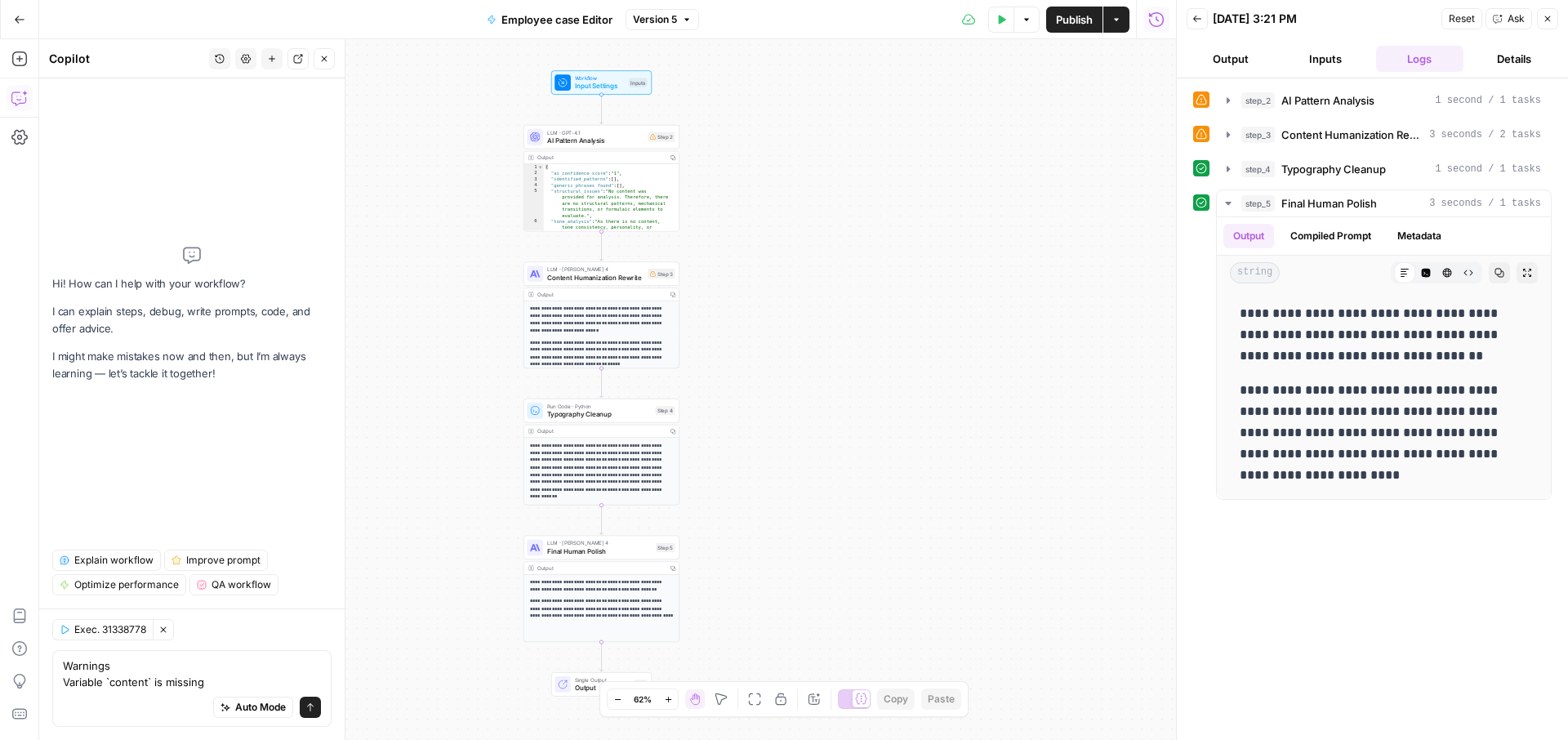
click at [60, 665] on div "Warnings Variable `content` is missing Warnings Variable `content` is missing A…" at bounding box center [192, 689] width 279 height 77
click at [63, 666] on textarea "Warnings Variable `content` is missing" at bounding box center [192, 673] width 258 height 33
click at [208, 681] on textarea "Warnings Variable `content` is missing" at bounding box center [192, 673] width 258 height 33
click at [59, 663] on div "Warnings Variable `content` is missing Warnings Variable `content` is missing A…" at bounding box center [192, 689] width 279 height 77
click at [61, 665] on div "Warnings Variable `content` is missing Warnings Variable `content` is missing A…" at bounding box center [192, 689] width 279 height 77
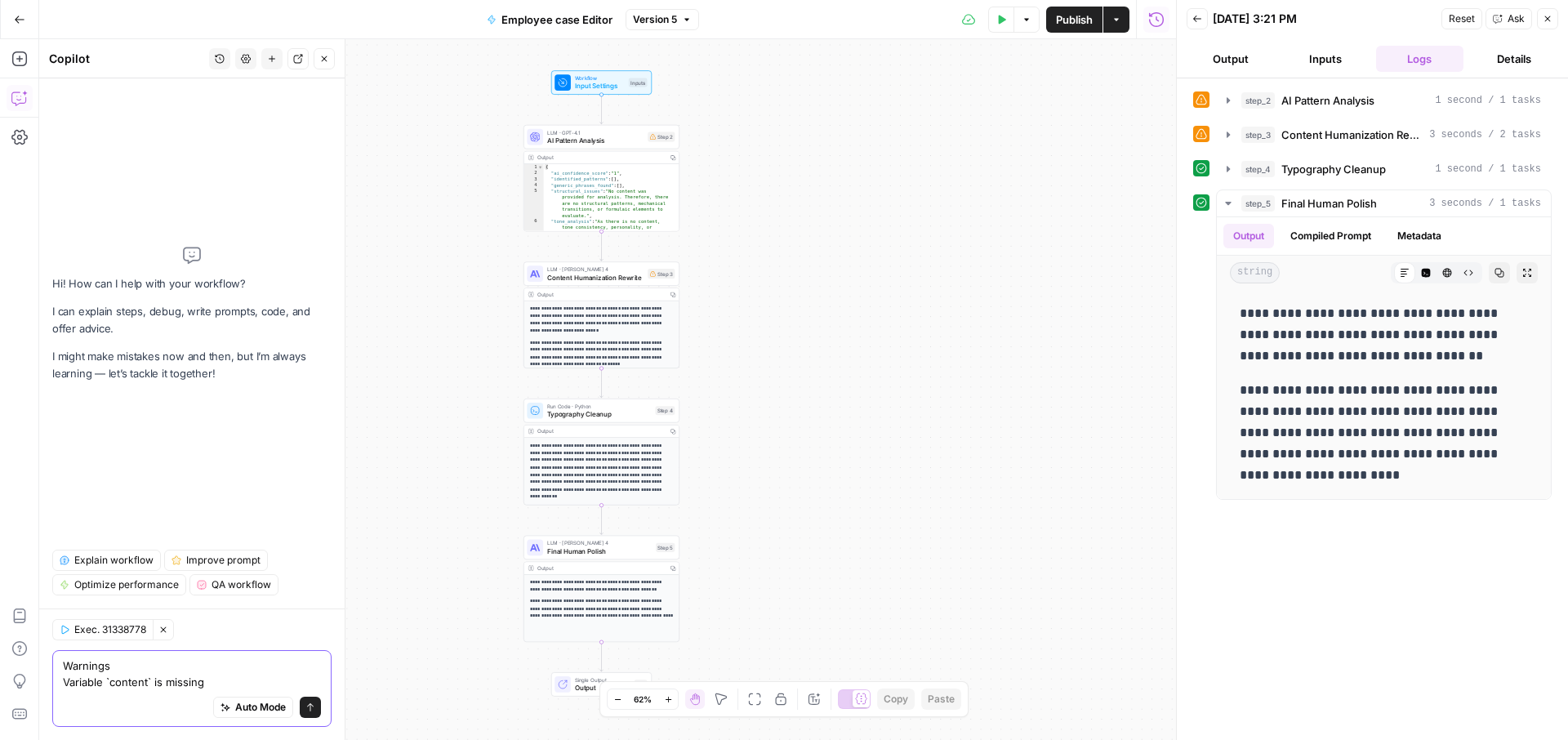
click at [63, 665] on textarea "Warnings Variable `content` is missing" at bounding box center [192, 673] width 258 height 33
click at [219, 679] on textarea "i am getting this "Warnings Variable `content` is missing" at bounding box center [192, 673] width 258 height 33
click at [219, 679] on textarea "i am getting this "Warnings Variable `content` is missing" can you help" at bounding box center [192, 673] width 258 height 33
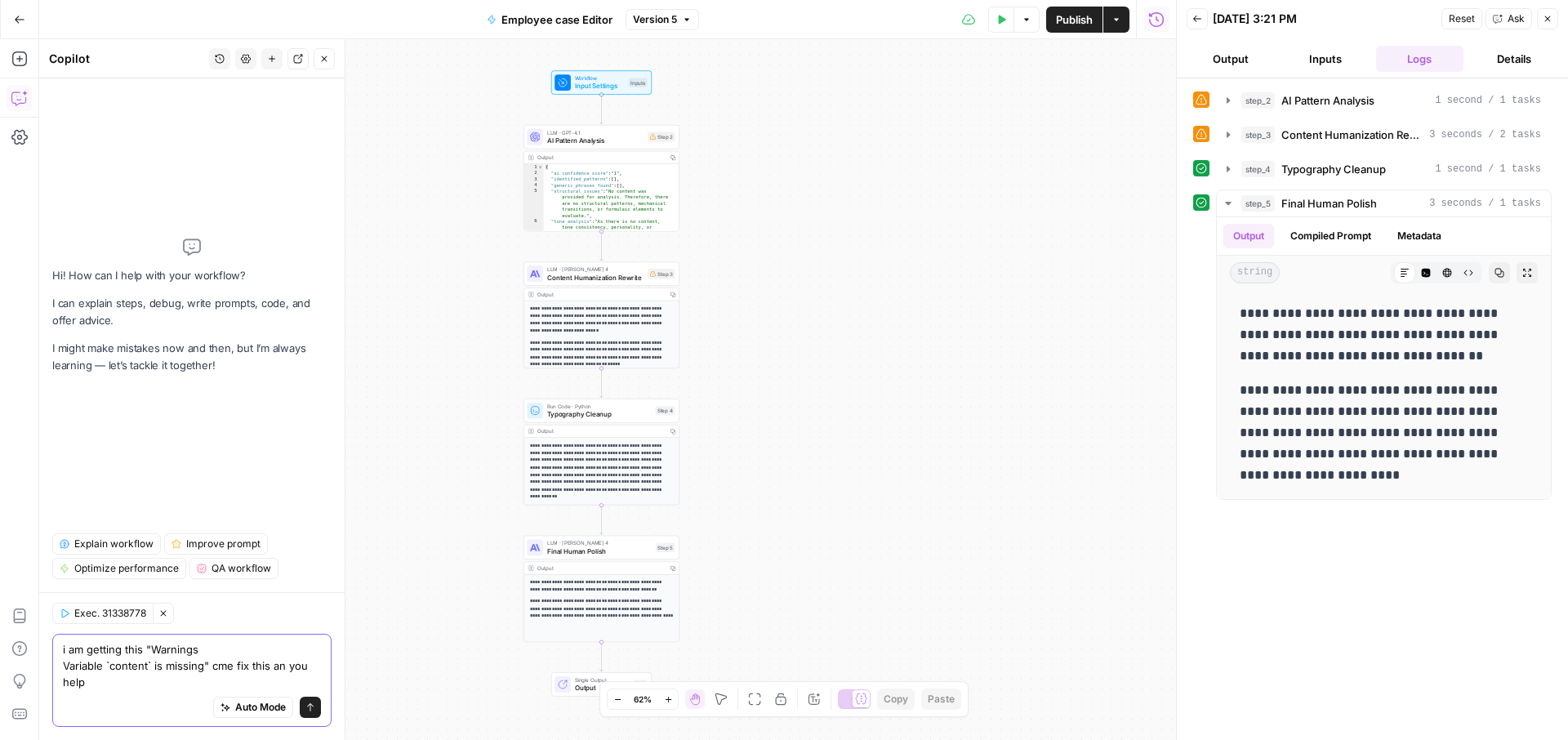
click at [231, 673] on textarea "i am getting this "Warnings Variable `content` is missing" cme fix this an you …" at bounding box center [192, 665] width 258 height 49
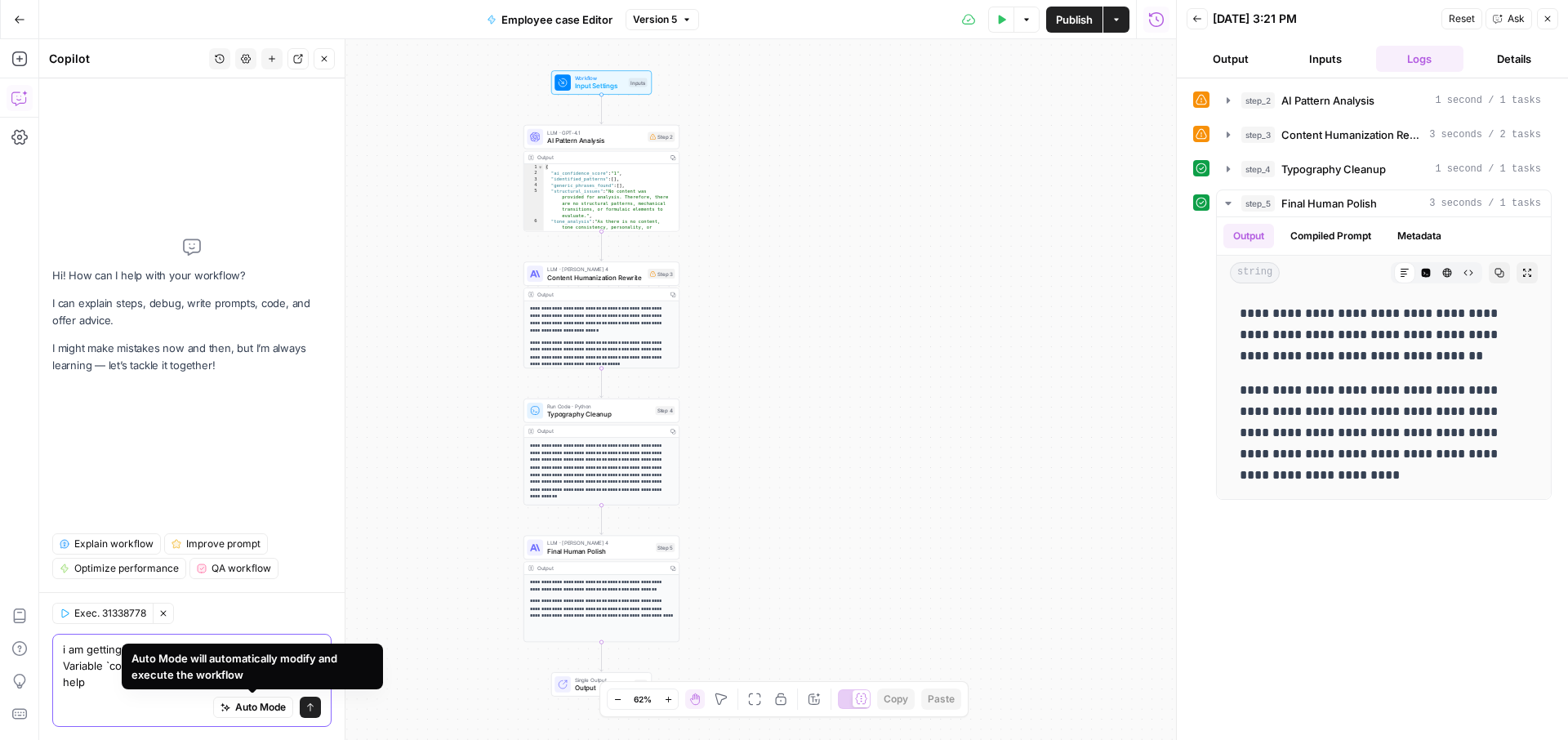
type textarea "i am getting this "Warnings Variable `content` is missing" can fix this an you …"
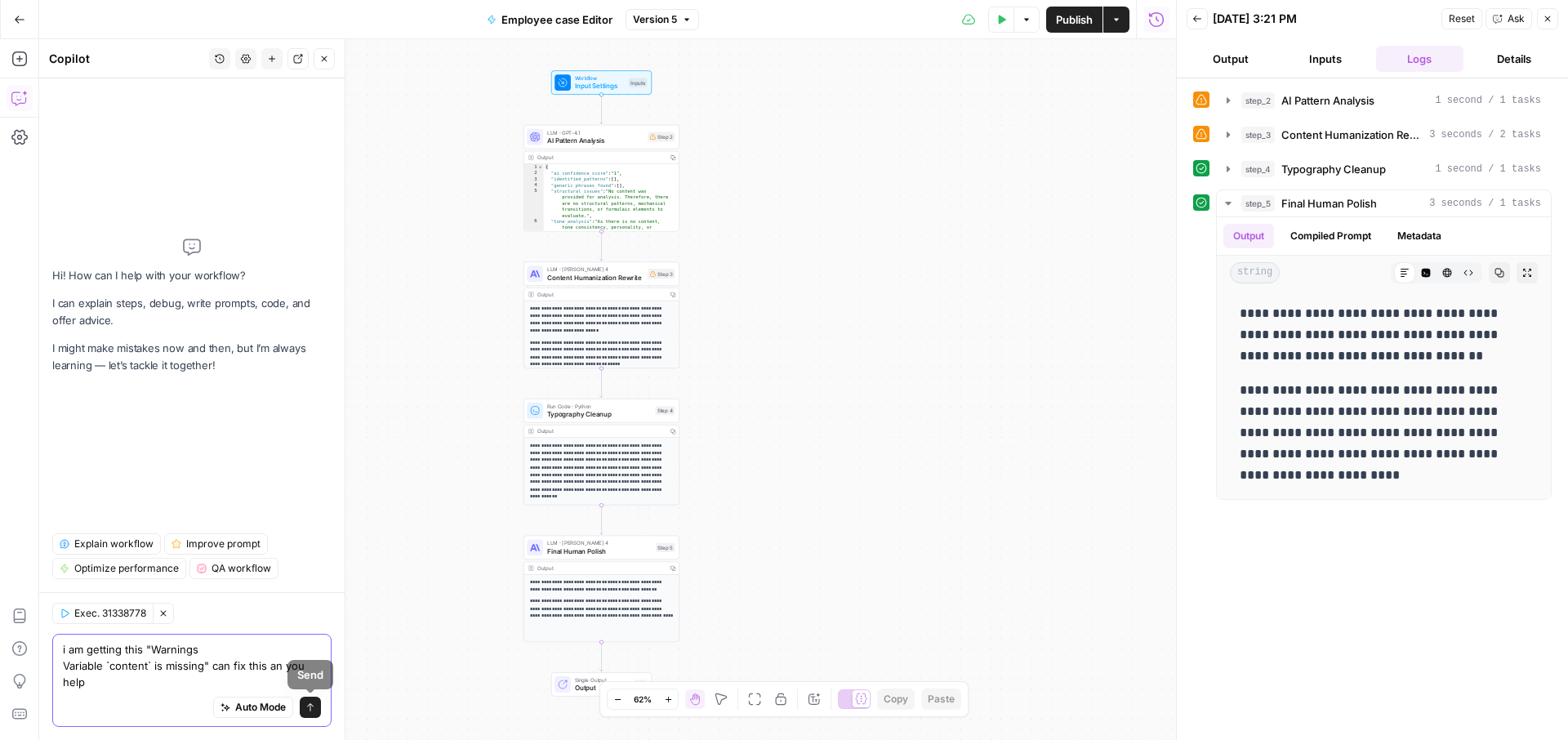
click at [303, 707] on button "Send" at bounding box center [310, 708] width 21 height 21
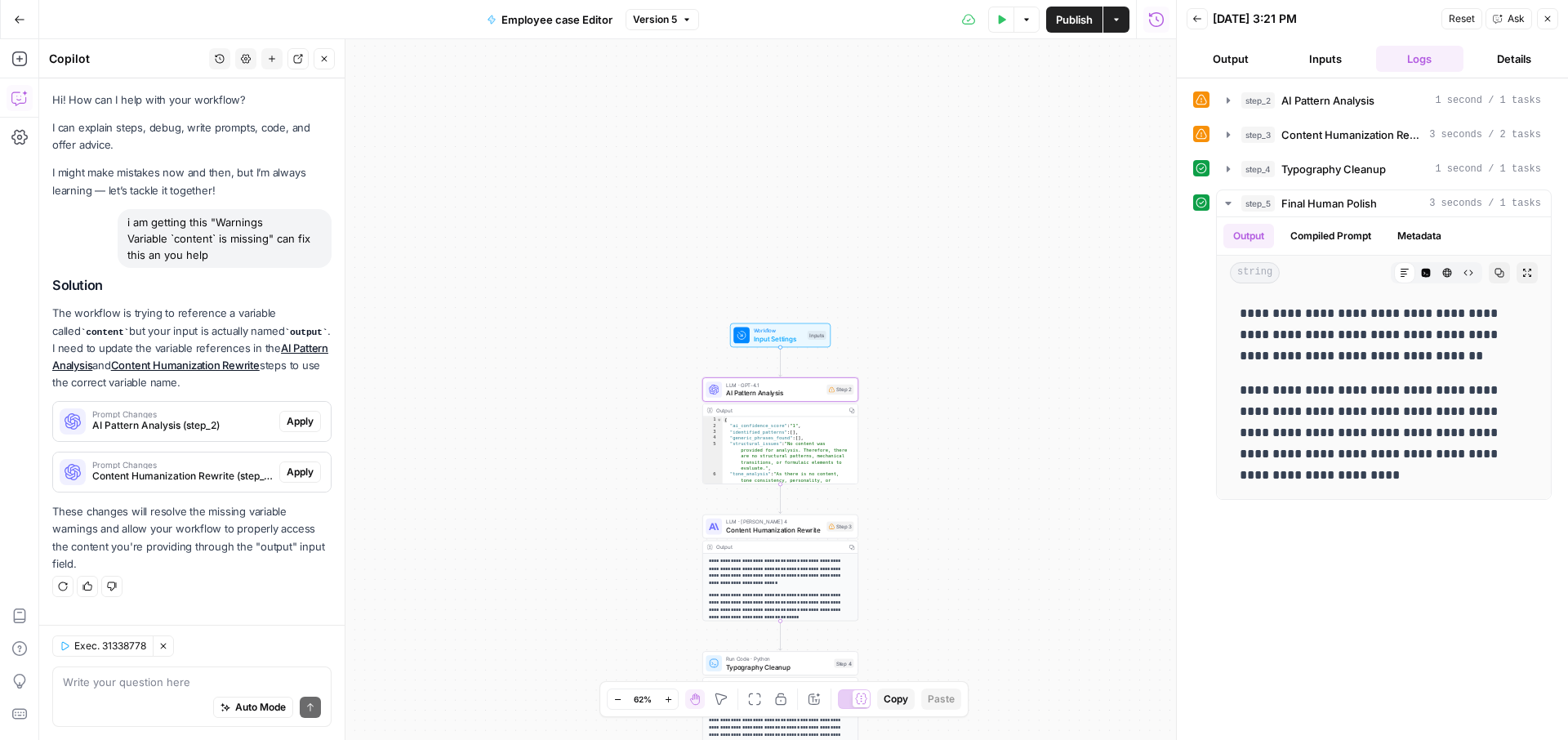
click at [305, 426] on span "Apply" at bounding box center [300, 421] width 27 height 15
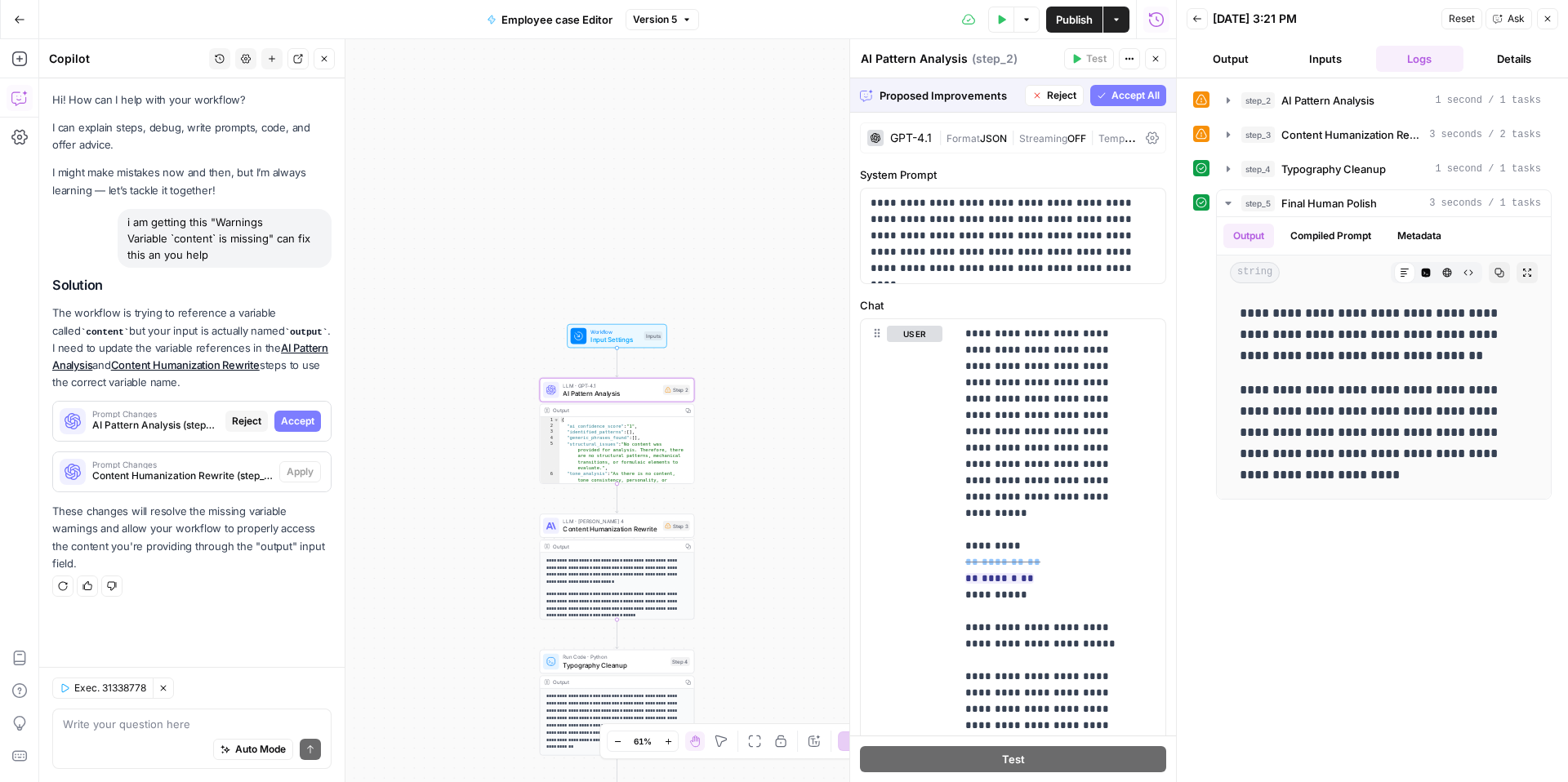
click at [299, 423] on span "Accept" at bounding box center [298, 421] width 34 height 15
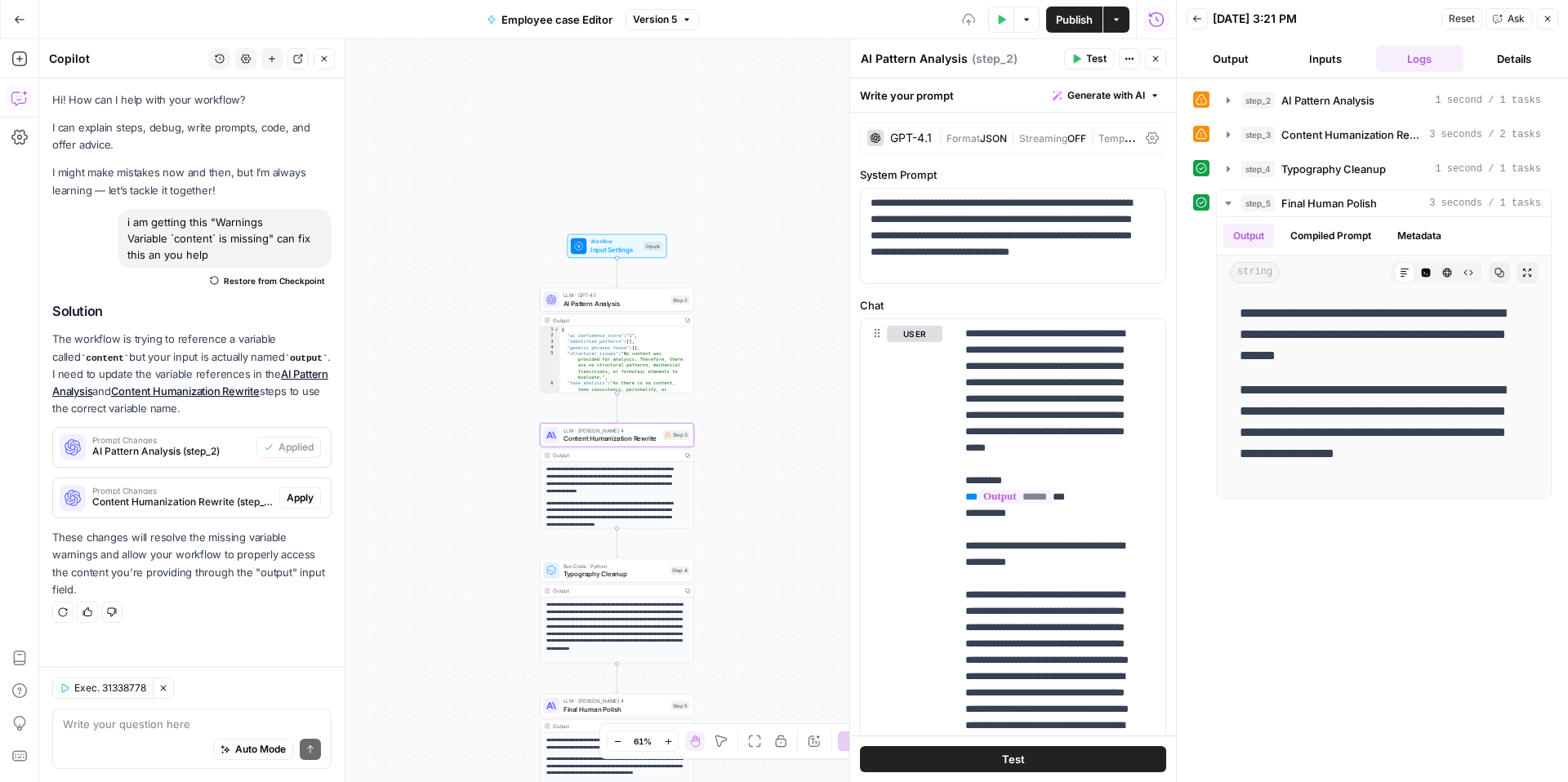
click at [305, 498] on span "Apply" at bounding box center [300, 497] width 27 height 15
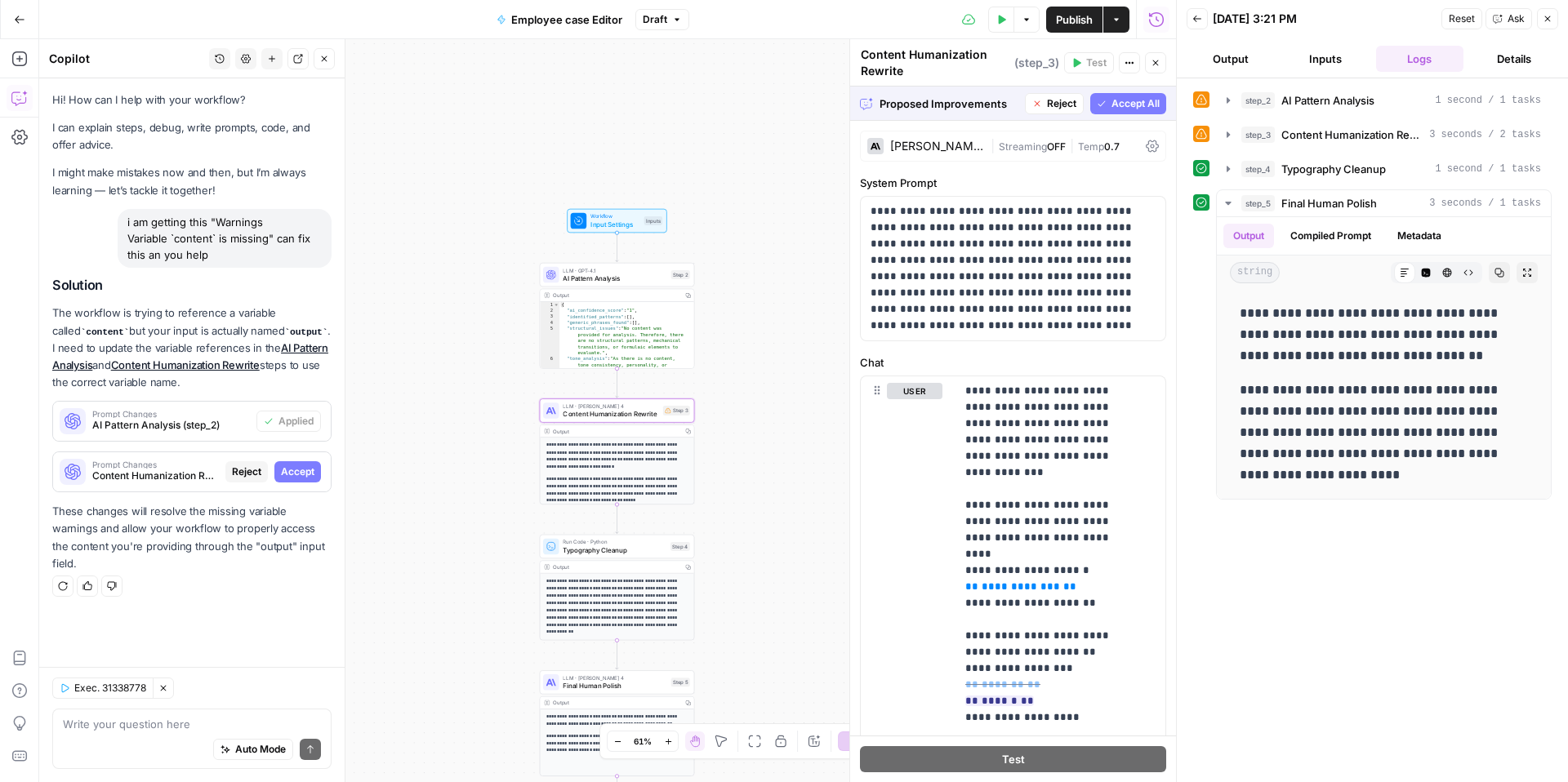
click at [316, 457] on div "Prompt Changes Content Humanization Rewrite (step_3) Reject Accept" at bounding box center [192, 472] width 278 height 39
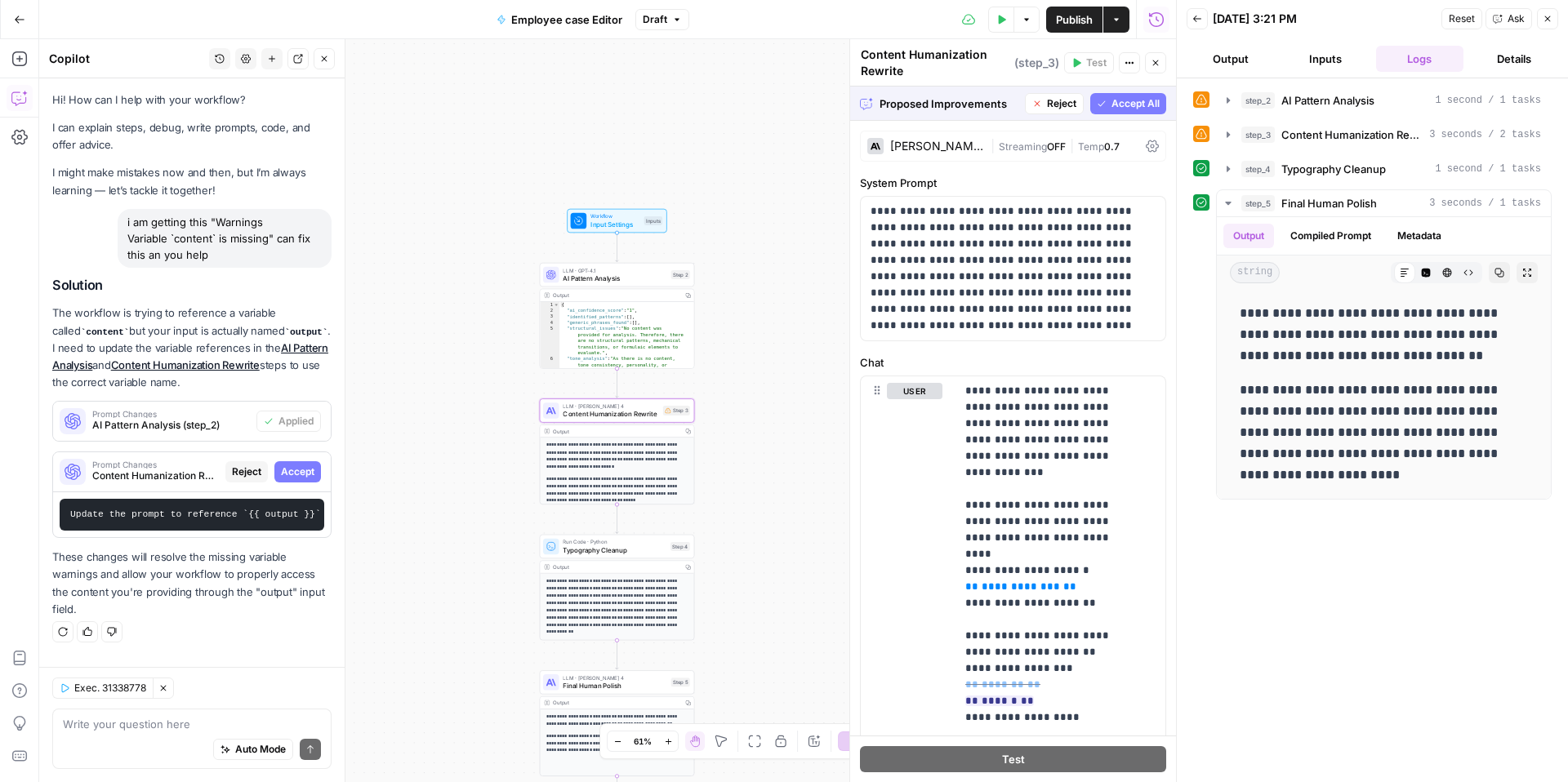
click at [309, 473] on span "Accept" at bounding box center [298, 472] width 34 height 15
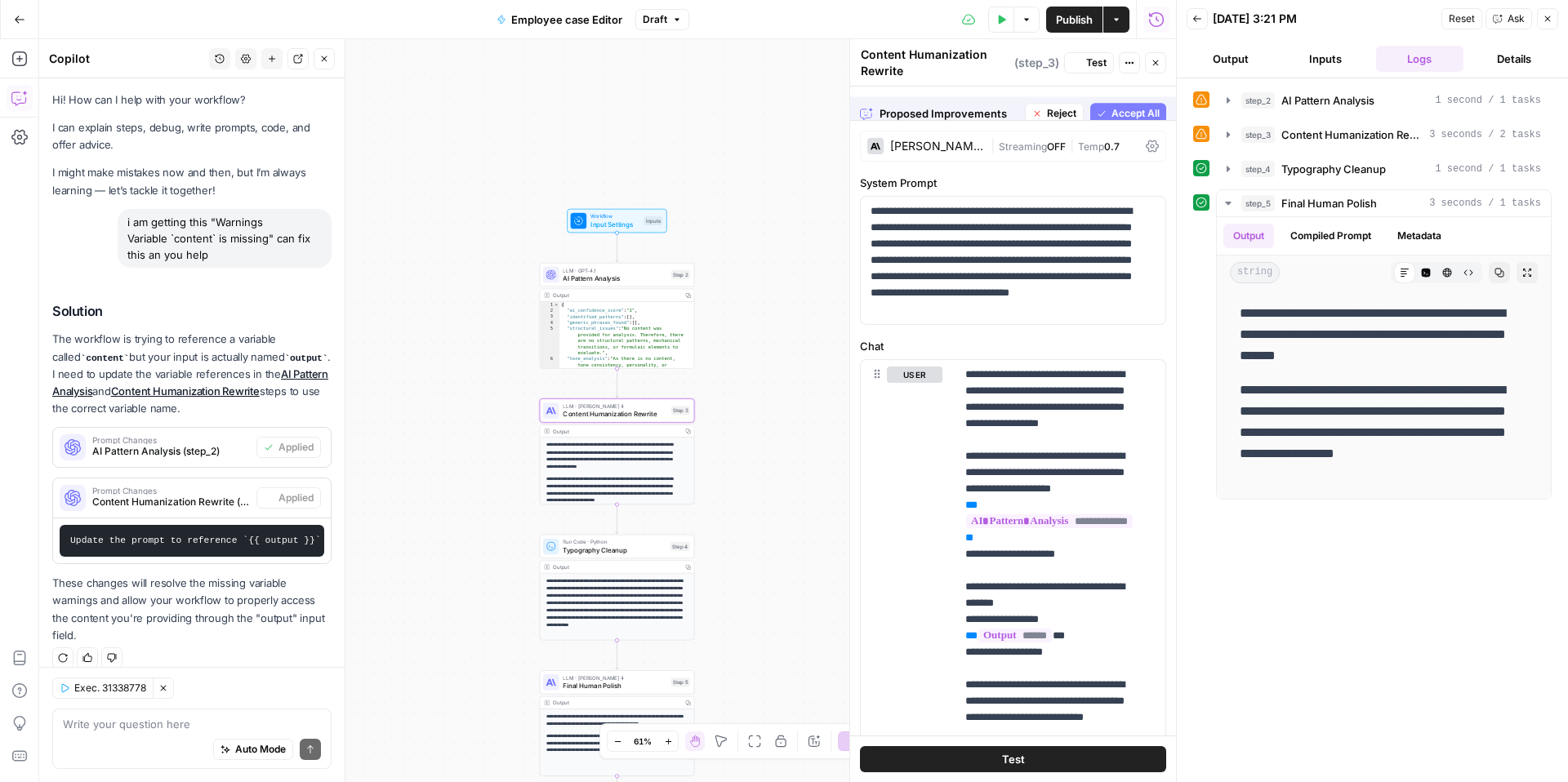
scroll to position [28, 0]
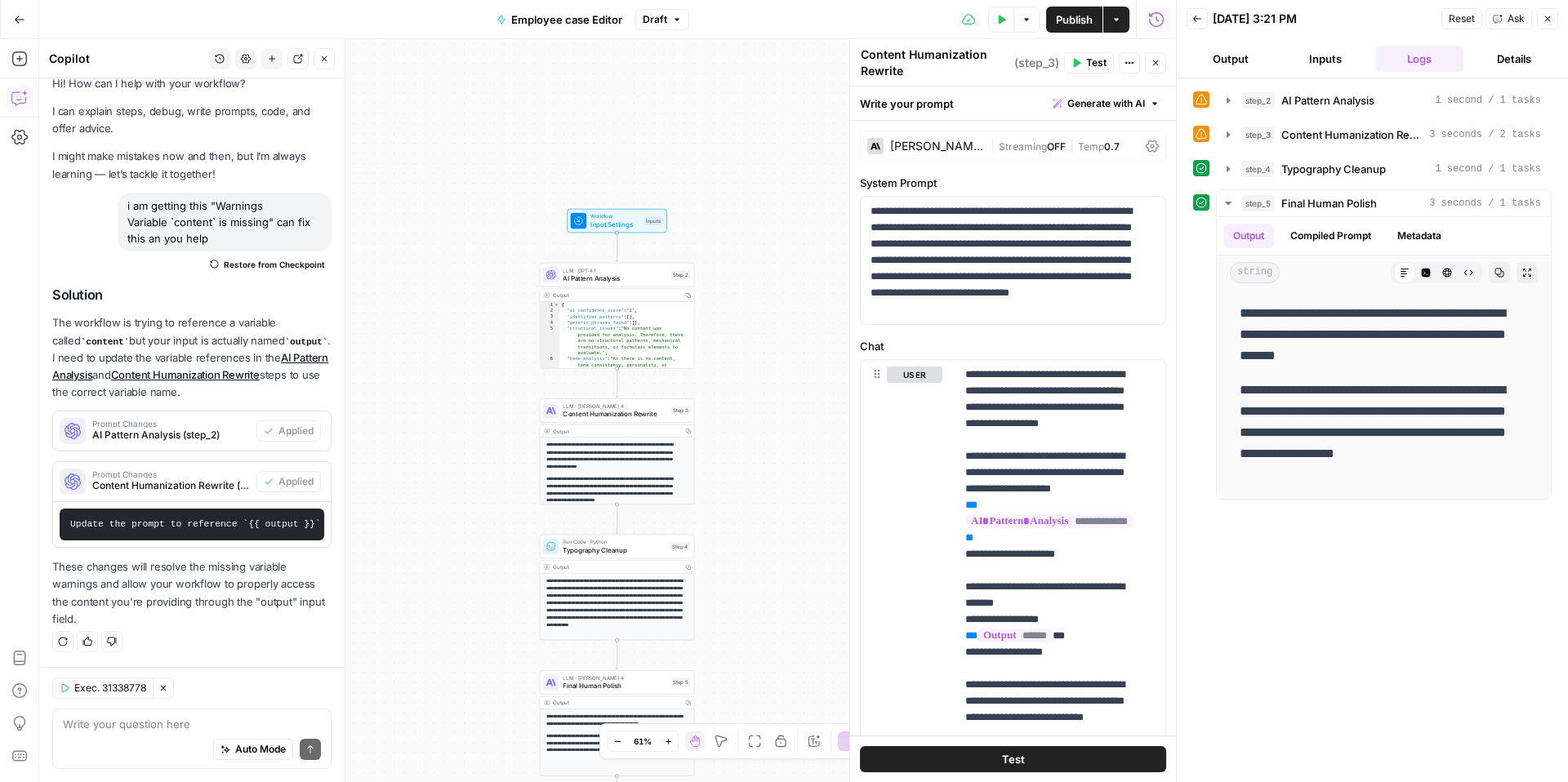
click at [237, 660] on div "Hi! How can I help with your workflow? I can explain steps, debug, write prompt…" at bounding box center [192, 364] width 305 height 605
click at [1074, 739] on button "Test" at bounding box center [1013, 759] width 306 height 26
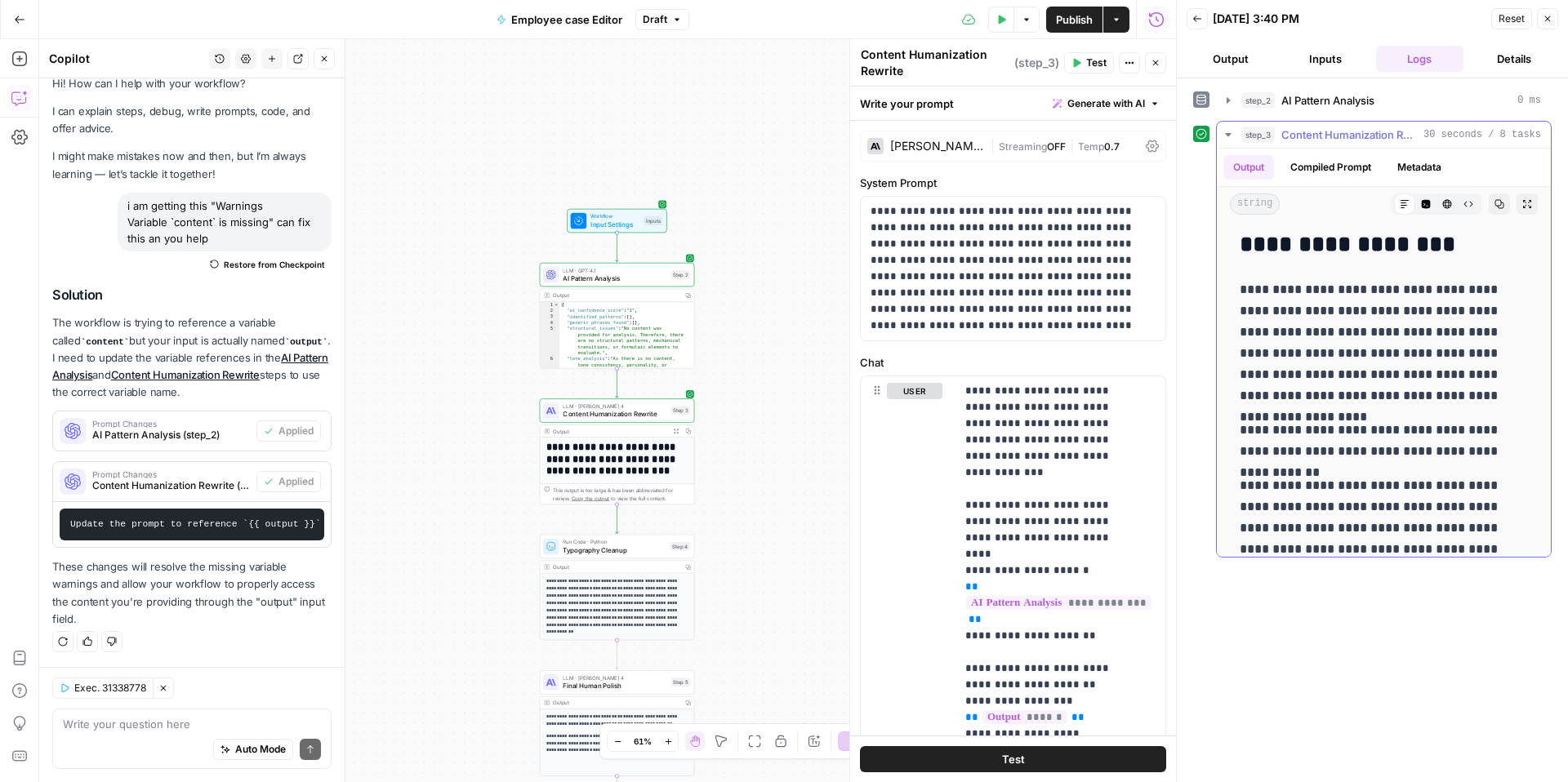
scroll to position [3100, 0]
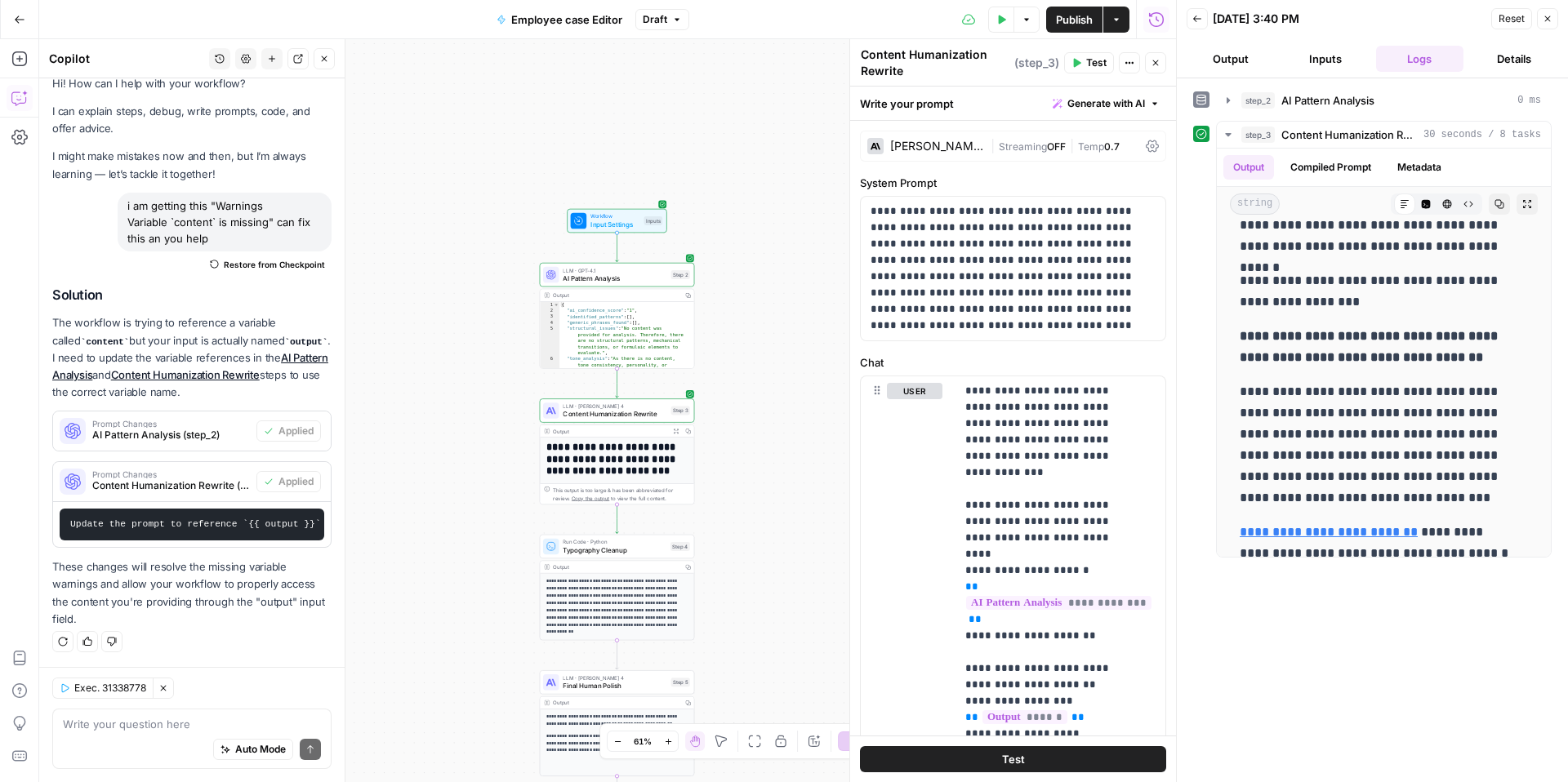
click at [1076, 739] on button "Test" at bounding box center [1013, 759] width 306 height 26
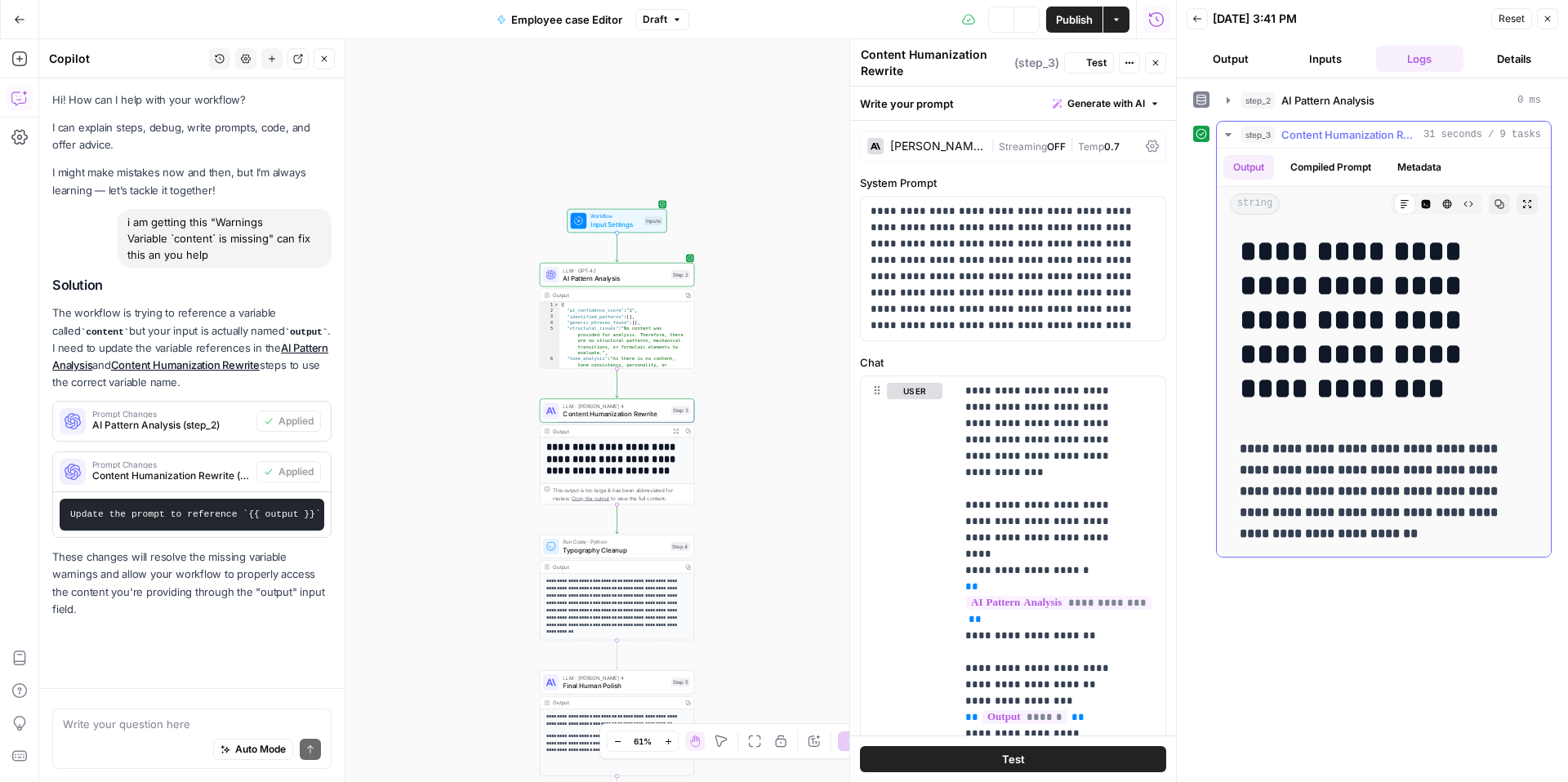
scroll to position [28, 0]
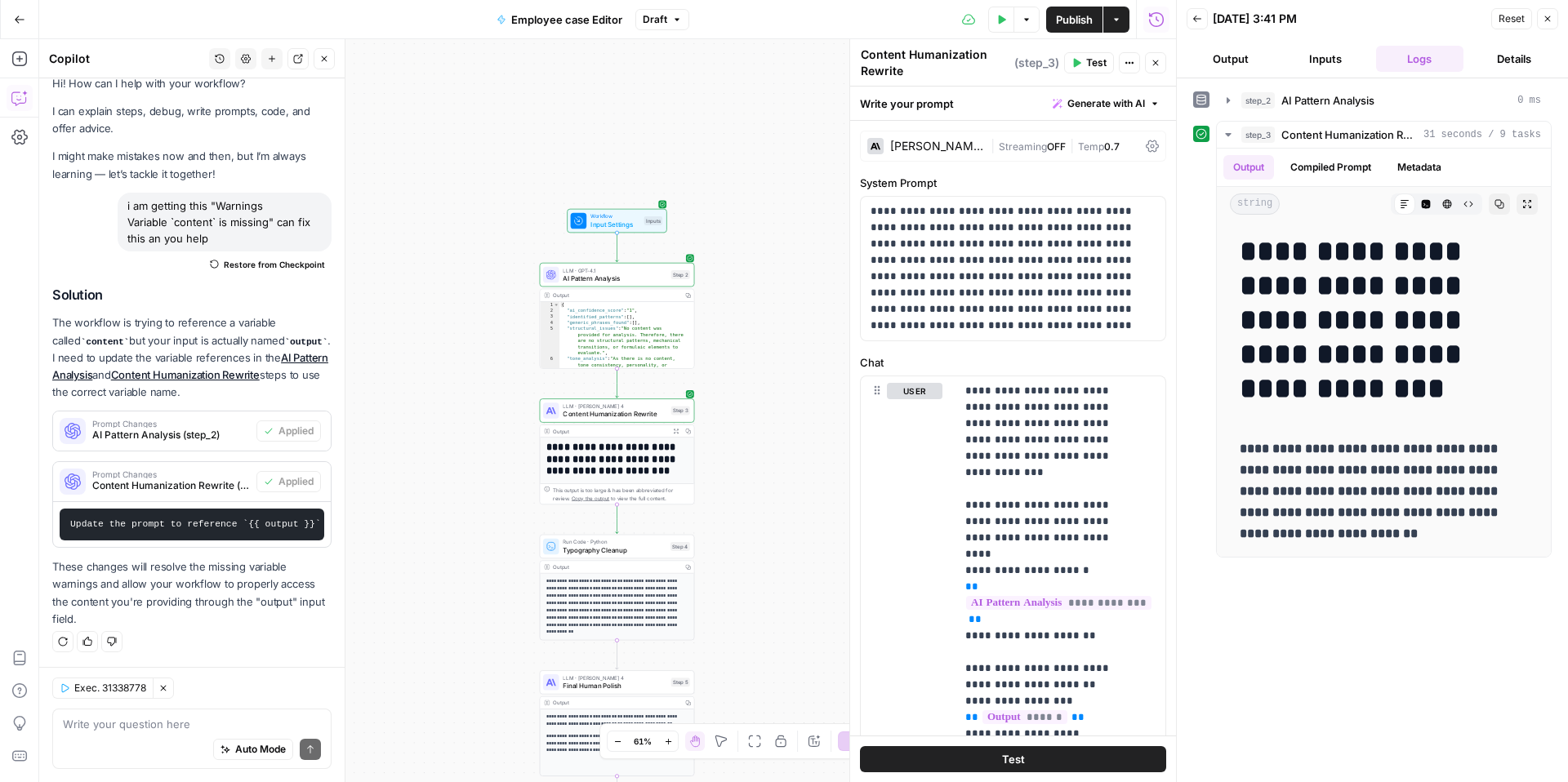
click at [677, 553] on div "Run Code · Python Typography Cleanup Step 4 Copy step Delete step Add Note Test" at bounding box center [616, 546] width 147 height 17
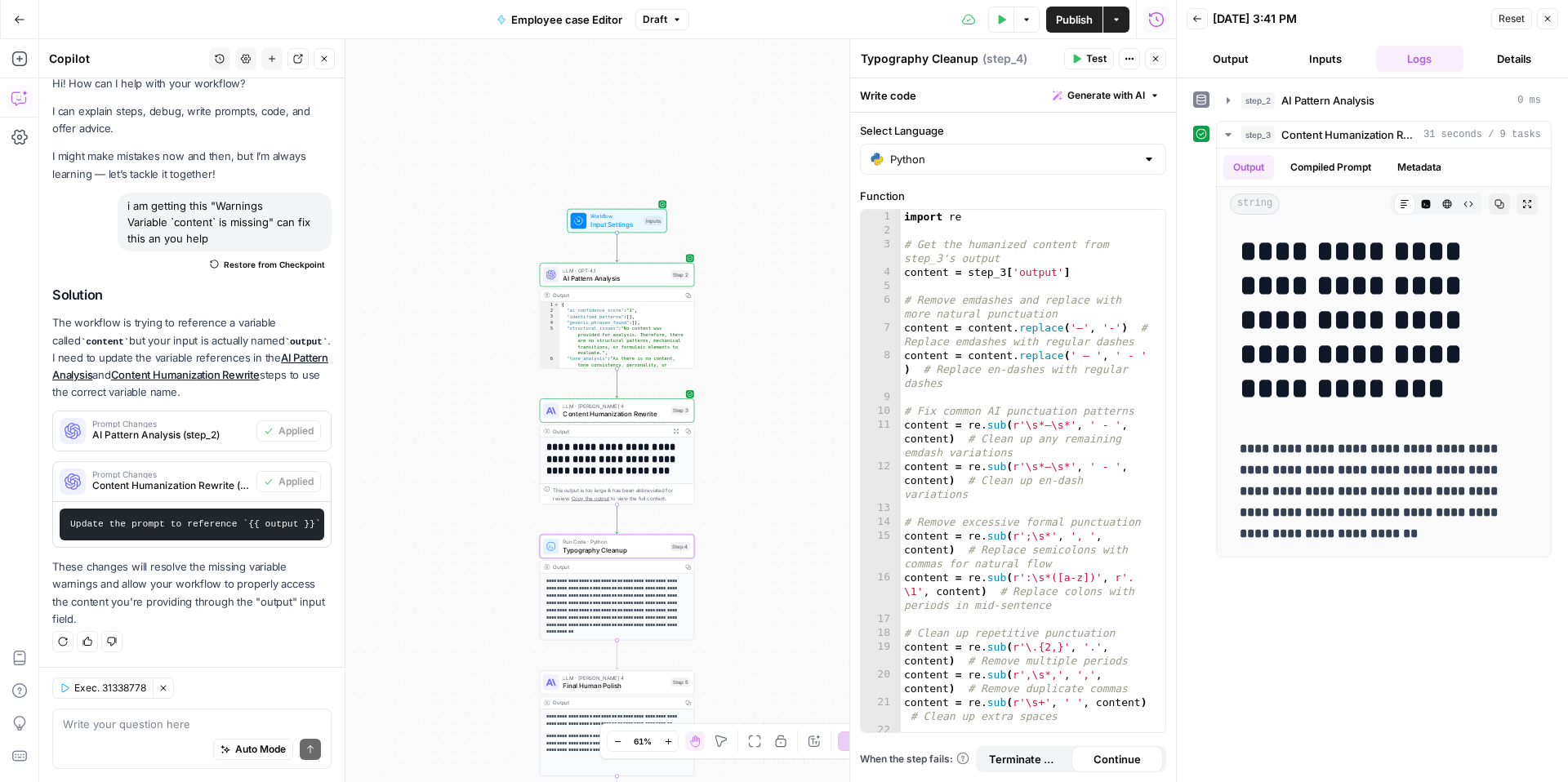
click at [1548, 26] on button "Close" at bounding box center [1548, 19] width 21 height 21
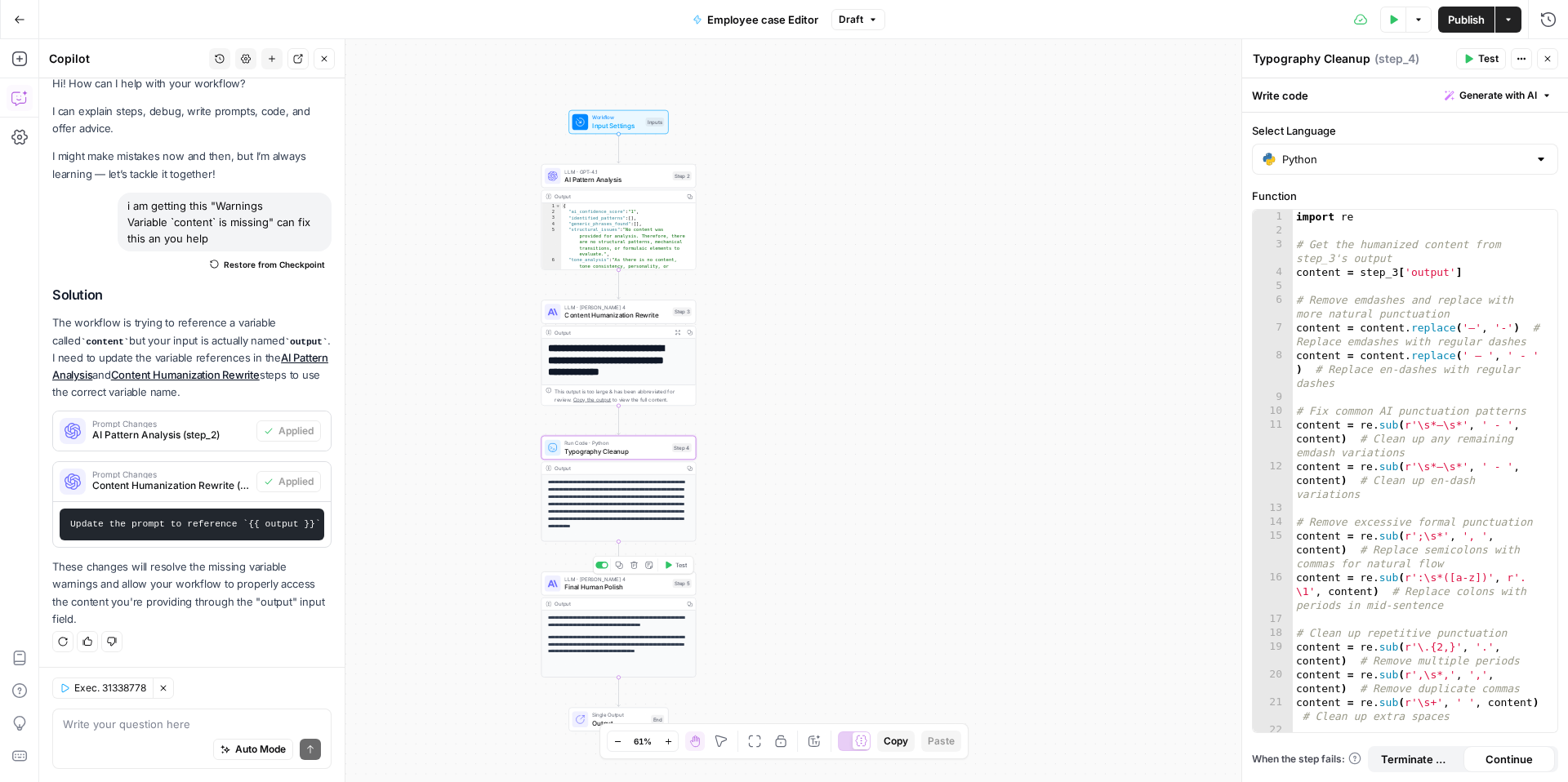
click at [640, 591] on span "Final Human Polish" at bounding box center [615, 587] width 104 height 10
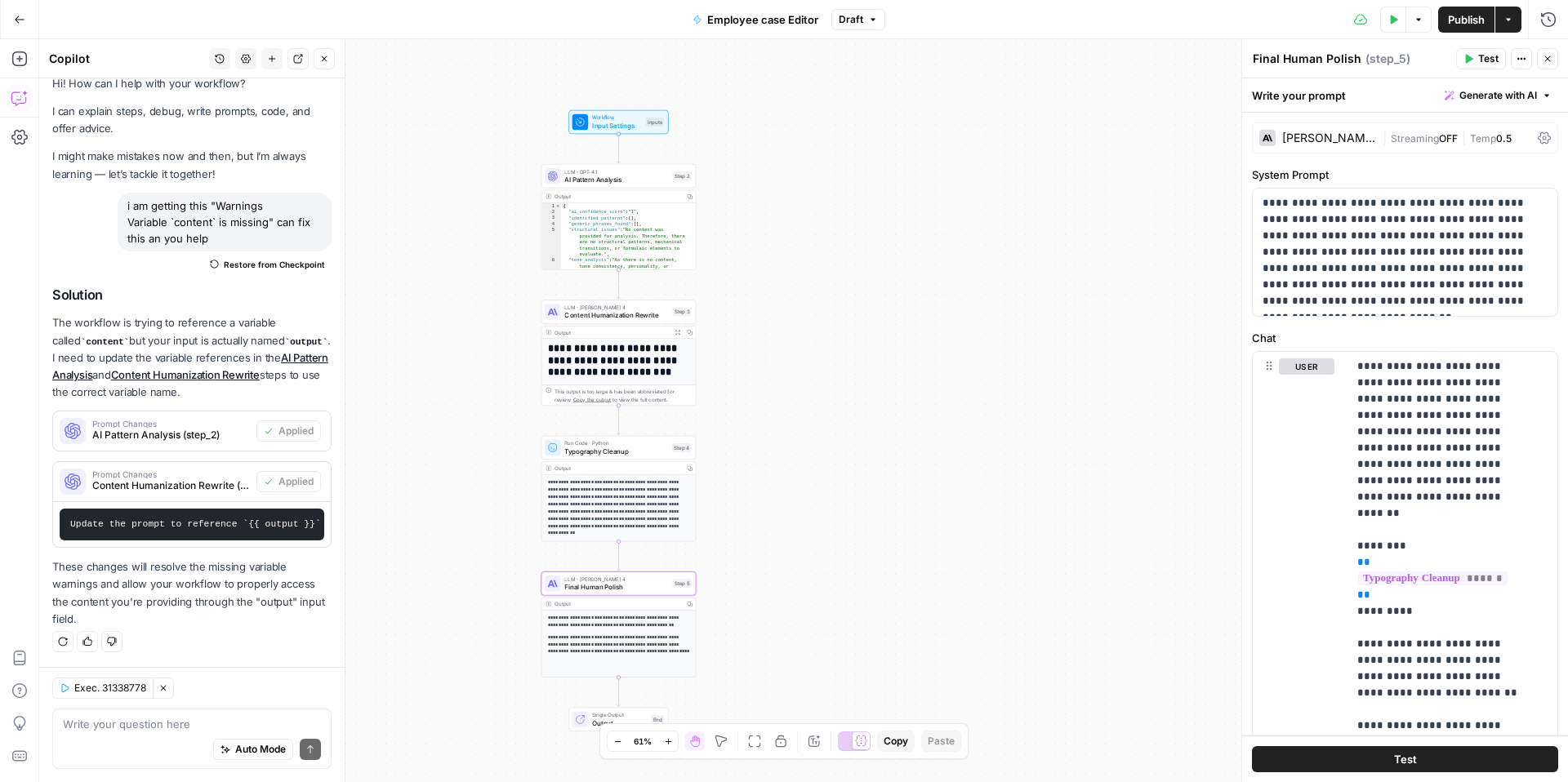
click at [635, 450] on span "Typography Cleanup" at bounding box center [615, 451] width 104 height 10
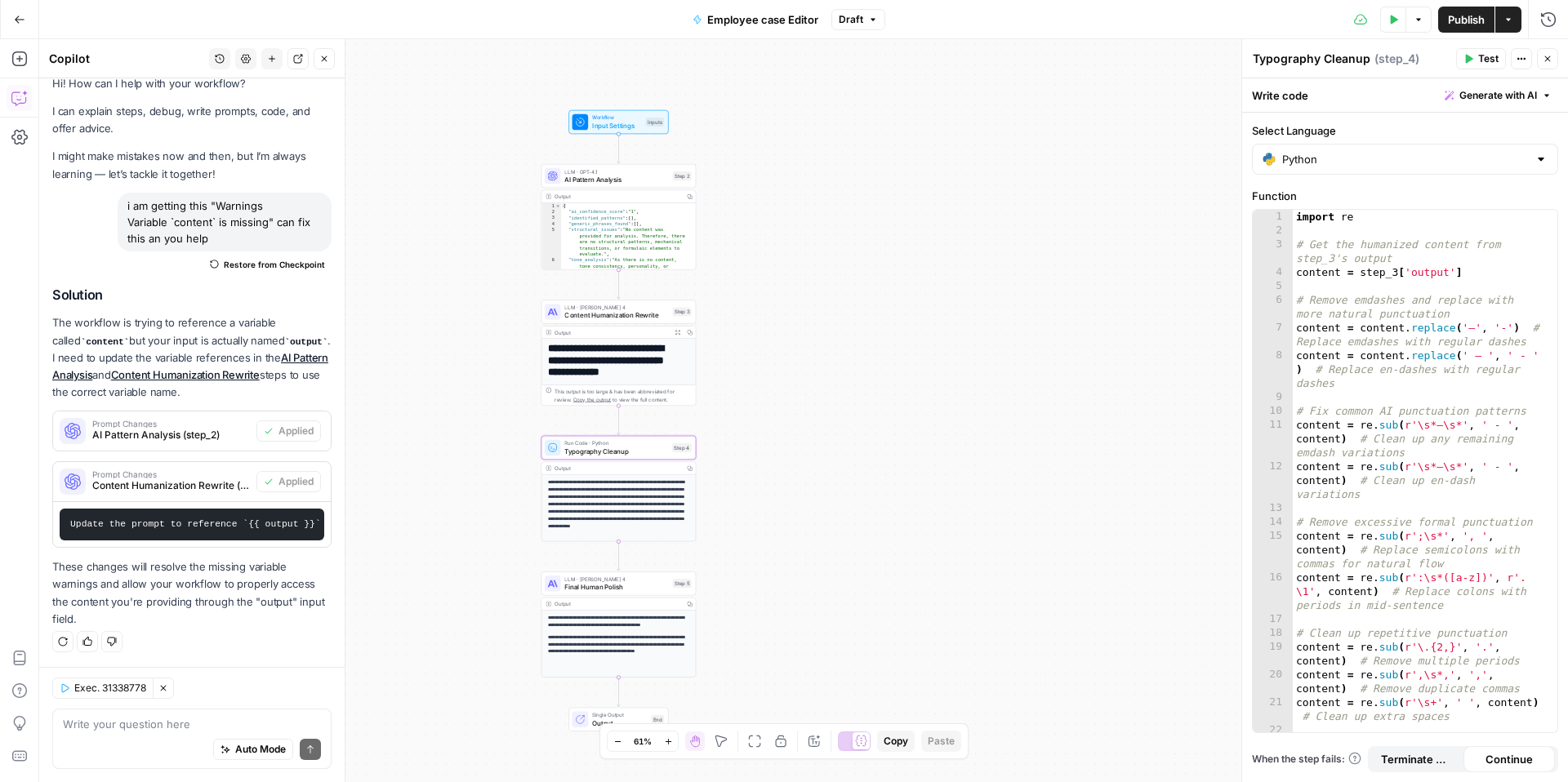
click at [1462, 23] on span "Publish" at bounding box center [1466, 20] width 36 height 16
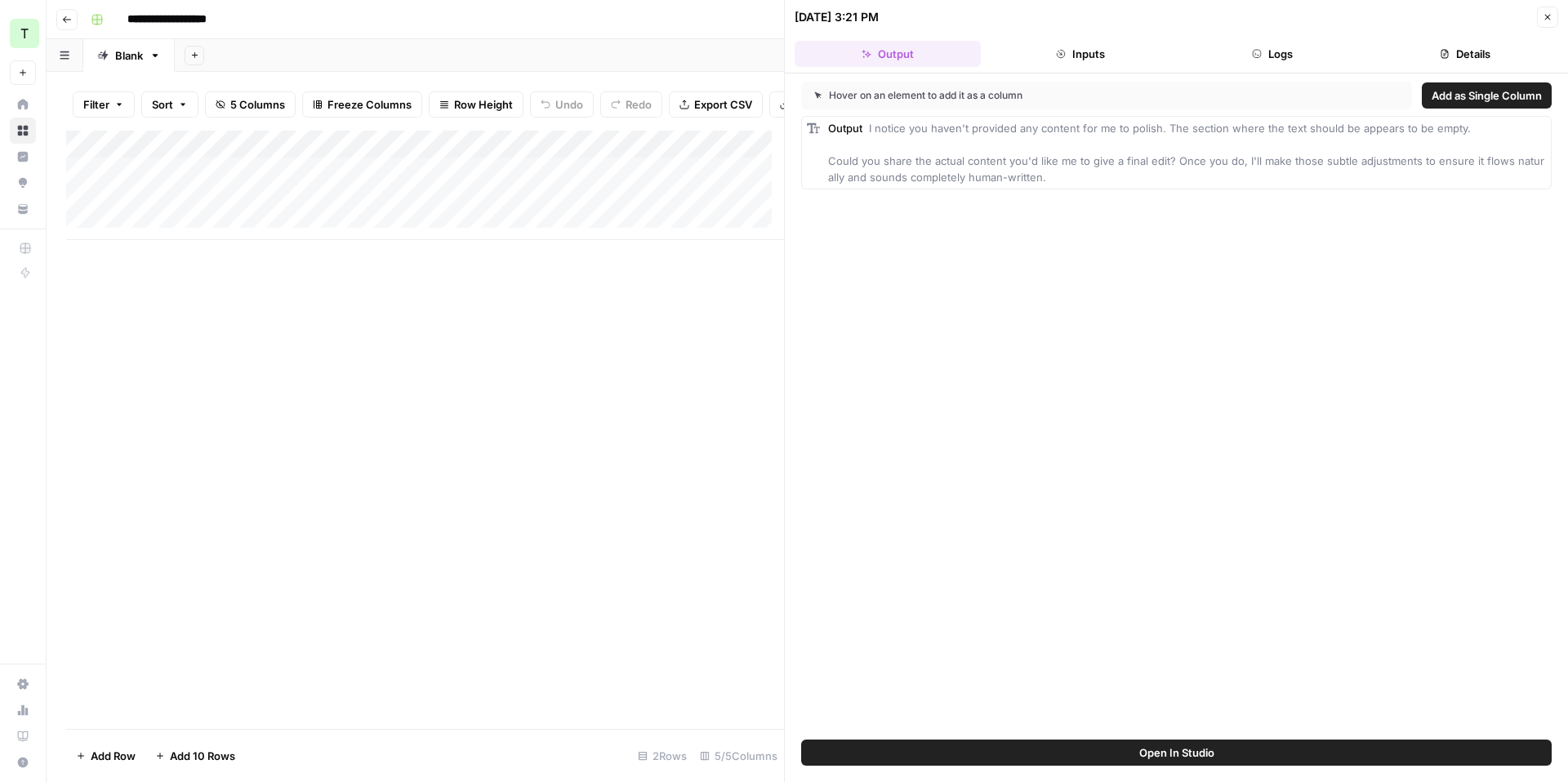
click at [1279, 56] on button "Logs" at bounding box center [1274, 53] width 186 height 26
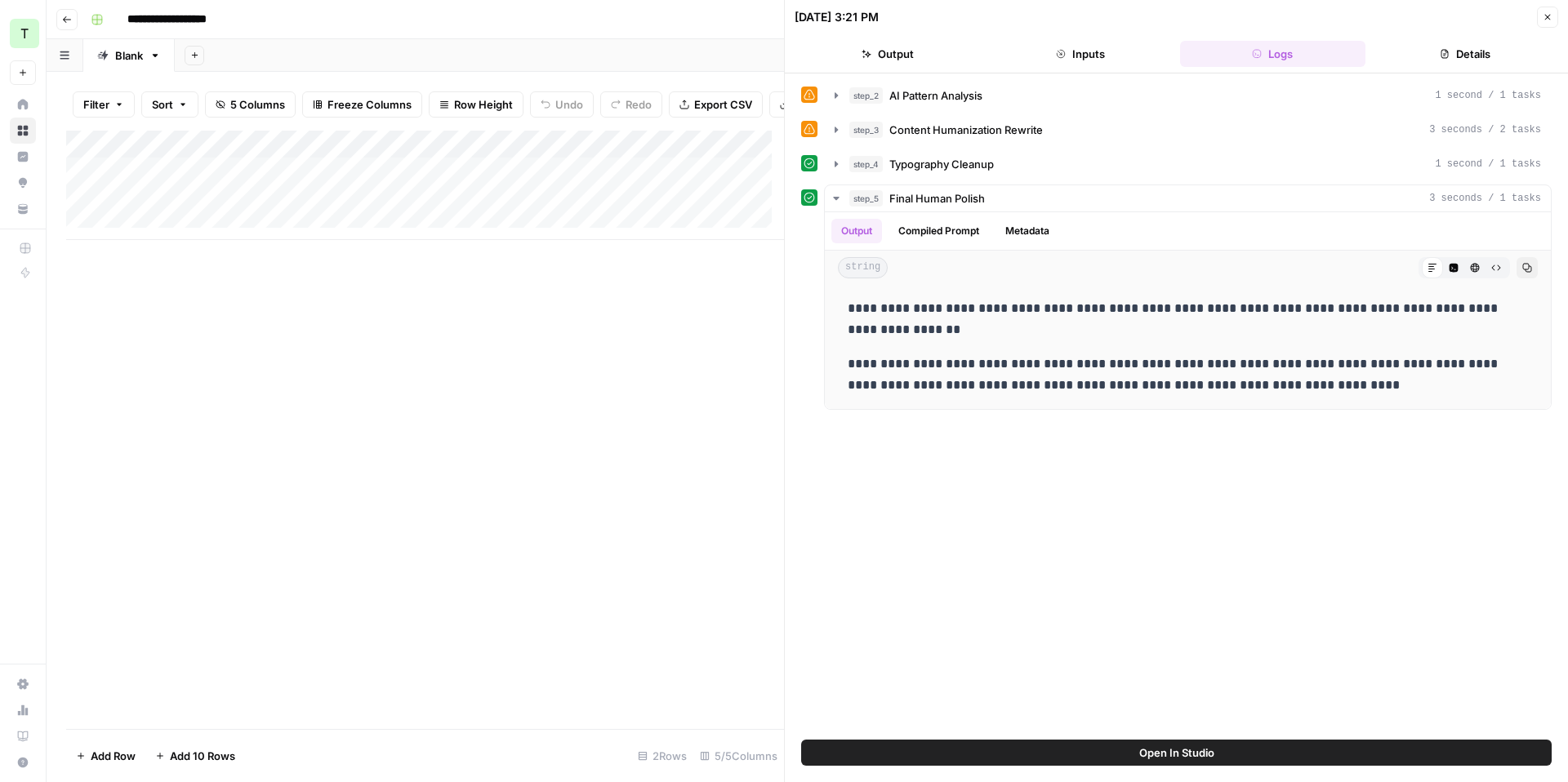
click at [809, 93] on icon at bounding box center [809, 94] width 12 height 12
click at [901, 98] on span "AI Pattern Analysis" at bounding box center [936, 96] width 93 height 16
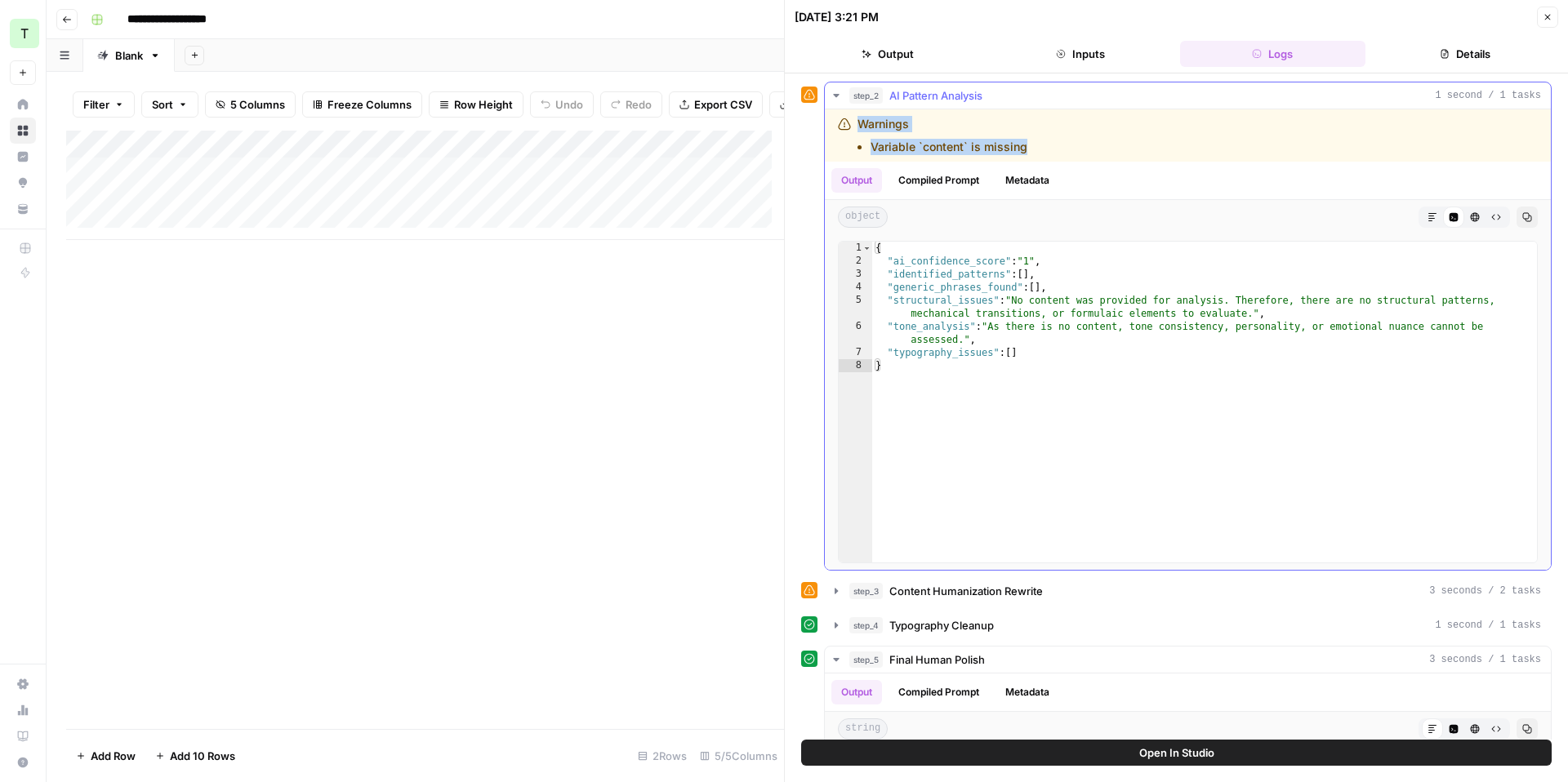
drag, startPoint x: 1029, startPoint y: 144, endPoint x: 837, endPoint y: 121, distance: 193.4
click at [838, 121] on div "Warnings Variable `content` is missing" at bounding box center [1061, 136] width 445 height 39
copy div "Warnings Variable `content` is missing"
click at [759, 314] on div "Add Column" at bounding box center [425, 429] width 717 height 598
click at [1256, 757] on button "Open In Studio" at bounding box center [1176, 752] width 750 height 26
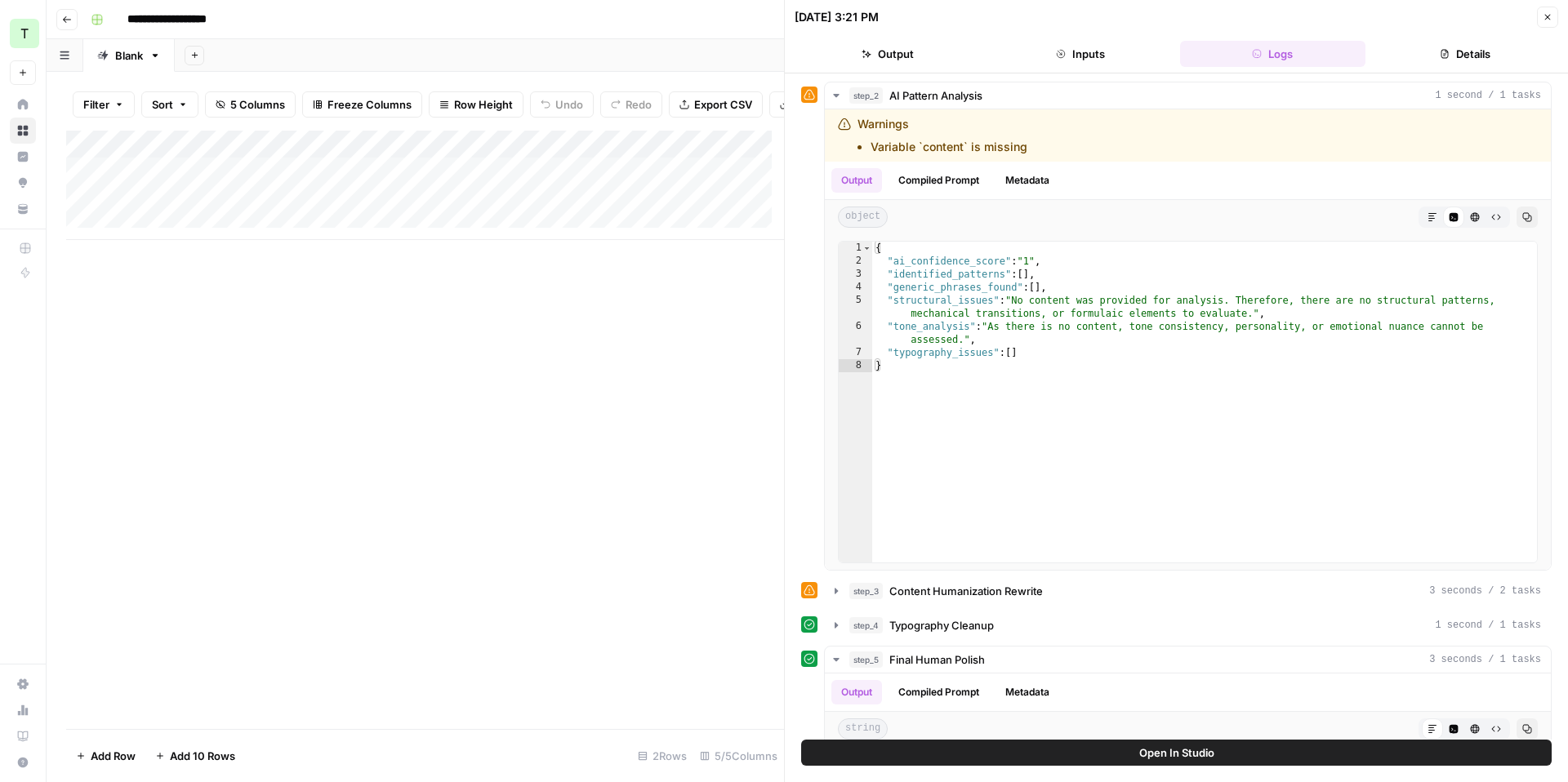
click at [1544, 24] on button "Close" at bounding box center [1548, 17] width 21 height 21
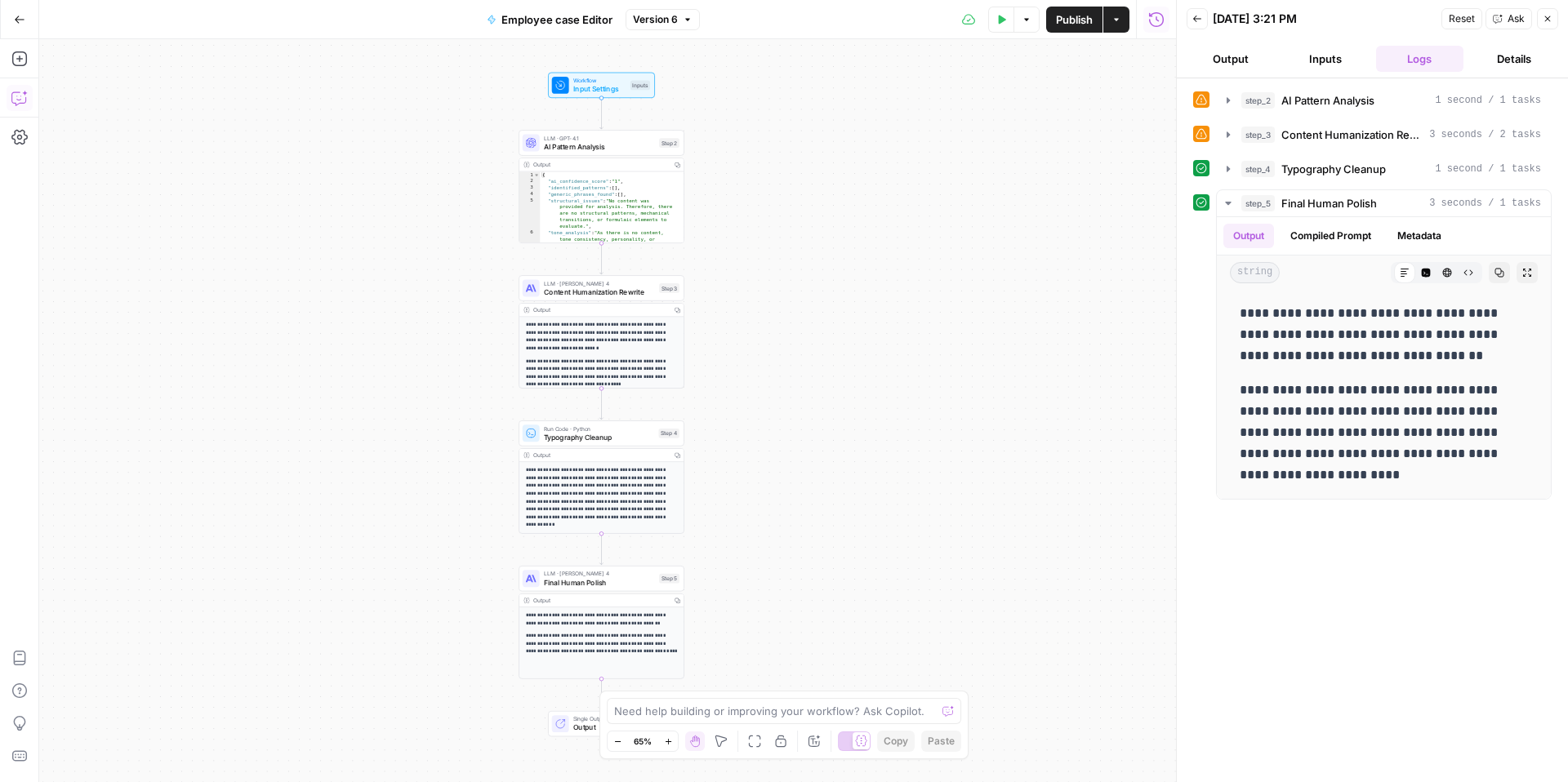
click at [22, 98] on icon "button" at bounding box center [20, 98] width 16 height 16
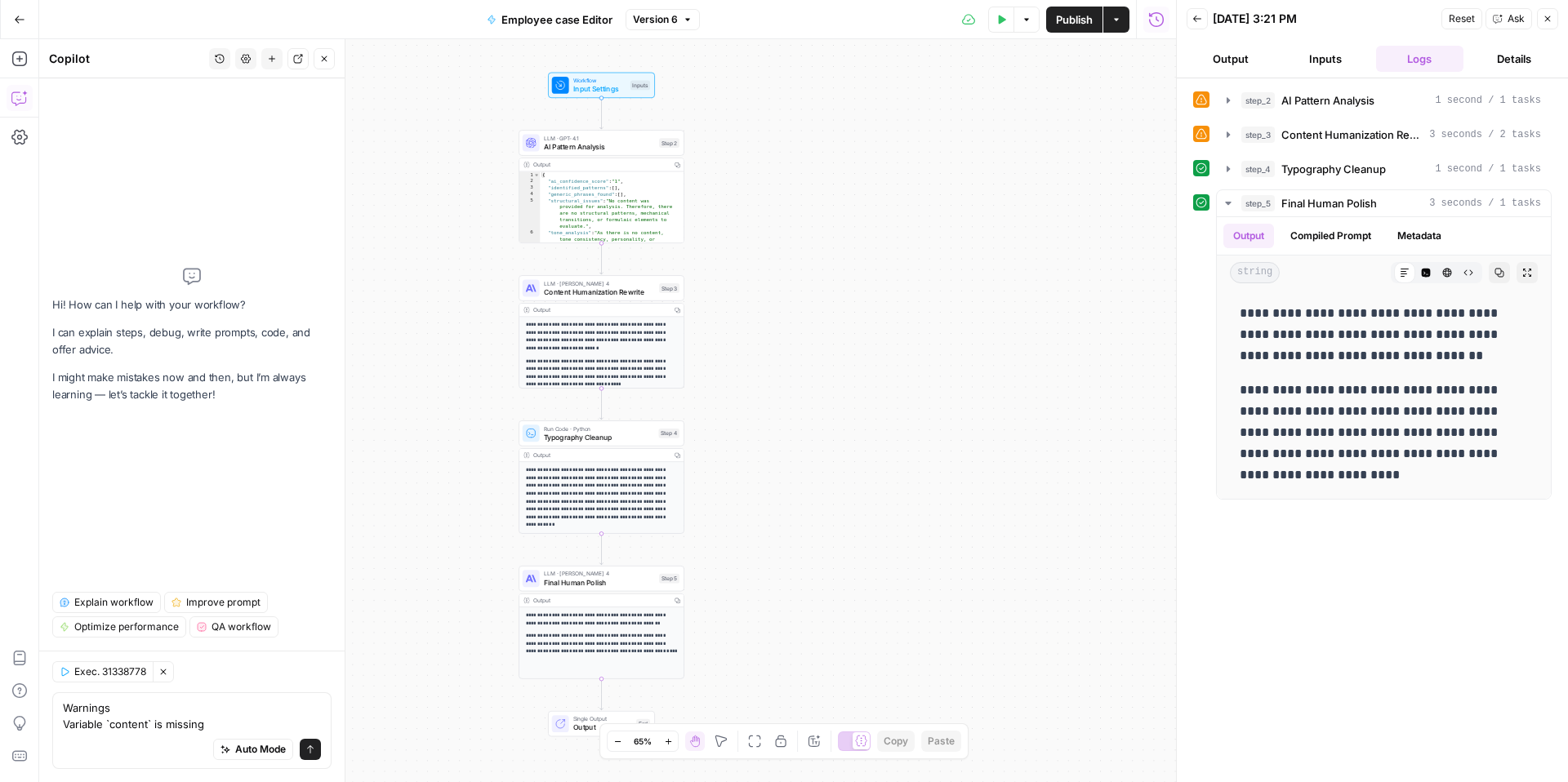
click at [61, 709] on div "Warnings Variable `content` is missing Warnings Variable `content` is missing A…" at bounding box center [192, 731] width 279 height 77
click at [64, 707] on textarea "Warnings Variable `content` is missing" at bounding box center [192, 716] width 258 height 33
click at [209, 722] on textarea "i keep getting "Warnings Variable `content` is missing" at bounding box center [192, 716] width 258 height 33
click at [315, 725] on textarea "i keep getting "Warnings Variable `content` is missing" please can you help" at bounding box center [192, 716] width 258 height 33
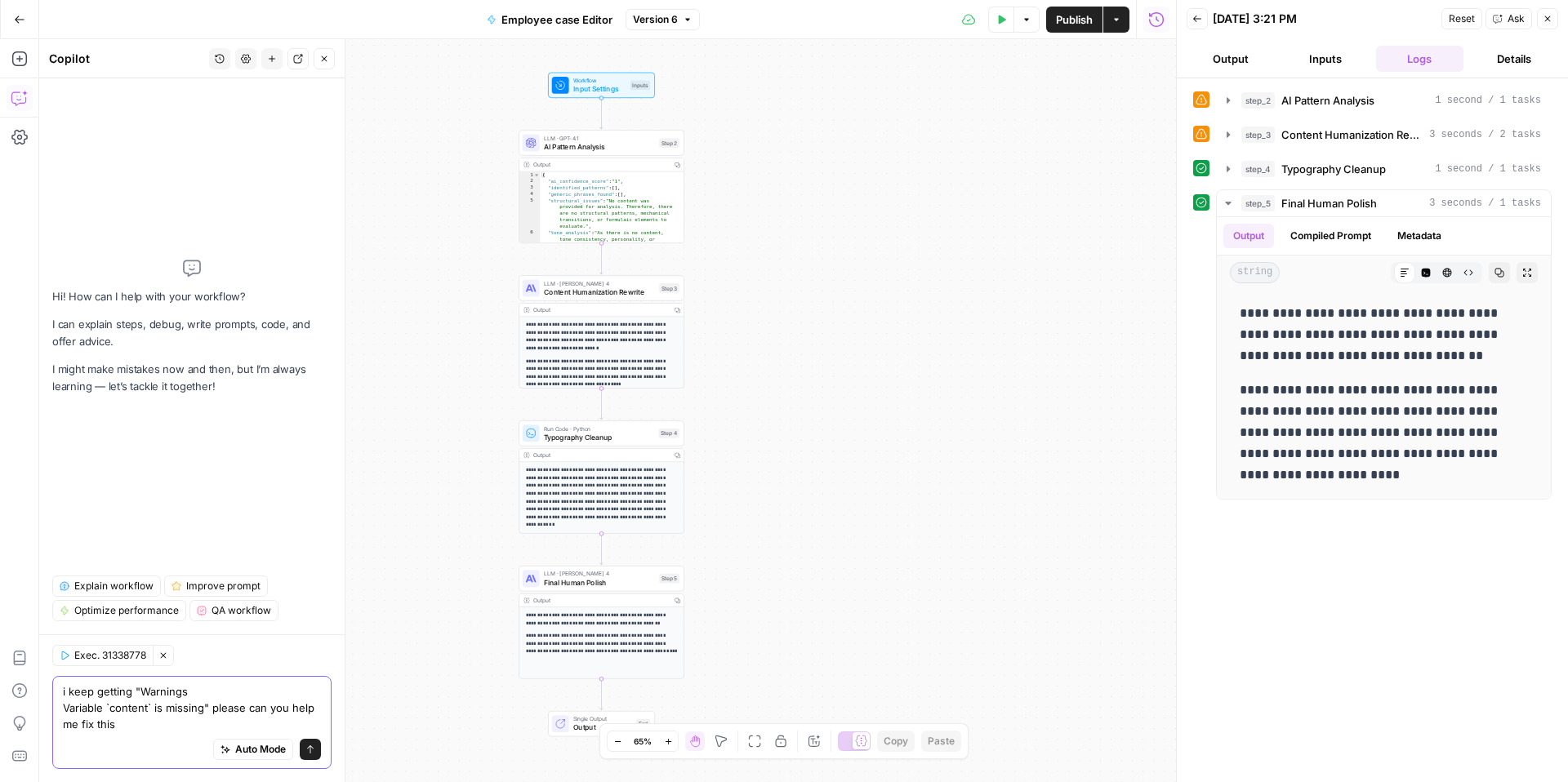
type textarea "i keep getting "Warnings Variable `content` is missing" please can you help me …"
click at [309, 749] on icon "submit" at bounding box center [310, 749] width 10 height 10
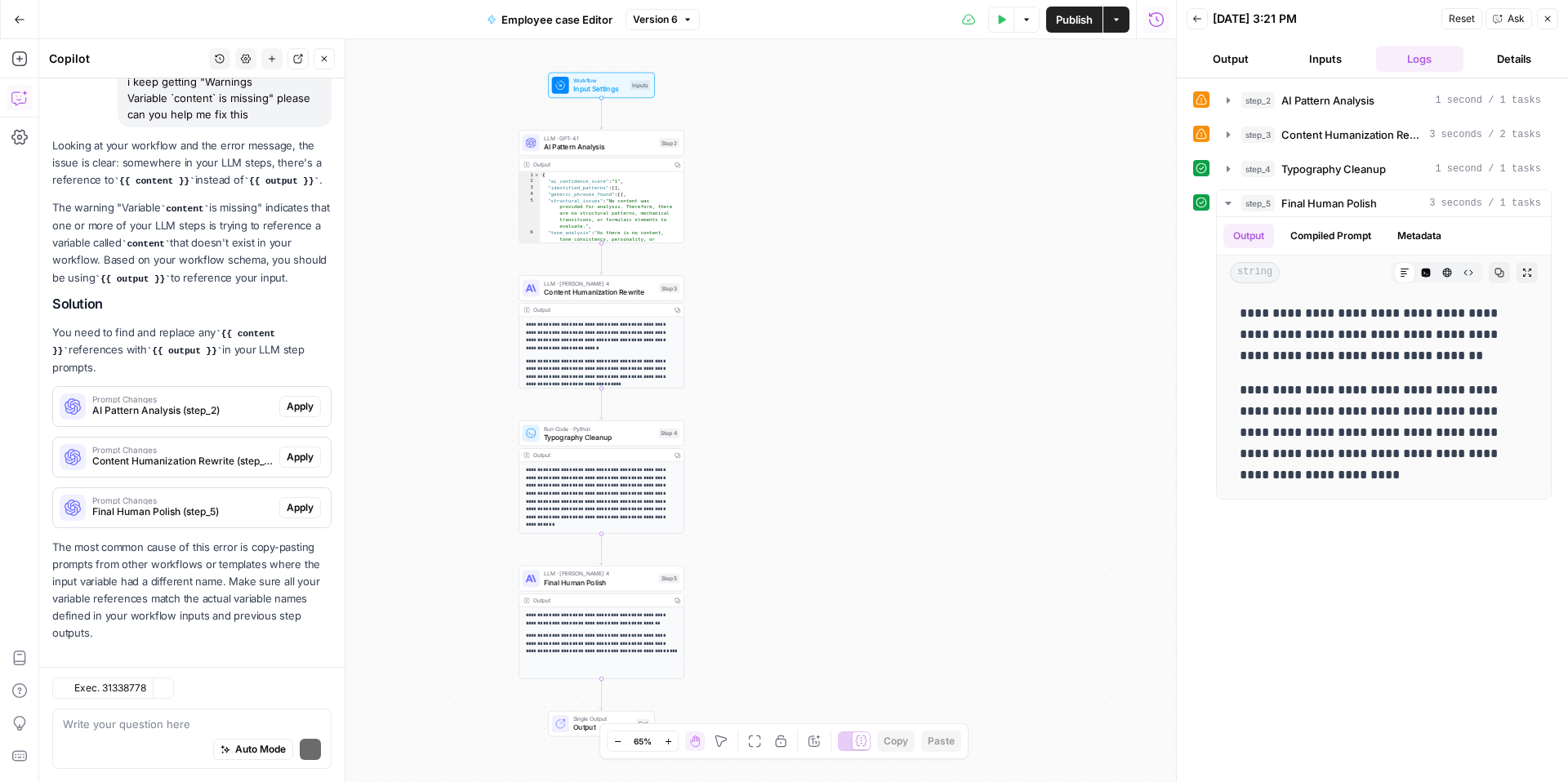
scroll to position [188, 0]
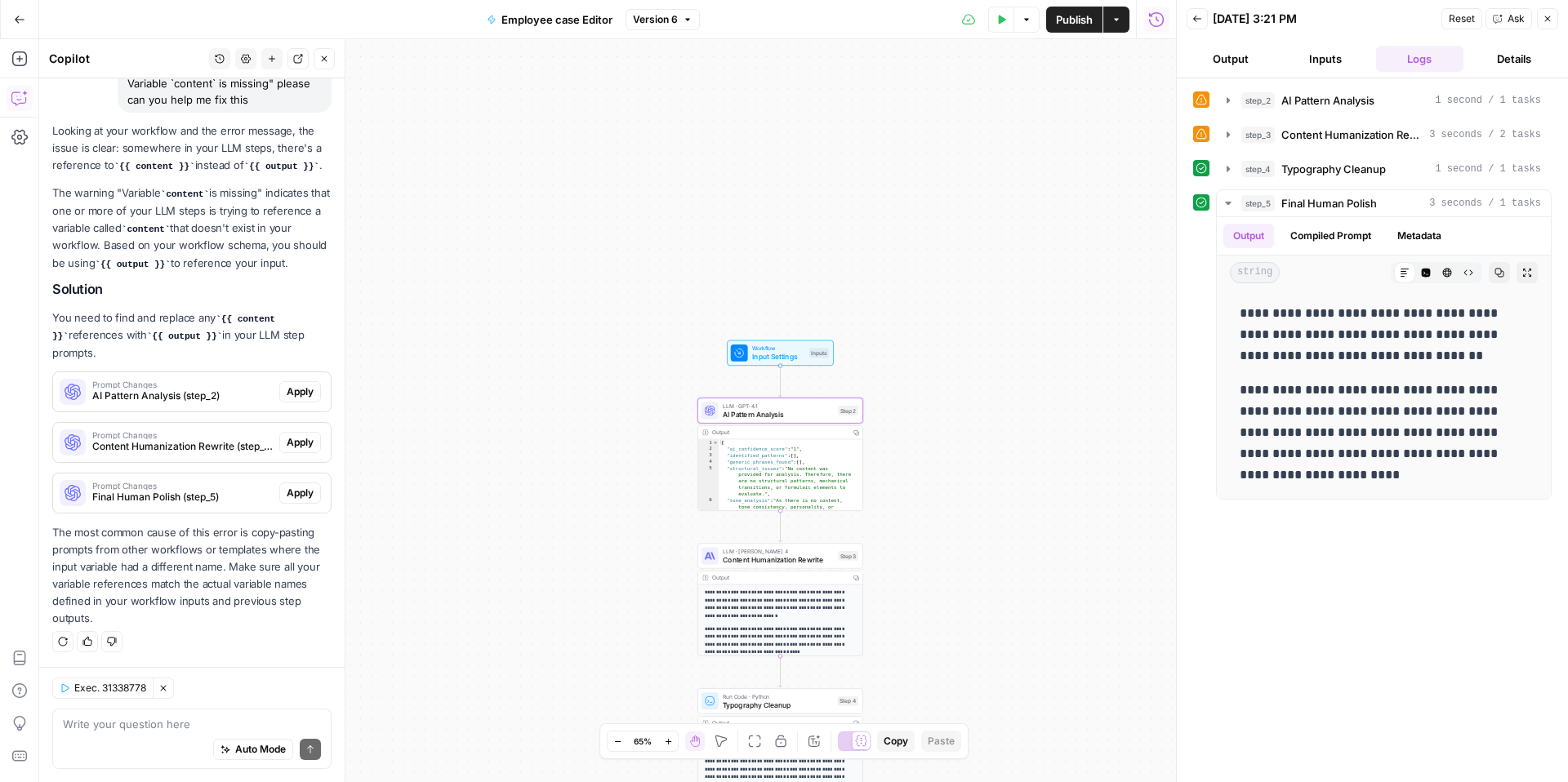
click at [292, 394] on span "Apply" at bounding box center [300, 392] width 27 height 15
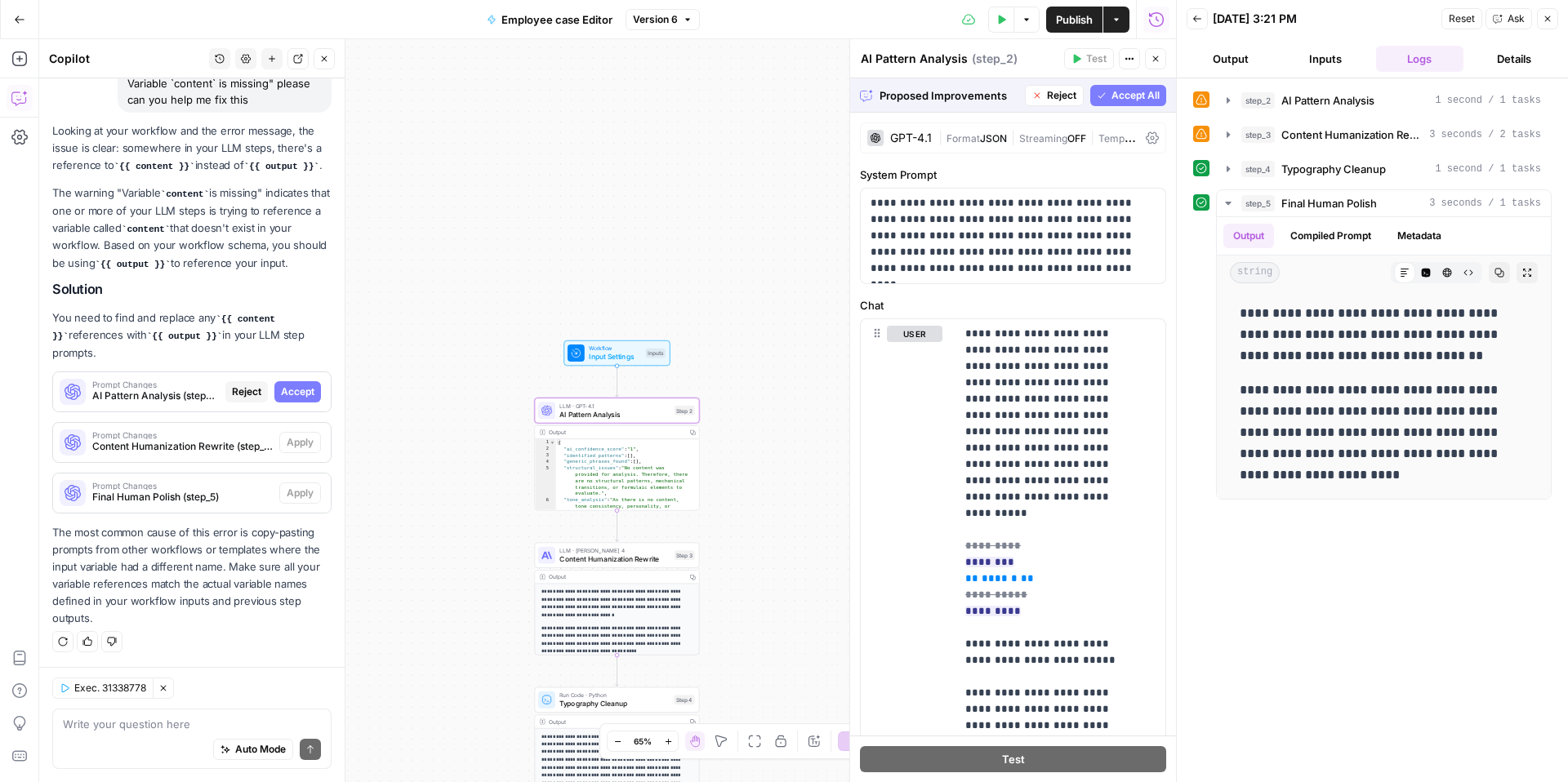
click at [291, 397] on span "Accept" at bounding box center [298, 392] width 34 height 15
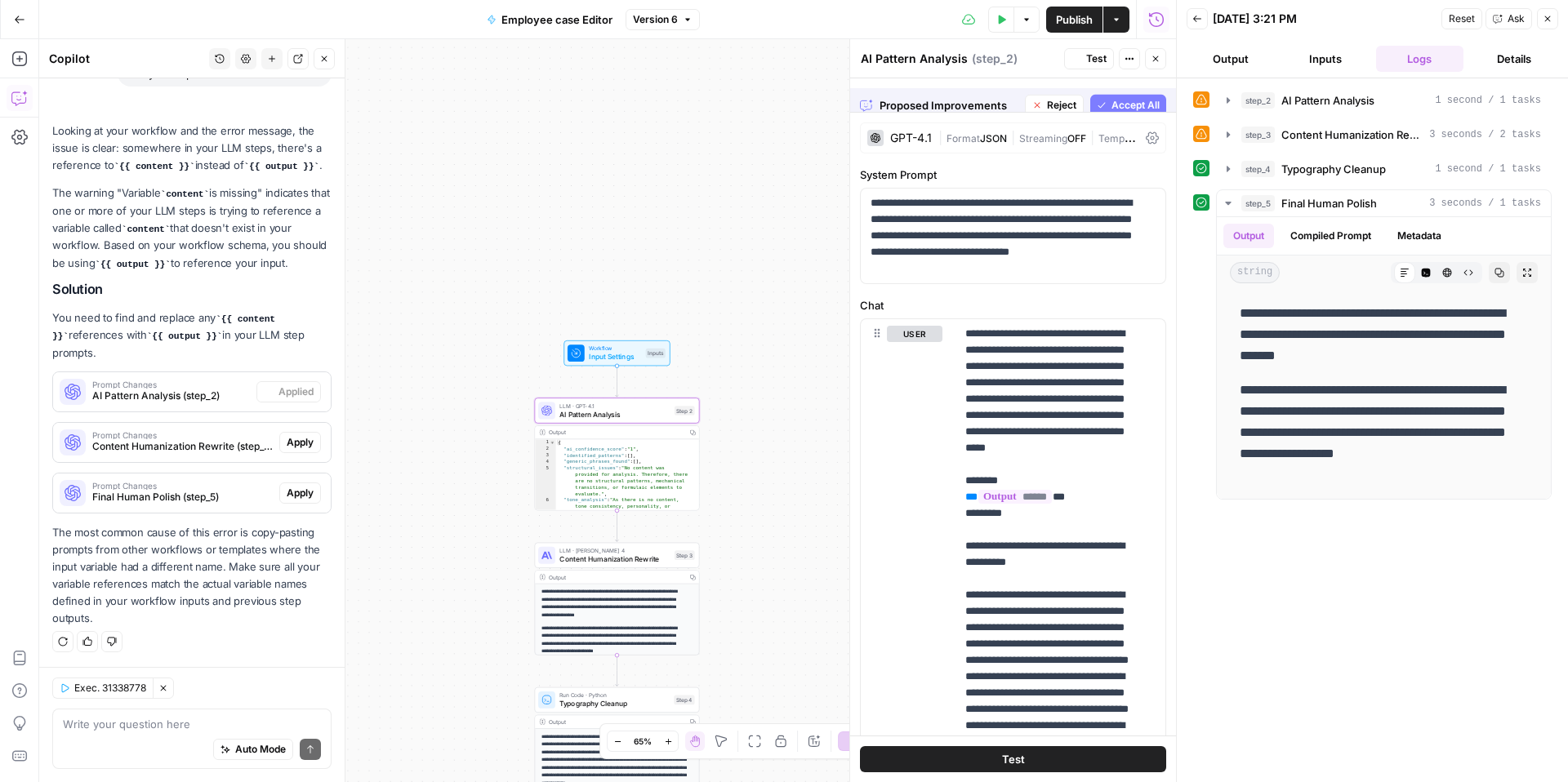
scroll to position [214, 0]
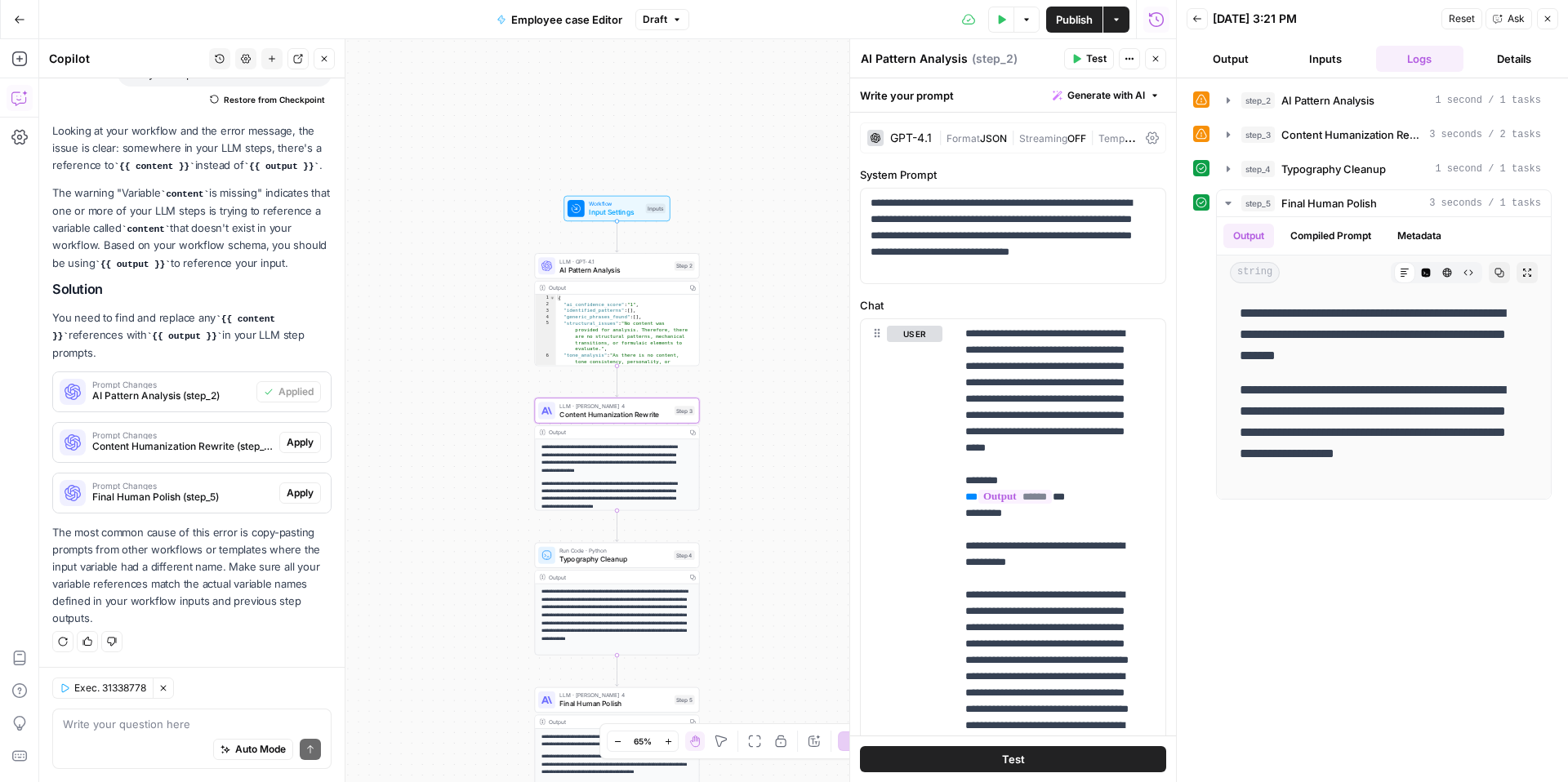
click at [286, 442] on span "Apply" at bounding box center [300, 442] width 27 height 15
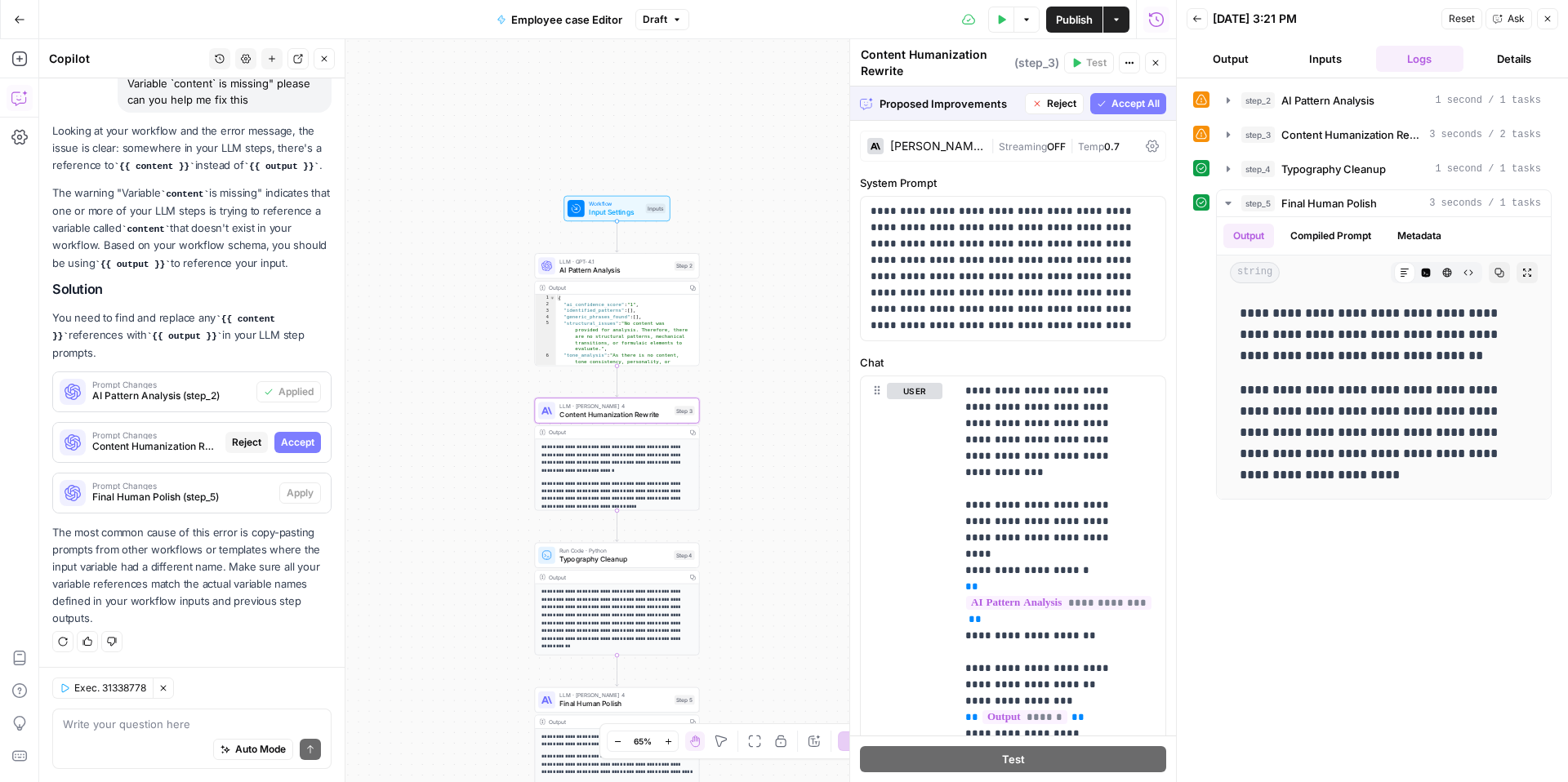
click at [293, 439] on span "Accept" at bounding box center [298, 442] width 34 height 15
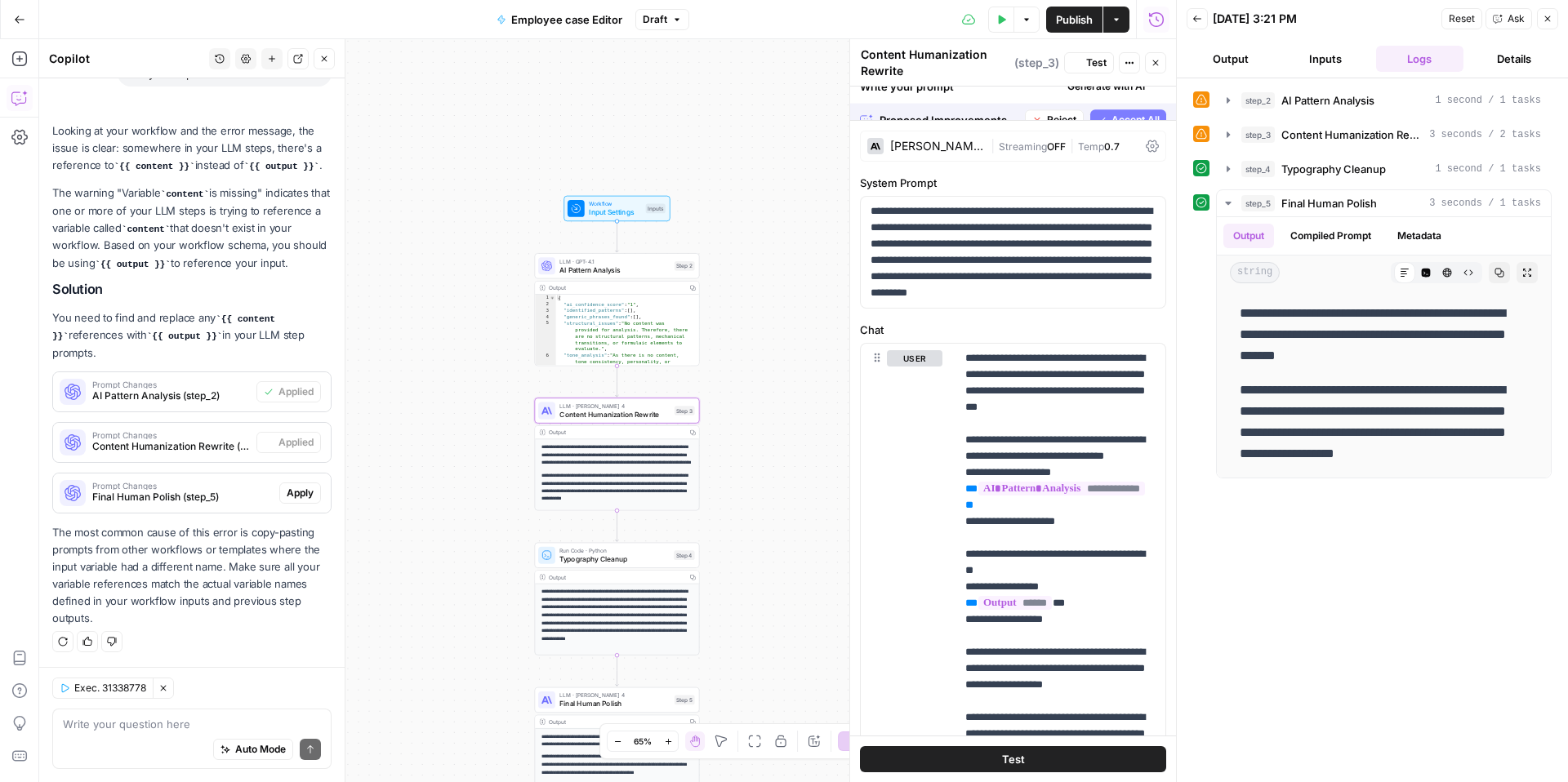
scroll to position [214, 0]
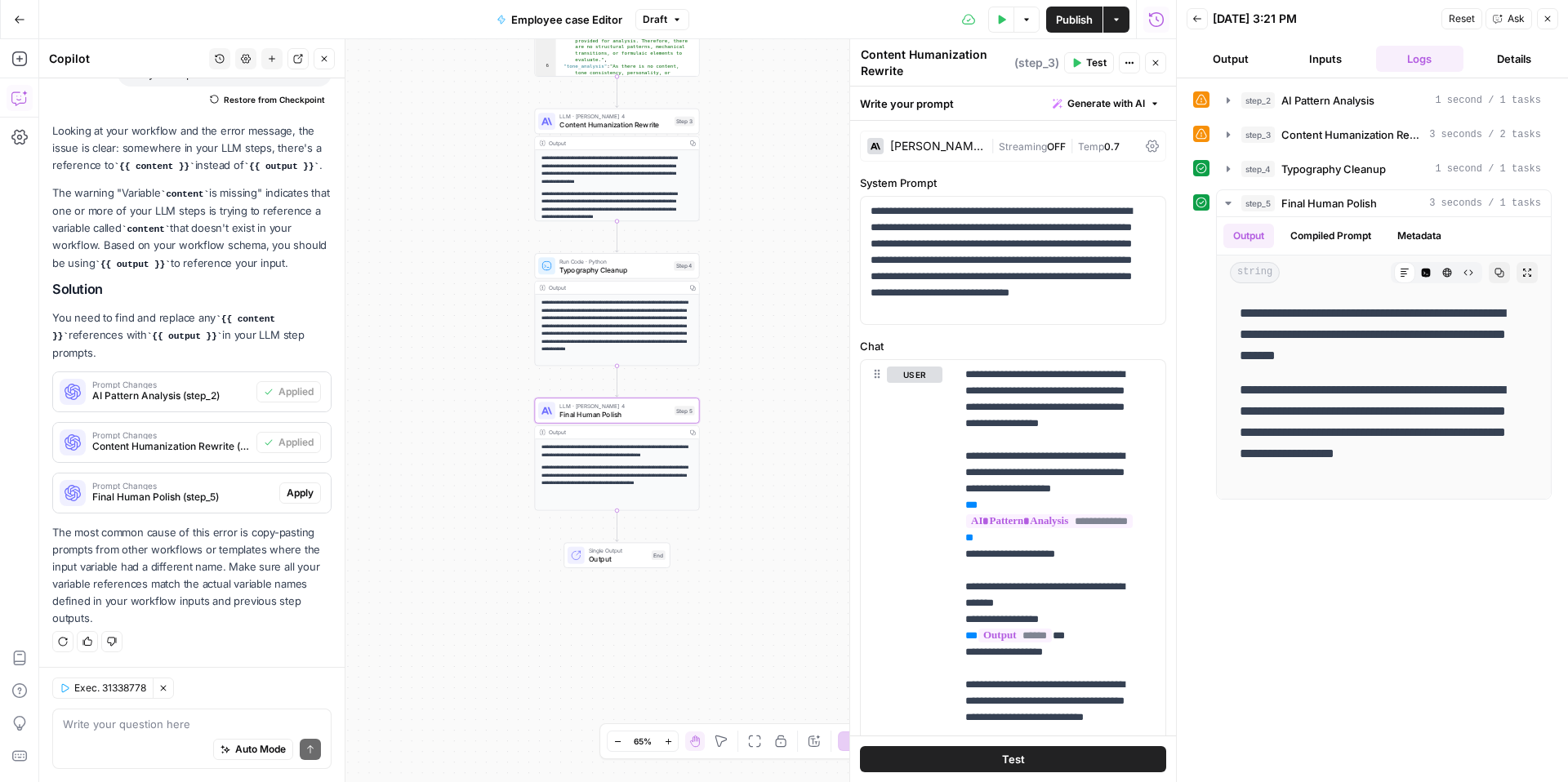
click at [286, 494] on span "Apply" at bounding box center [300, 493] width 27 height 15
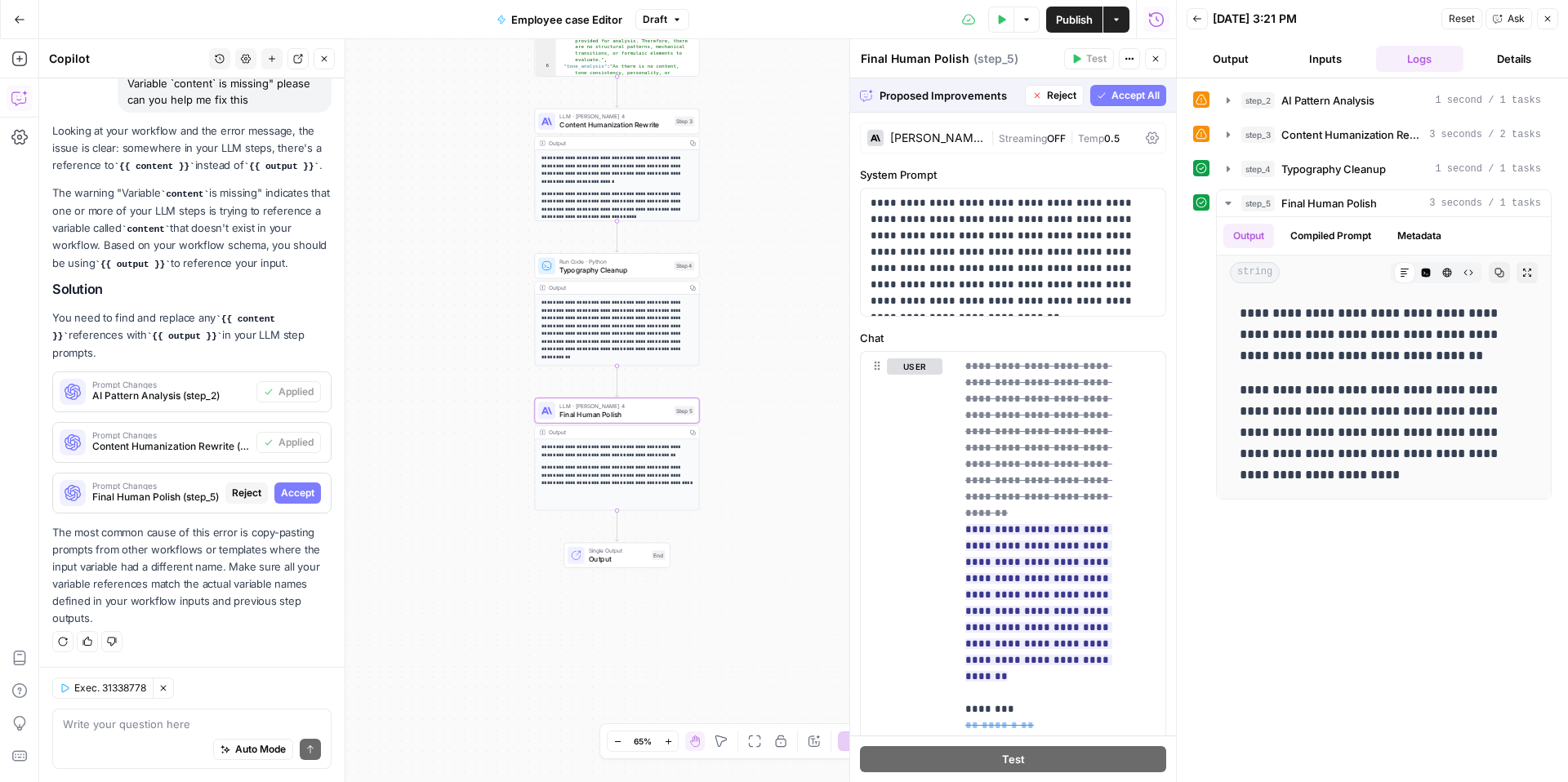
click at [287, 497] on span "Accept" at bounding box center [298, 493] width 34 height 15
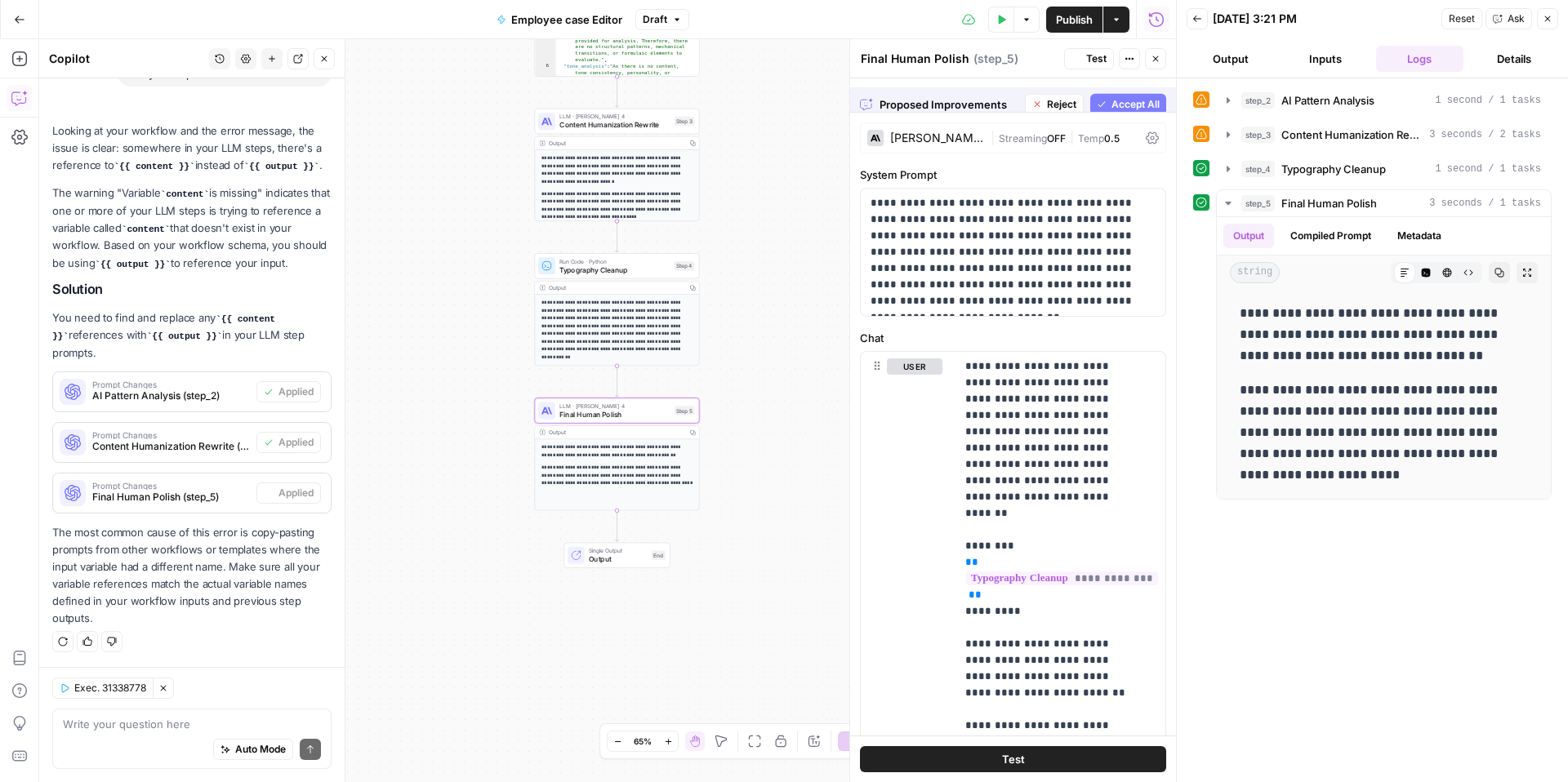
scroll to position [214, 0]
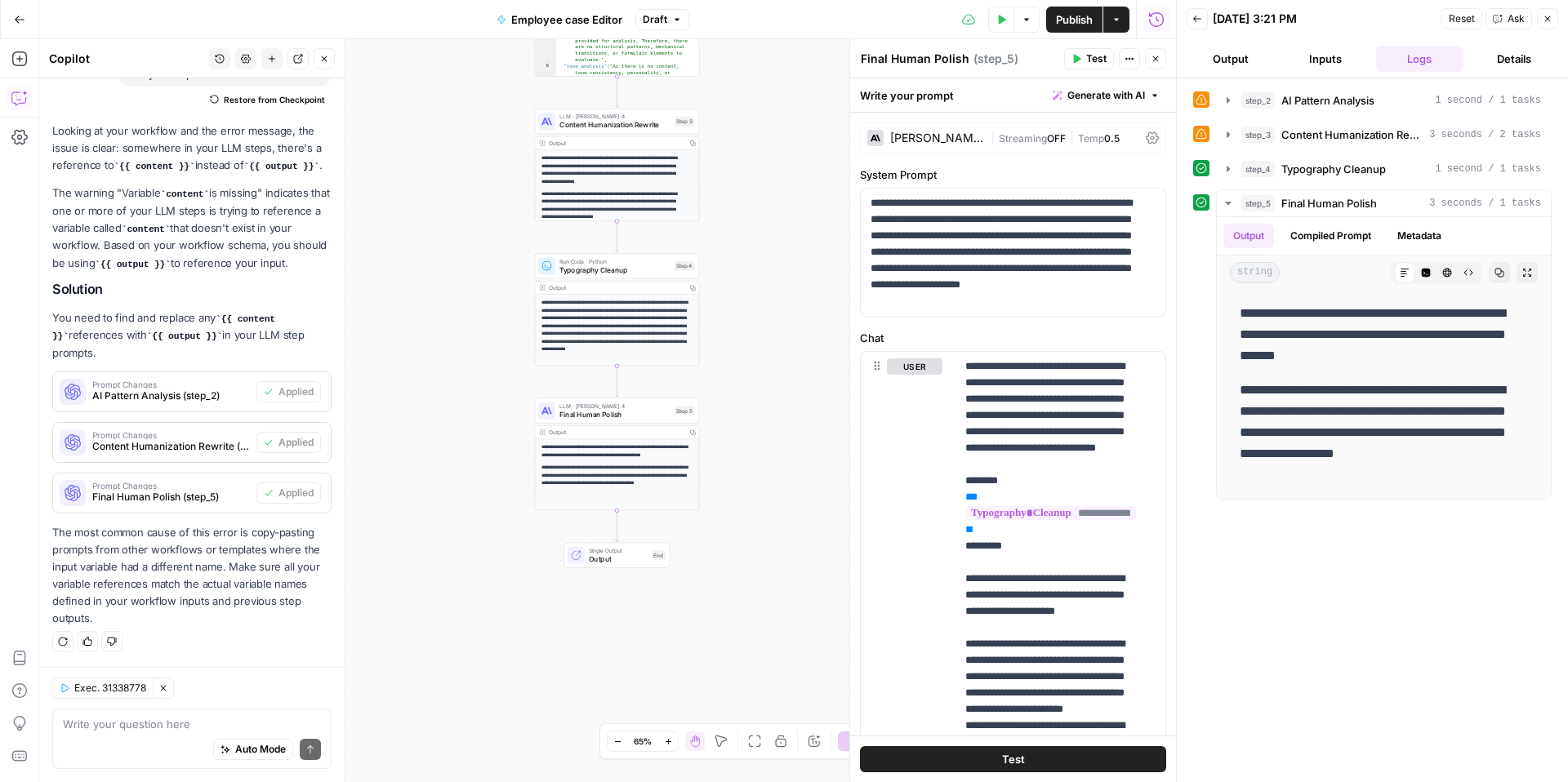
click at [913, 764] on button "Test" at bounding box center [1013, 759] width 306 height 26
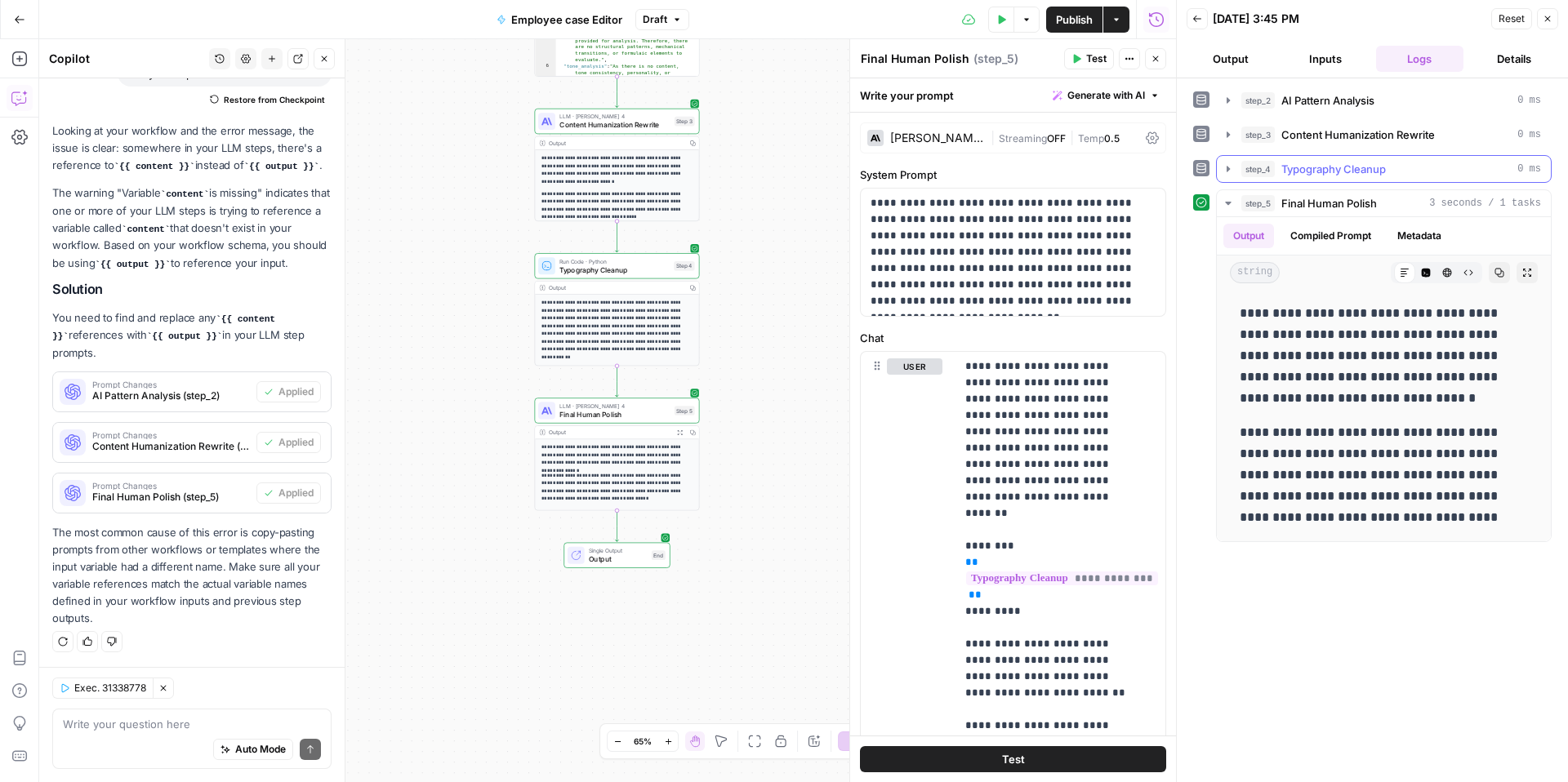
click at [1358, 176] on span "Typography Cleanup" at bounding box center [1334, 168] width 105 height 16
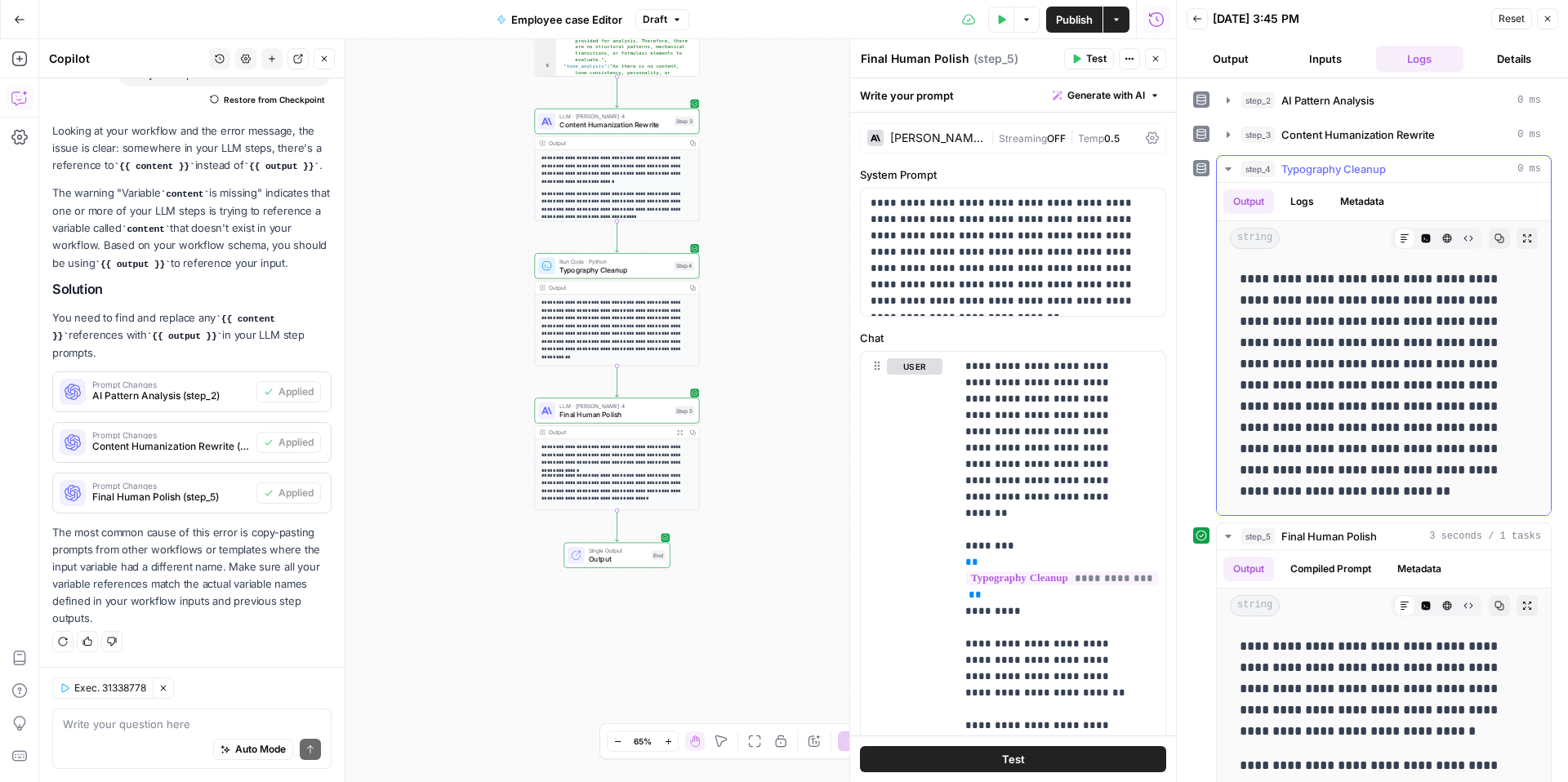
click at [1358, 175] on span "Typography Cleanup" at bounding box center [1334, 168] width 105 height 16
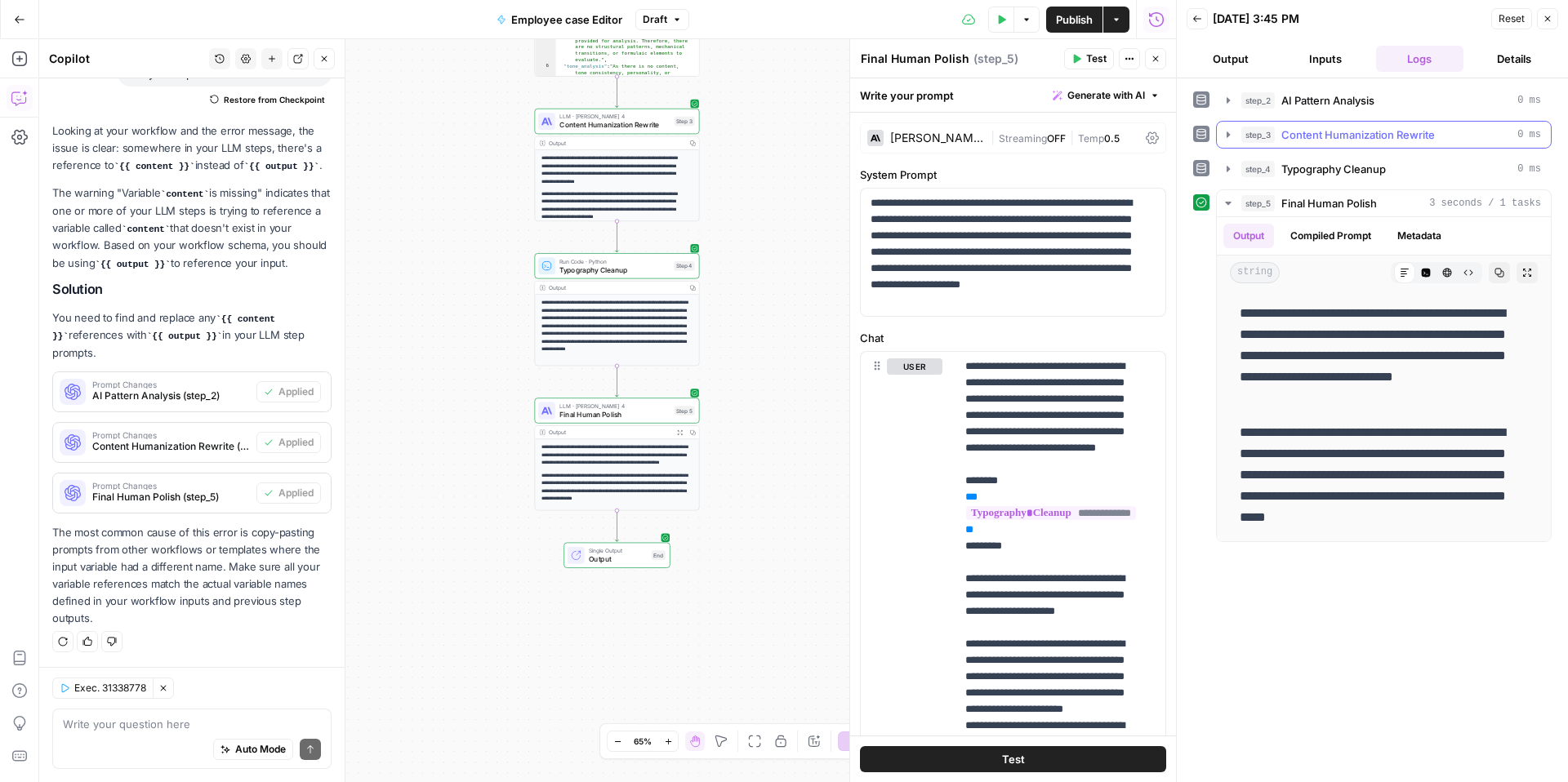
click at [1358, 135] on span "Content Humanization Rewrite" at bounding box center [1358, 135] width 153 height 16
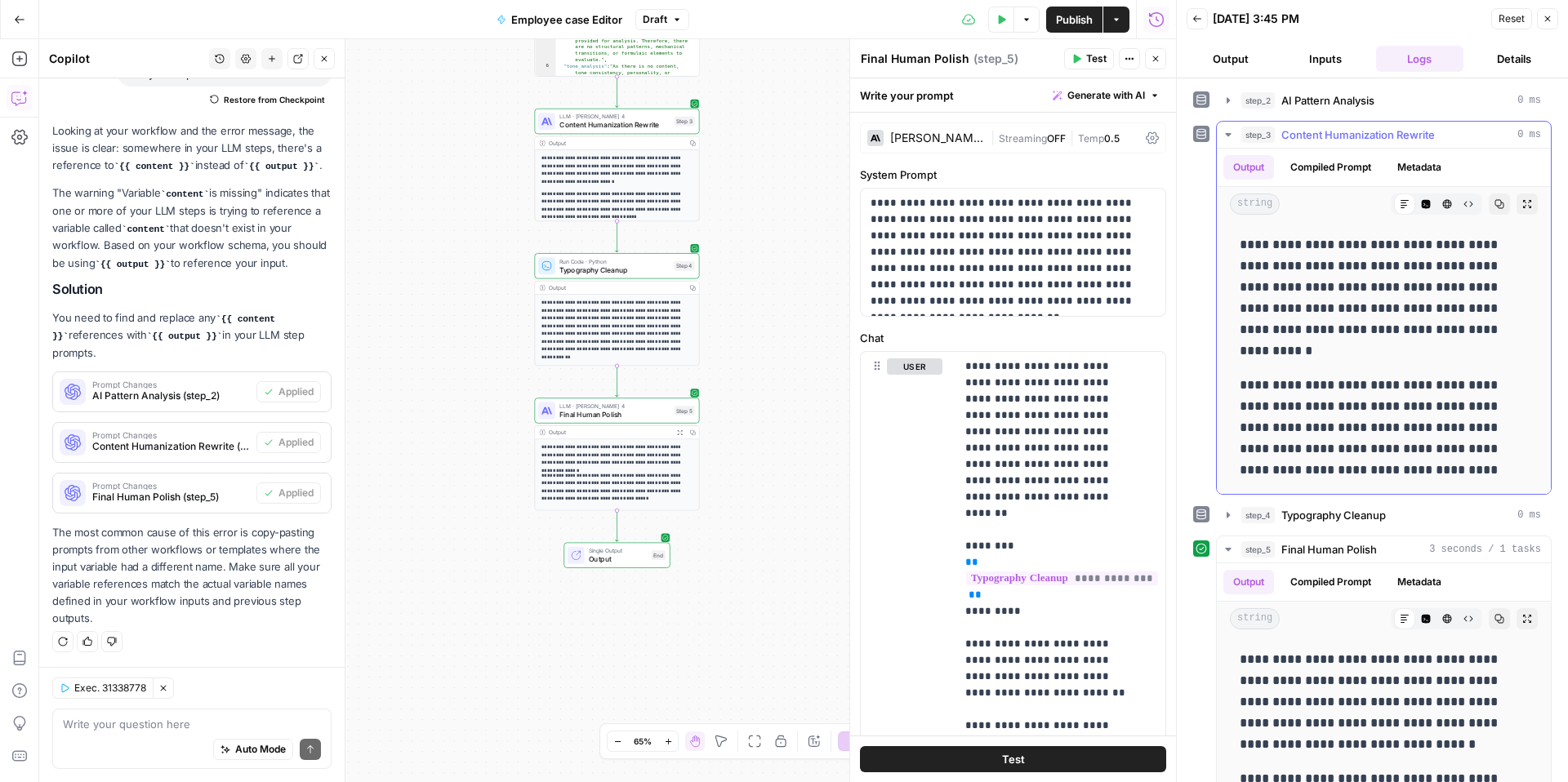
click at [1358, 135] on span "Content Humanization Rewrite" at bounding box center [1358, 135] width 153 height 16
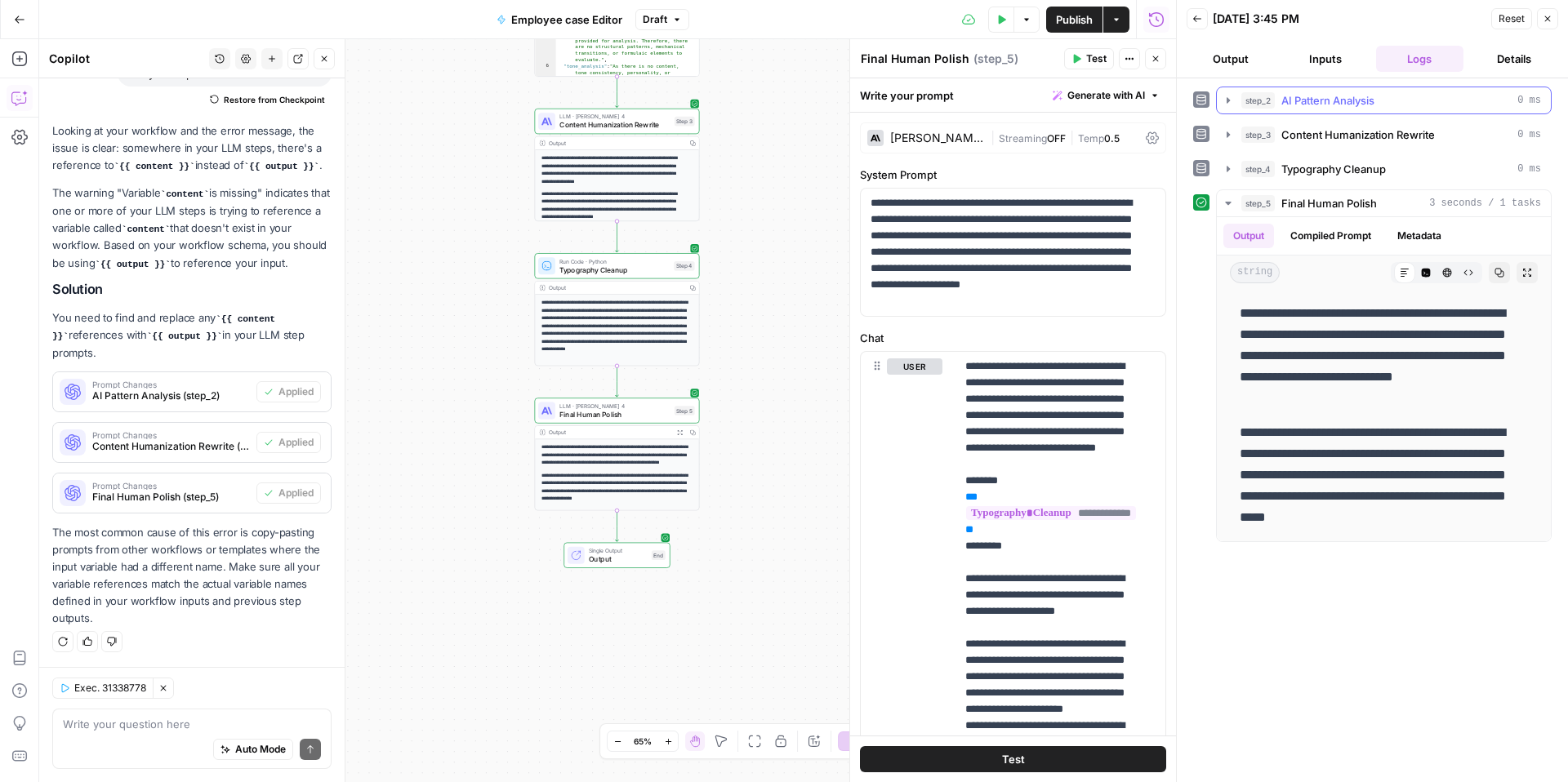
click at [1340, 98] on span "AI Pattern Analysis" at bounding box center [1328, 100] width 93 height 16
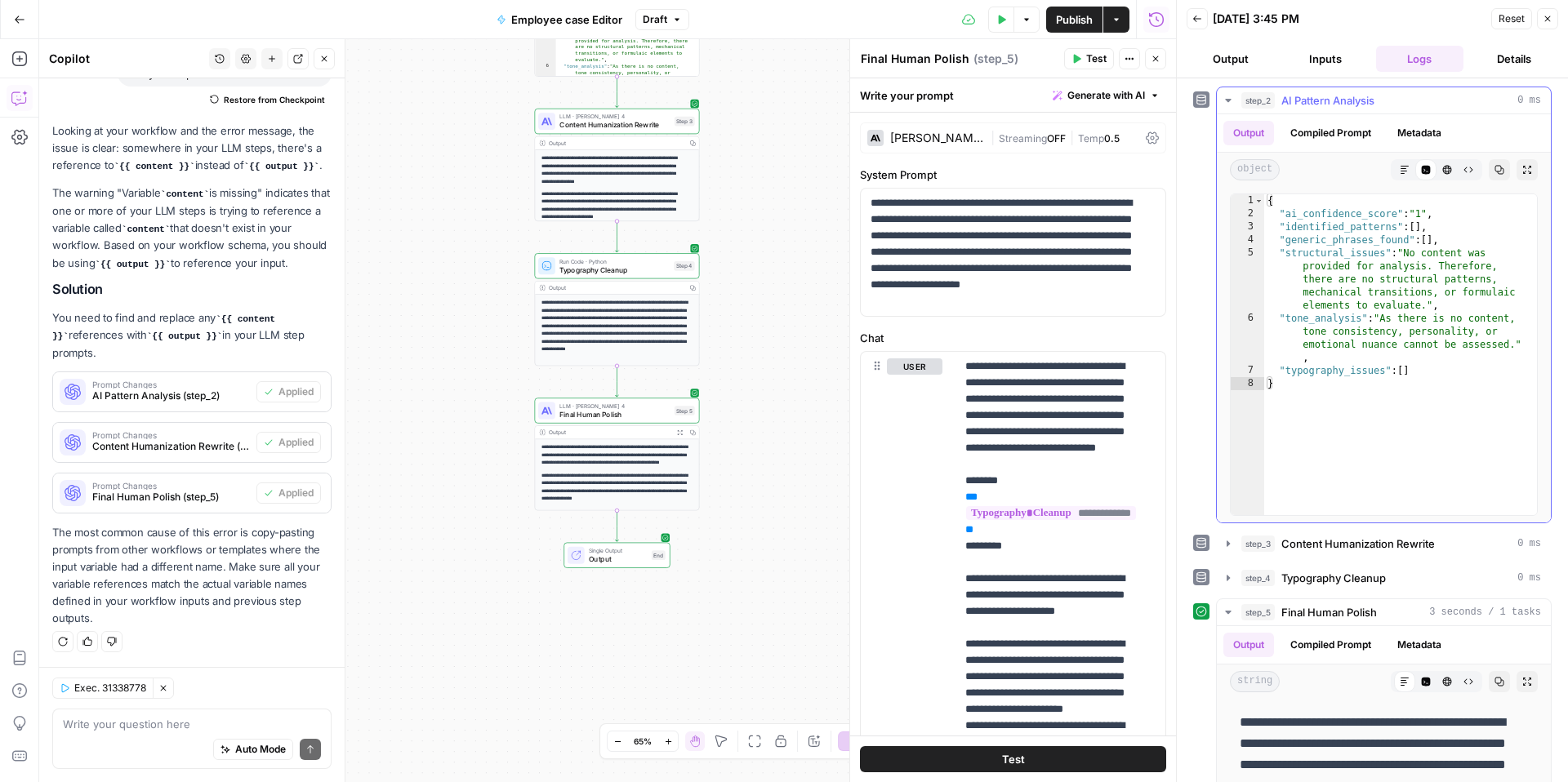
click at [1341, 98] on span "AI Pattern Analysis" at bounding box center [1328, 100] width 93 height 16
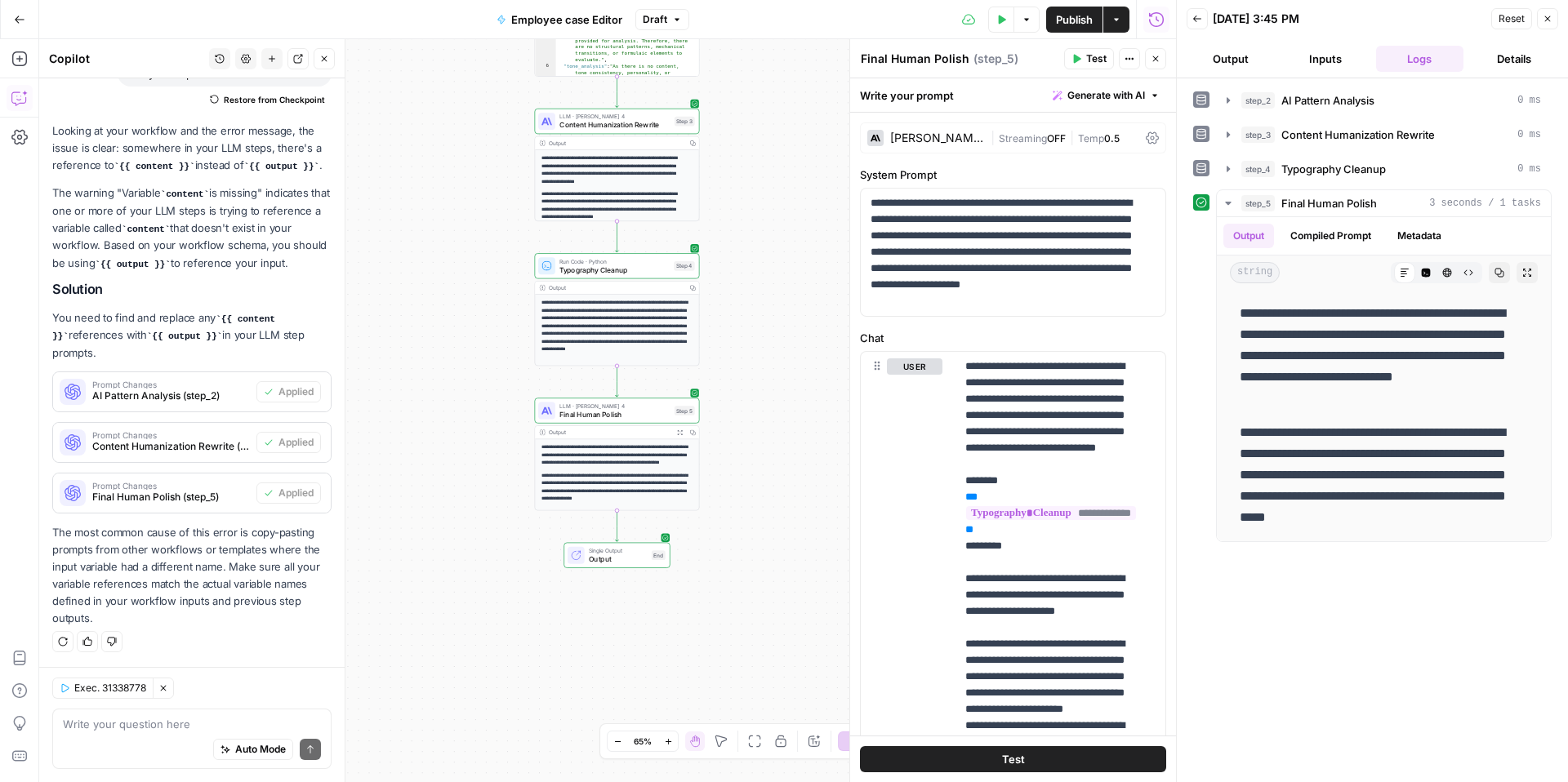
click at [1334, 51] on button "Inputs" at bounding box center [1325, 59] width 88 height 26
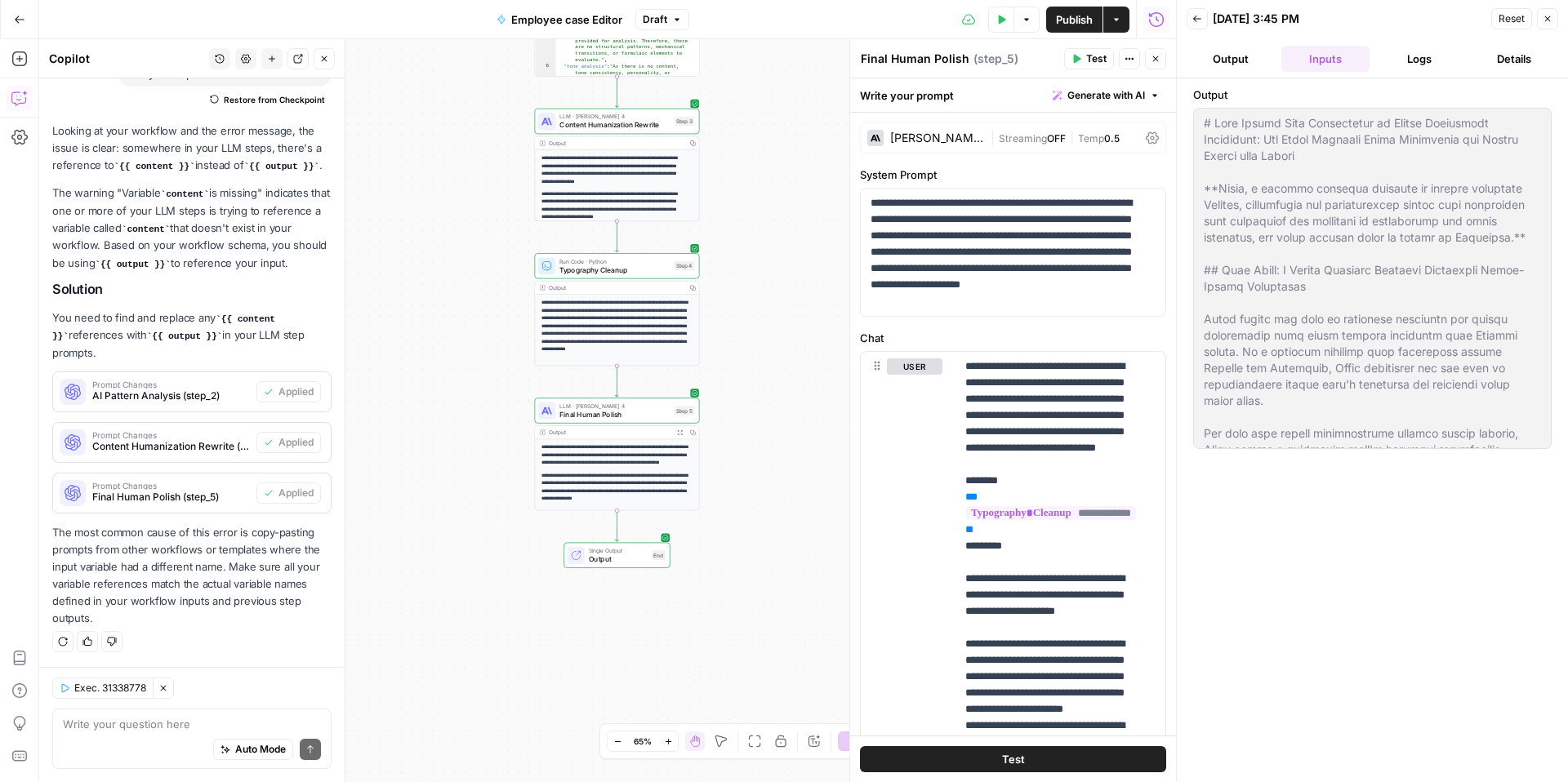
click at [1392, 59] on button "Logs" at bounding box center [1420, 59] width 88 height 26
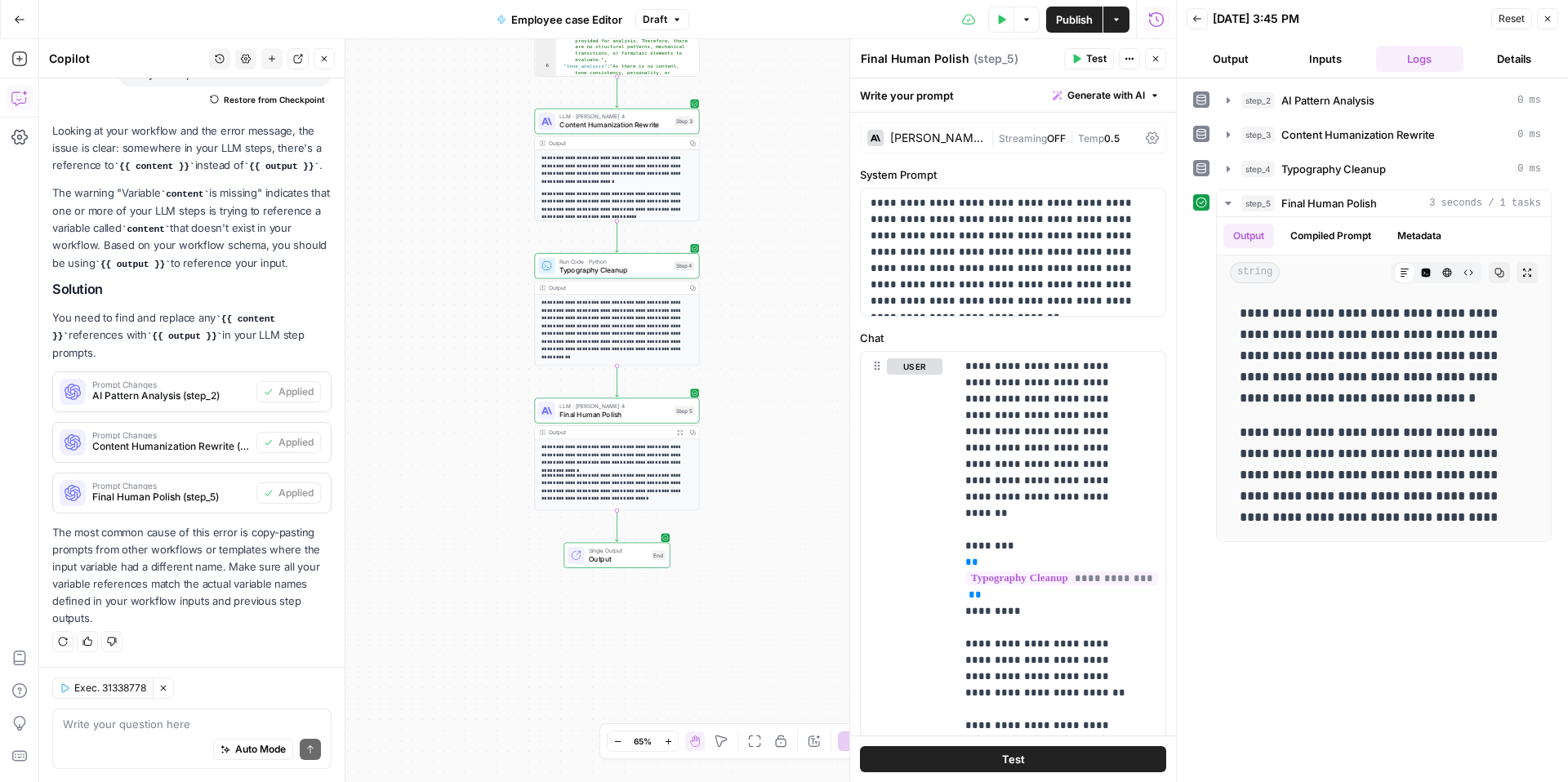
click at [1234, 61] on button "Output" at bounding box center [1230, 59] width 88 height 26
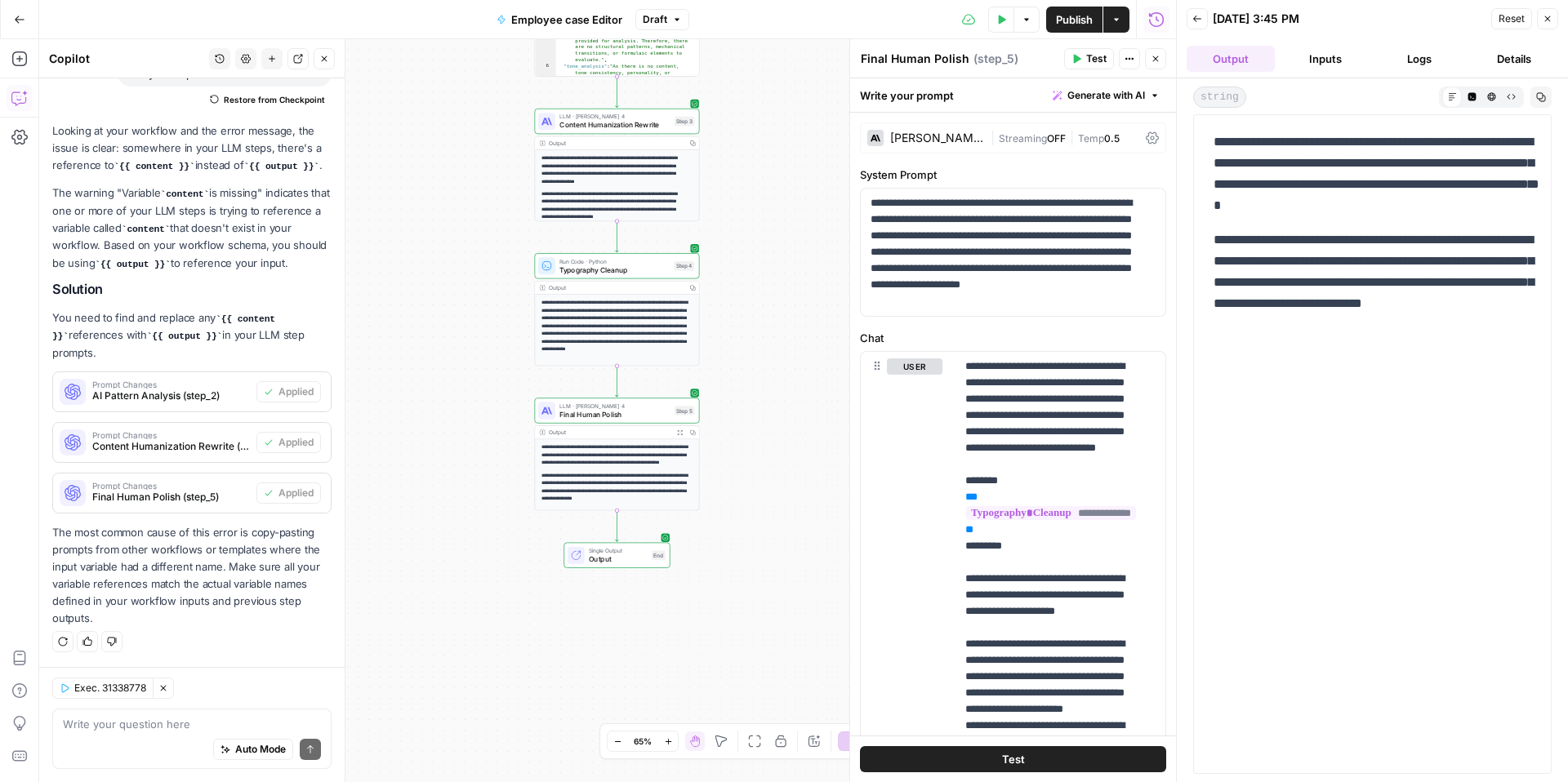
click at [1408, 62] on button "Logs" at bounding box center [1420, 59] width 88 height 26
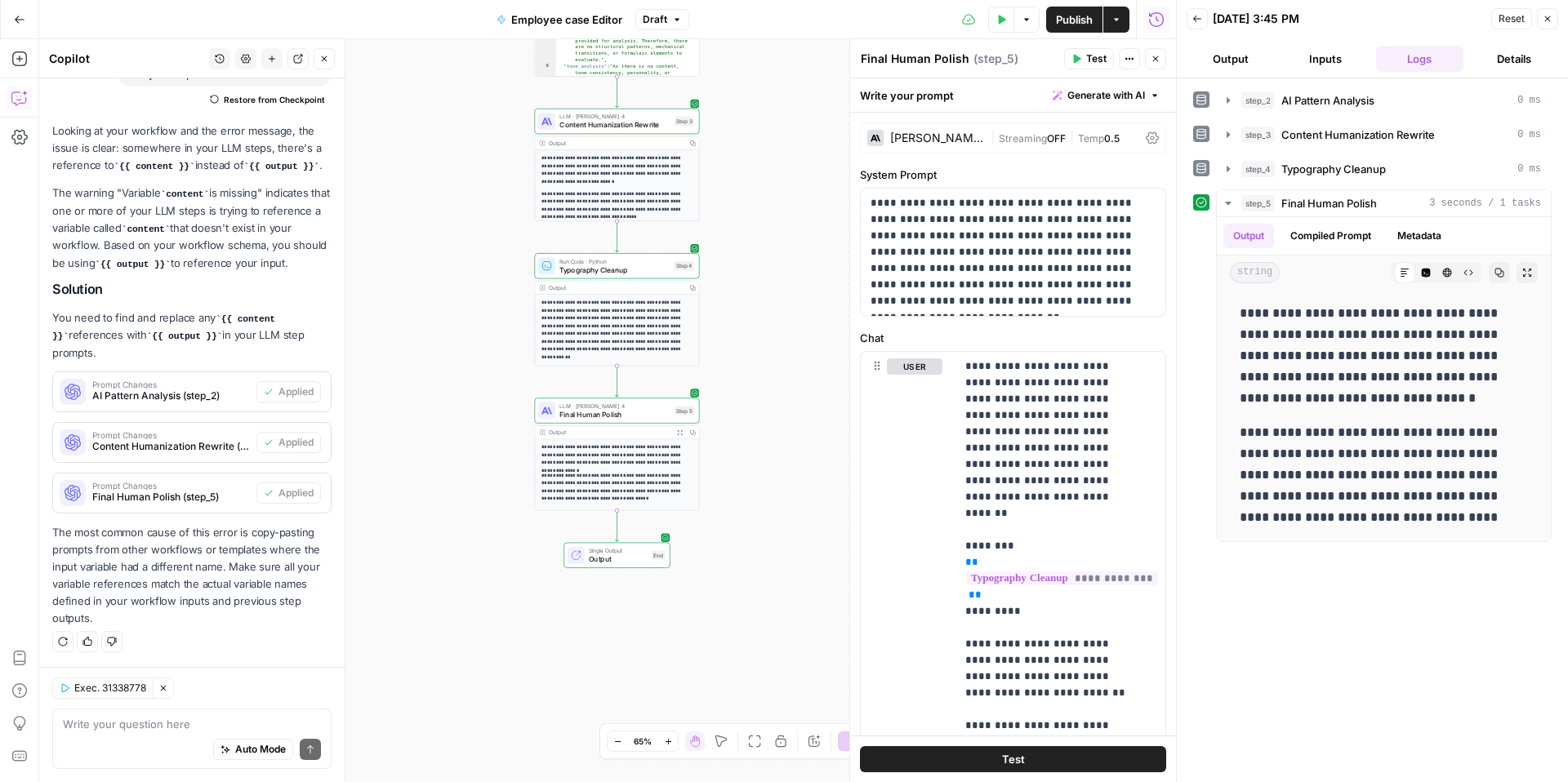
click at [1081, 31] on button "Publish" at bounding box center [1075, 19] width 57 height 26
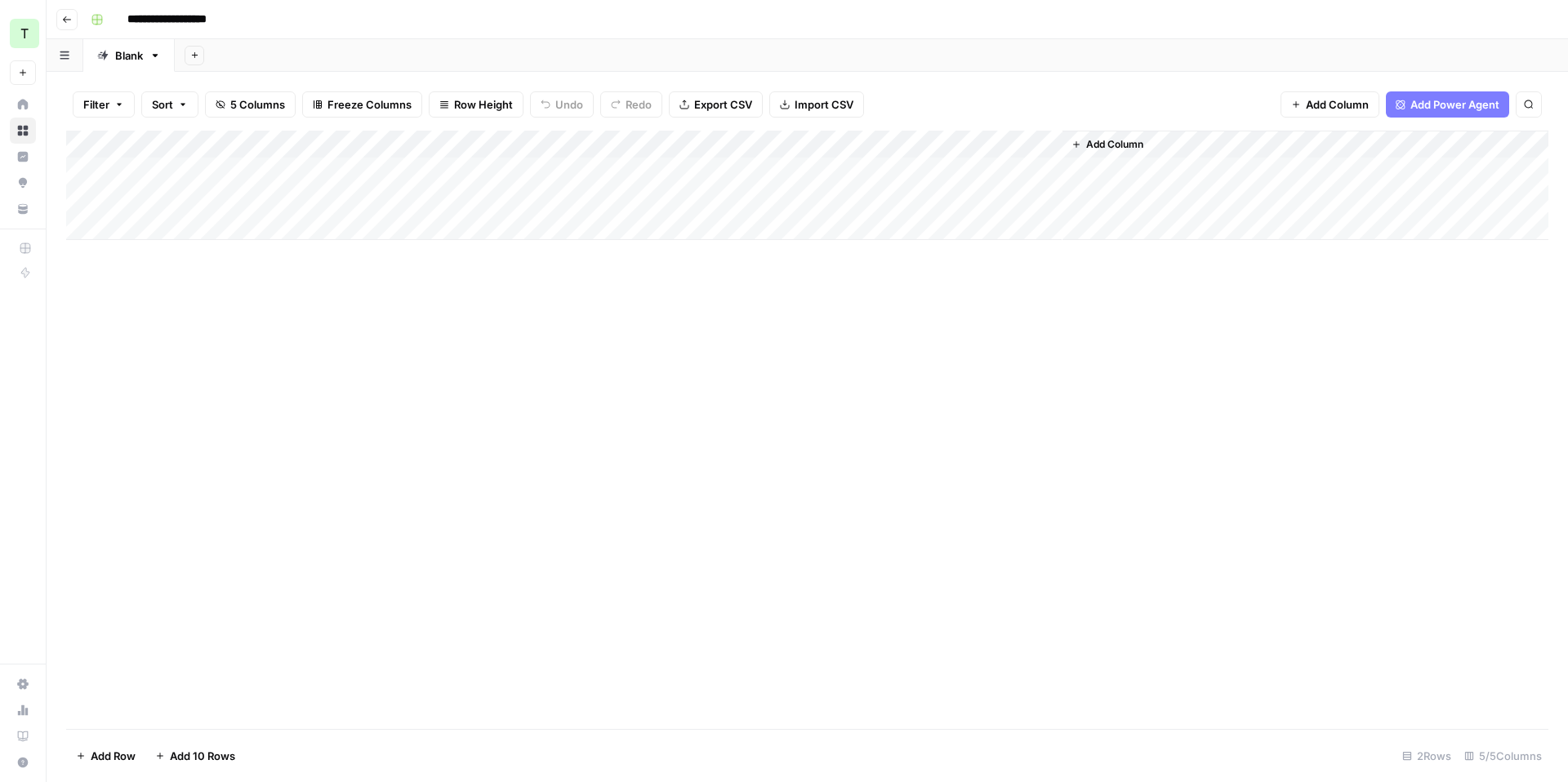
click at [1044, 144] on div "Add Column" at bounding box center [807, 184] width 1482 height 109
click at [983, 314] on button "Remove Column" at bounding box center [1013, 305] width 181 height 23
click at [740, 171] on span "Delete" at bounding box center [725, 168] width 35 height 16
click at [873, 172] on div "Add Column" at bounding box center [807, 184] width 1482 height 109
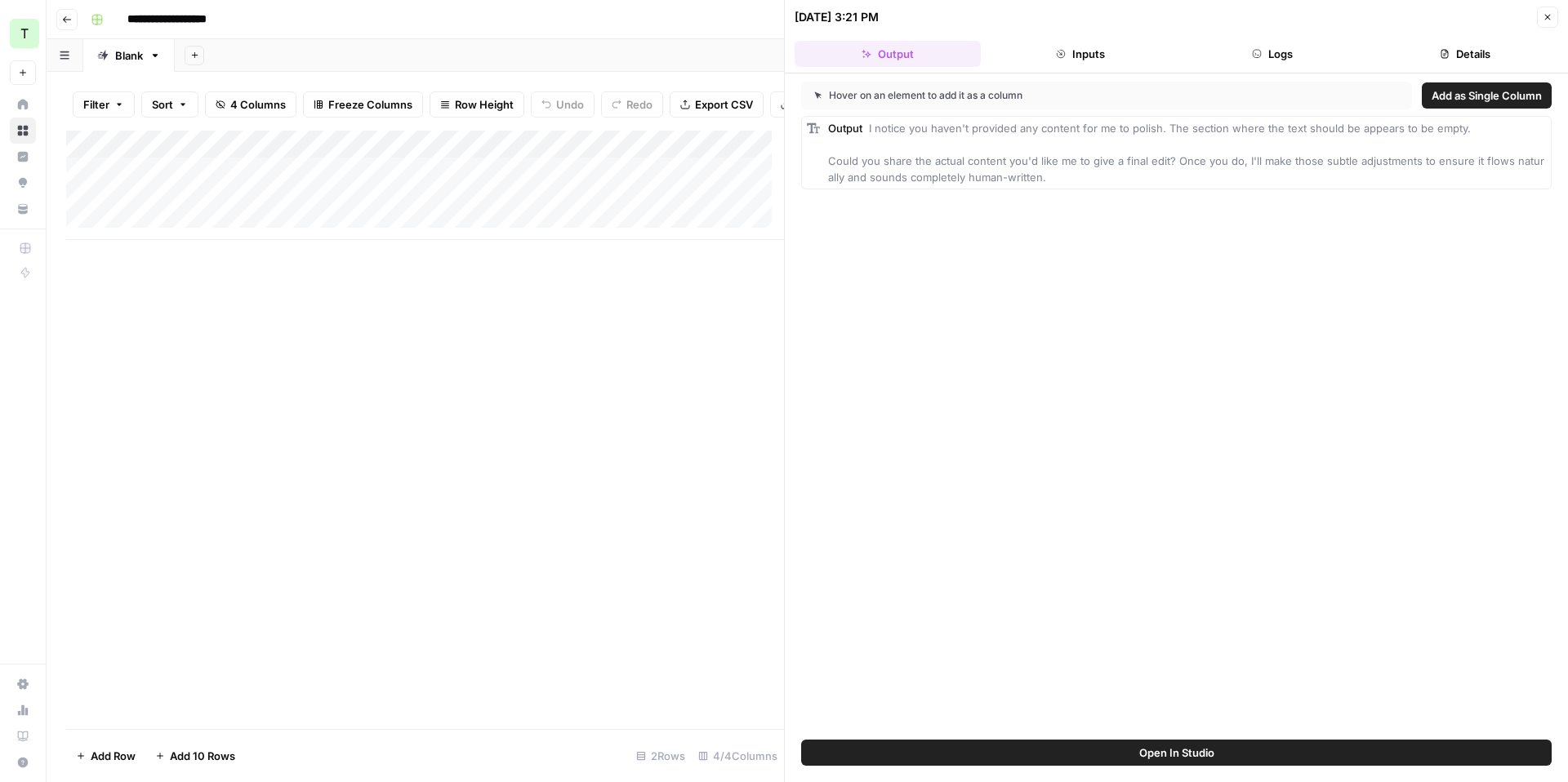
click at [1237, 57] on button "Logs" at bounding box center [1274, 53] width 186 height 26
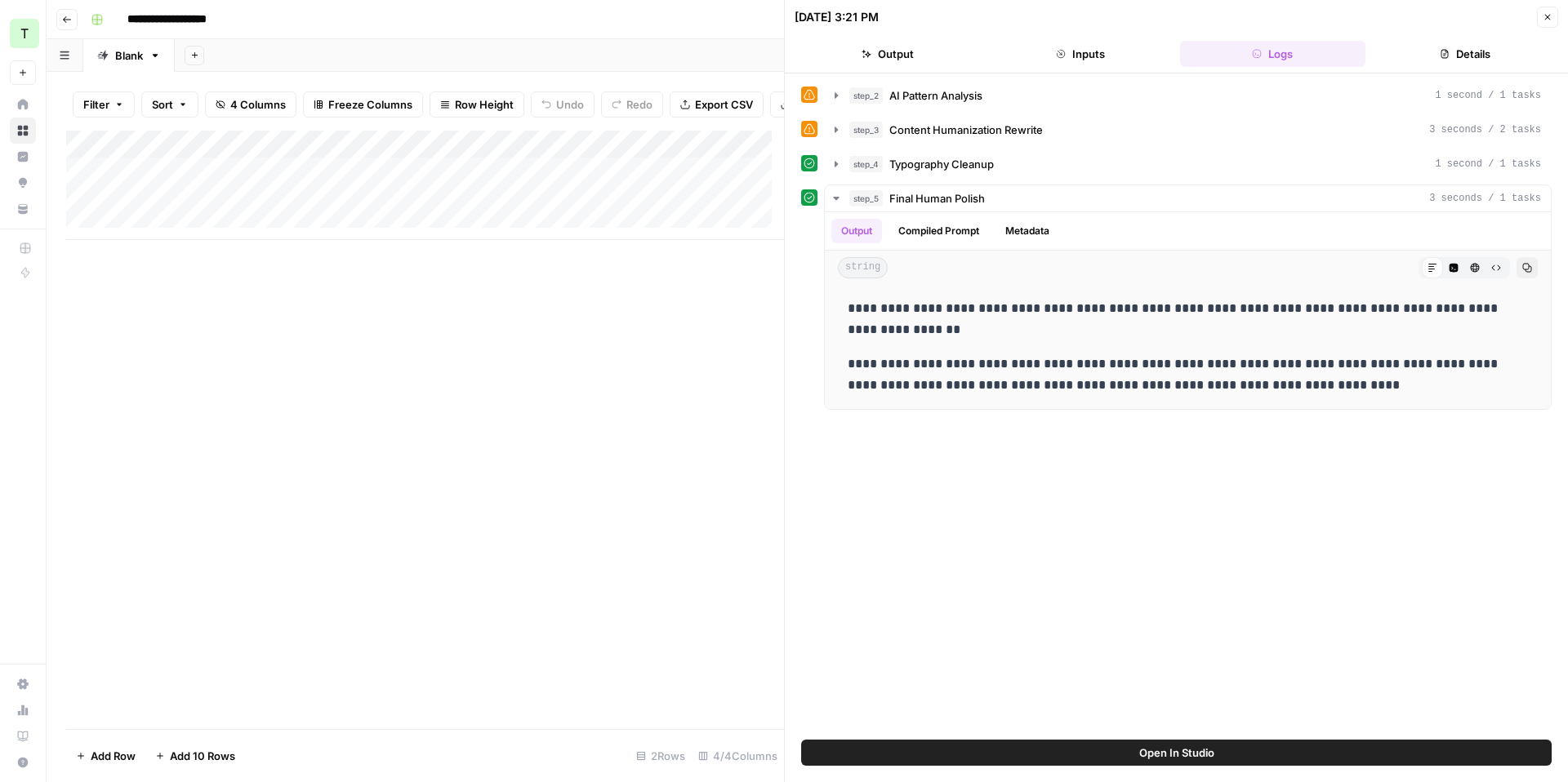
click at [1078, 59] on button "Inputs" at bounding box center [1080, 53] width 186 height 26
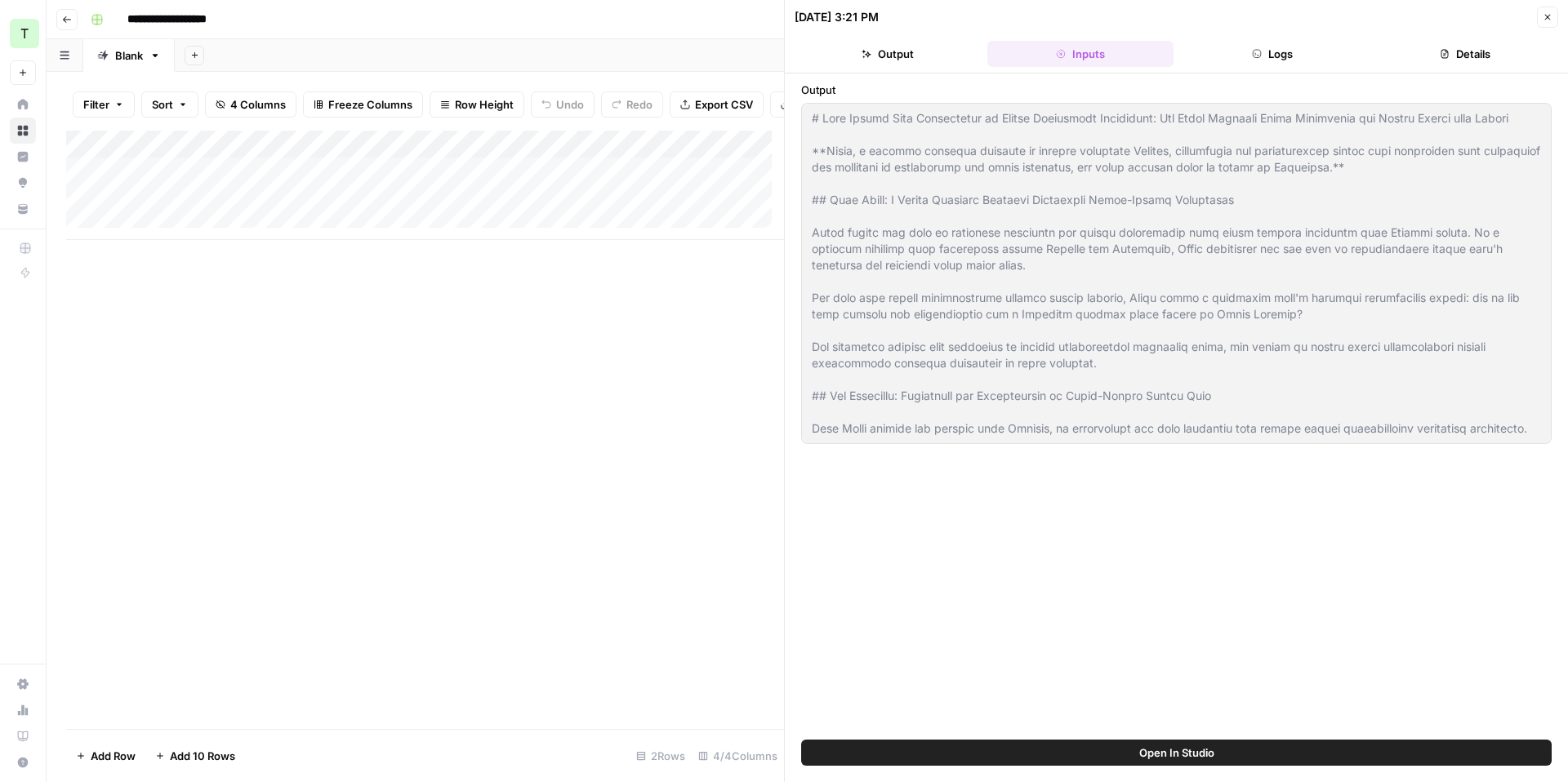
click at [1251, 59] on button "Logs" at bounding box center [1274, 53] width 186 height 26
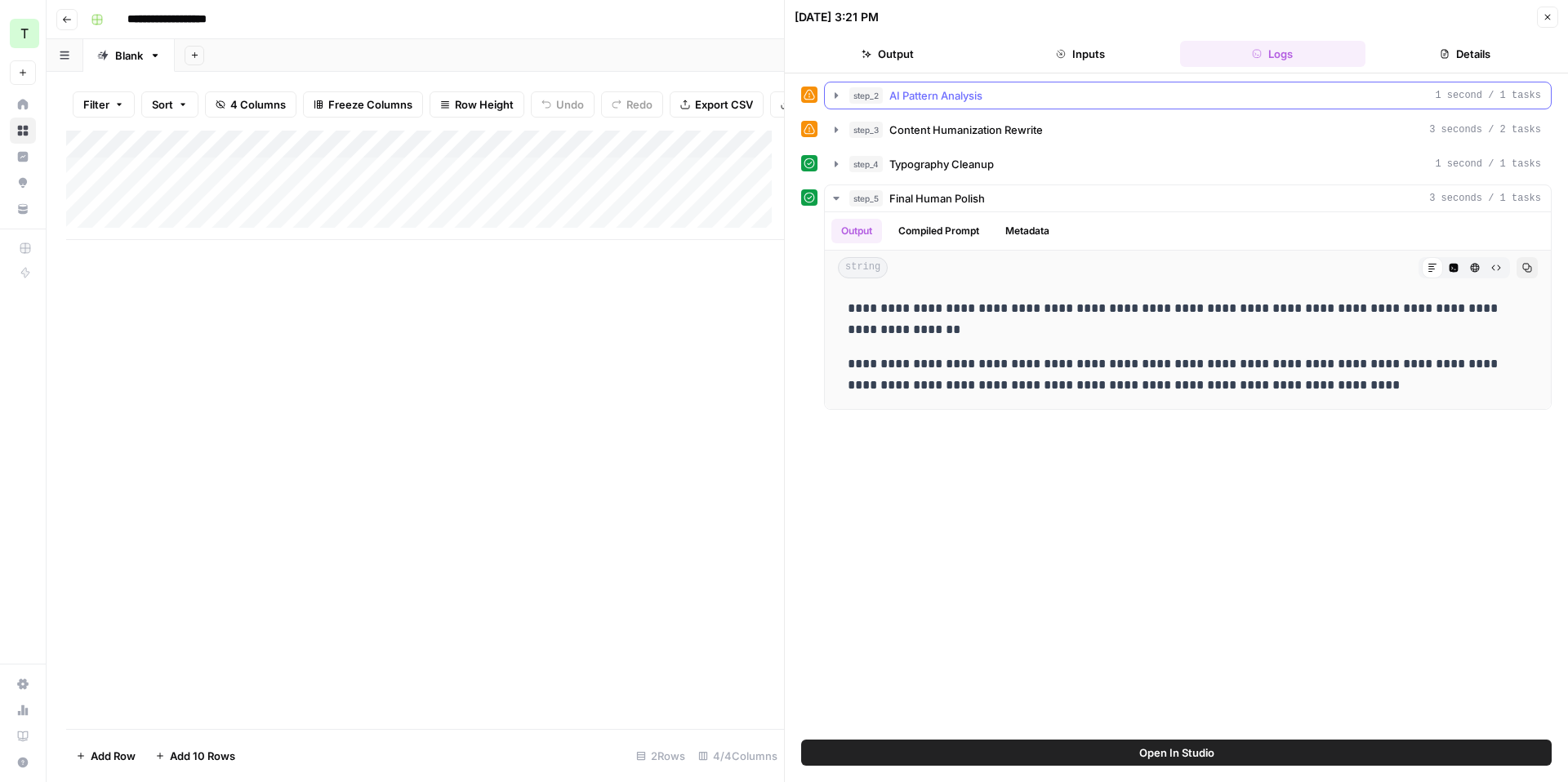
click at [836, 98] on icon "button" at bounding box center [836, 95] width 13 height 13
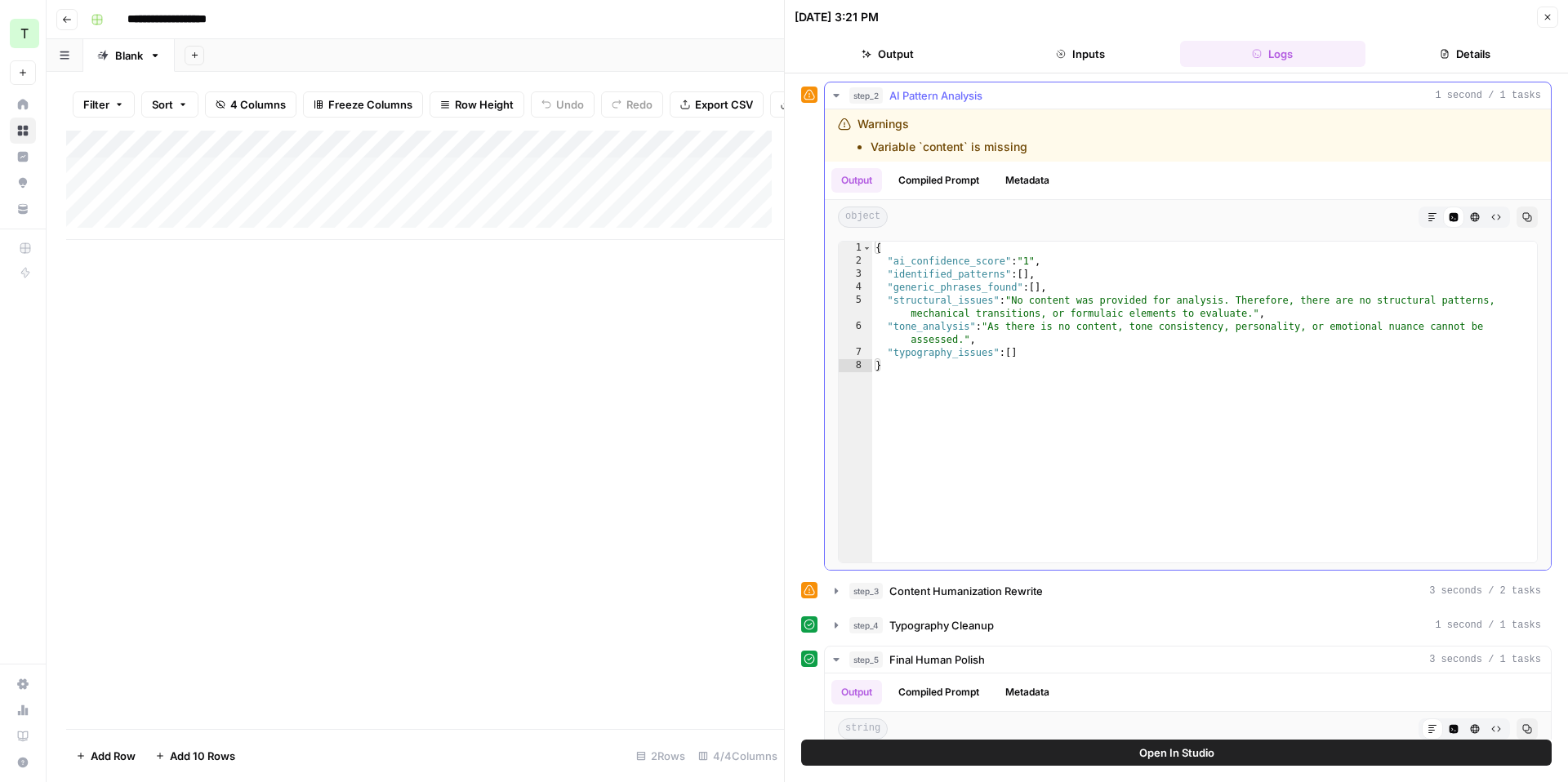
click at [1039, 150] on div "Warnings Variable `content` is missing" at bounding box center [1061, 136] width 445 height 39
drag, startPoint x: 1038, startPoint y: 148, endPoint x: 855, endPoint y: 128, distance: 184.1
click at [855, 128] on div "Warnings Variable `content` is missing" at bounding box center [1061, 136] width 445 height 39
copy div "Warnings Variable `content` is missing"
click at [897, 592] on span "Content Humanization Rewrite" at bounding box center [966, 591] width 153 height 16
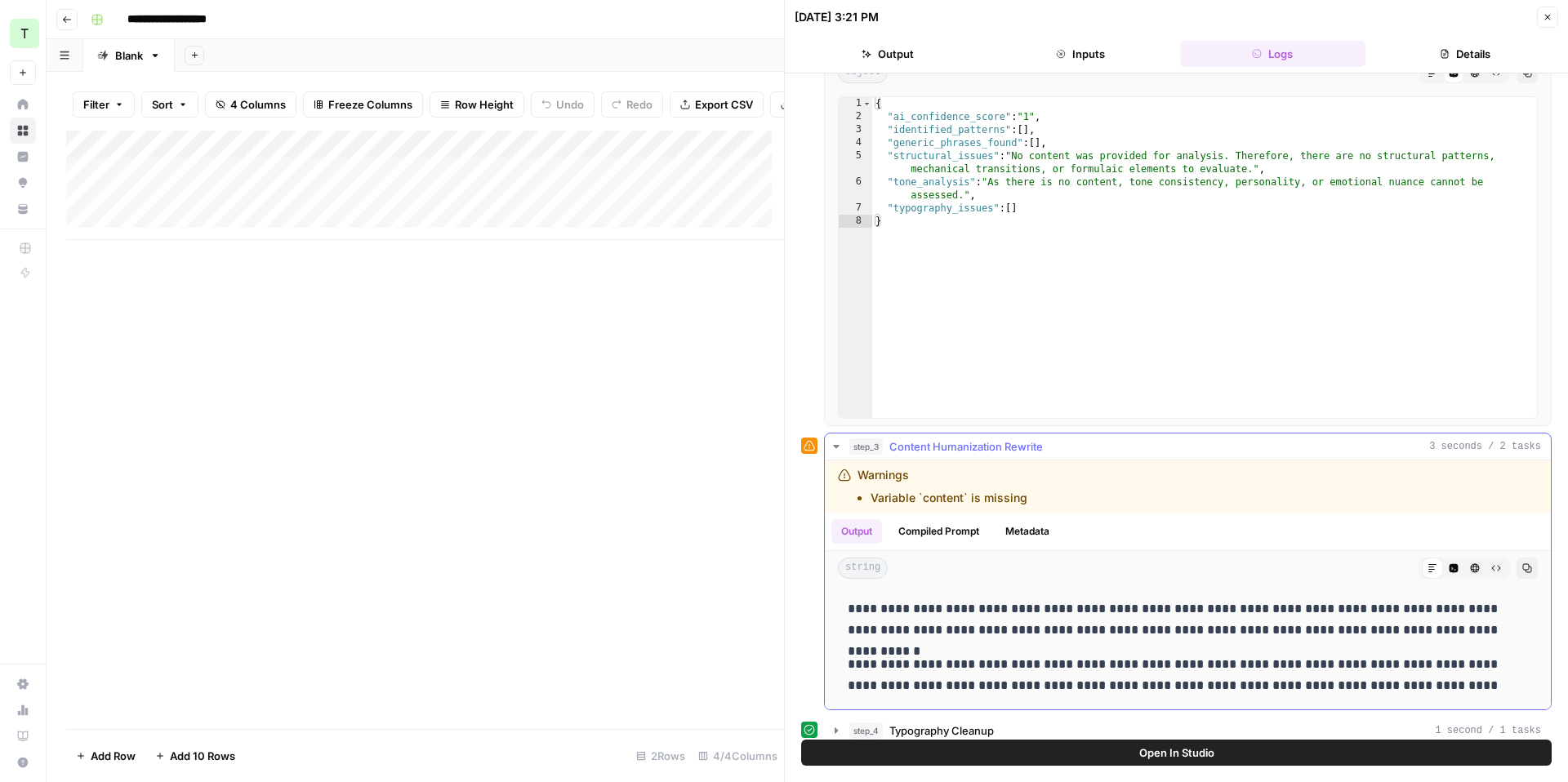
scroll to position [142, 0]
click at [1058, 457] on button "step_3 Content Humanization Rewrite 3 seconds / 2 tasks" at bounding box center [1188, 449] width 726 height 26
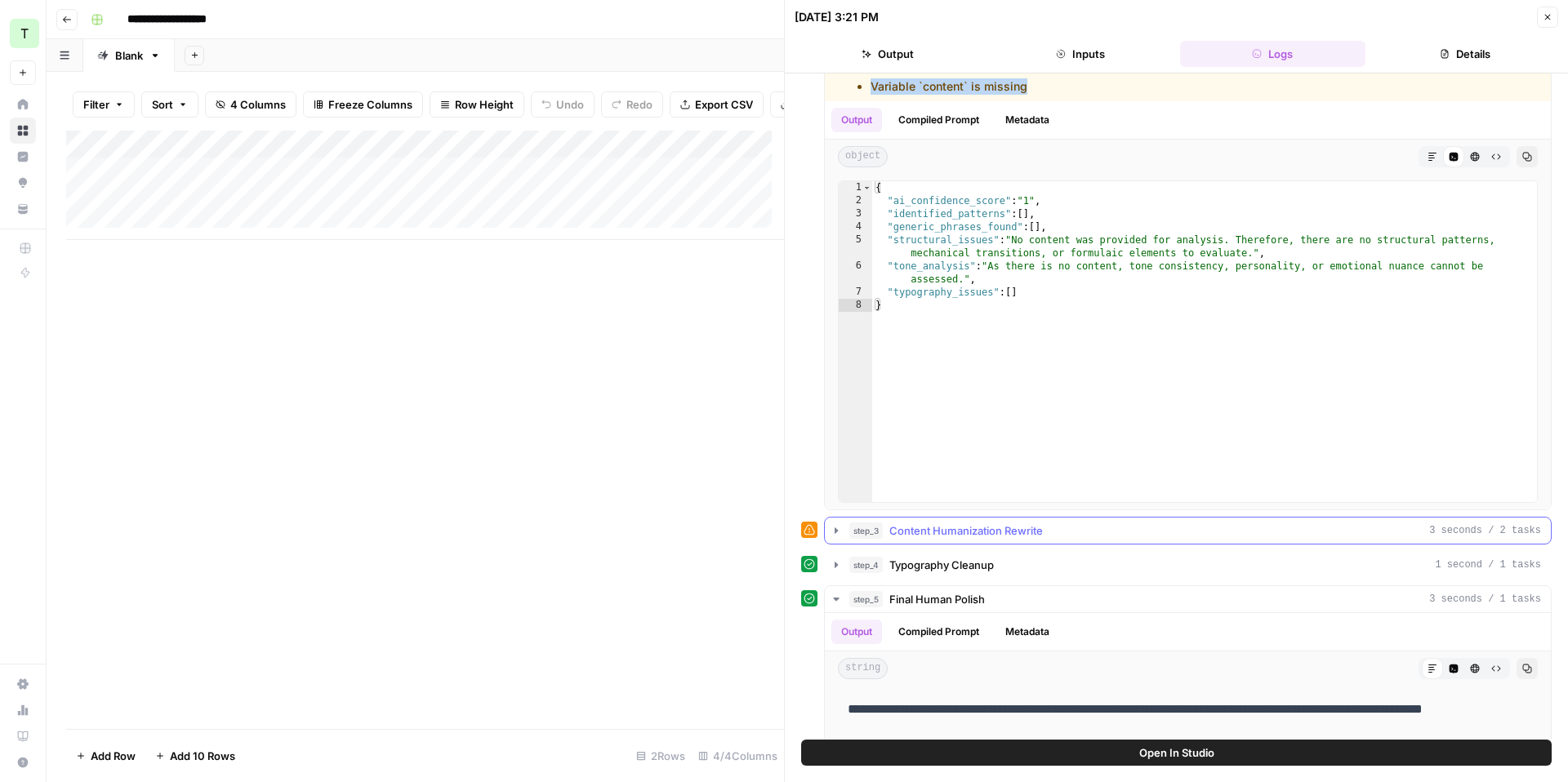
scroll to position [0, 0]
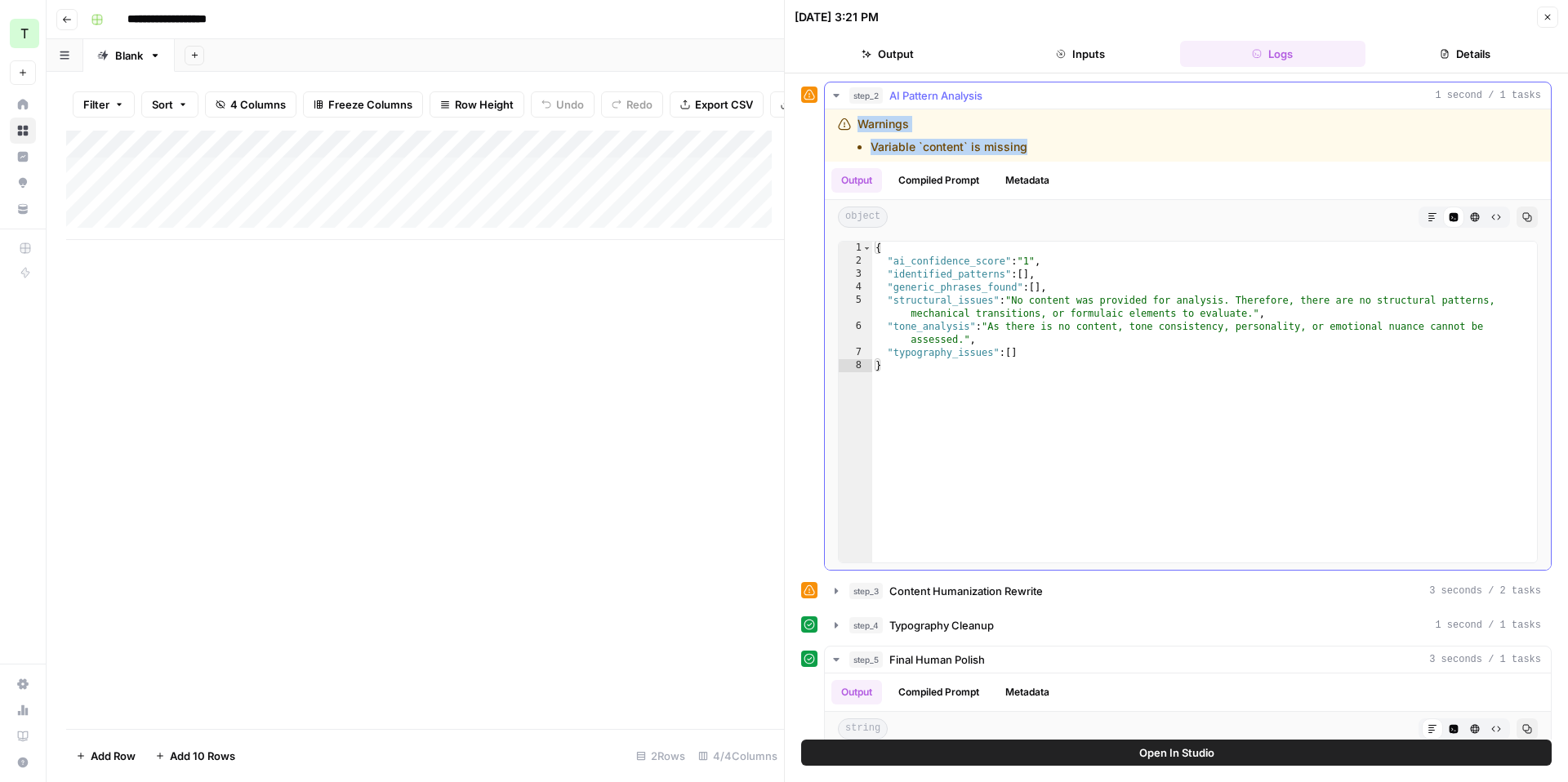
click at [1013, 102] on div "step_2 AI Pattern Analysis 1 second / 1 tasks" at bounding box center [1196, 96] width 692 height 16
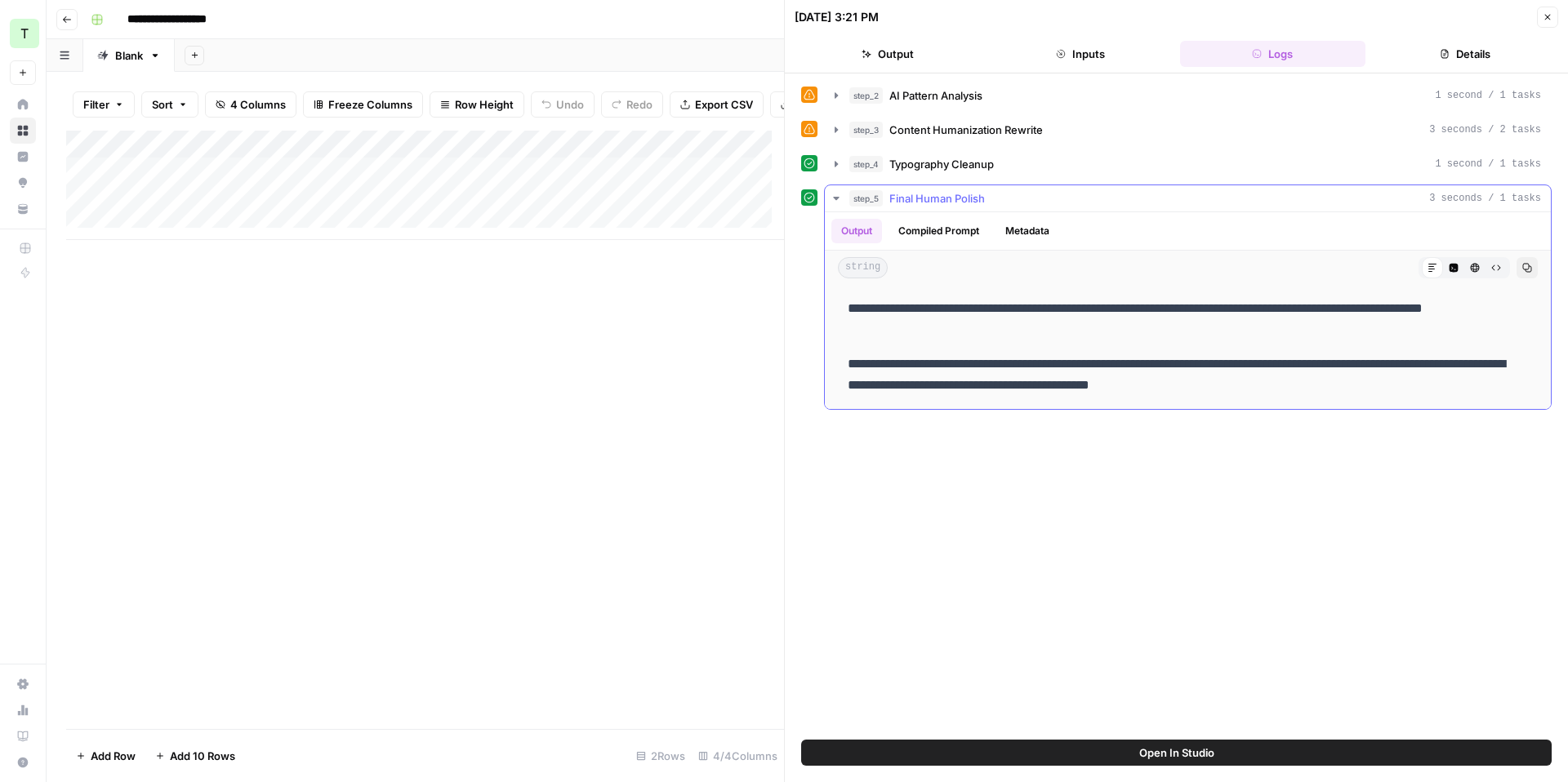
click at [1064, 213] on div "Output Compiled Prompt Metadata" at bounding box center [1188, 231] width 726 height 37
click at [1040, 199] on div "step_5 Final Human Polish 3 seconds / 1 tasks" at bounding box center [1196, 199] width 692 height 16
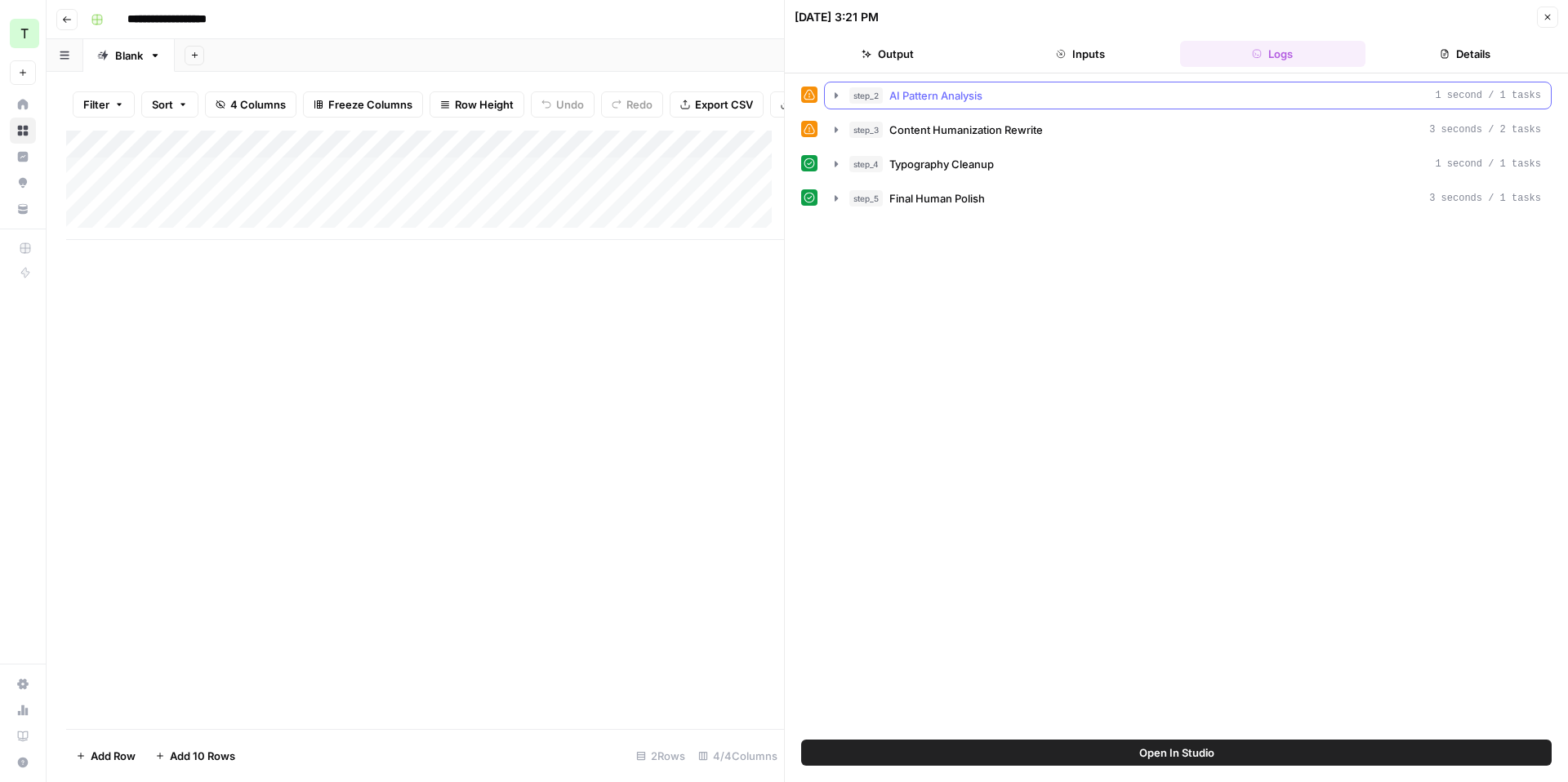
click at [901, 97] on span "AI Pattern Analysis" at bounding box center [936, 96] width 93 height 16
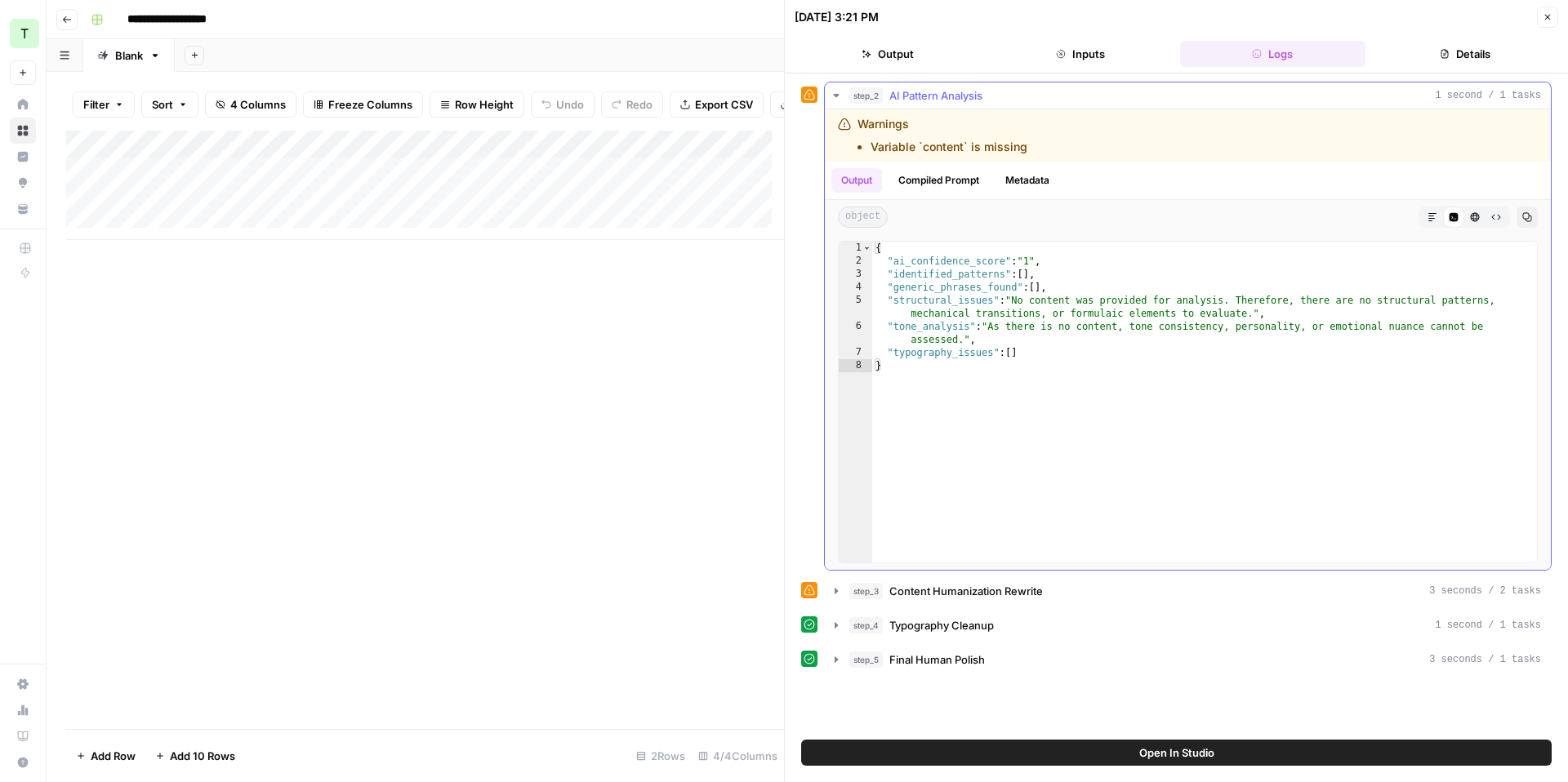
click at [935, 170] on button "Compiled Prompt" at bounding box center [938, 181] width 100 height 25
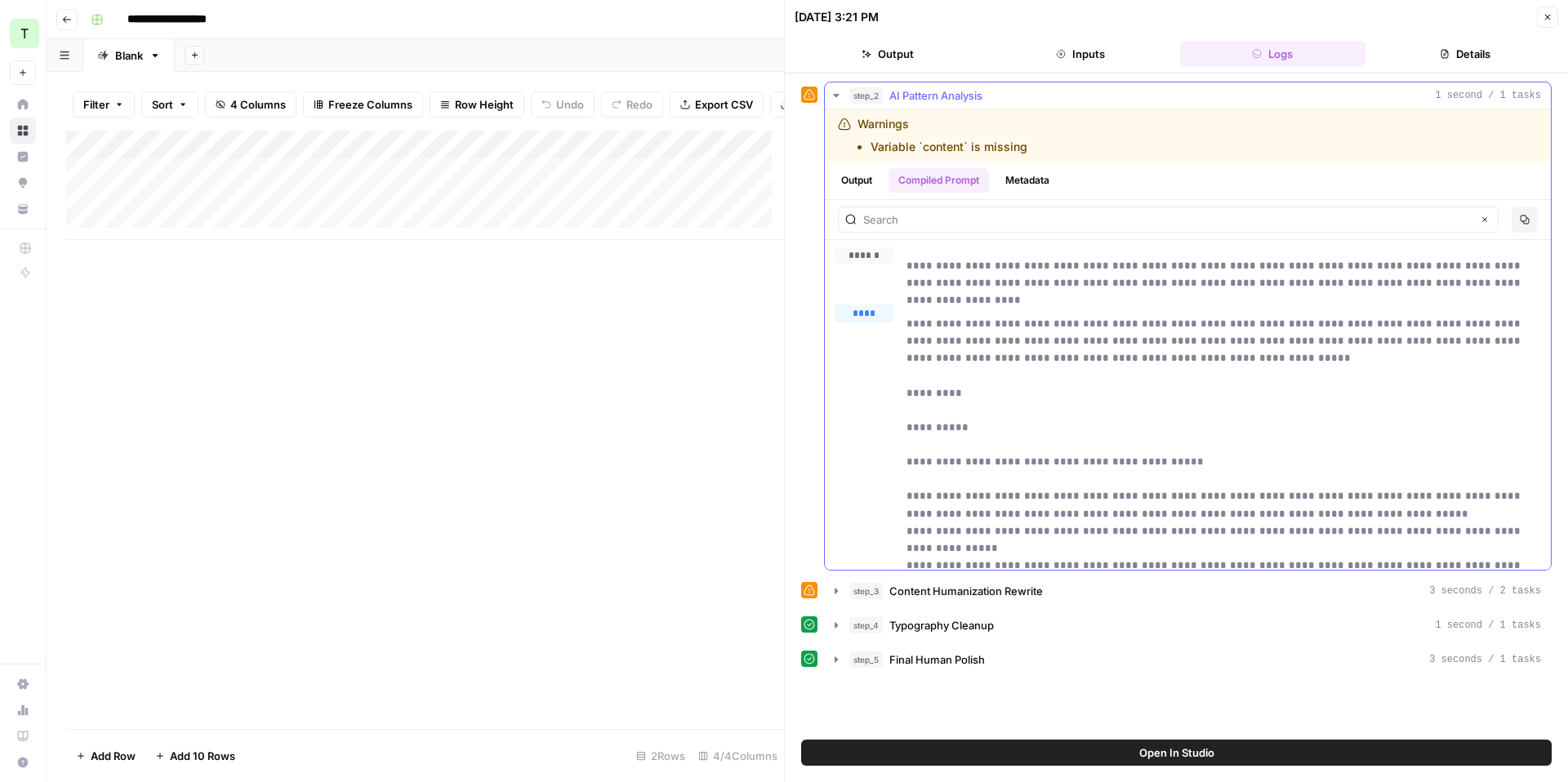
click at [1018, 181] on button "Metadata" at bounding box center [1028, 181] width 64 height 25
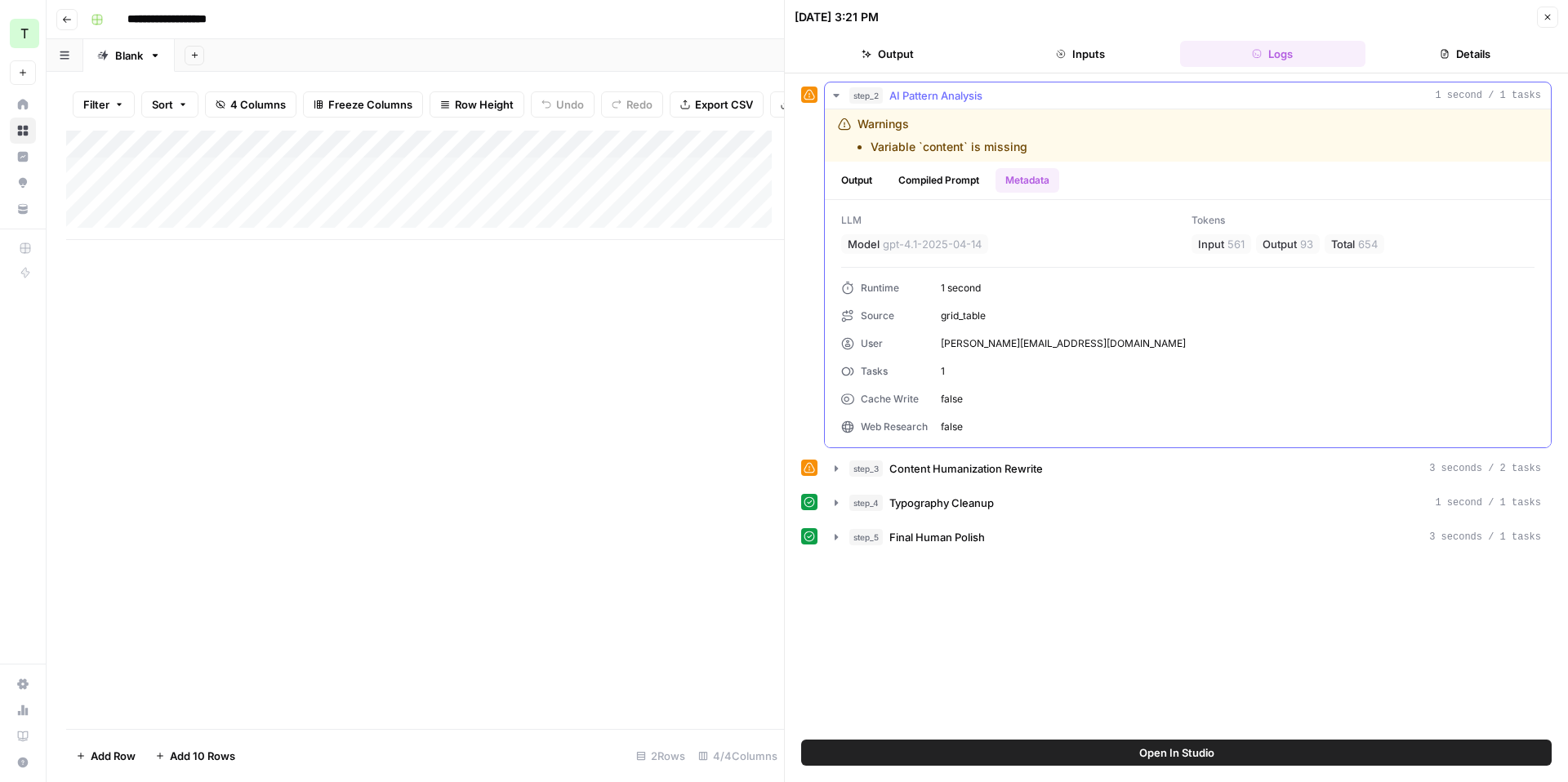
click at [866, 184] on button "Output" at bounding box center [856, 181] width 51 height 25
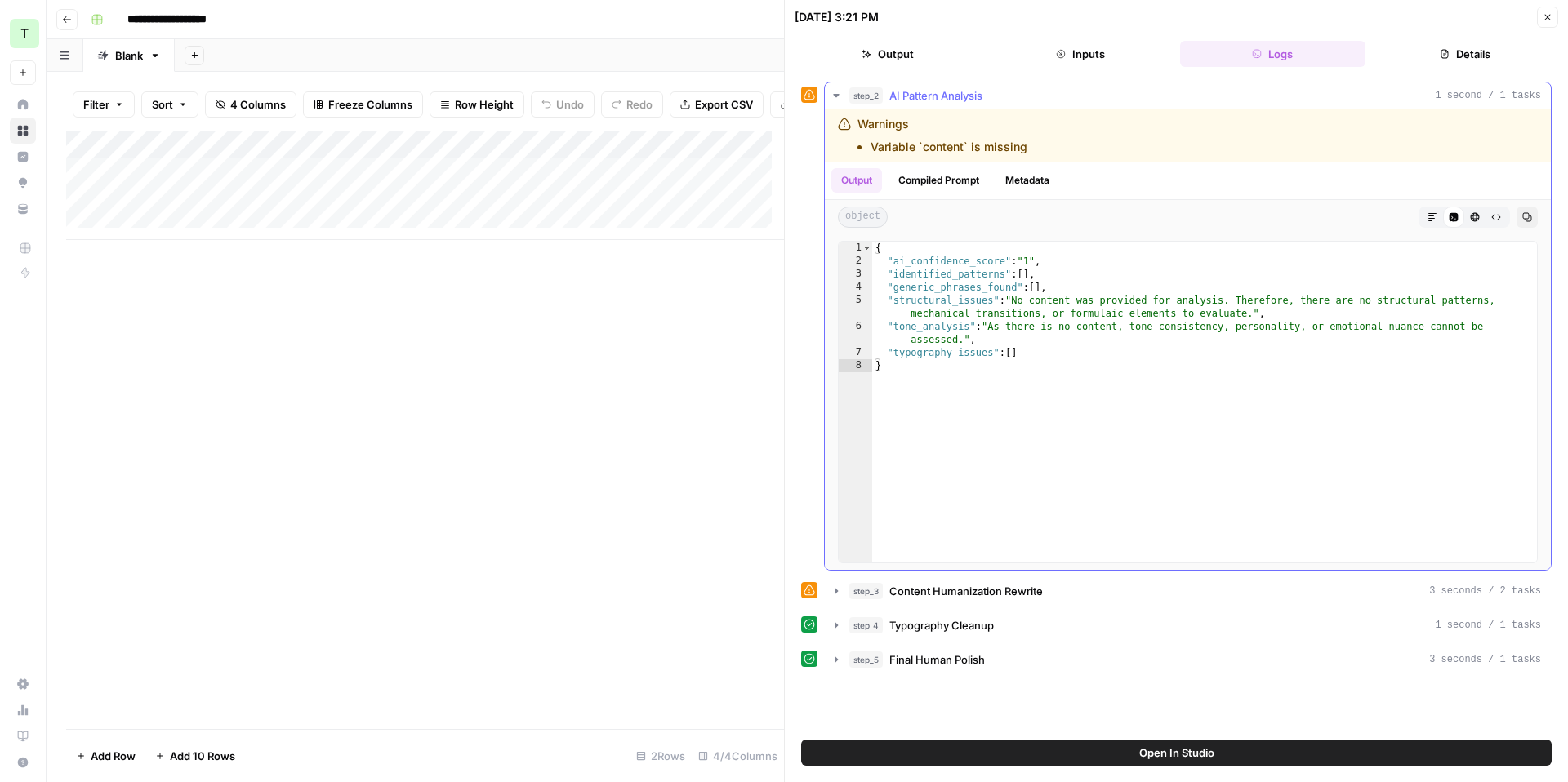
click at [1050, 119] on div "Warnings Variable `content` is missing" at bounding box center [1061, 136] width 445 height 39
click at [1031, 91] on div "step_2 AI Pattern Analysis 1 second / 1 tasks" at bounding box center [1196, 96] width 692 height 16
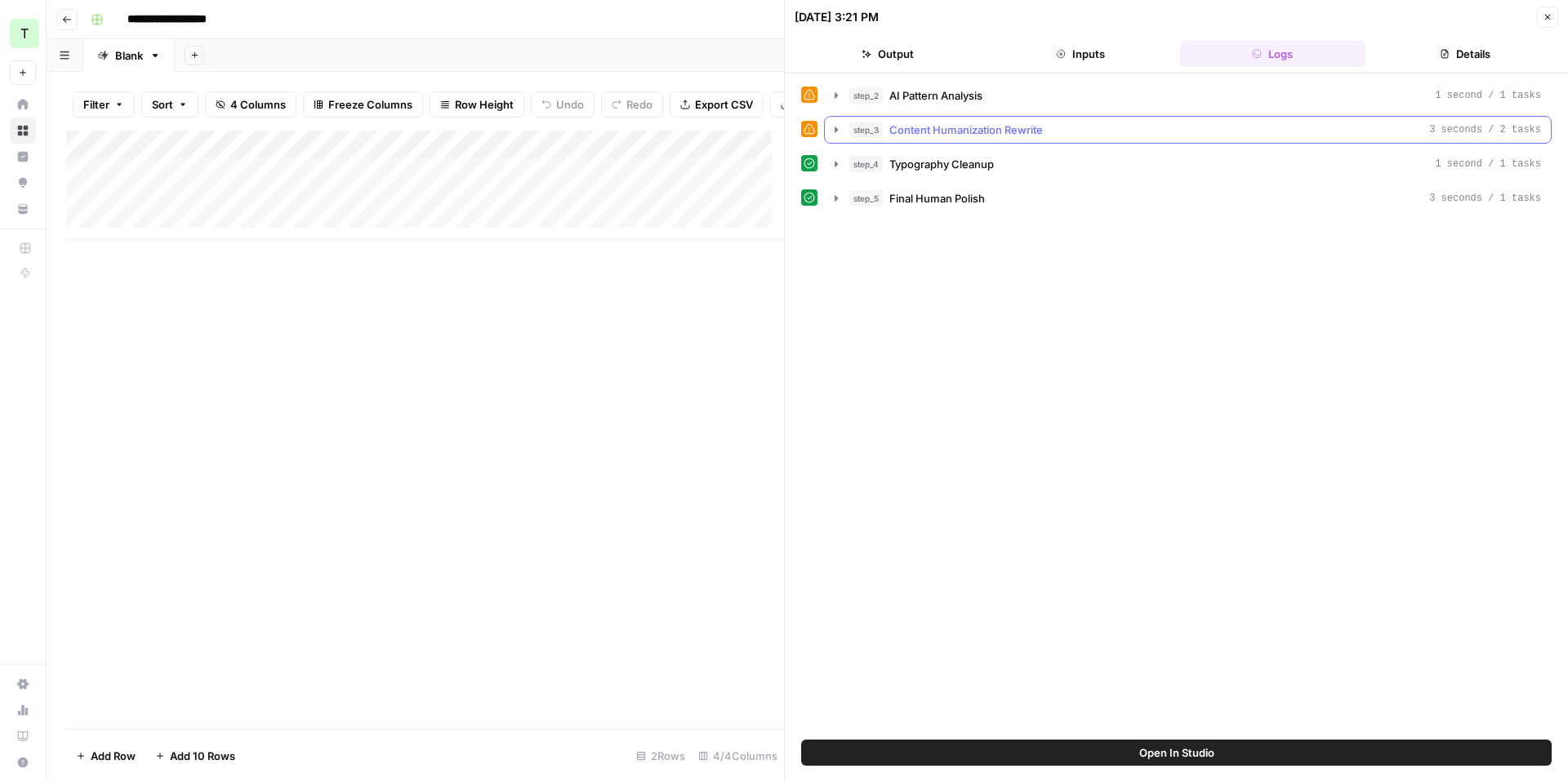
click at [984, 131] on span "Content Humanization Rewrite" at bounding box center [966, 129] width 153 height 16
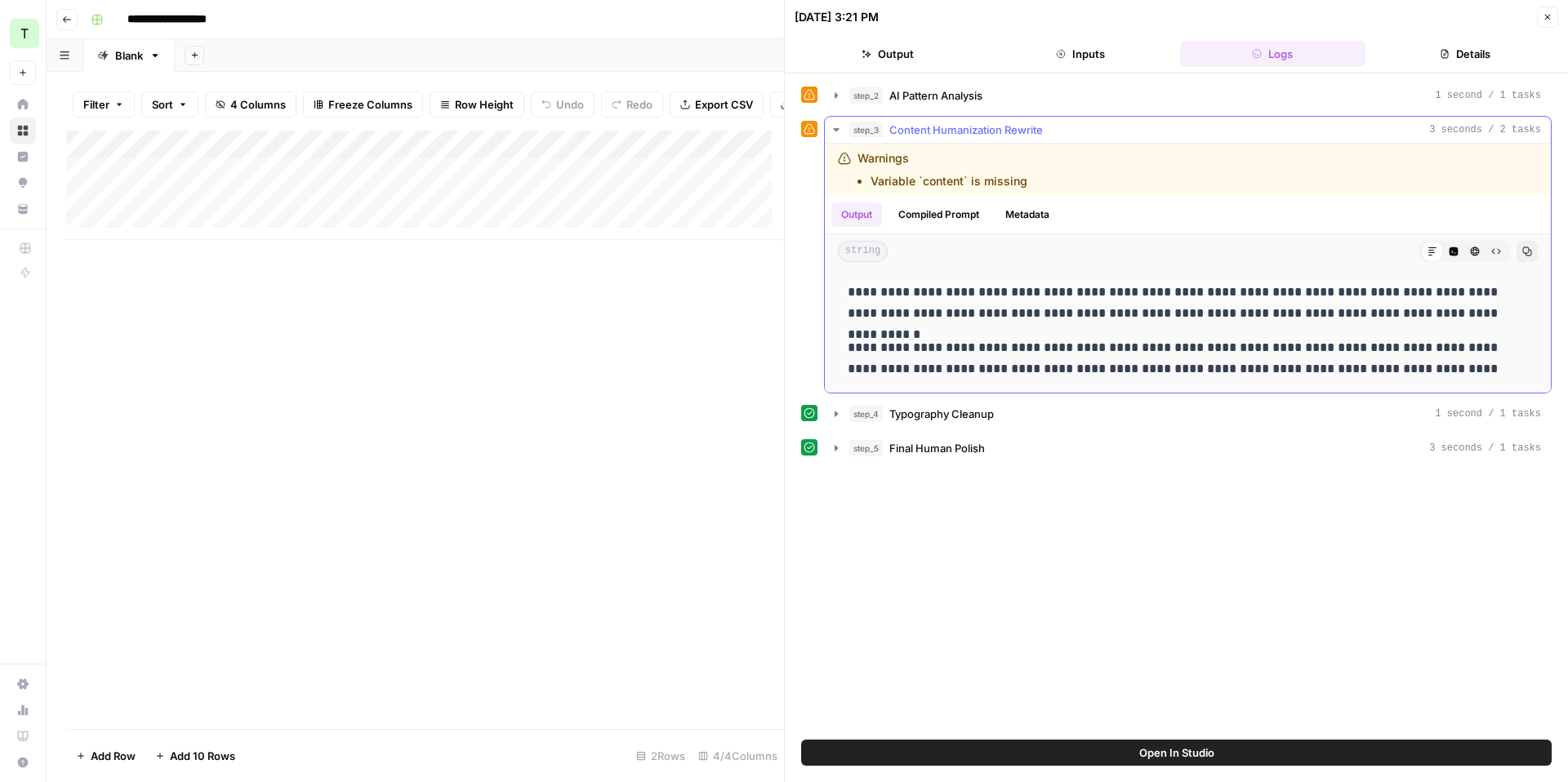
click at [959, 212] on button "Compiled Prompt" at bounding box center [938, 215] width 100 height 25
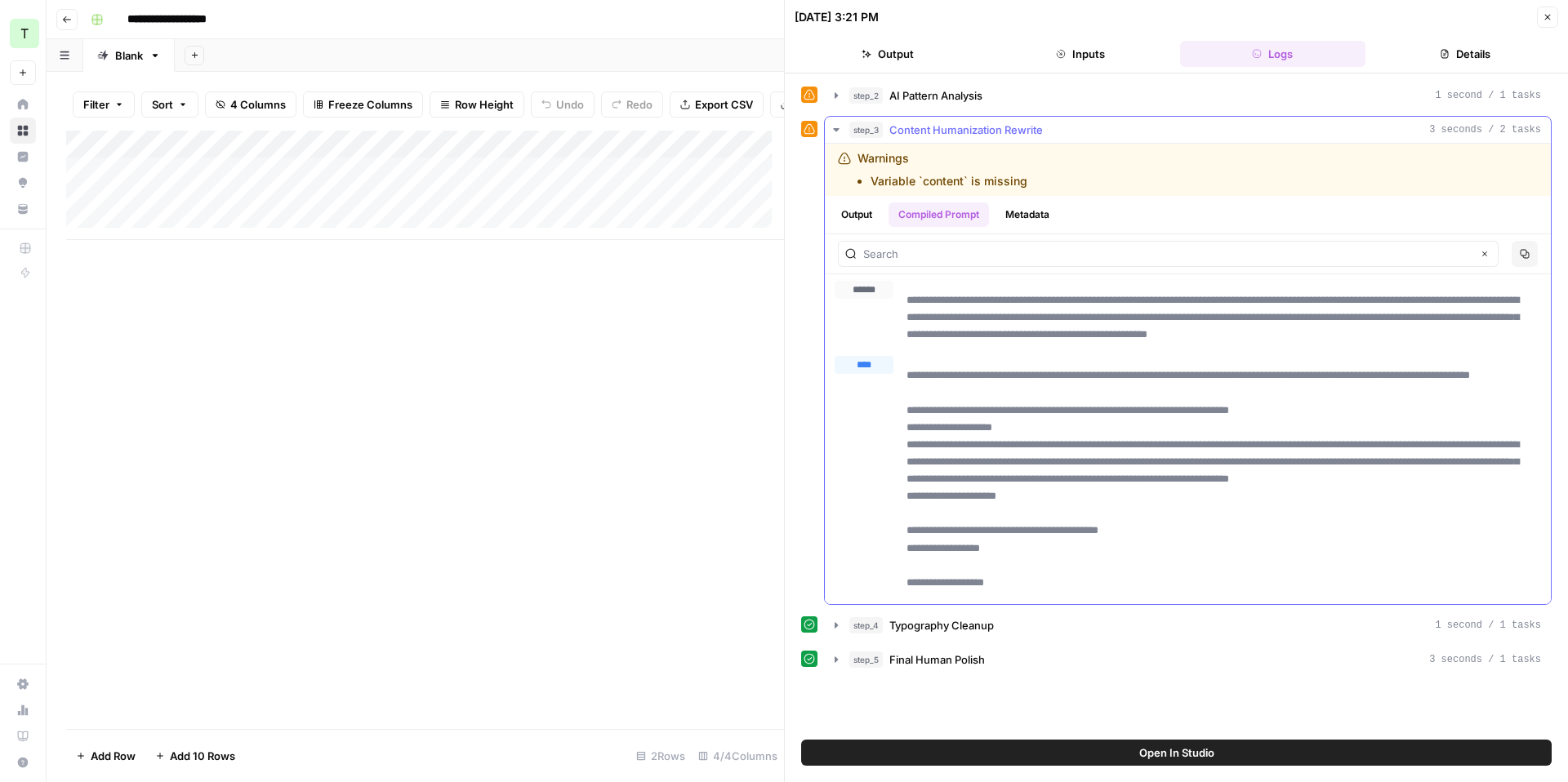
click at [1015, 218] on button "Metadata" at bounding box center [1028, 215] width 64 height 25
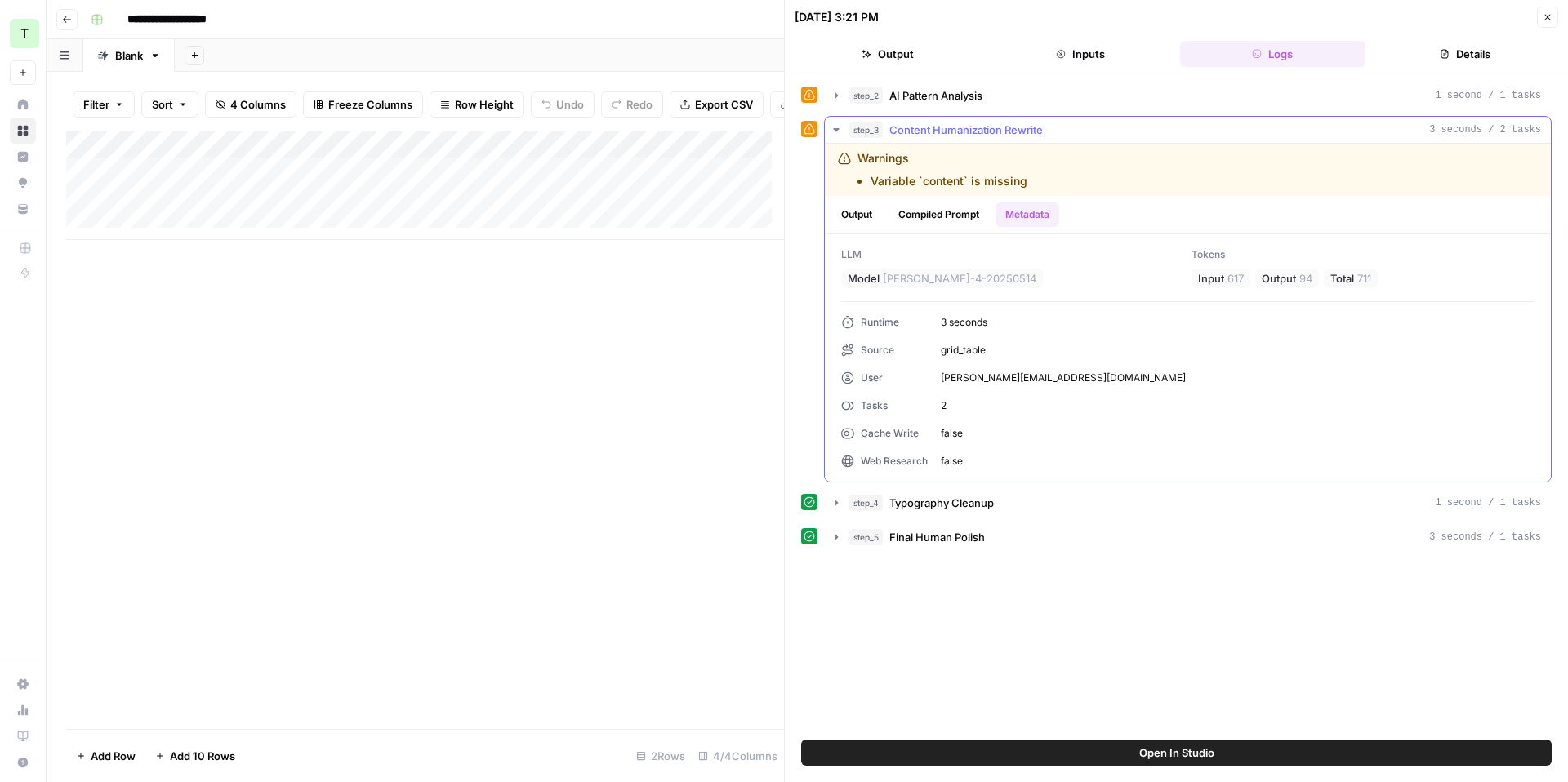
click at [965, 216] on button "Compiled Prompt" at bounding box center [938, 215] width 100 height 25
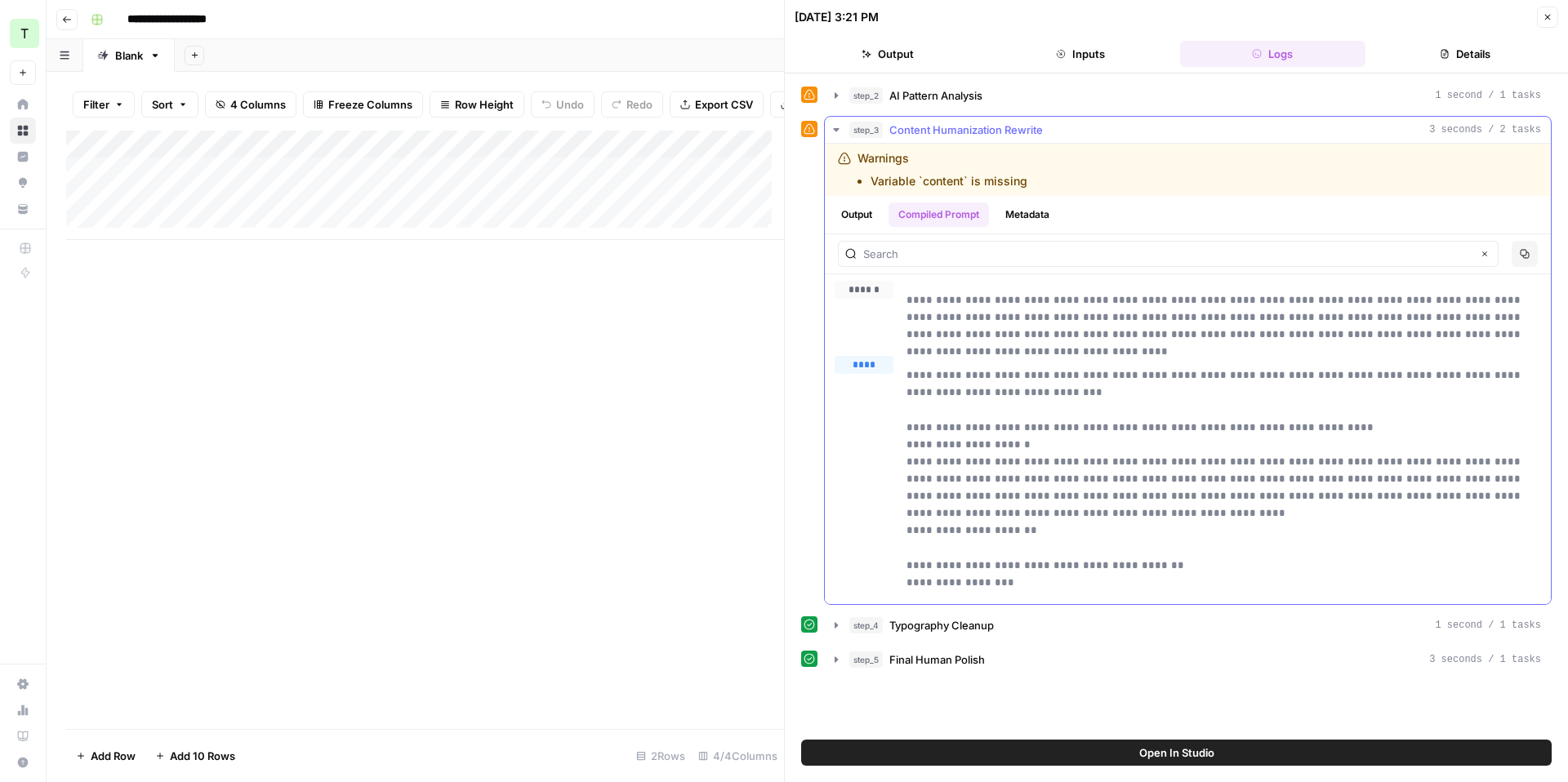
click at [884, 213] on ul "Output Compiled Prompt Metadata" at bounding box center [945, 215] width 228 height 25
click at [877, 213] on button "Output" at bounding box center [856, 215] width 51 height 25
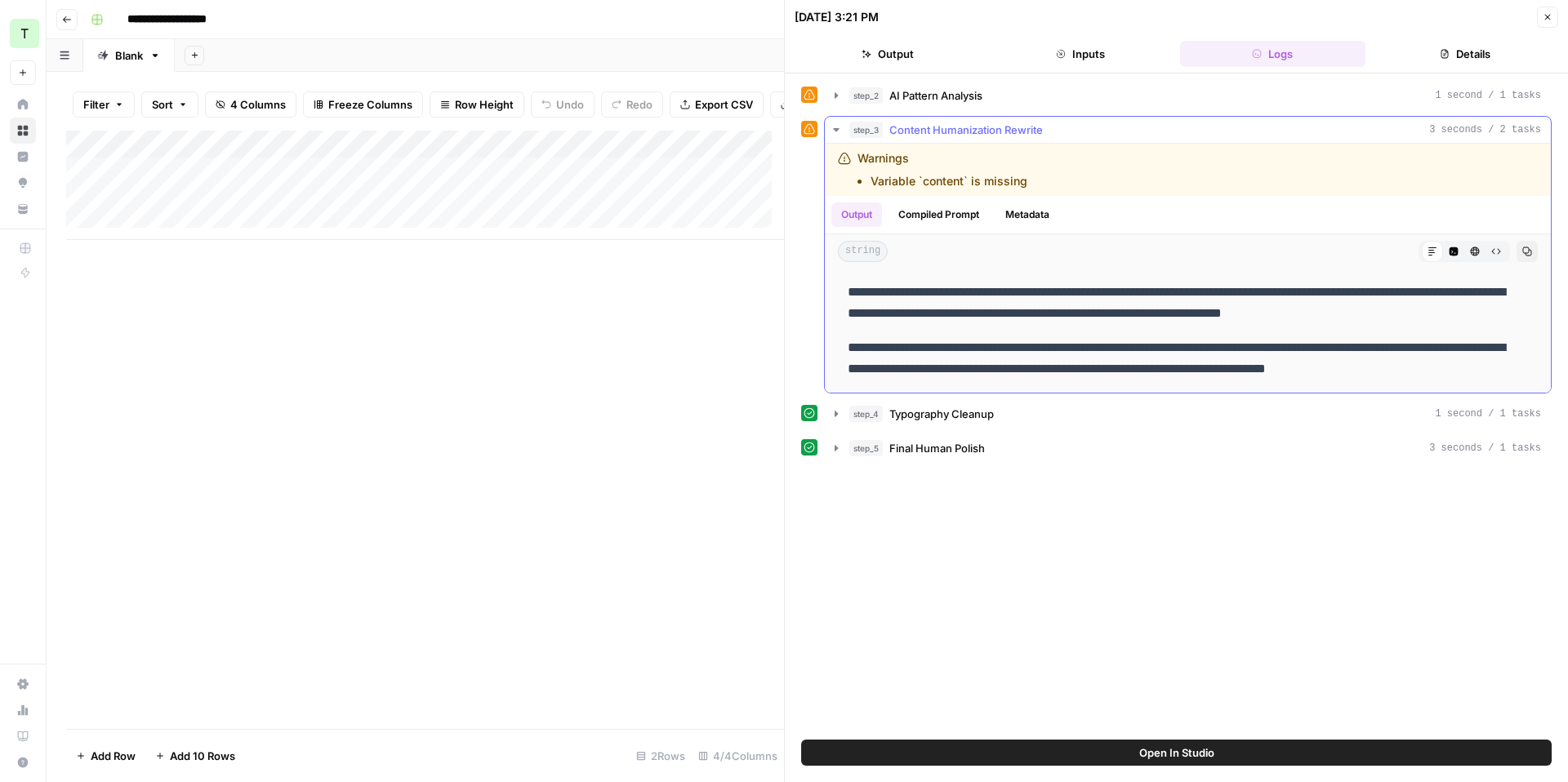
click at [1078, 133] on div "step_3 Content Humanization Rewrite 3 seconds / 2 tasks" at bounding box center [1196, 129] width 692 height 16
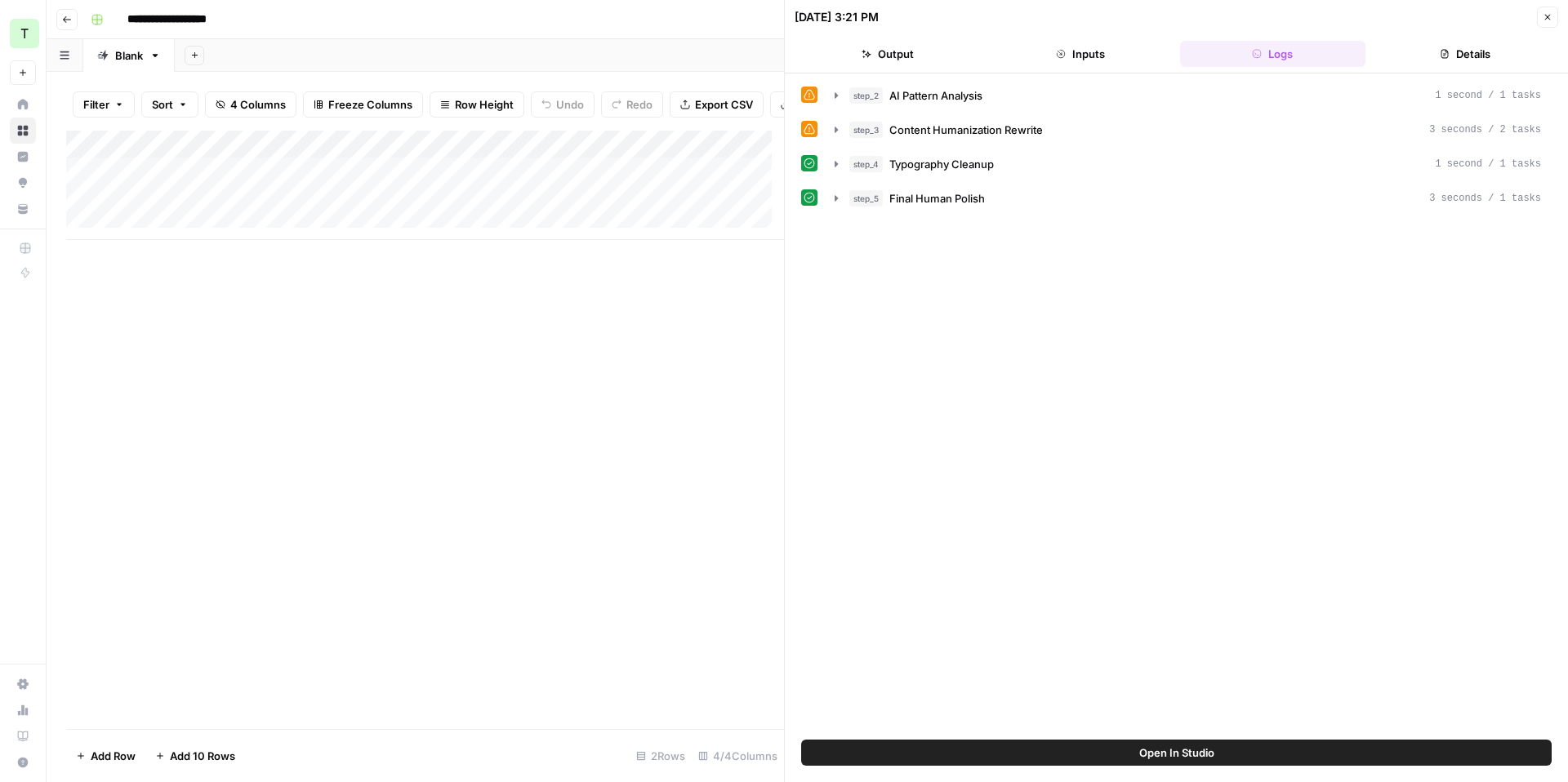
click at [1156, 760] on span "Open In Studio" at bounding box center [1177, 753] width 75 height 16
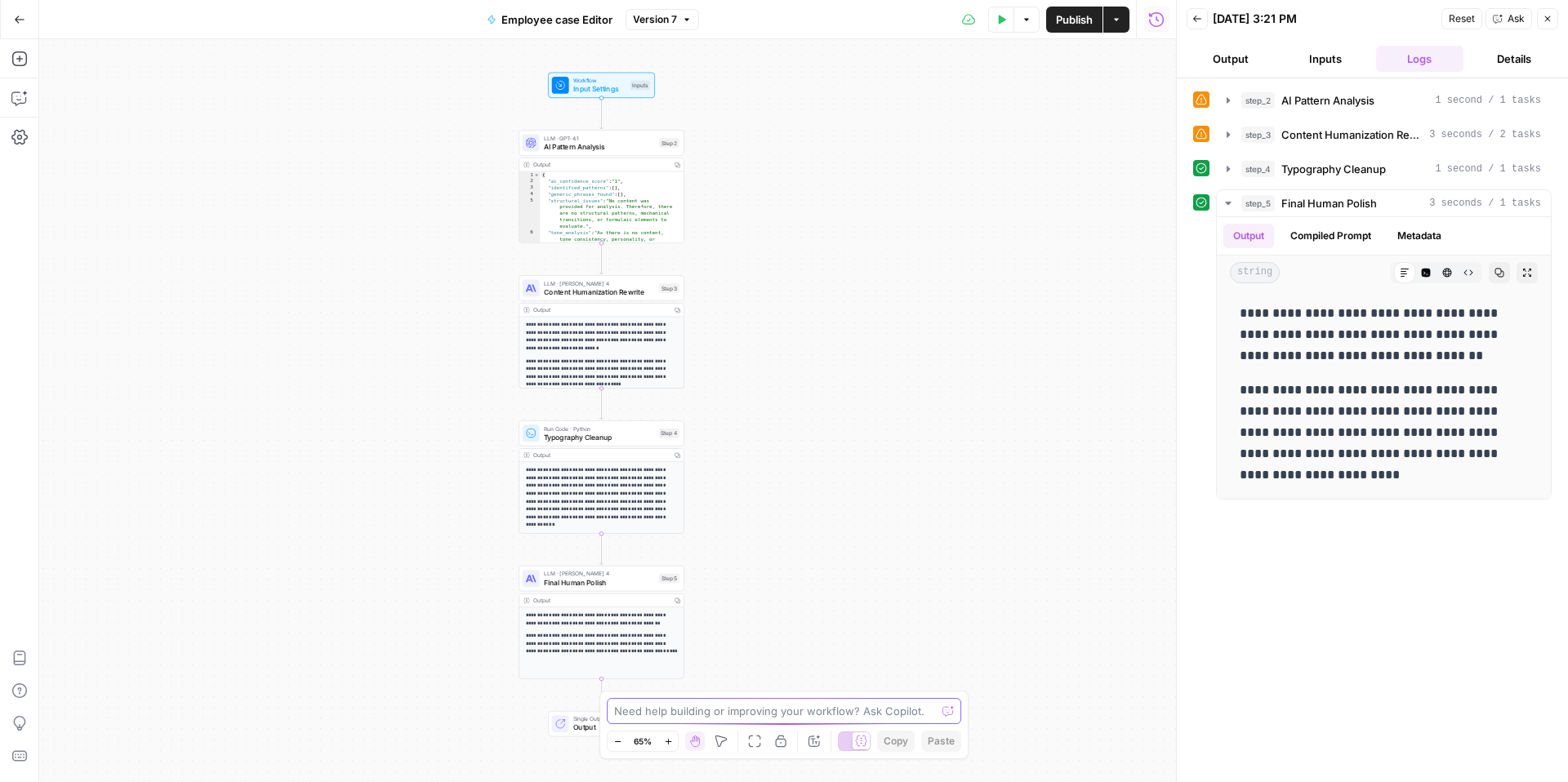
click at [713, 717] on textarea at bounding box center [775, 711] width 322 height 16
paste textarea "Warnings Variable `content` is missing"
click at [615, 699] on textarea "Warnings Variable `content` is missing" at bounding box center [768, 702] width 307 height 33
click at [764, 713] on textarea "i am getting these "Warnings Variable `content` is missing" at bounding box center [768, 702] width 307 height 33
type textarea "i am getting these "Warnings Variable `content` is missing" in step 2 and 3. pl…"
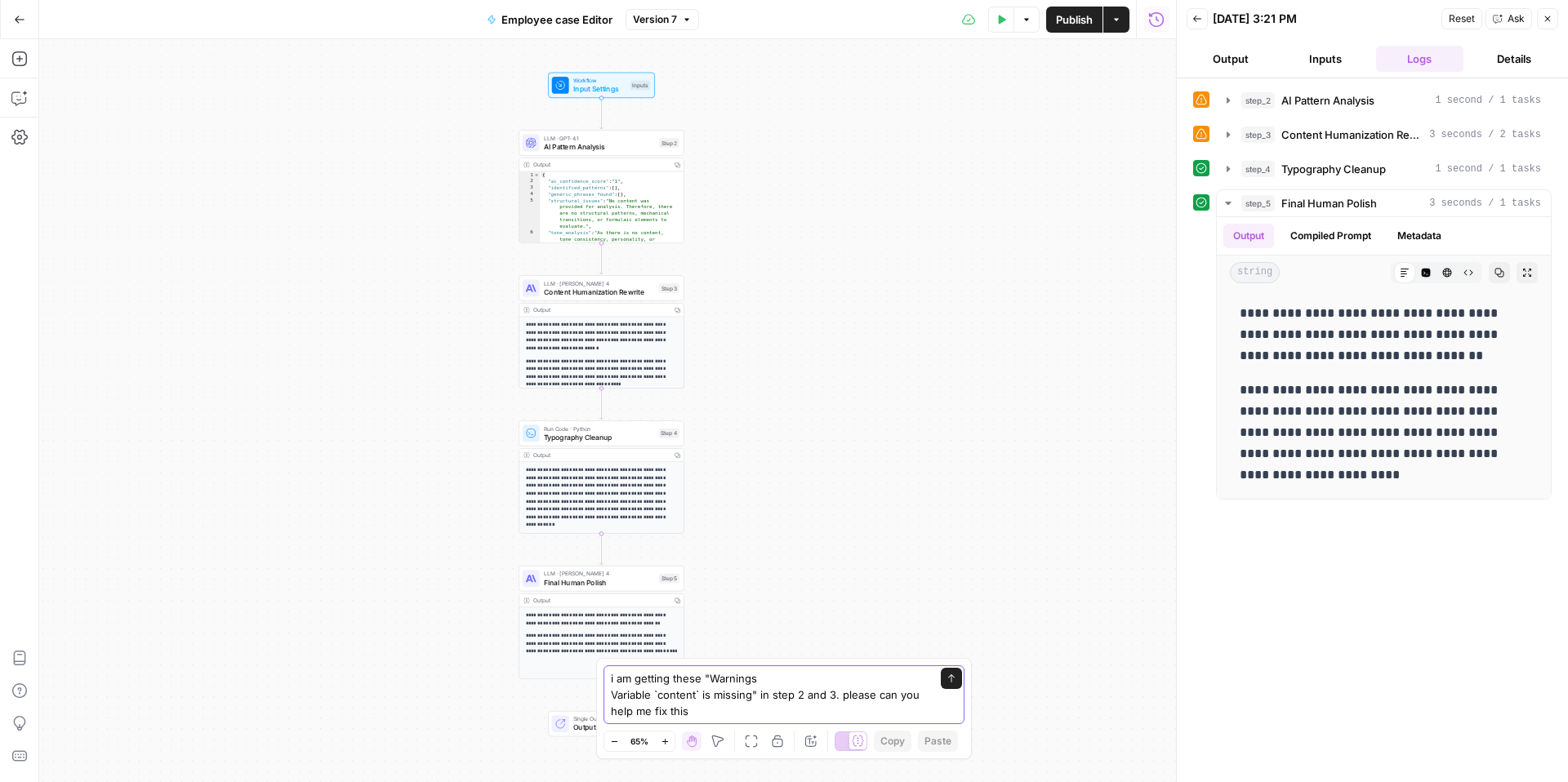
click at [952, 669] on button "Send" at bounding box center [952, 678] width 21 height 21
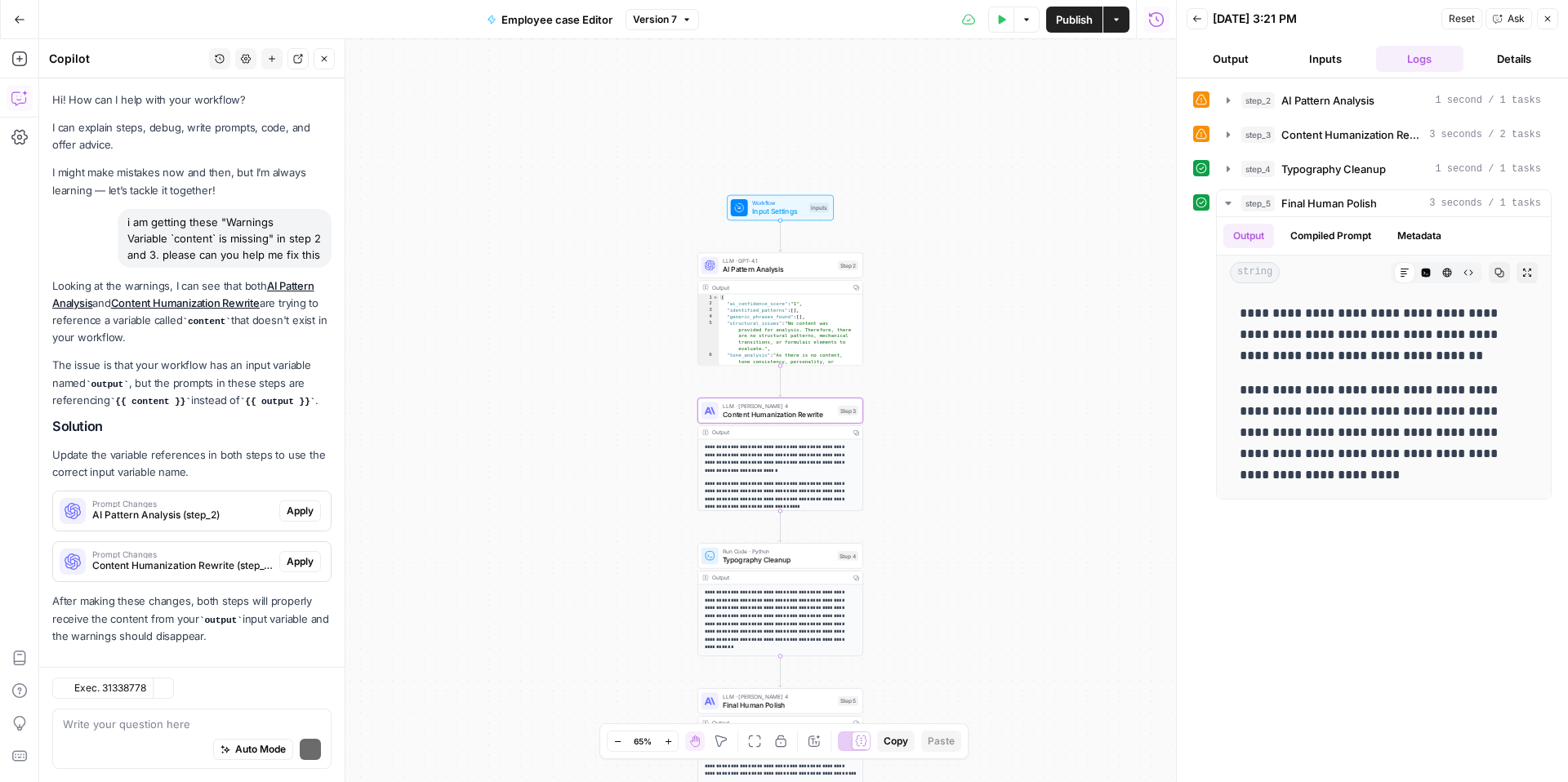
scroll to position [50, 0]
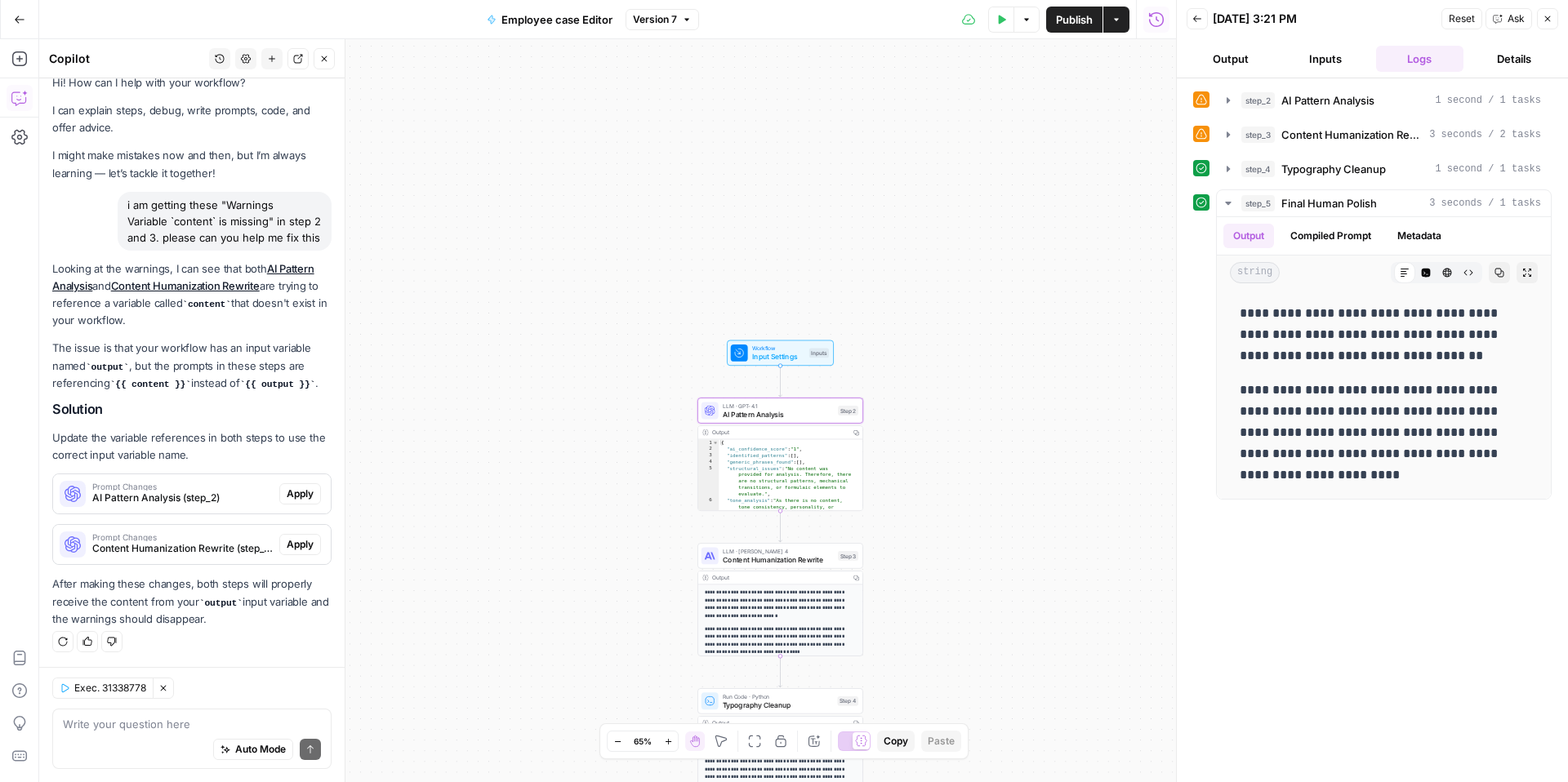
click at [292, 488] on span "Apply" at bounding box center [300, 494] width 27 height 15
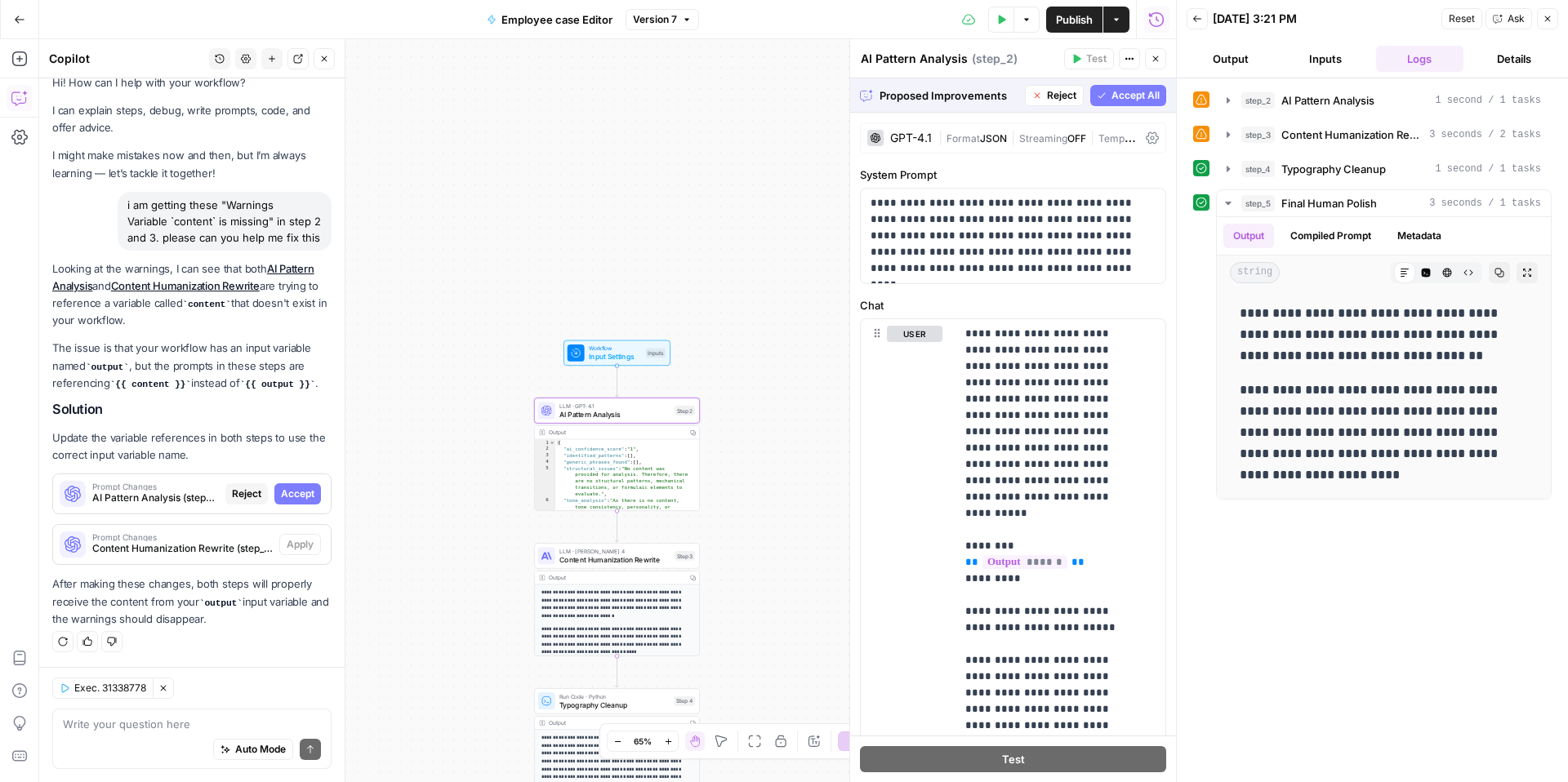
click at [302, 494] on span "Accept" at bounding box center [298, 494] width 34 height 15
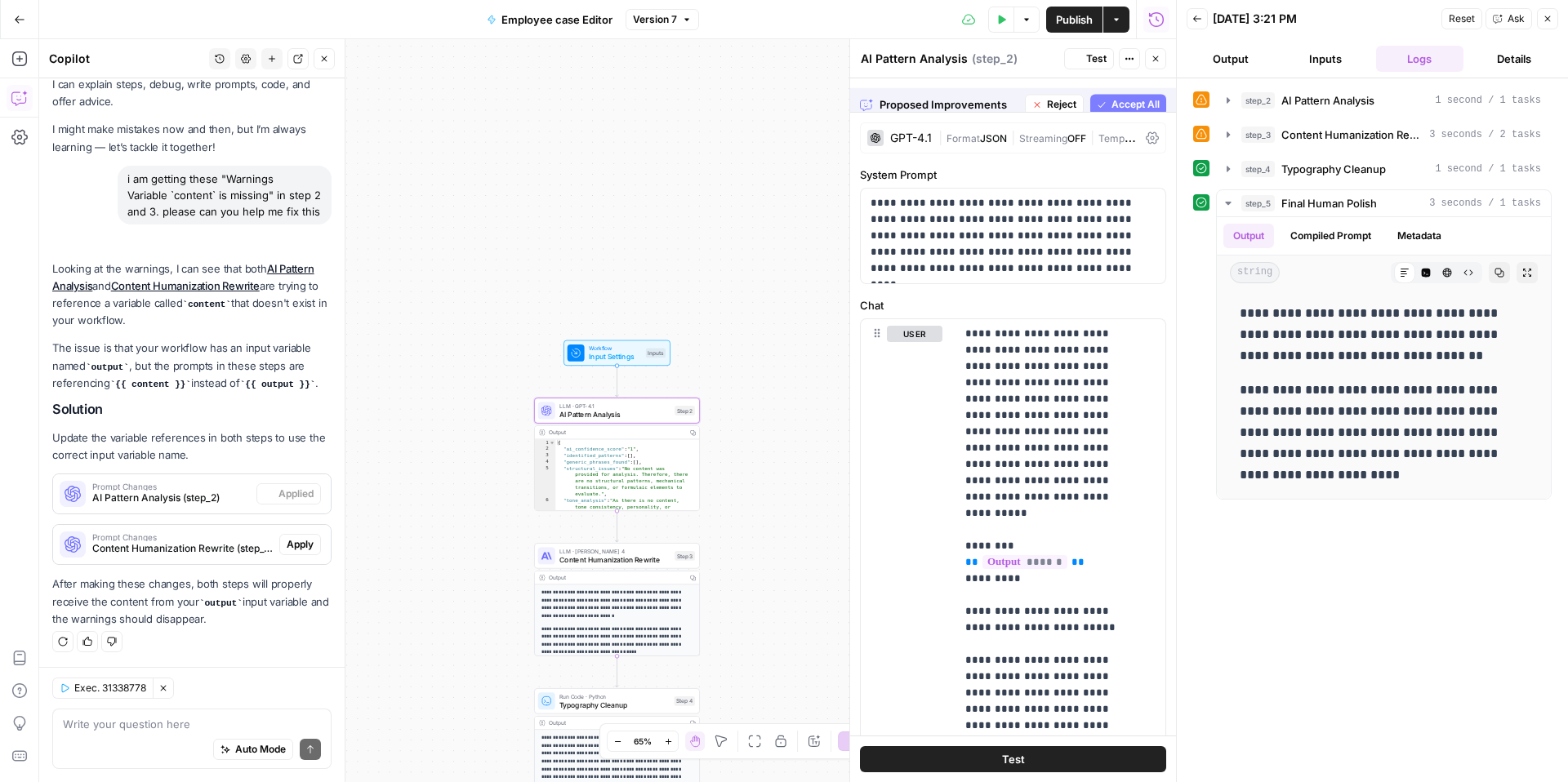
scroll to position [76, 0]
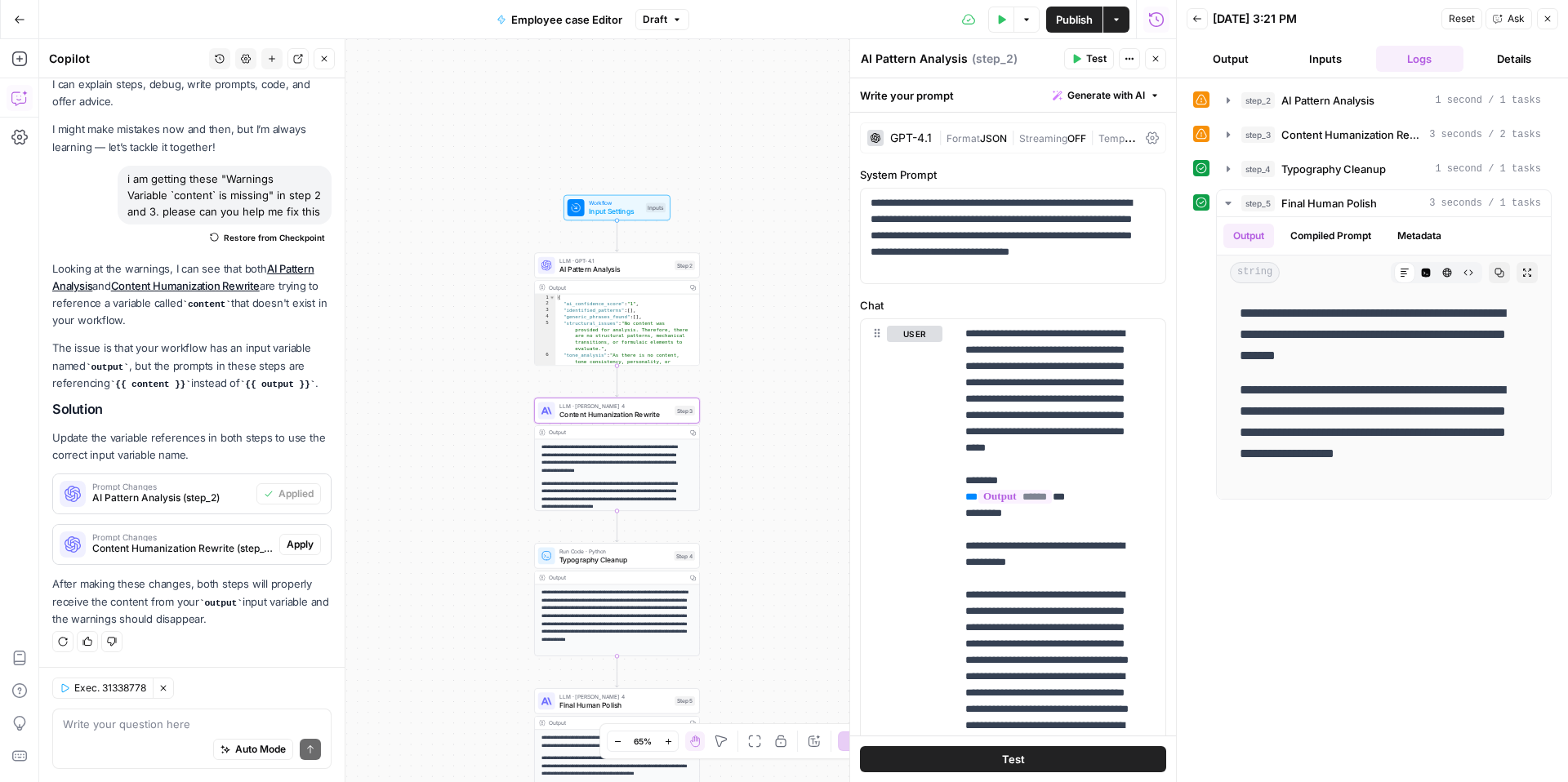
click at [289, 542] on span "Apply" at bounding box center [300, 544] width 27 height 15
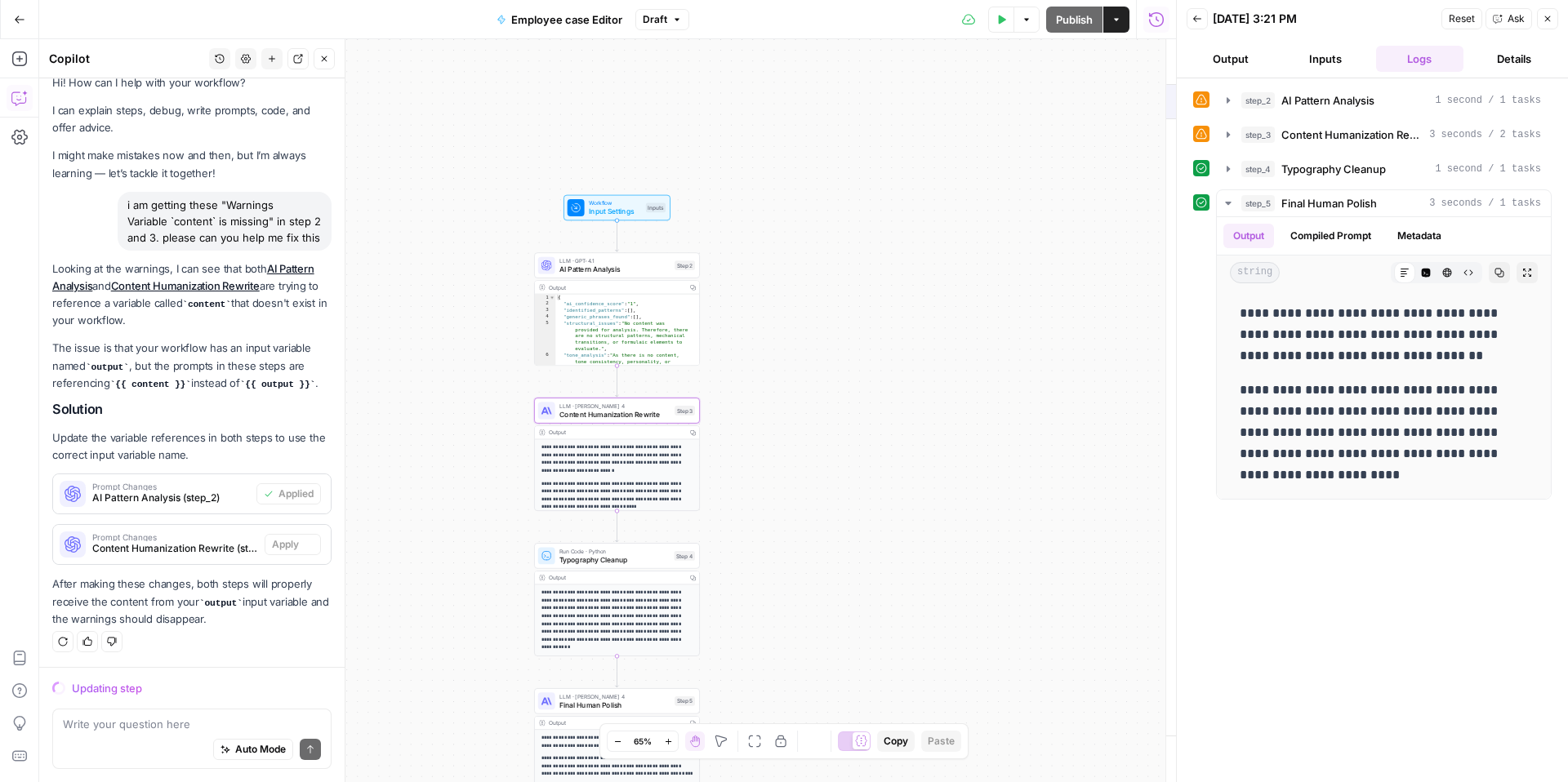
scroll to position [50, 0]
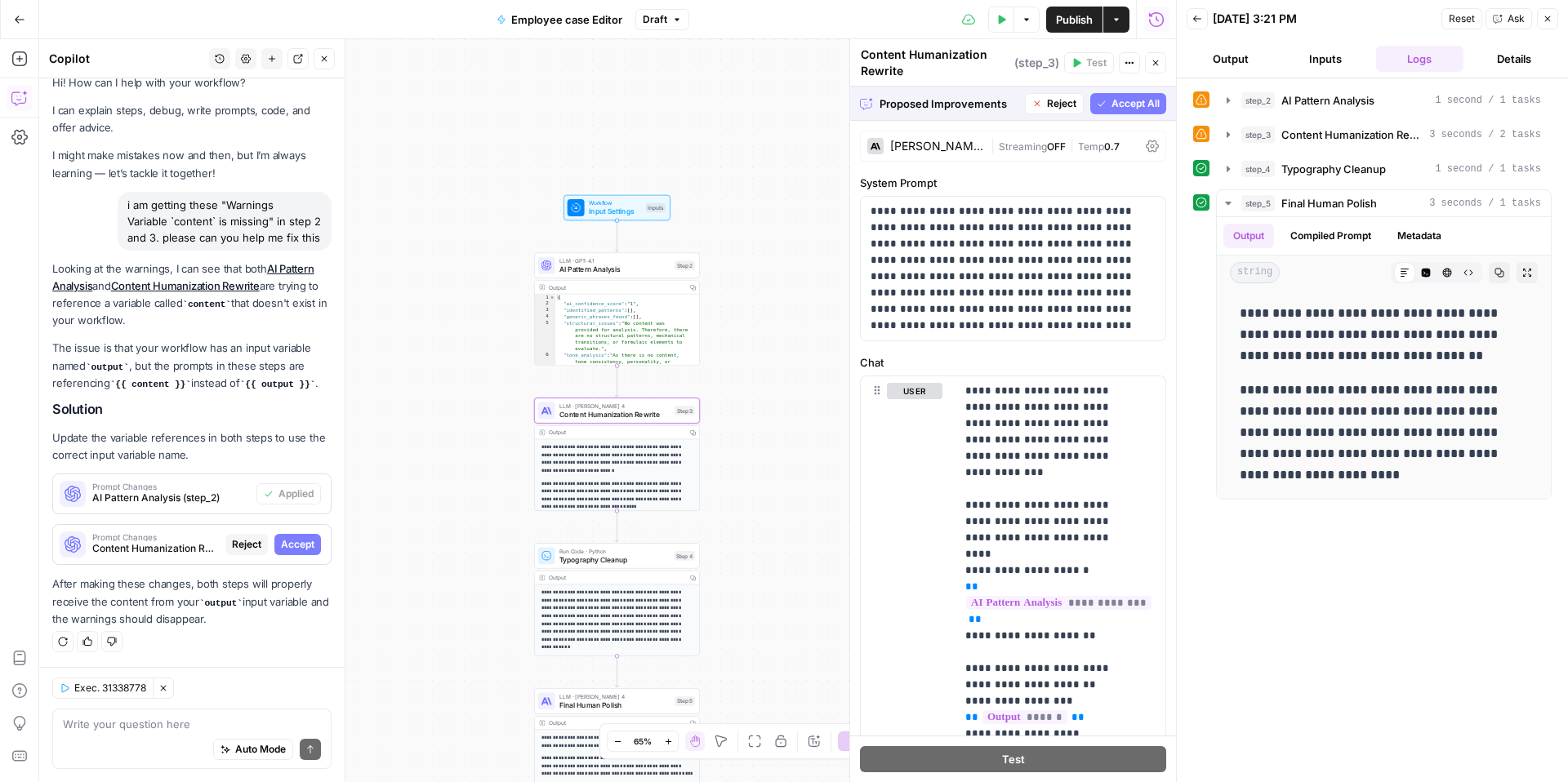
click at [289, 542] on span "Accept" at bounding box center [298, 544] width 34 height 15
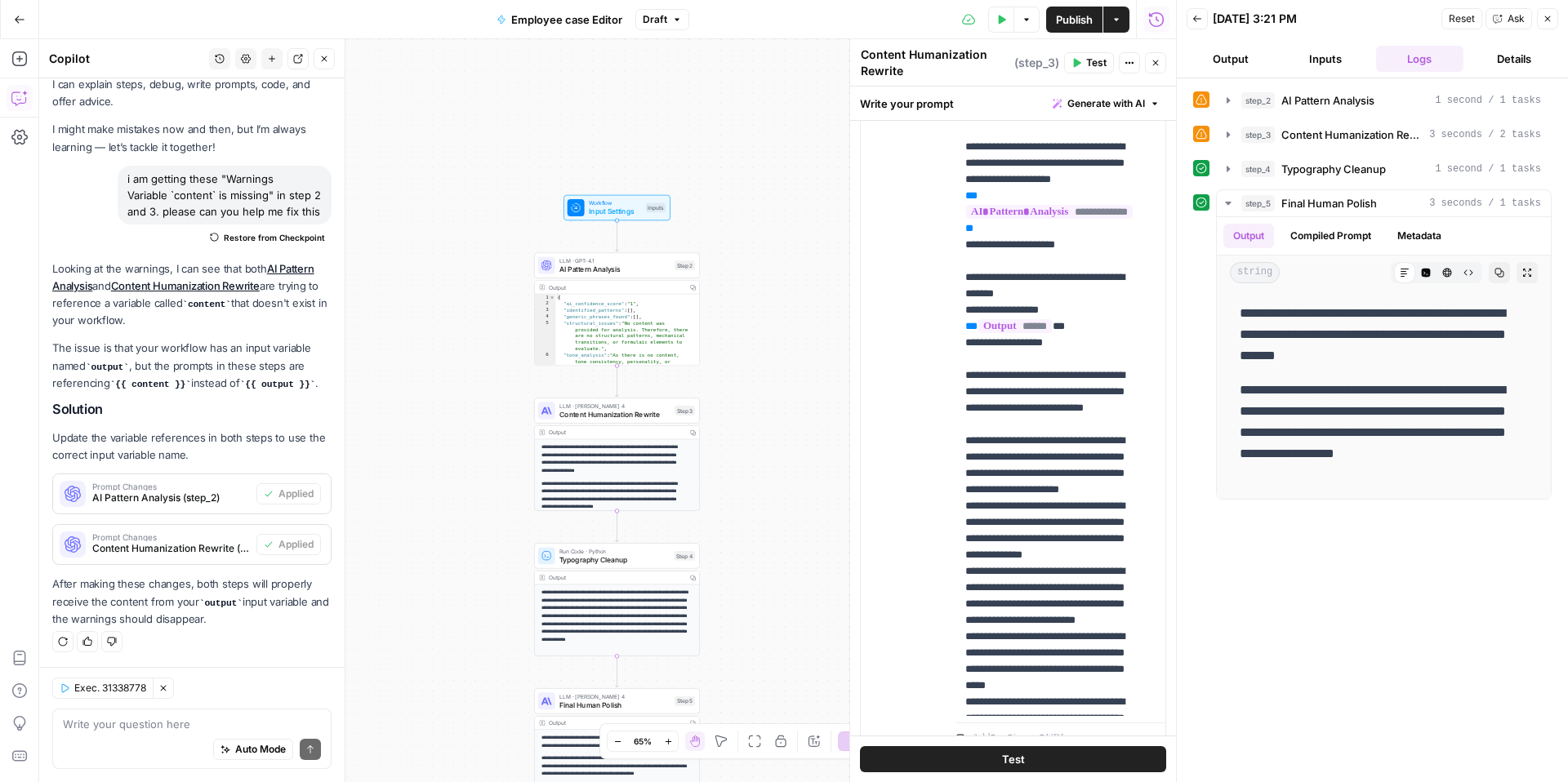
scroll to position [377, 0]
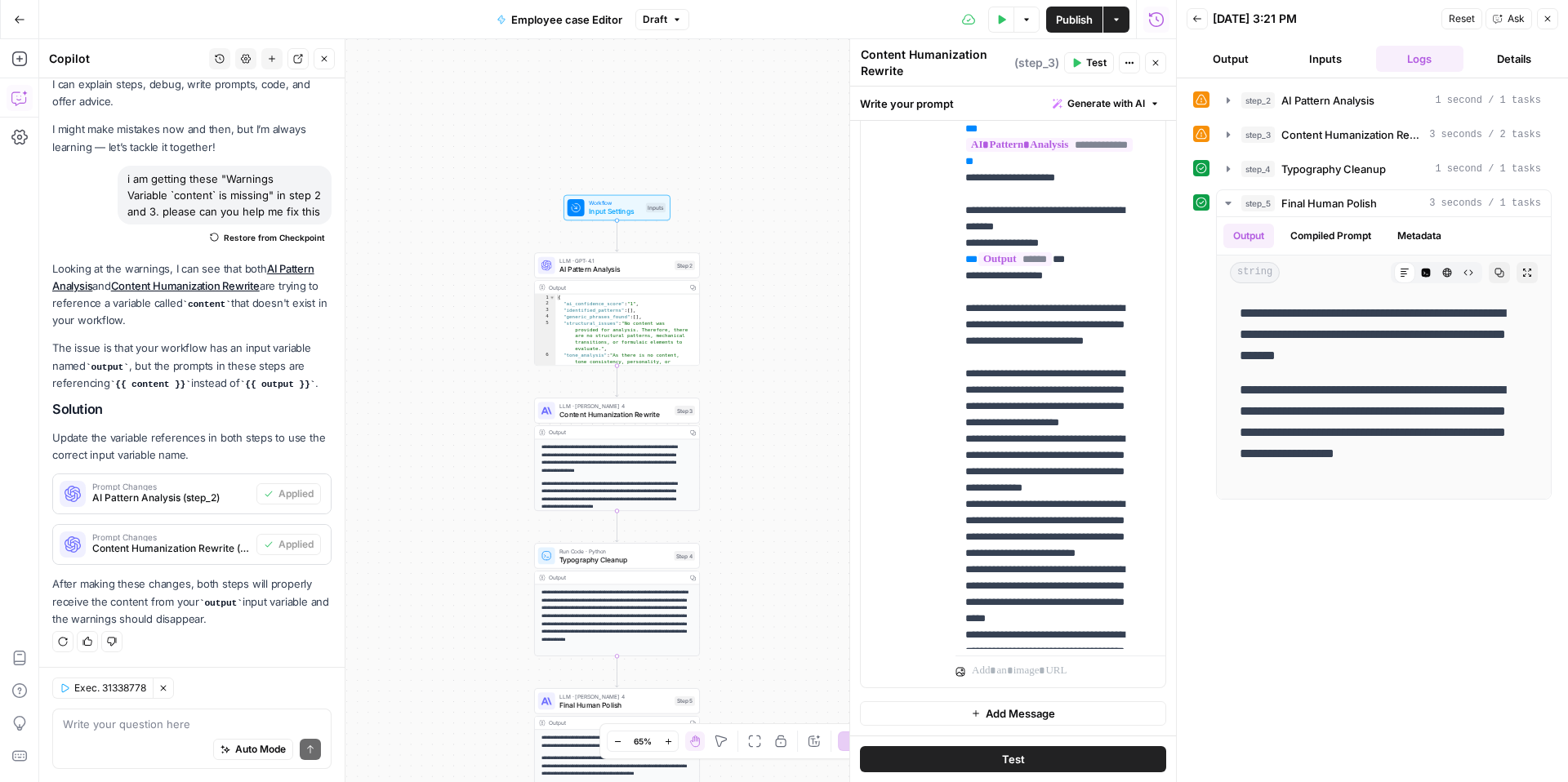
click at [965, 755] on button "Test" at bounding box center [1013, 759] width 306 height 26
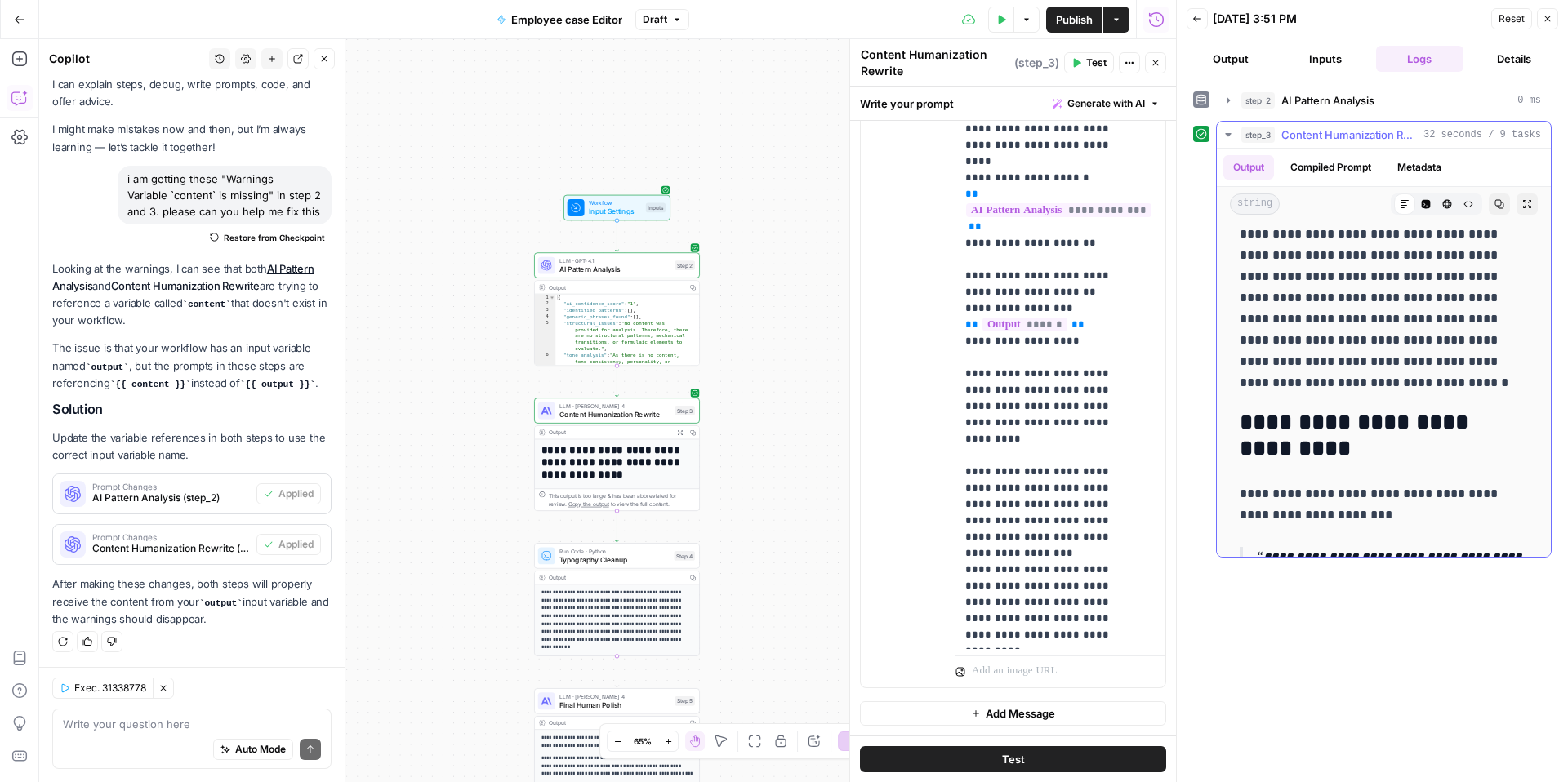
scroll to position [592, 0]
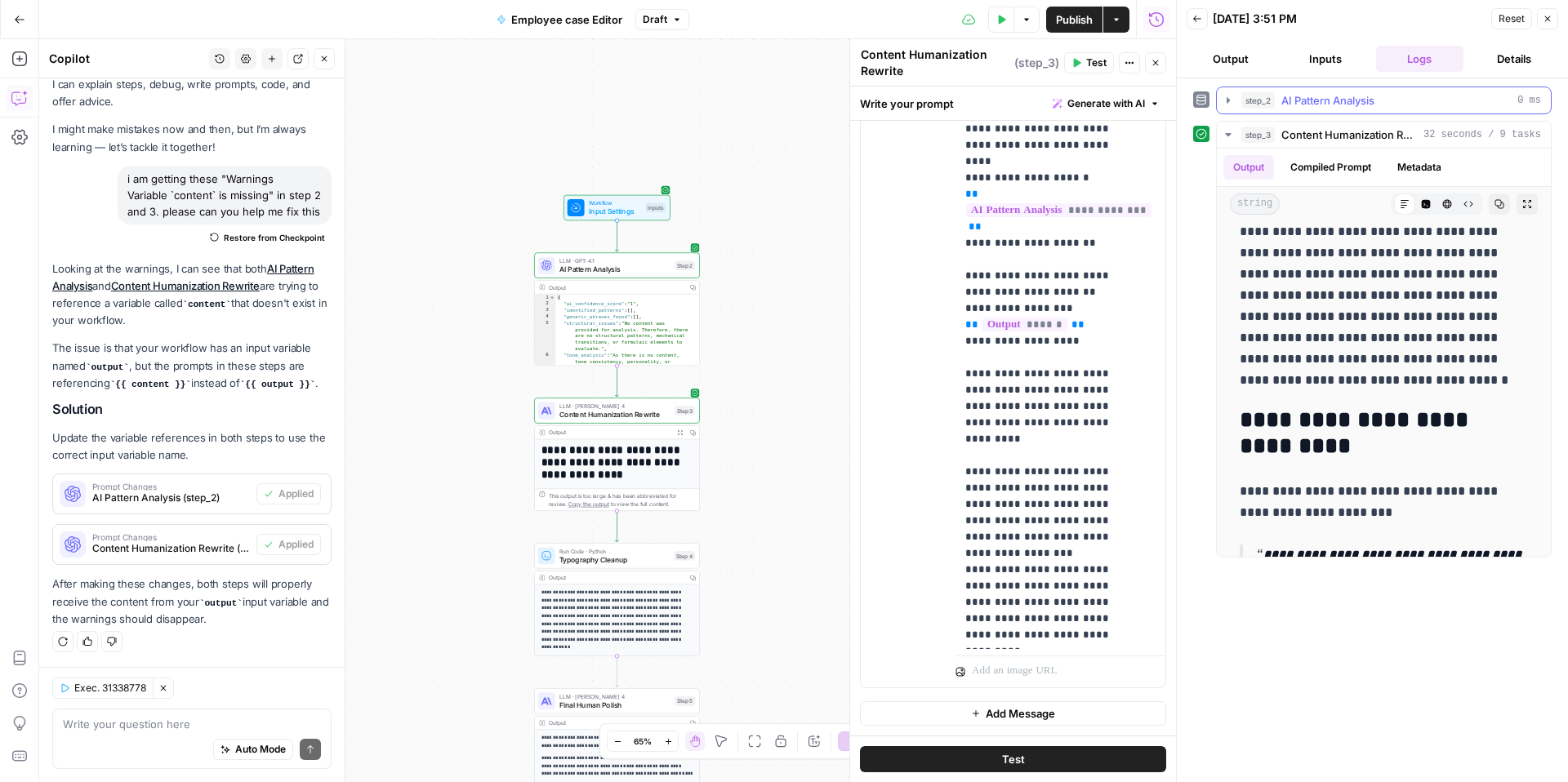
click at [1306, 98] on span "AI Pattern Analysis" at bounding box center [1328, 100] width 93 height 16
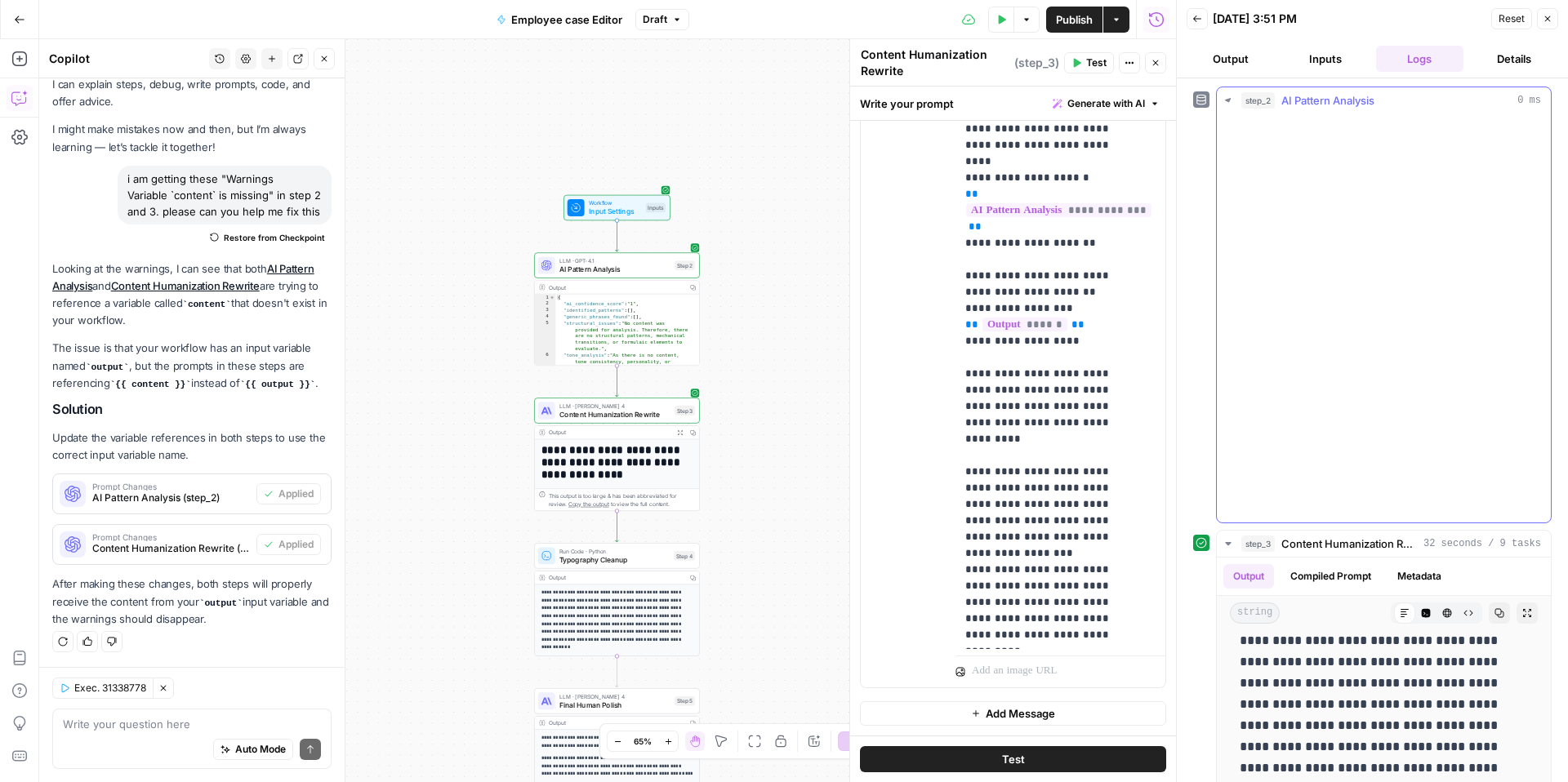
scroll to position [694, 0]
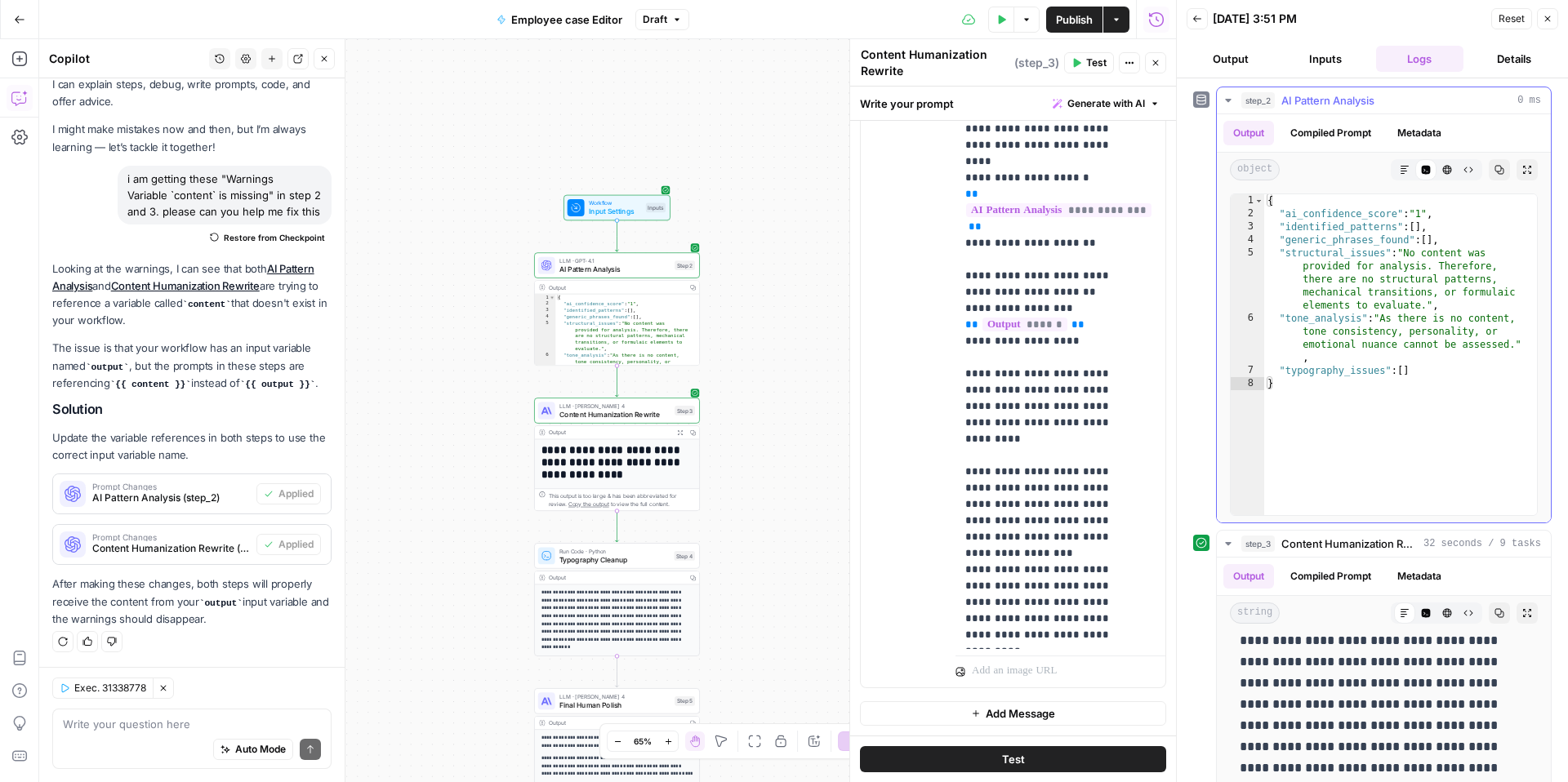
click at [1312, 100] on span "AI Pattern Analysis" at bounding box center [1328, 100] width 93 height 16
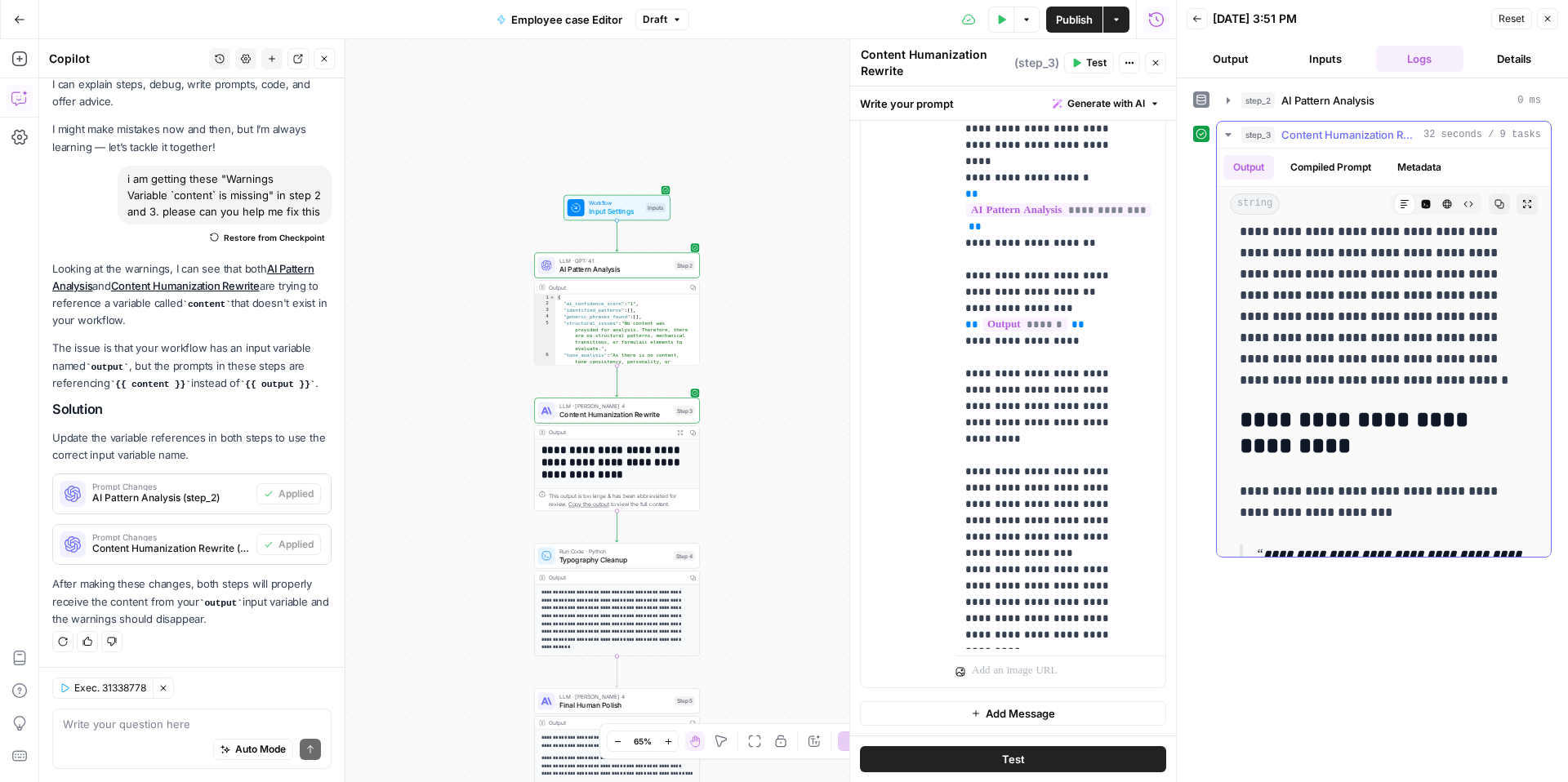
click at [1333, 126] on button "step_3 Content Humanization Rewrite 32 seconds / 9 tasks" at bounding box center [1384, 134] width 334 height 26
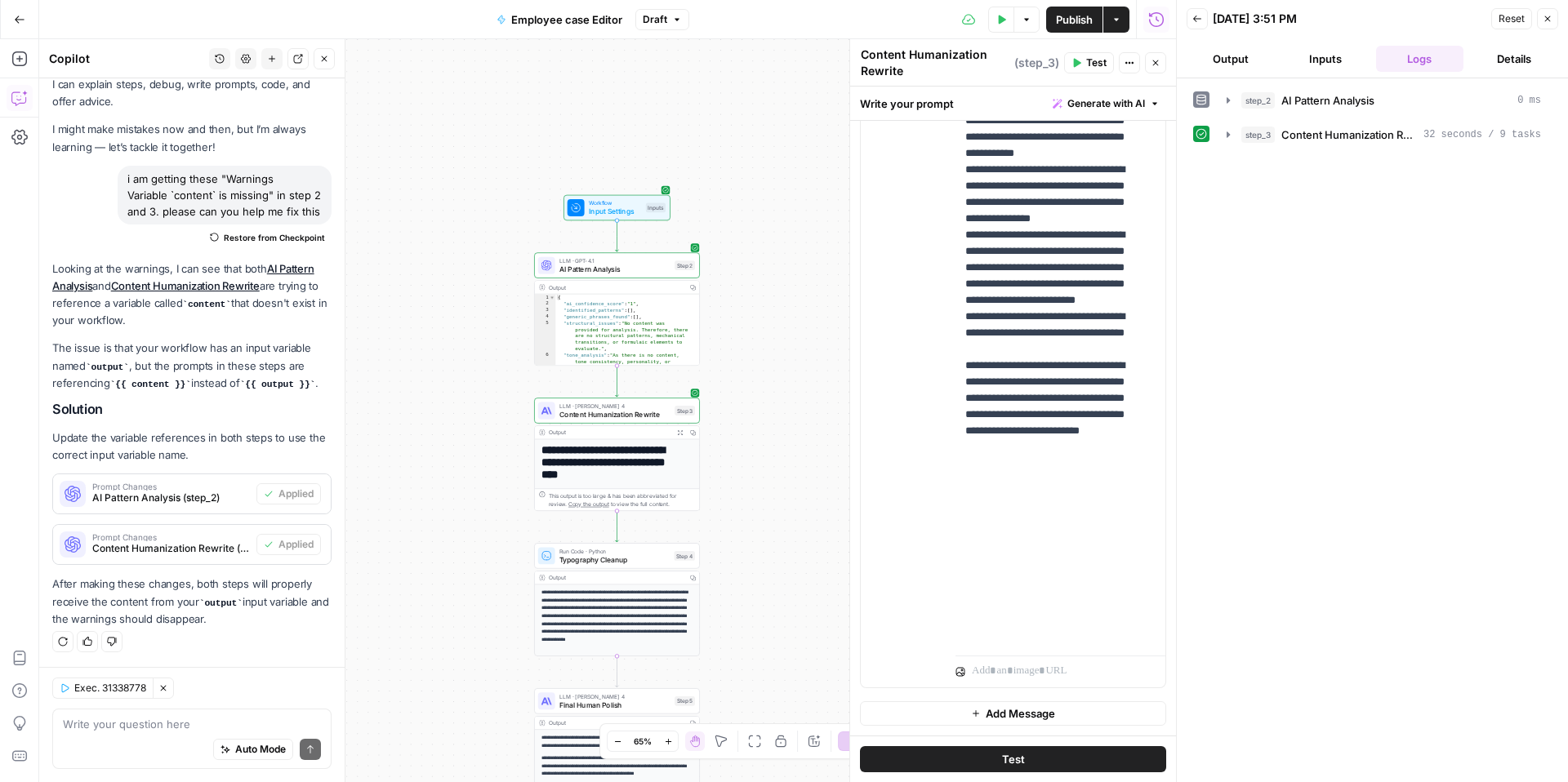
scroll to position [683, 0]
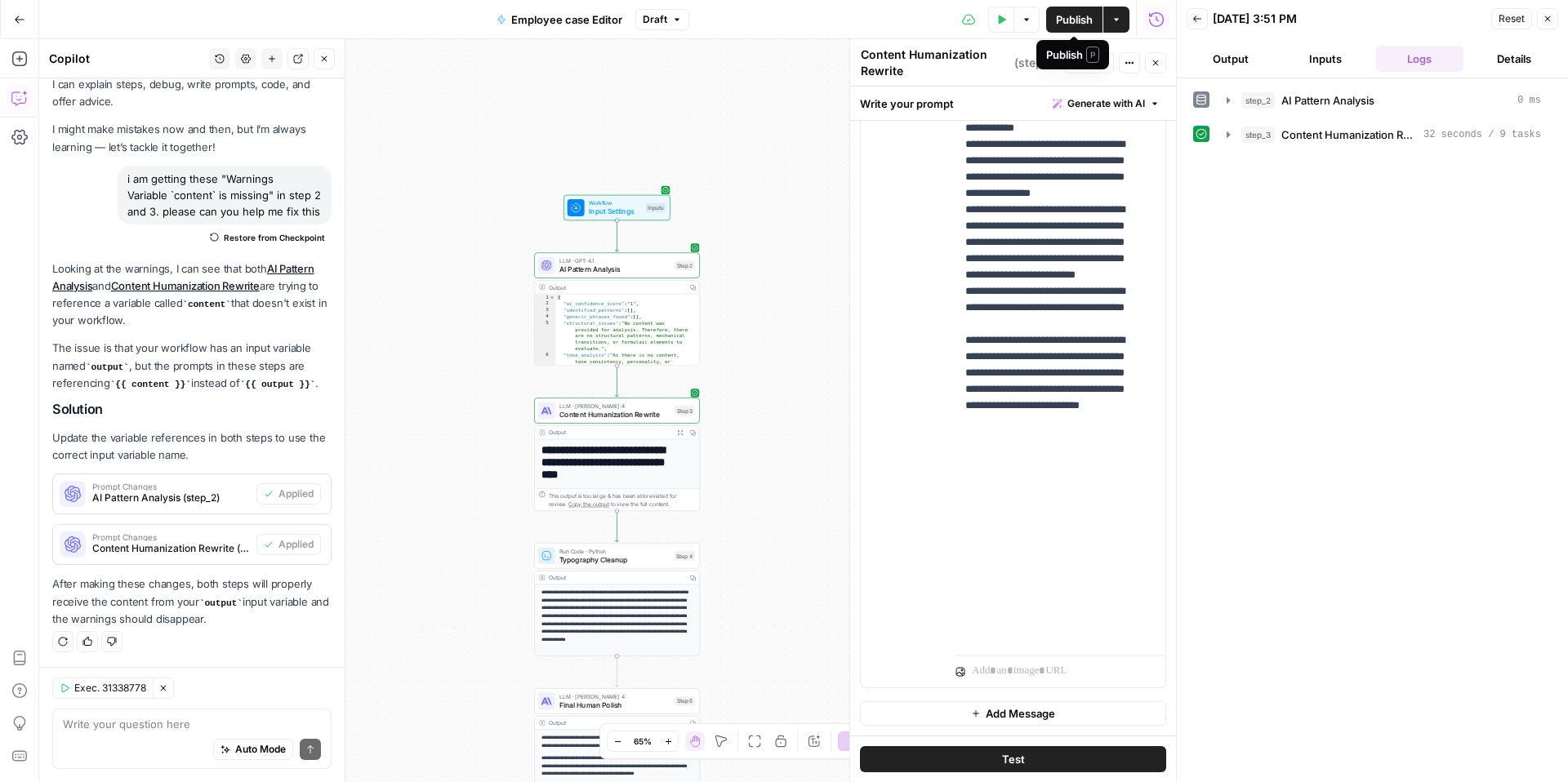
click at [1064, 28] on button "Publish" at bounding box center [1075, 19] width 57 height 26
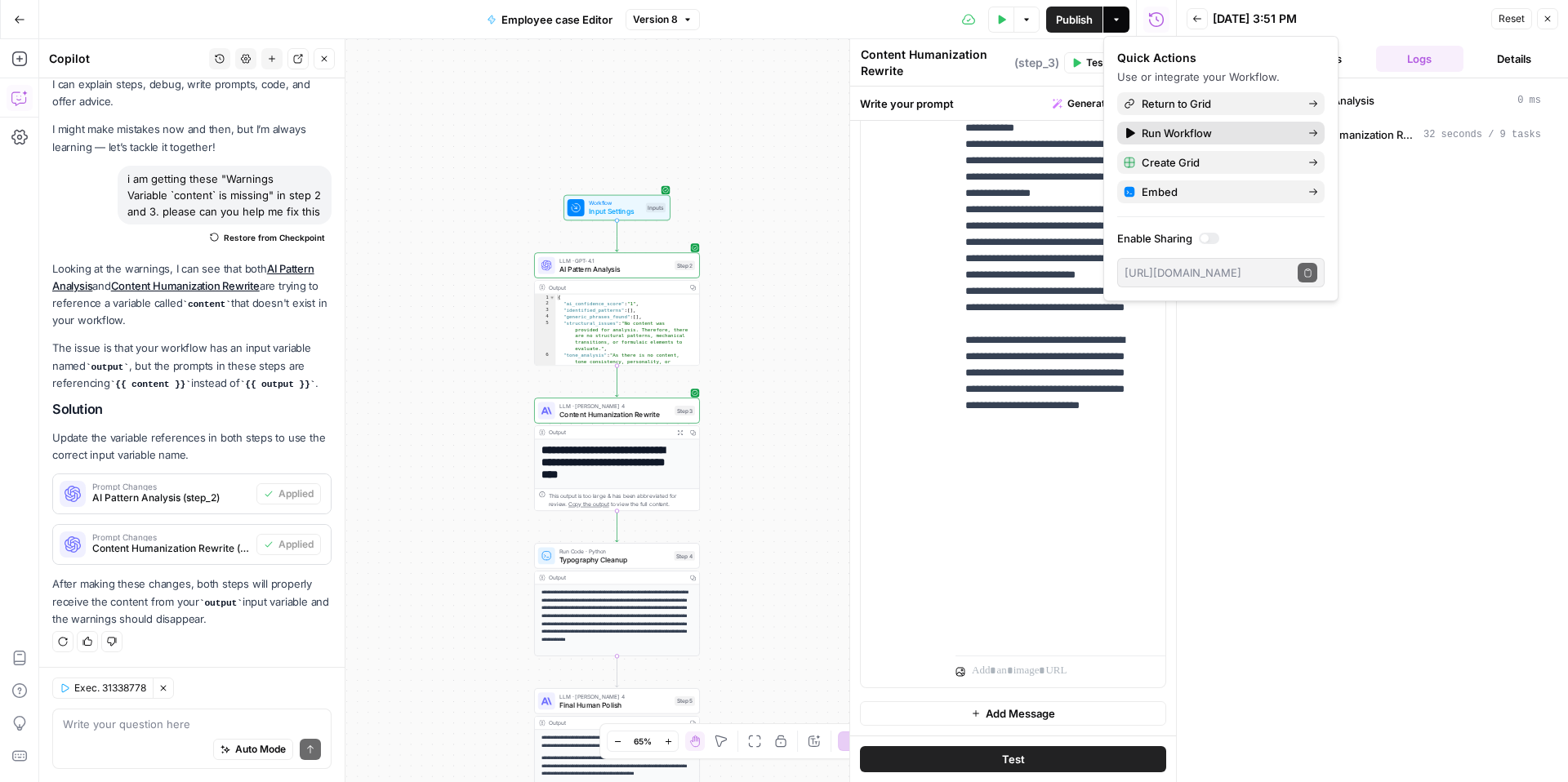
click at [1250, 135] on span "Run Workflow" at bounding box center [1218, 133] width 153 height 16
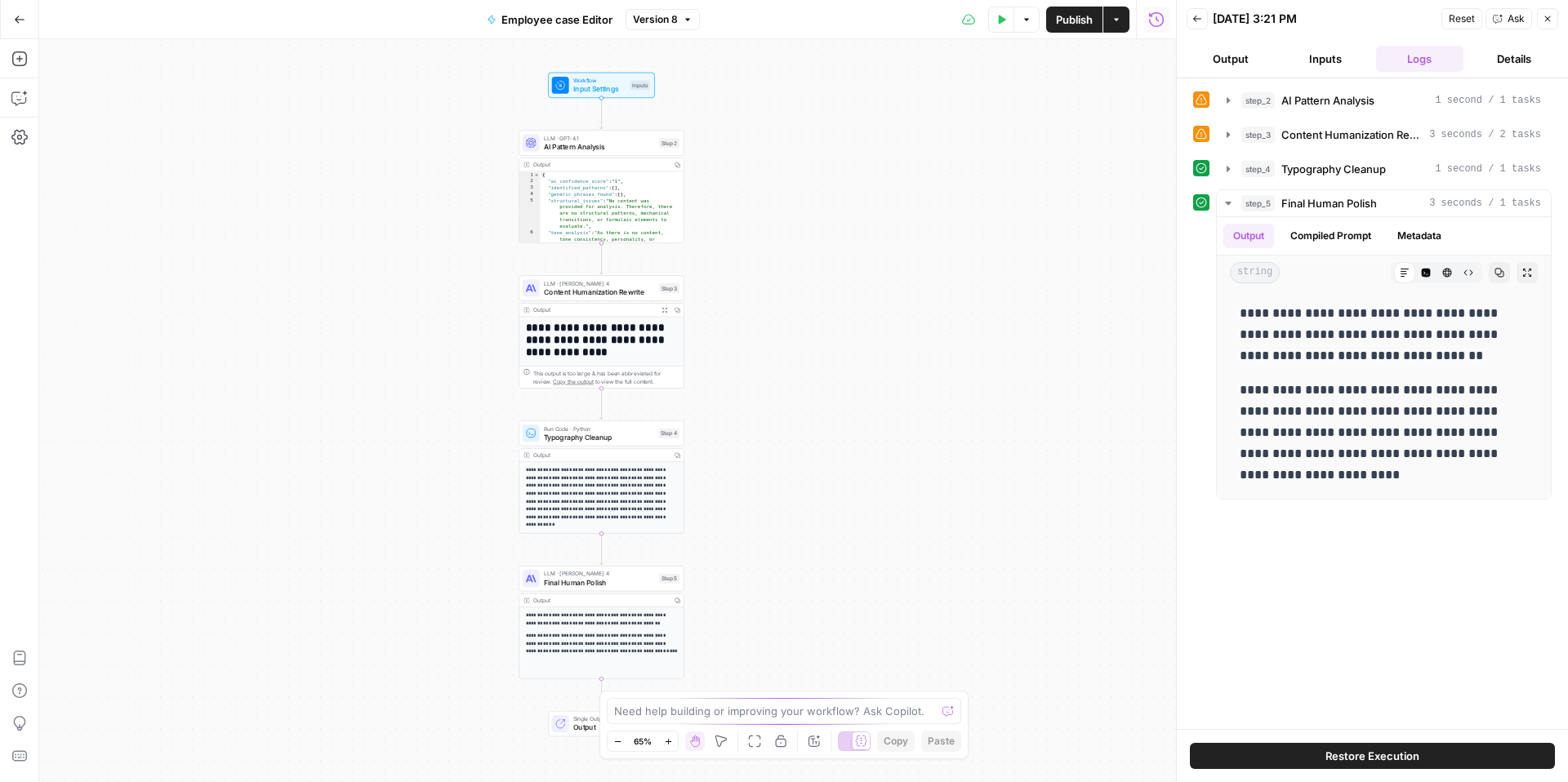
click at [620, 150] on span "AI Pattern Analysis" at bounding box center [599, 146] width 111 height 11
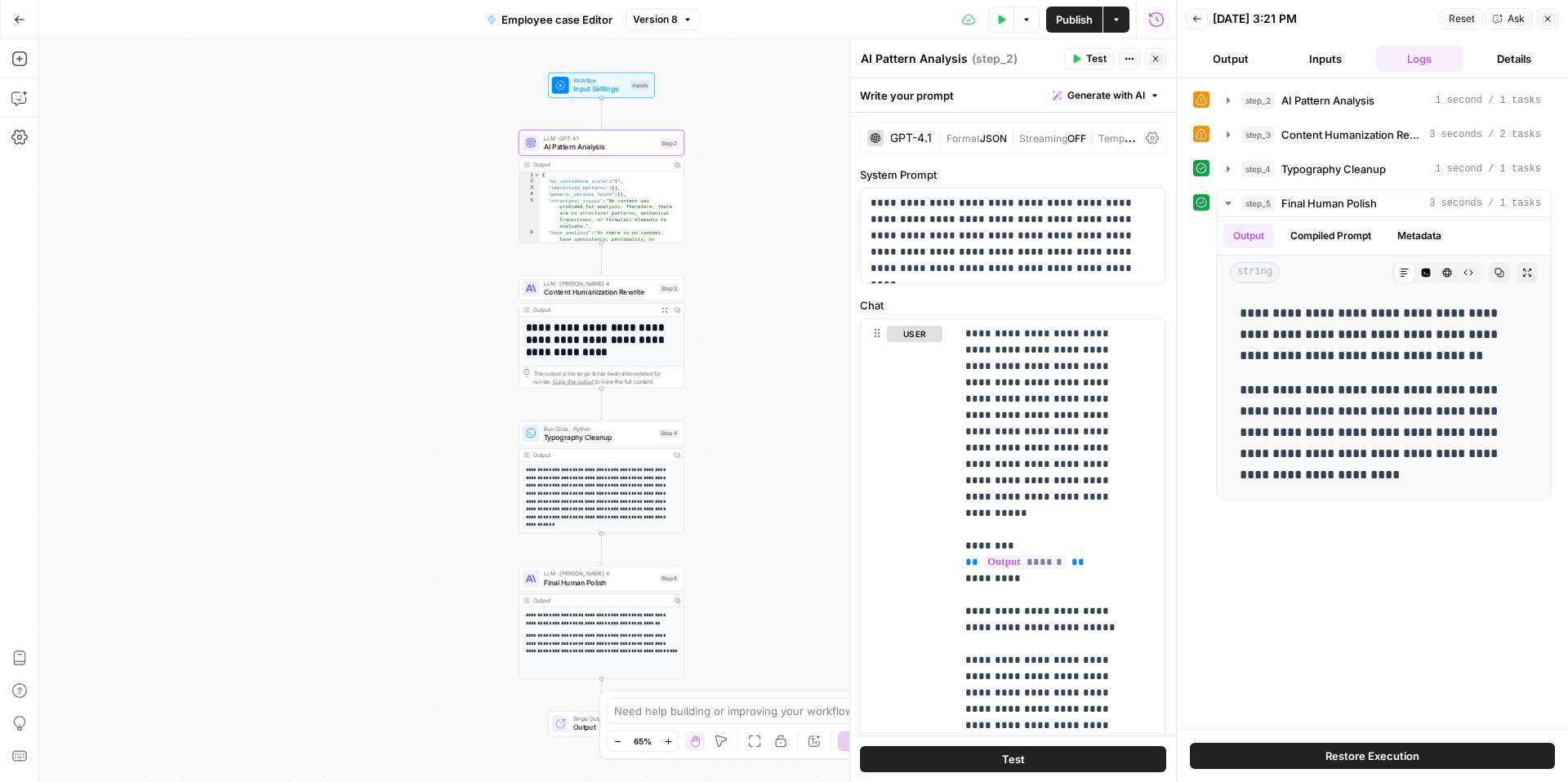
click at [685, 19] on icon "button" at bounding box center [687, 20] width 10 height 10
click at [862, 20] on div "Test Data Options Publish Actions Run History" at bounding box center [938, 19] width 477 height 38
